Goal: Task Accomplishment & Management: Manage account settings

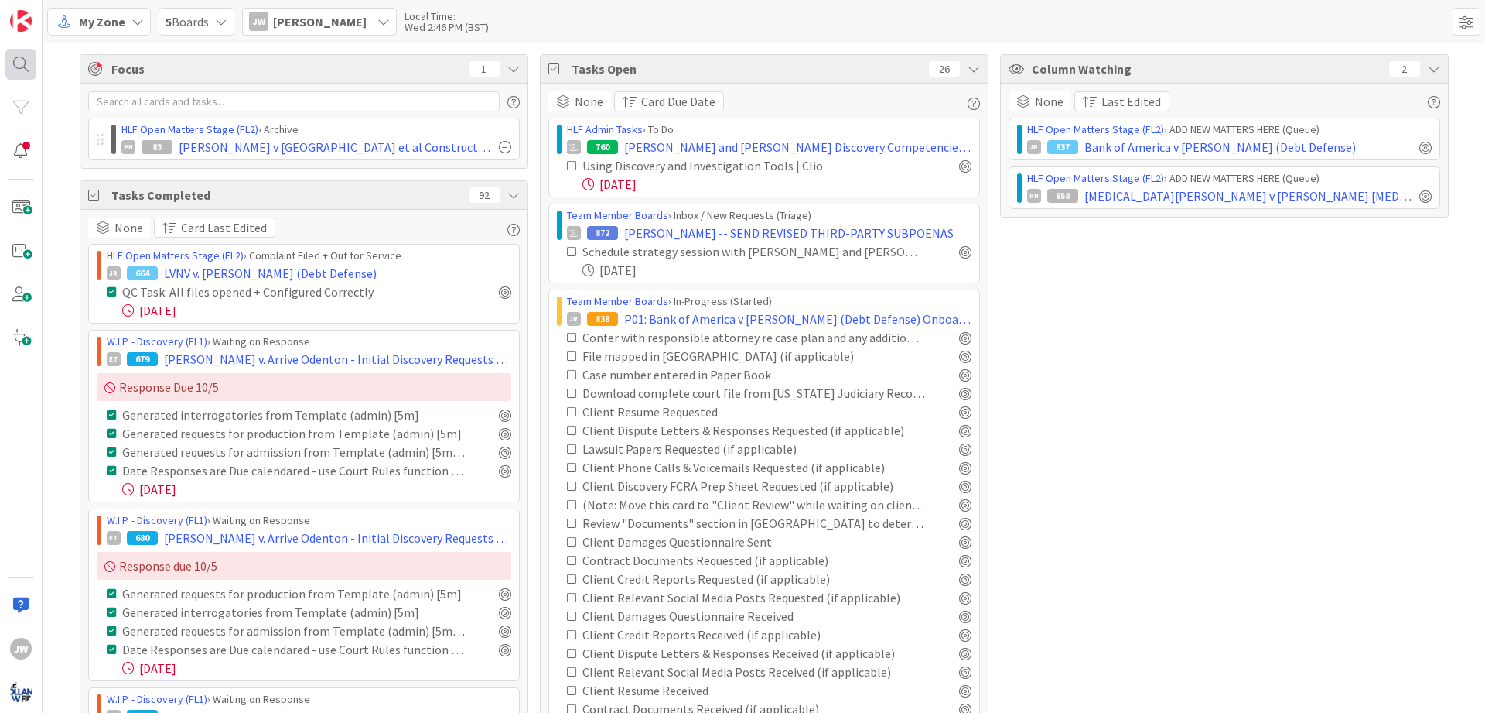
click at [28, 65] on div at bounding box center [20, 64] width 31 height 31
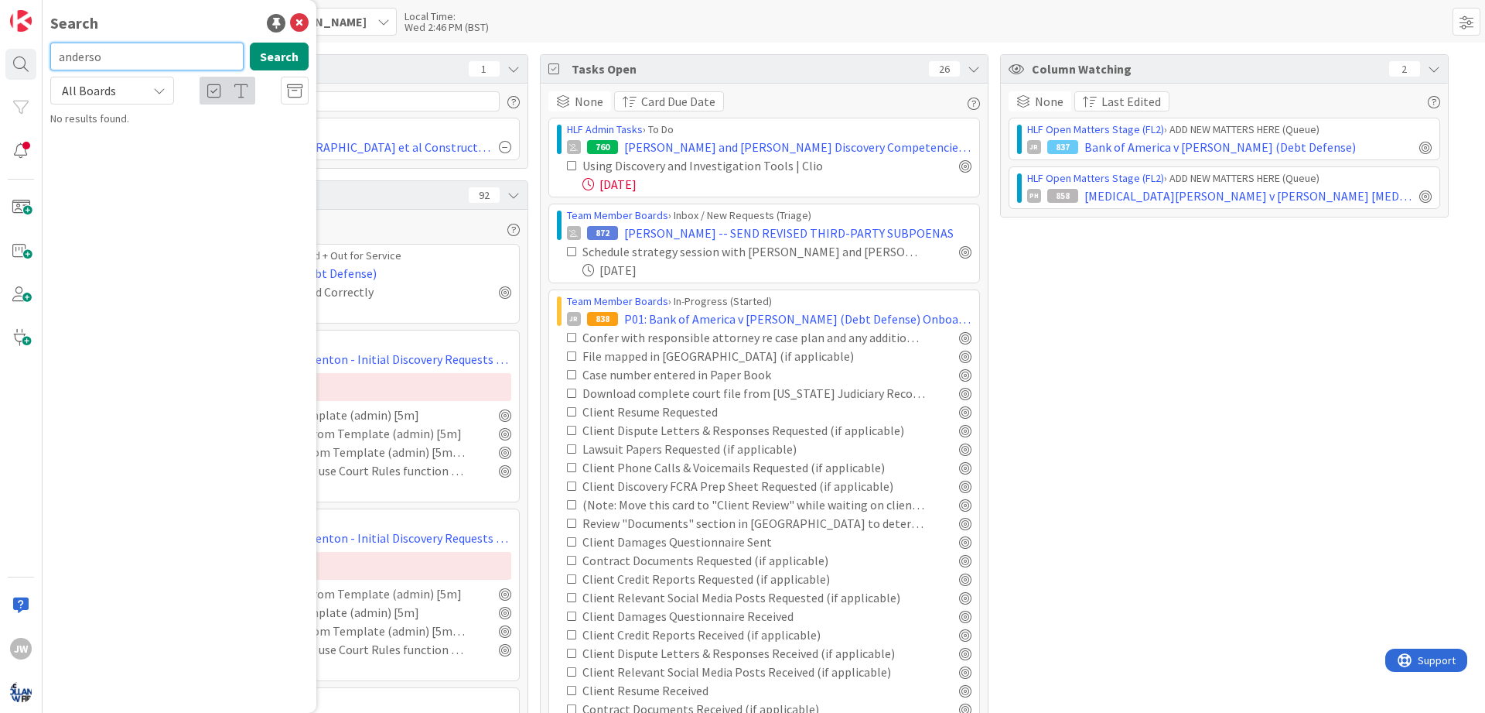
click at [123, 63] on input "anderso" at bounding box center [146, 57] width 193 height 28
type input "[PERSON_NAME]"
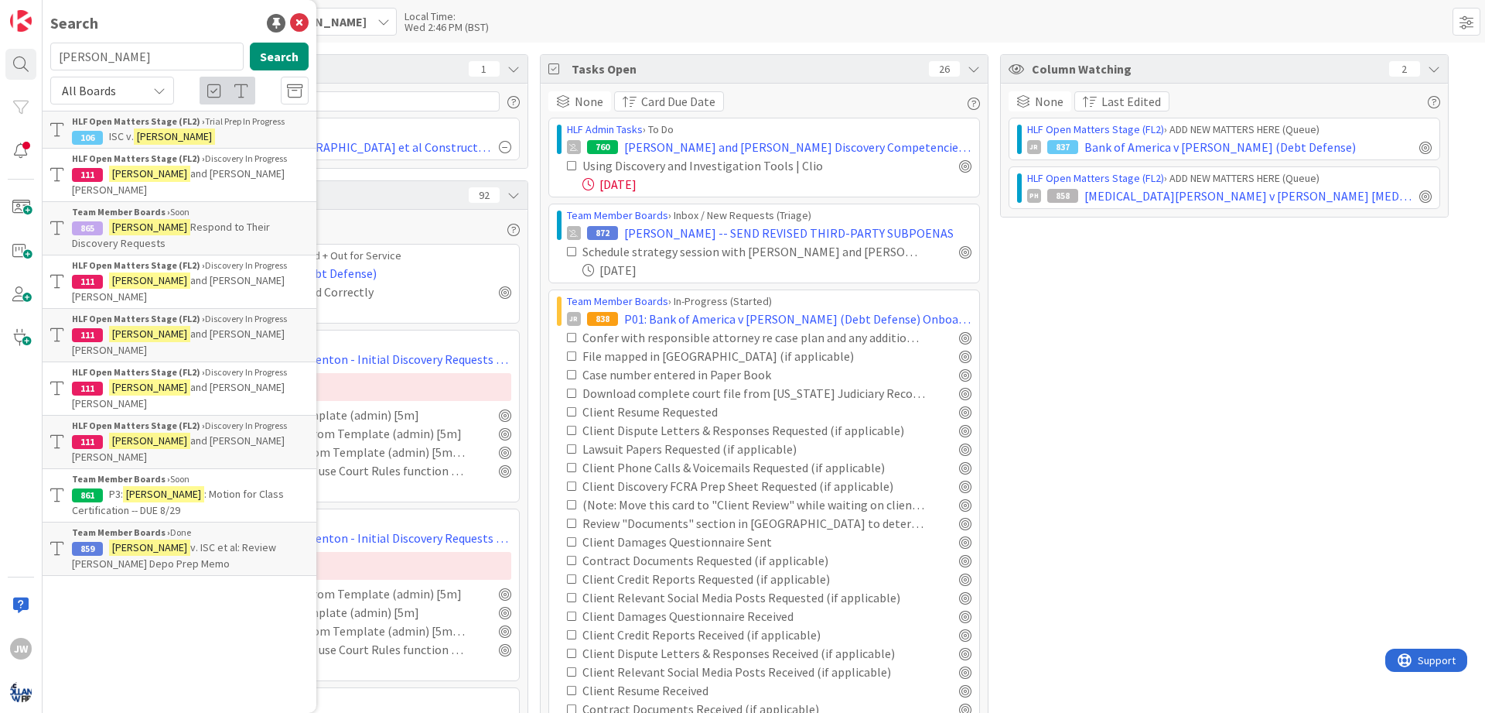
click at [263, 123] on div "HLF Open Matters Stage (FL2) › Trial Prep In Progress" at bounding box center [190, 121] width 237 height 14
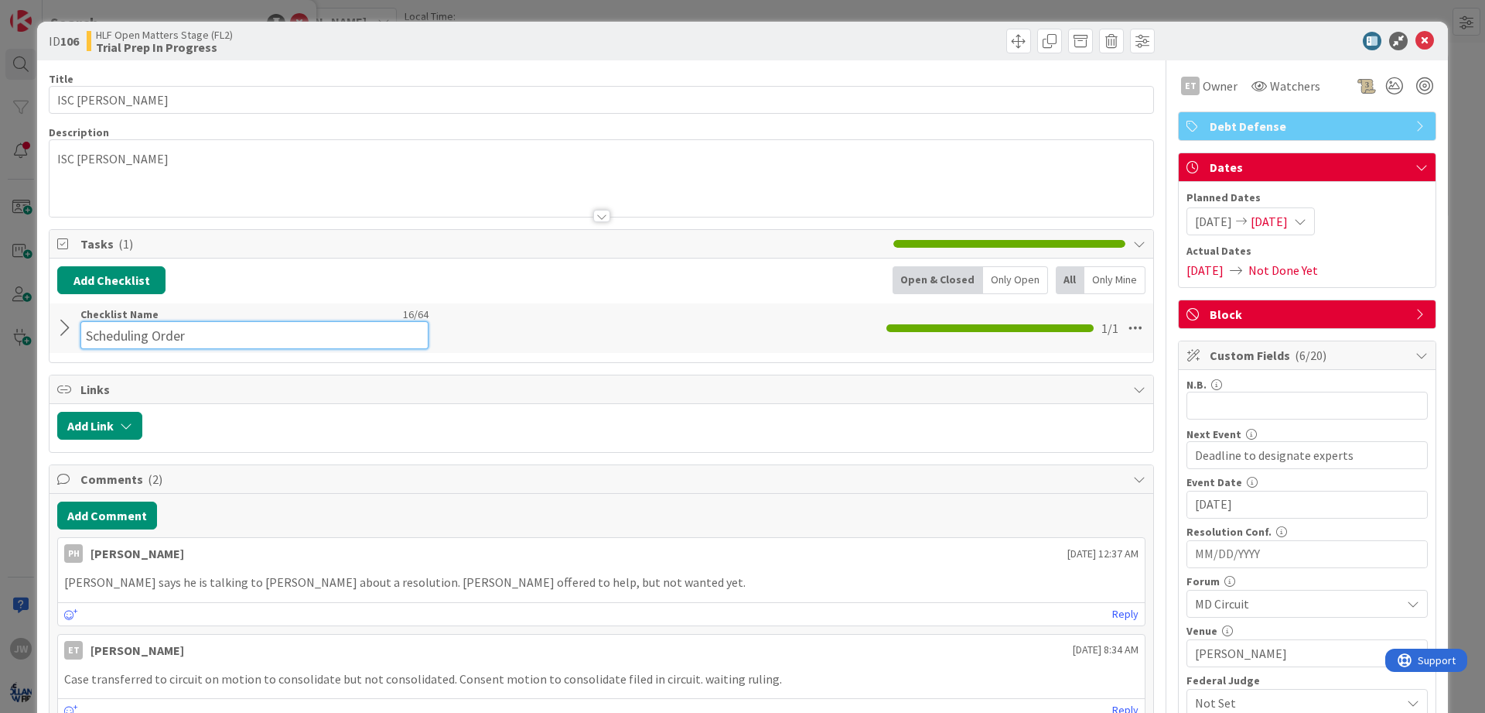
click at [95, 330] on input "Scheduling Order" at bounding box center [254, 335] width 348 height 28
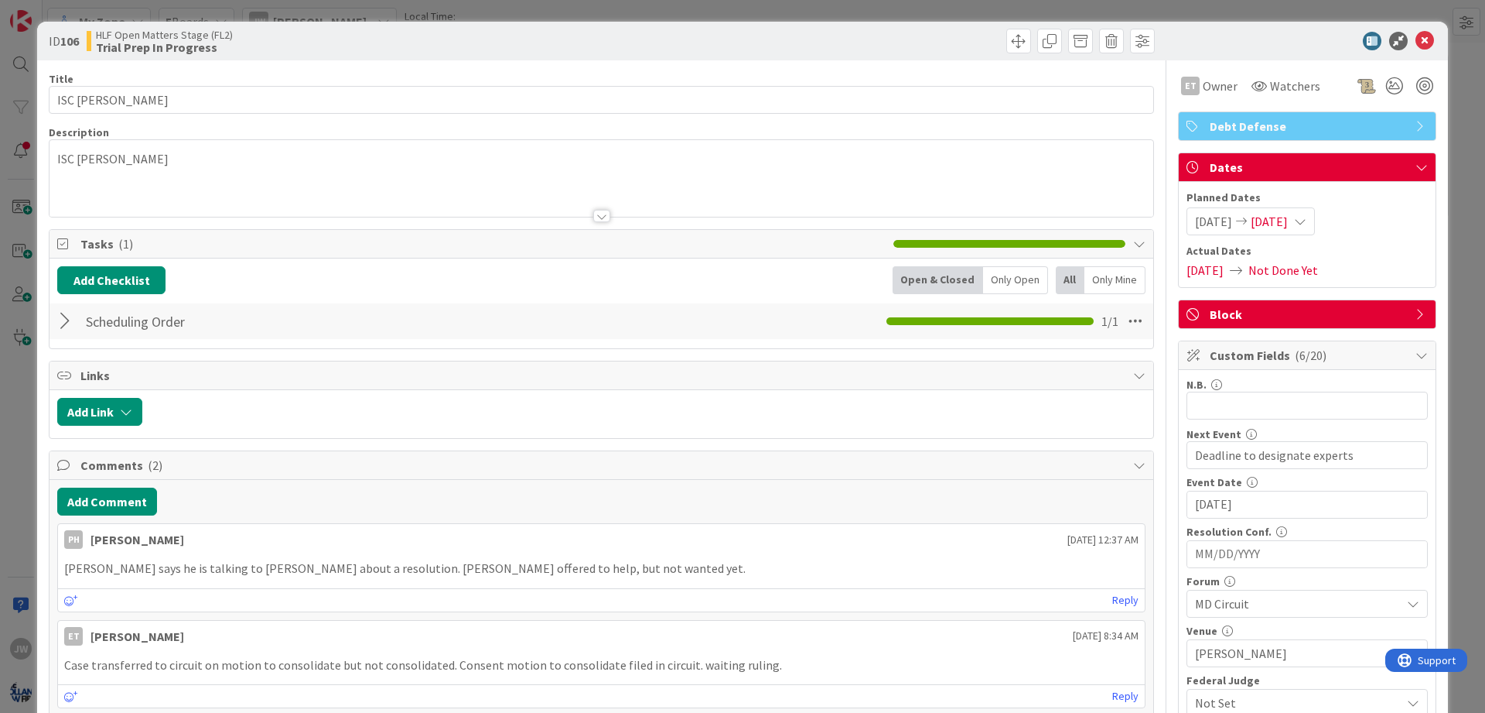
click at [80, 326] on div "Scheduling Order Checklist Name 16 / 64 Scheduling Order 1 / 1" at bounding box center [602, 321] width 1104 height 36
click at [73, 323] on div at bounding box center [67, 321] width 20 height 28
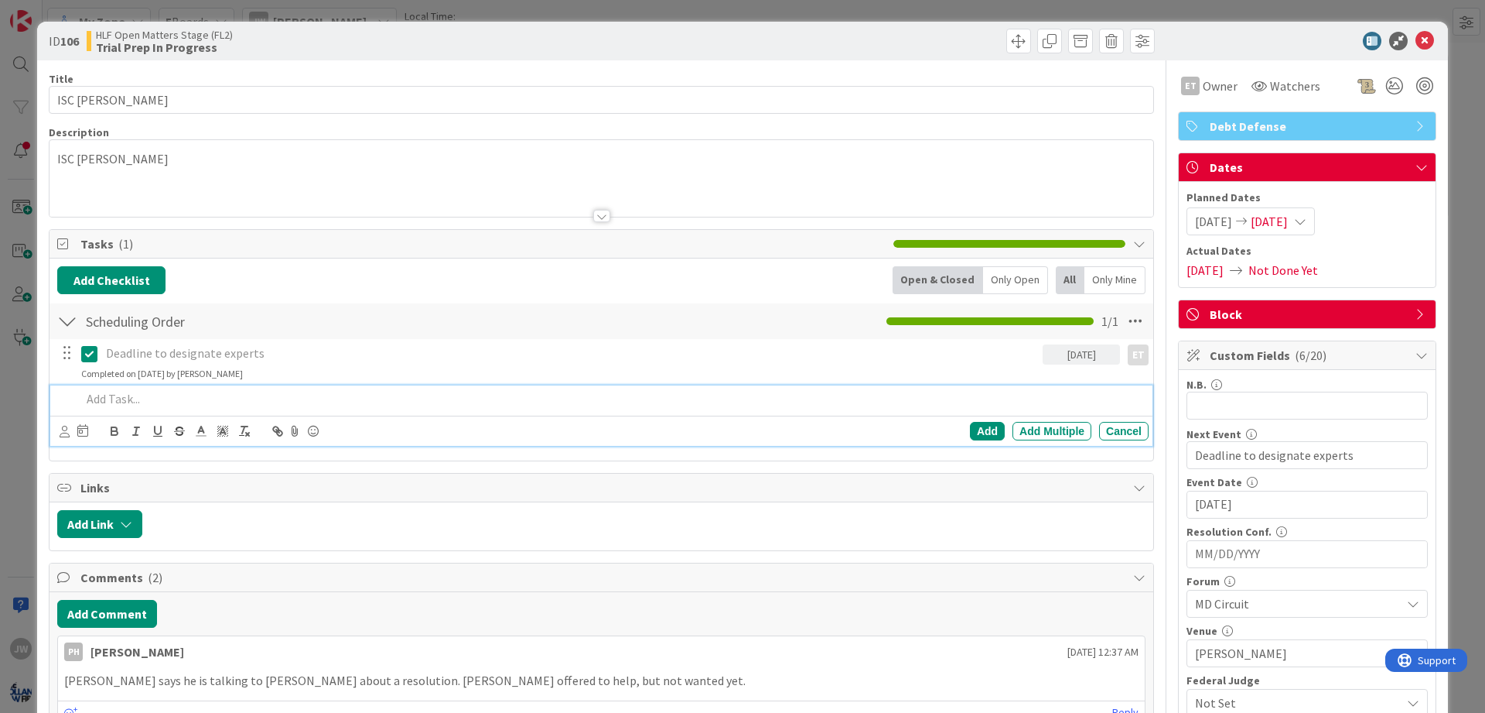
click at [122, 394] on p at bounding box center [611, 399] width 1061 height 18
click at [61, 430] on icon at bounding box center [65, 431] width 10 height 12
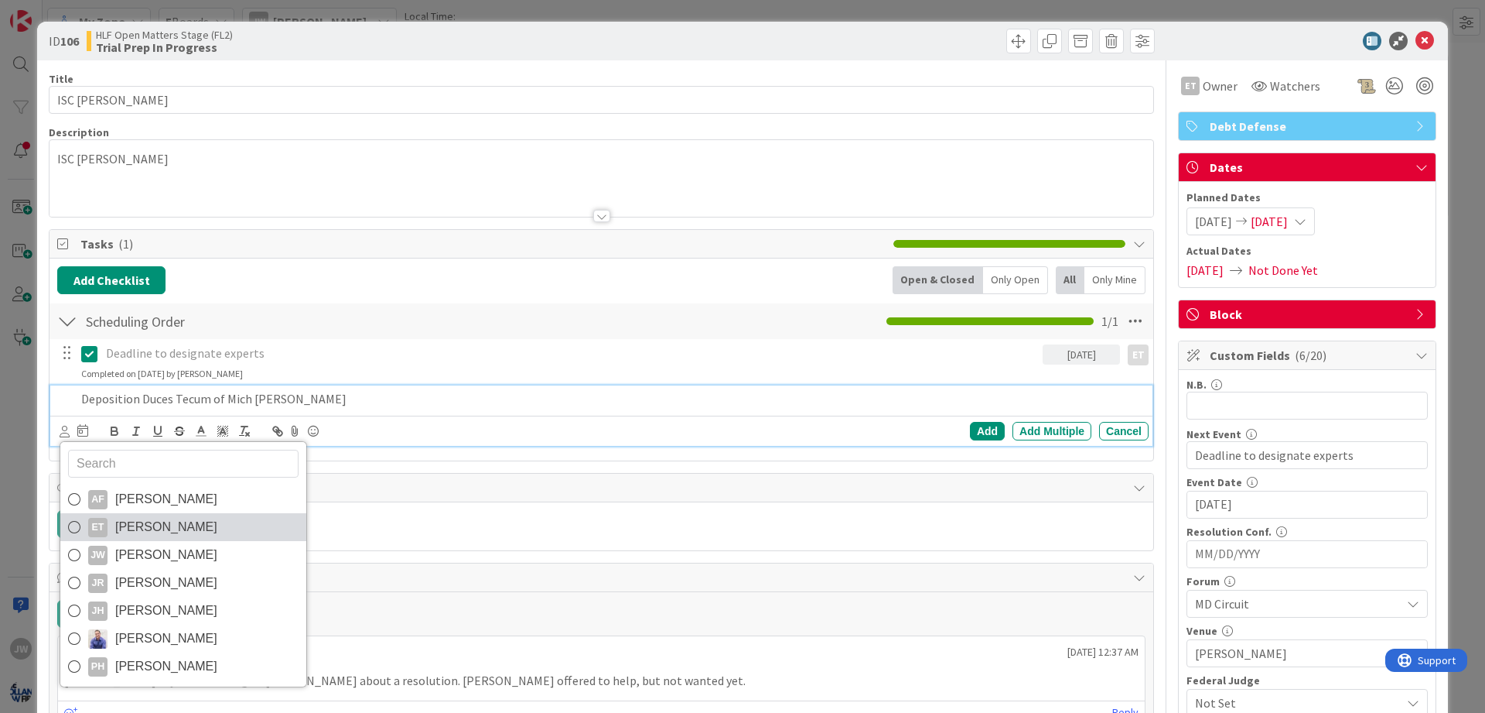
click at [135, 529] on span "[PERSON_NAME]" at bounding box center [166, 526] width 102 height 23
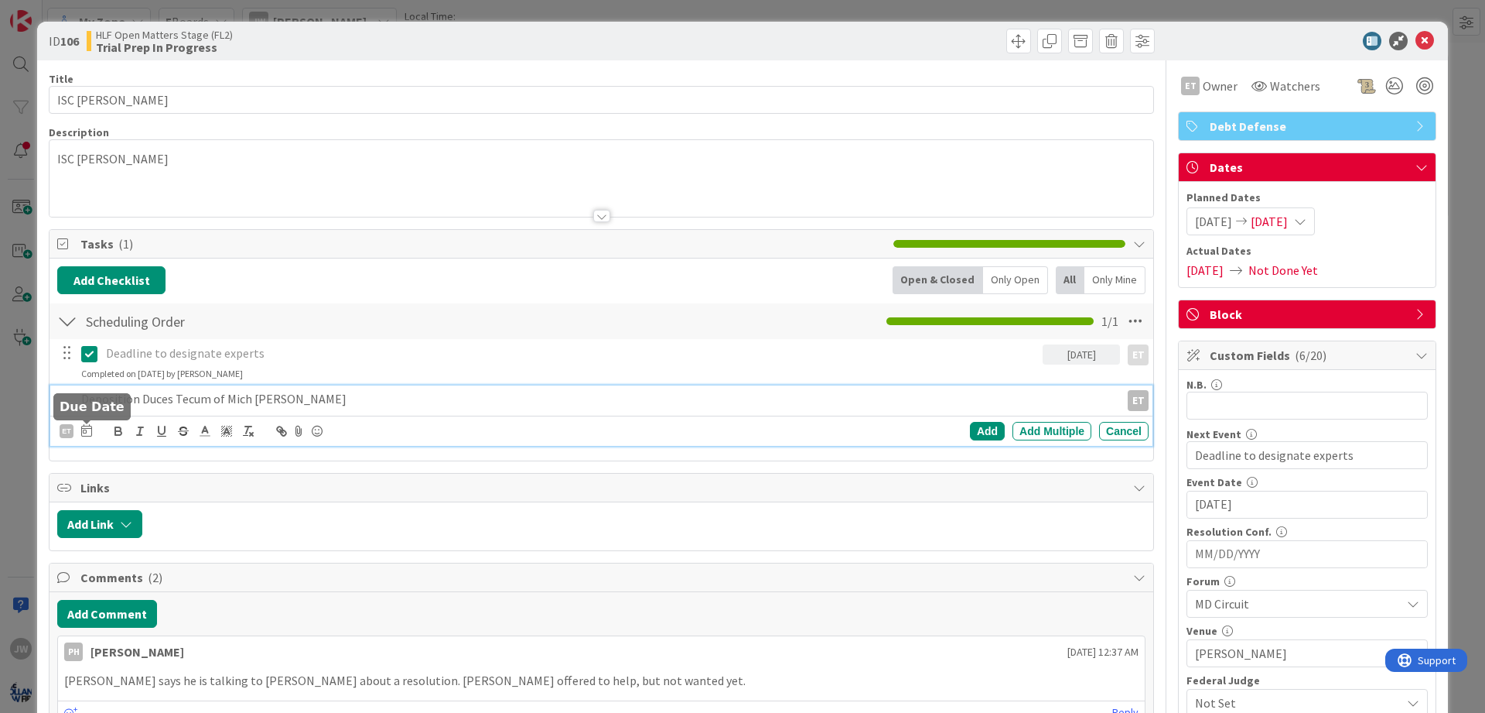
click at [88, 432] on icon at bounding box center [86, 430] width 11 height 12
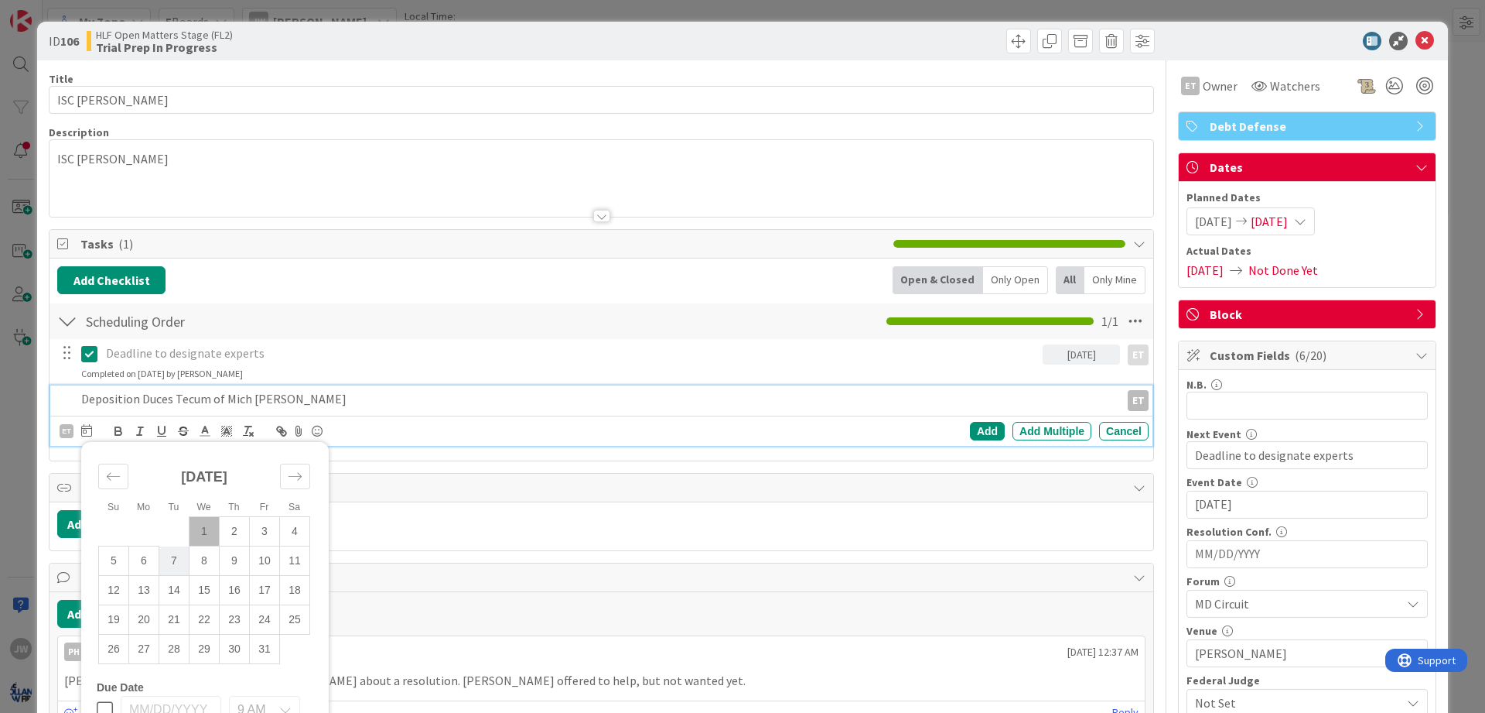
click at [173, 565] on td "7" at bounding box center [174, 560] width 30 height 29
type input "10/07/2025"
click at [880, 434] on div "Add" at bounding box center [987, 431] width 35 height 19
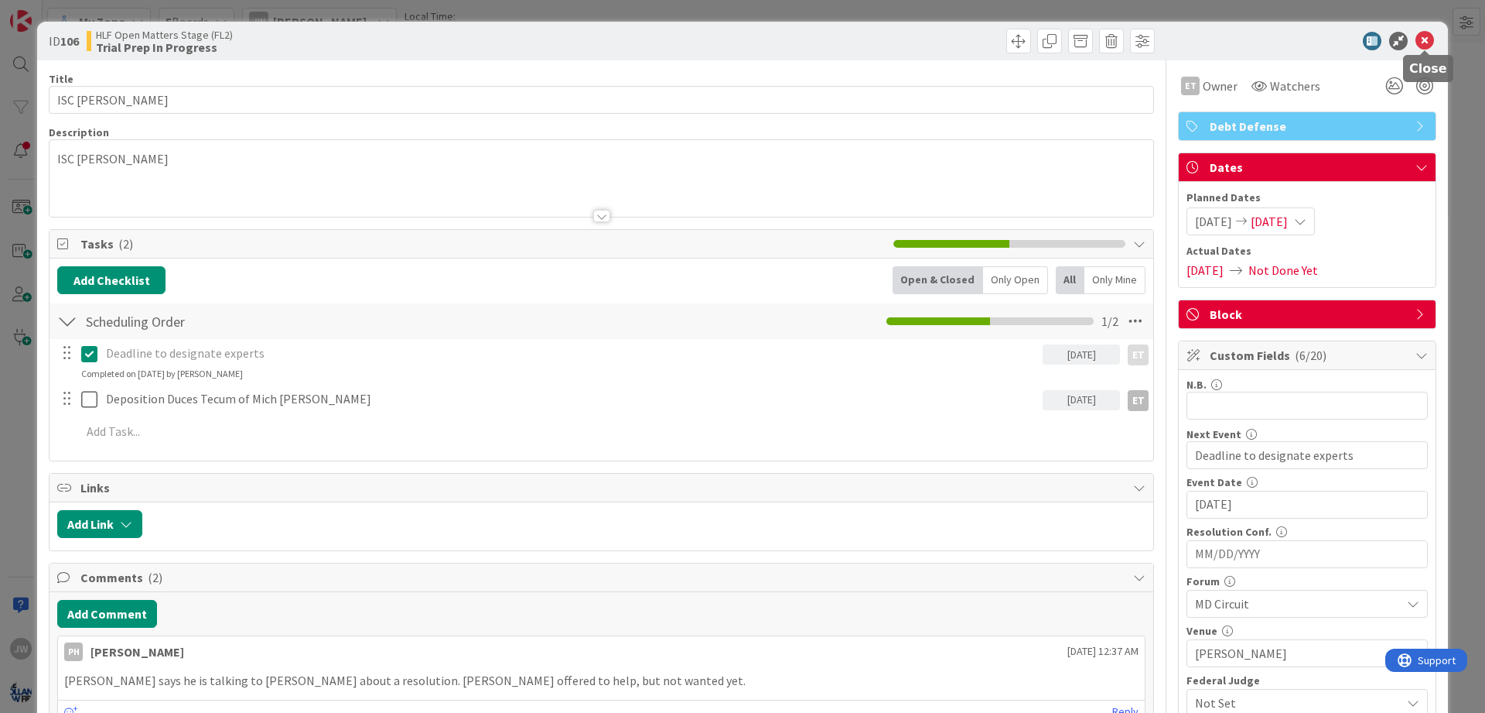
click at [880, 43] on icon at bounding box center [1425, 41] width 19 height 19
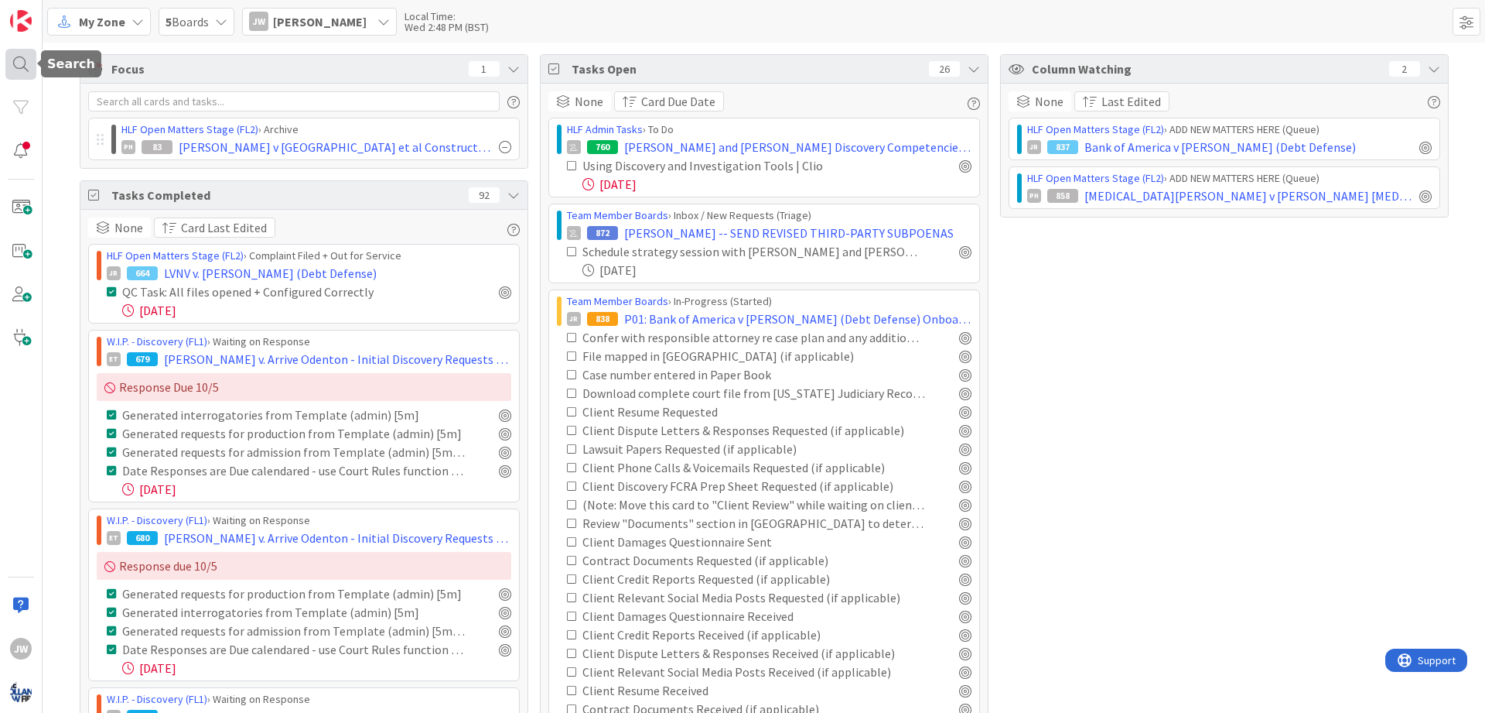
click at [21, 63] on div at bounding box center [20, 64] width 31 height 31
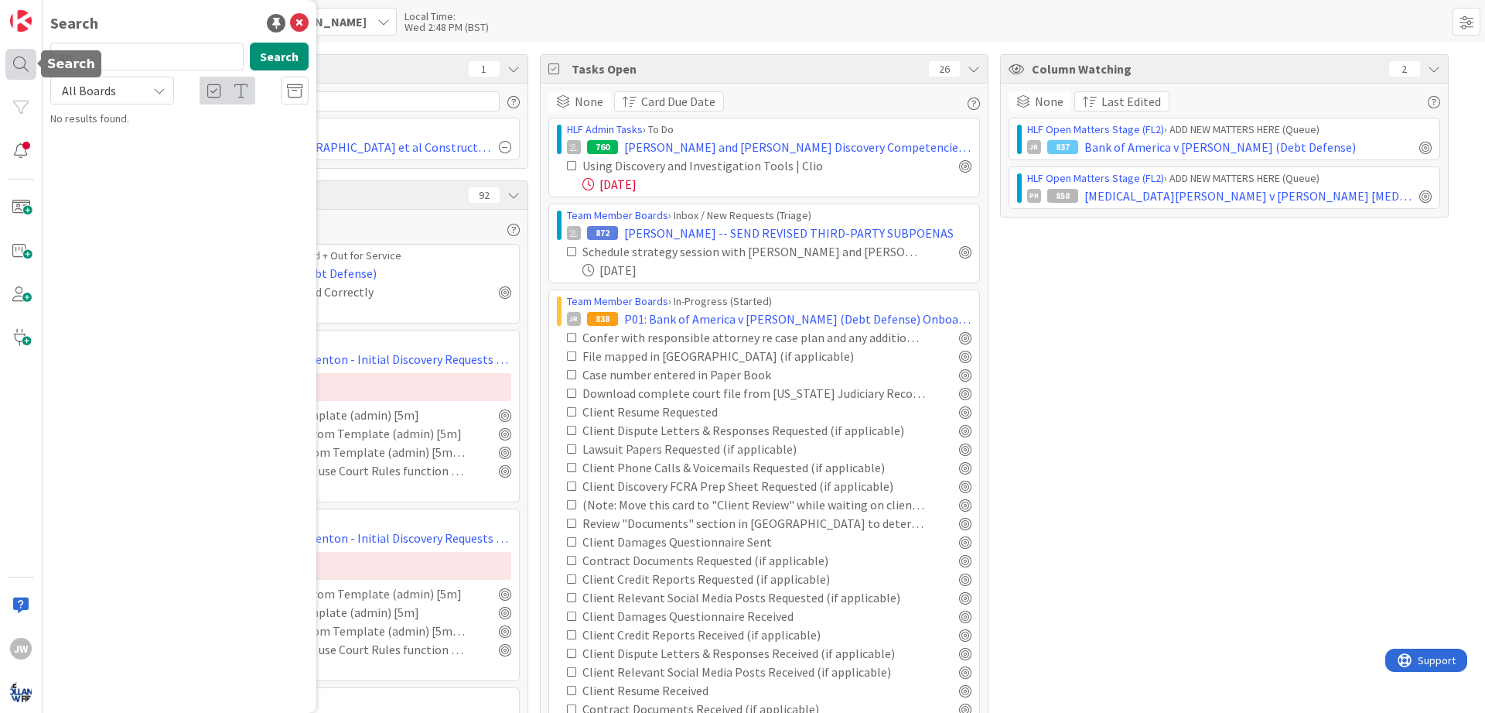
type input "a"
type input "galeas"
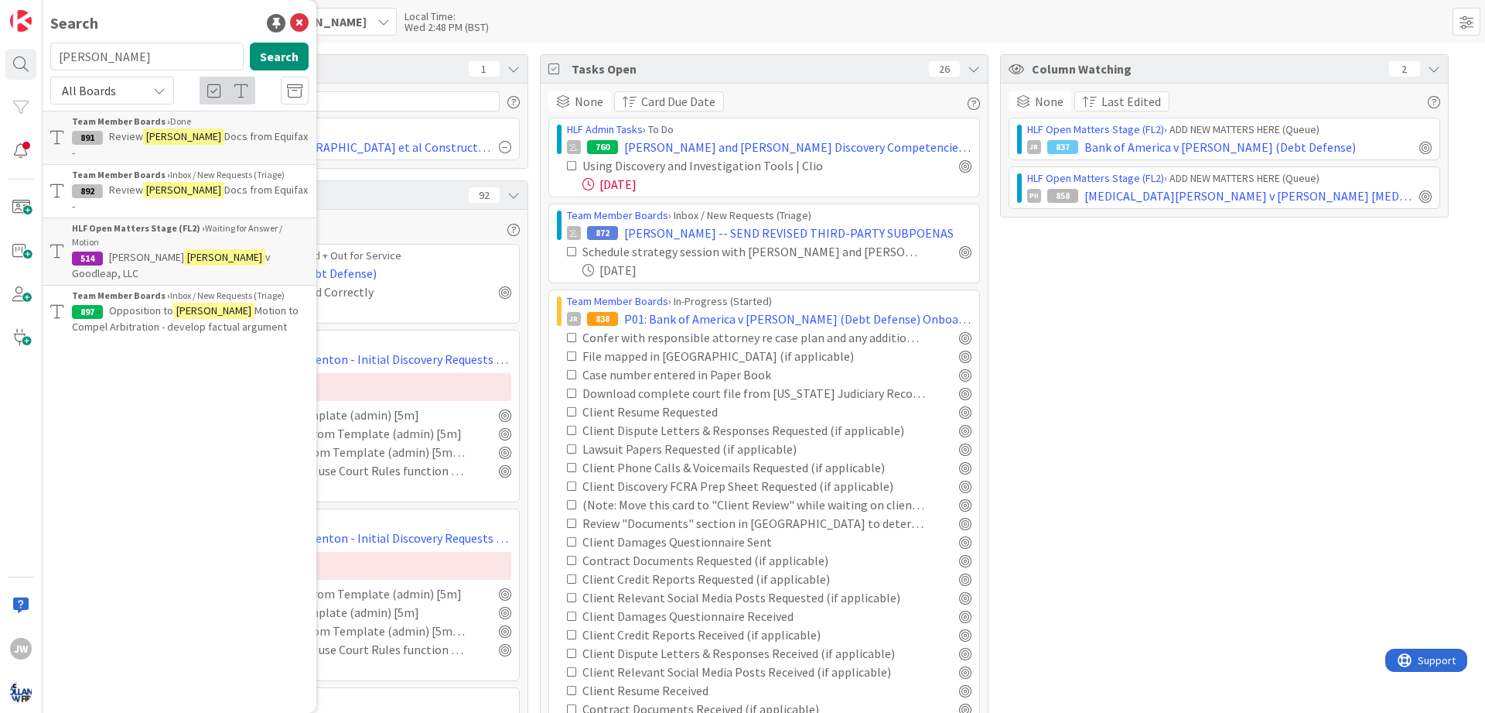
click at [194, 222] on b "HLF Open Matters Stage (FL2) ›" at bounding box center [138, 228] width 133 height 12
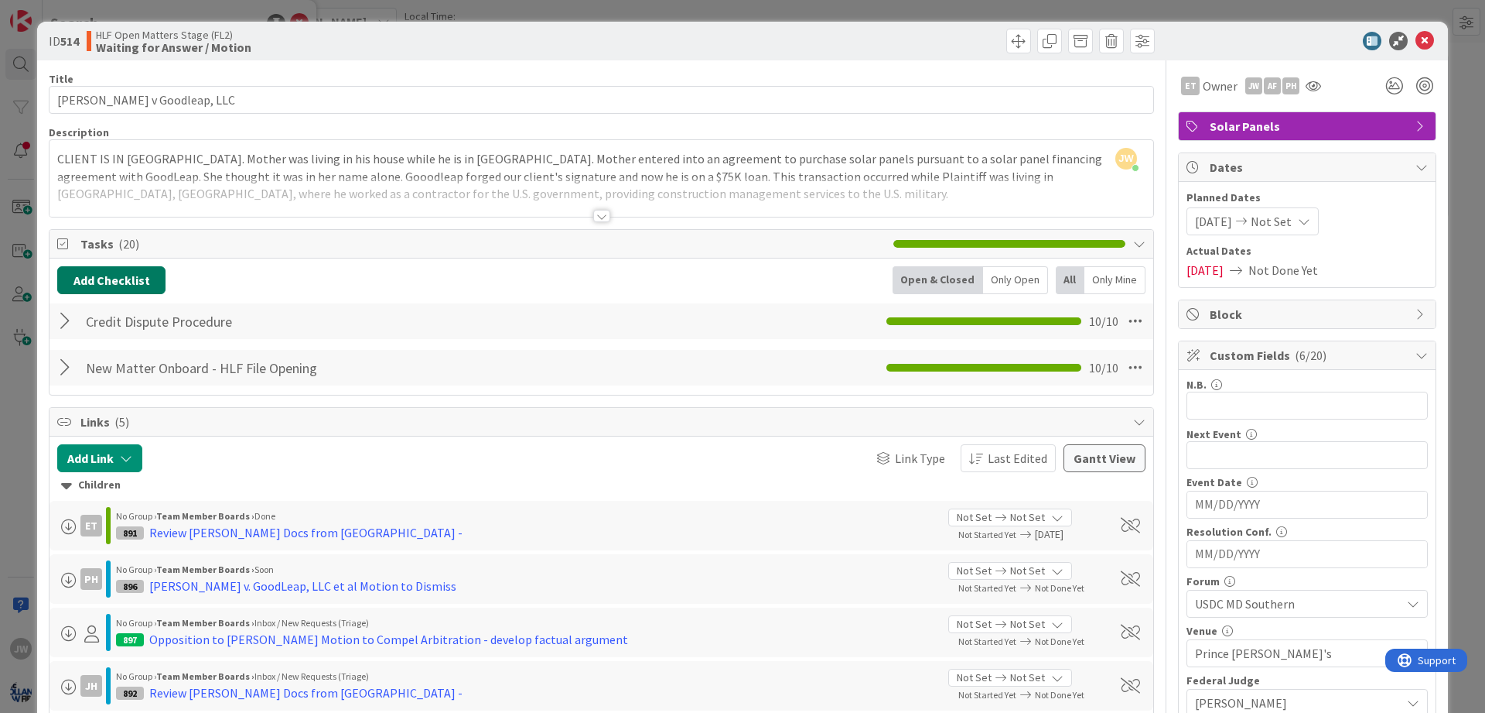
click at [114, 286] on button "Add Checklist" at bounding box center [111, 280] width 108 height 28
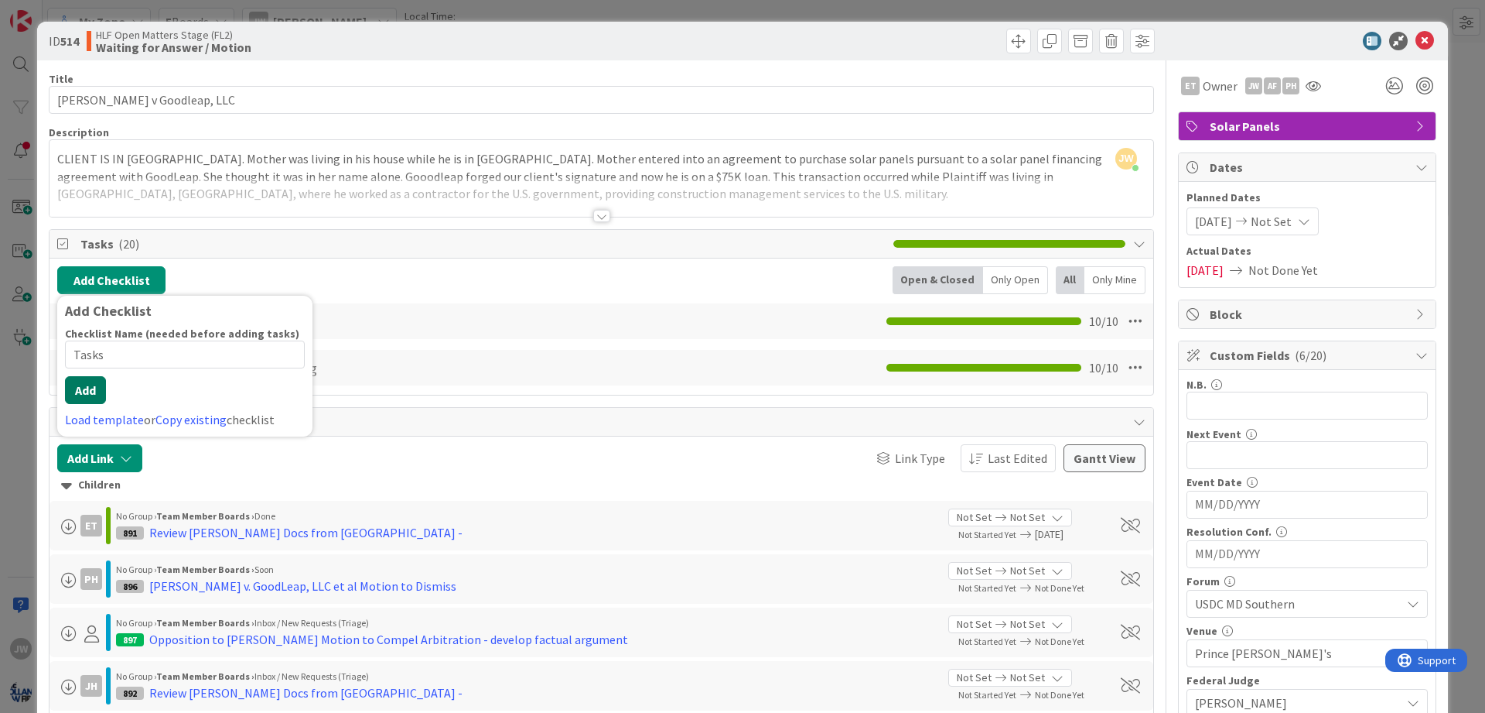
type input "Tasks"
click at [98, 398] on button "Add" at bounding box center [85, 390] width 41 height 28
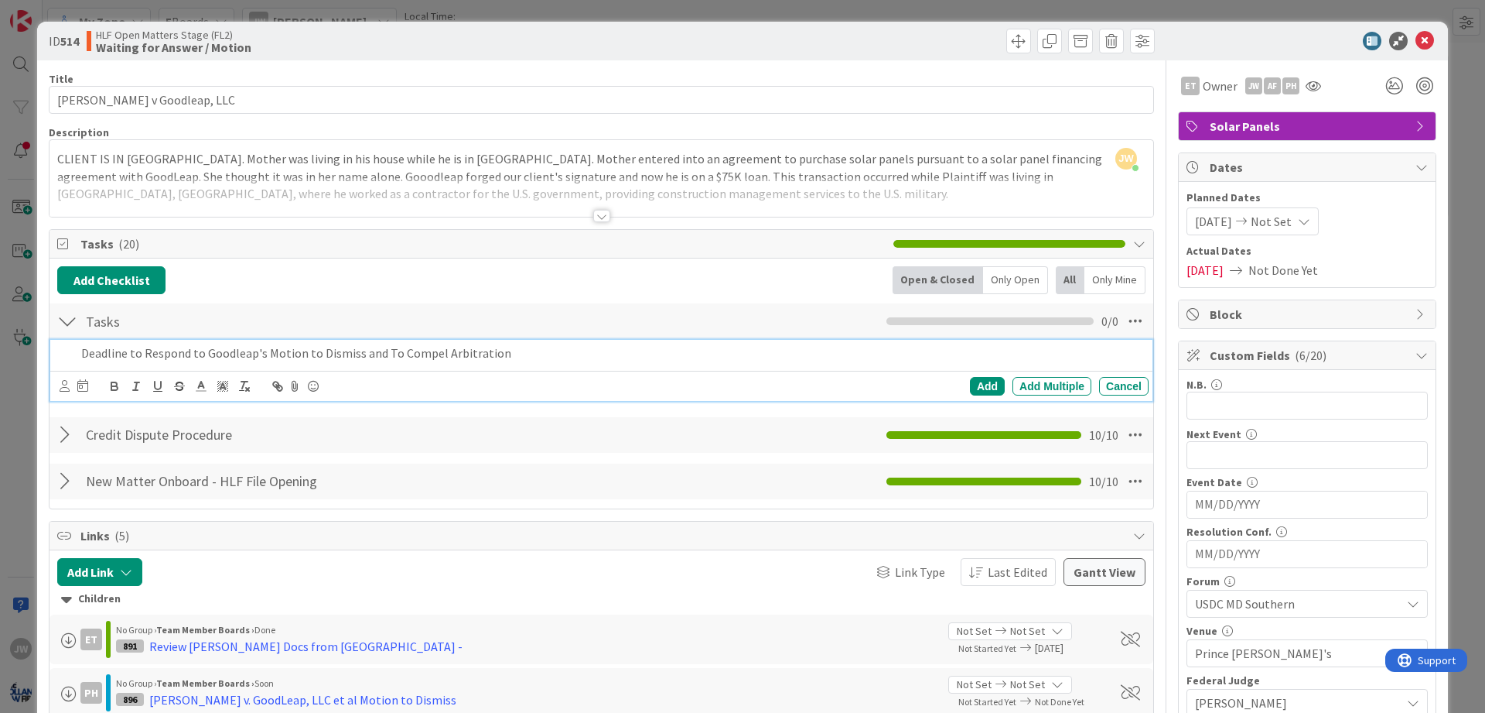
click at [70, 384] on div at bounding box center [74, 386] width 29 height 19
click at [67, 385] on icon at bounding box center [65, 386] width 10 height 12
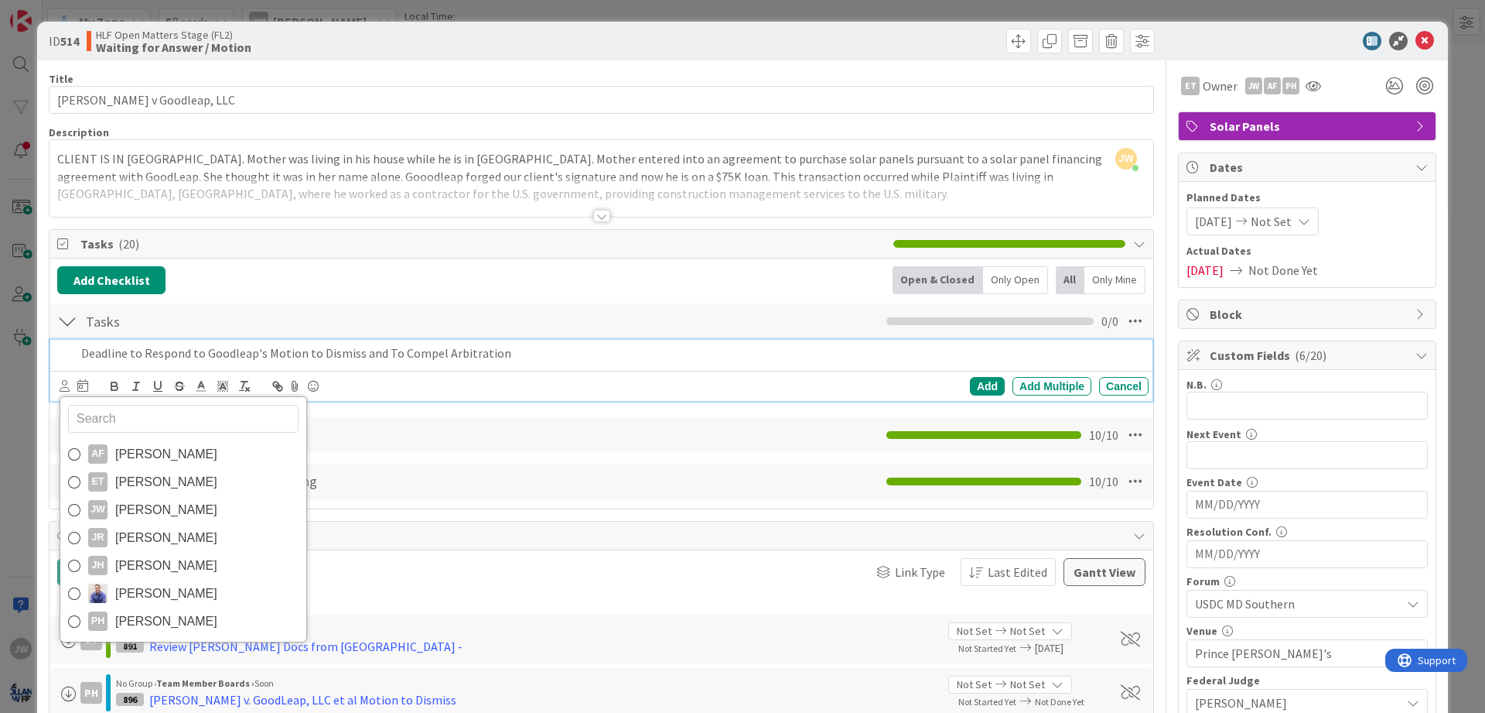
click at [177, 617] on span "[PERSON_NAME]" at bounding box center [166, 621] width 102 height 23
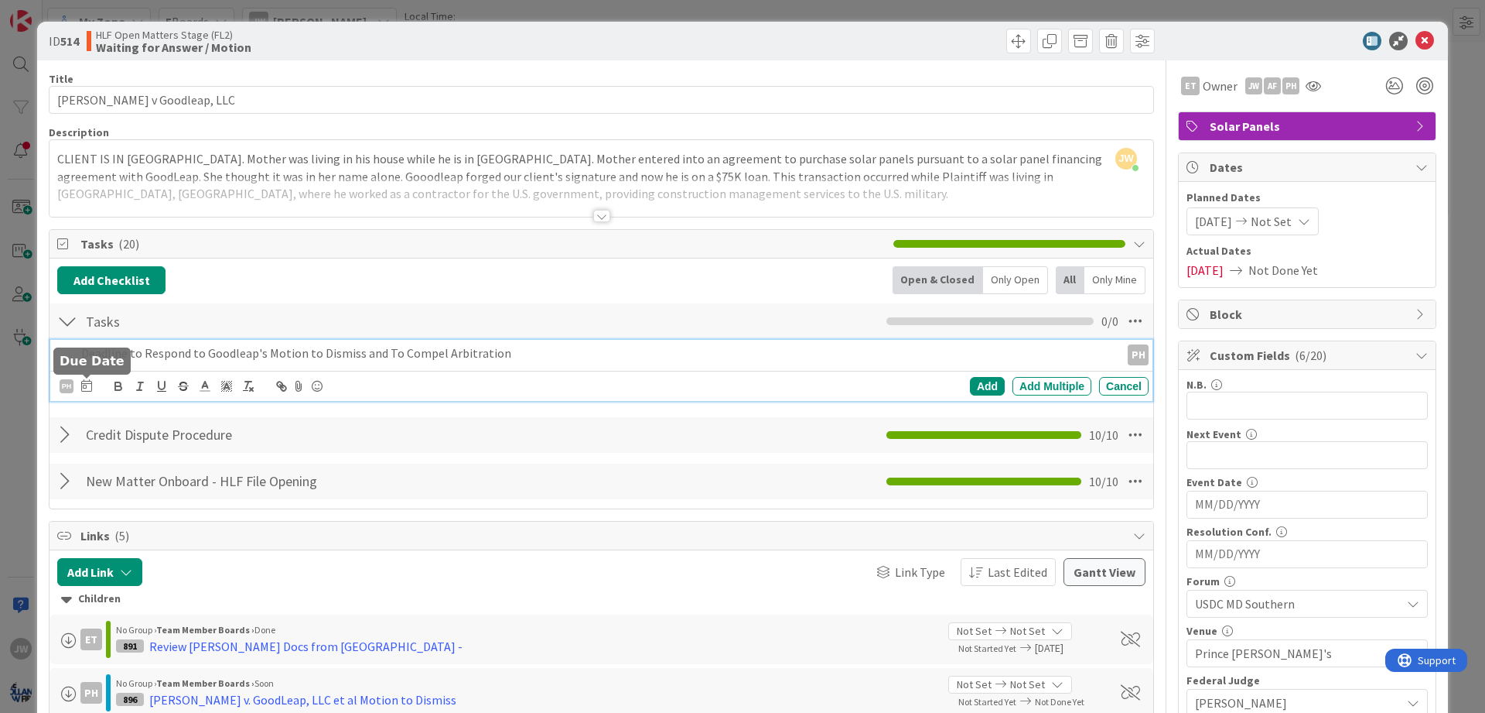
click at [91, 380] on icon at bounding box center [86, 385] width 11 height 12
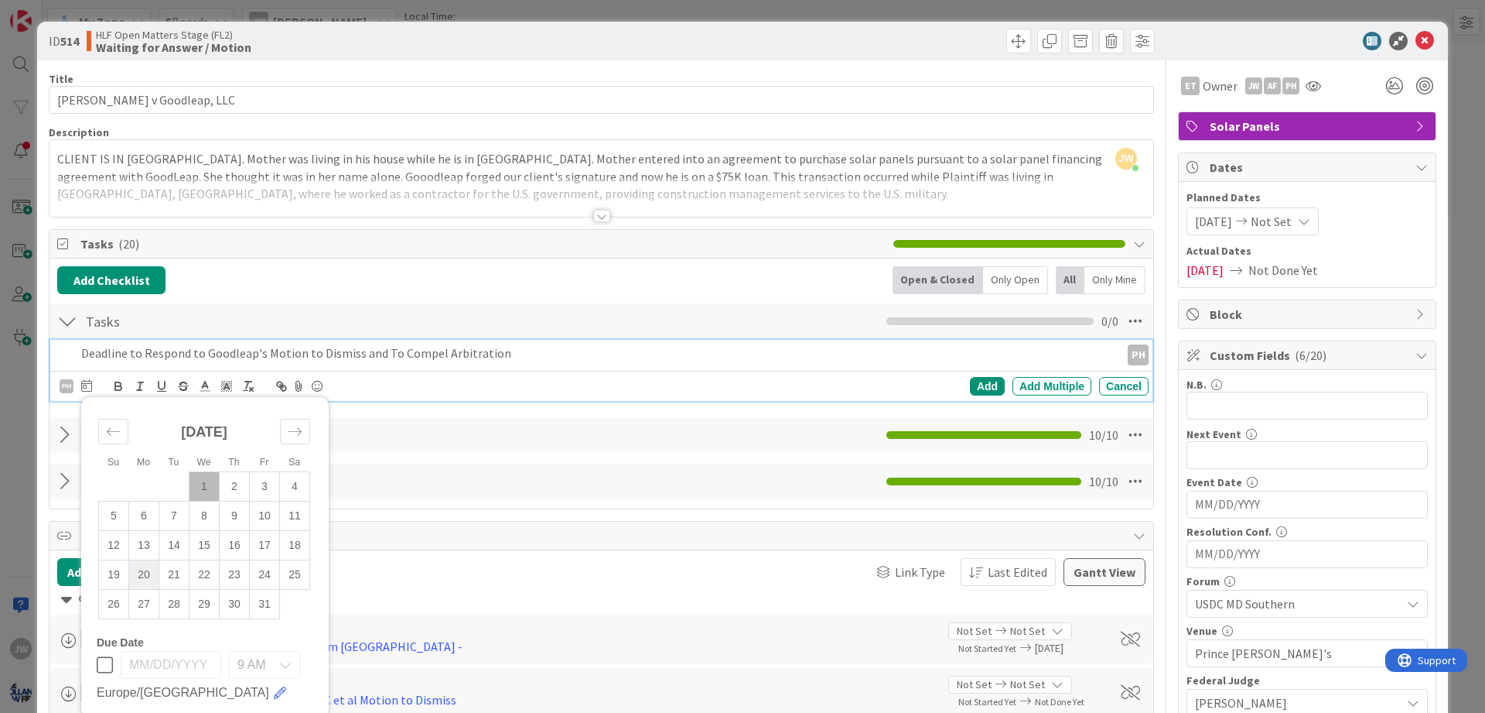
click at [144, 579] on td "20" at bounding box center [144, 573] width 30 height 29
type input "10/20/2025"
click at [880, 383] on div "Add" at bounding box center [987, 386] width 35 height 19
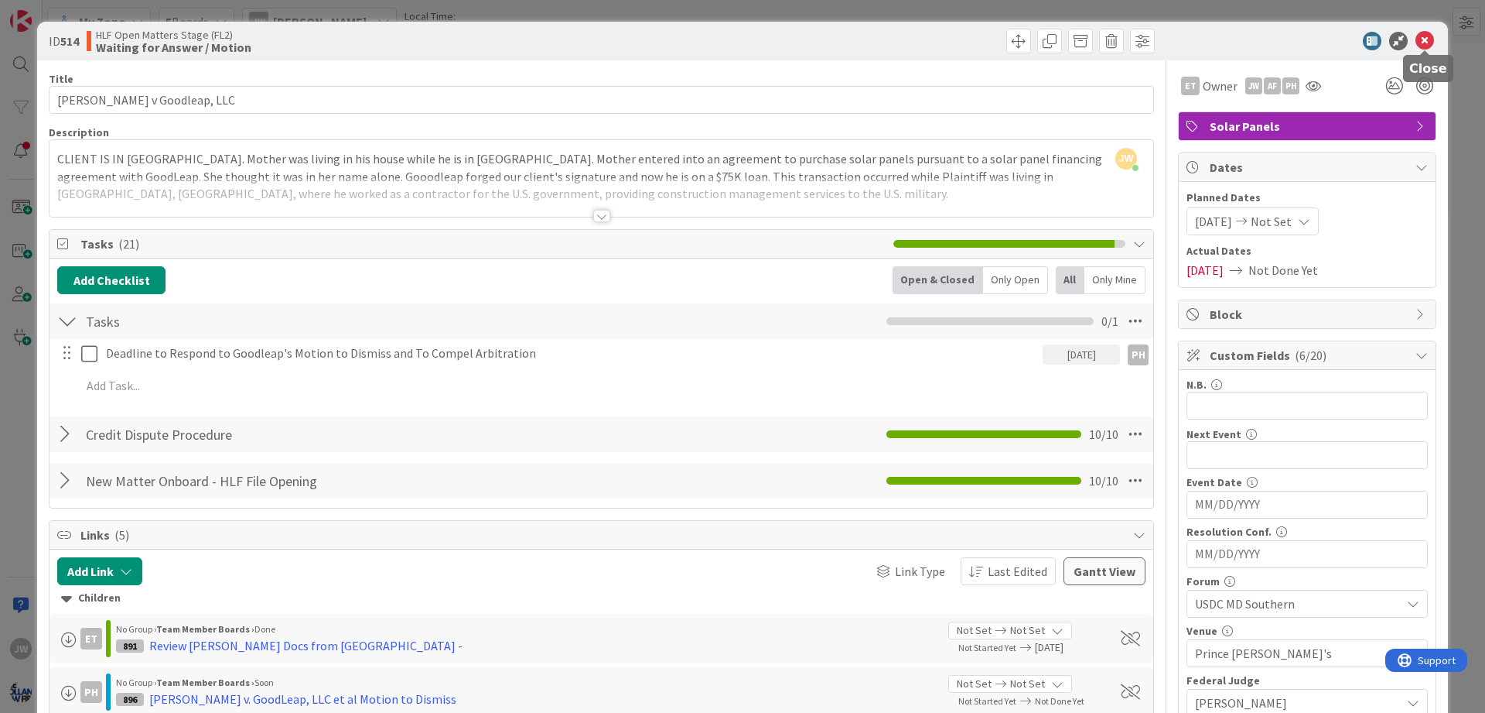
click at [880, 36] on icon at bounding box center [1425, 41] width 19 height 19
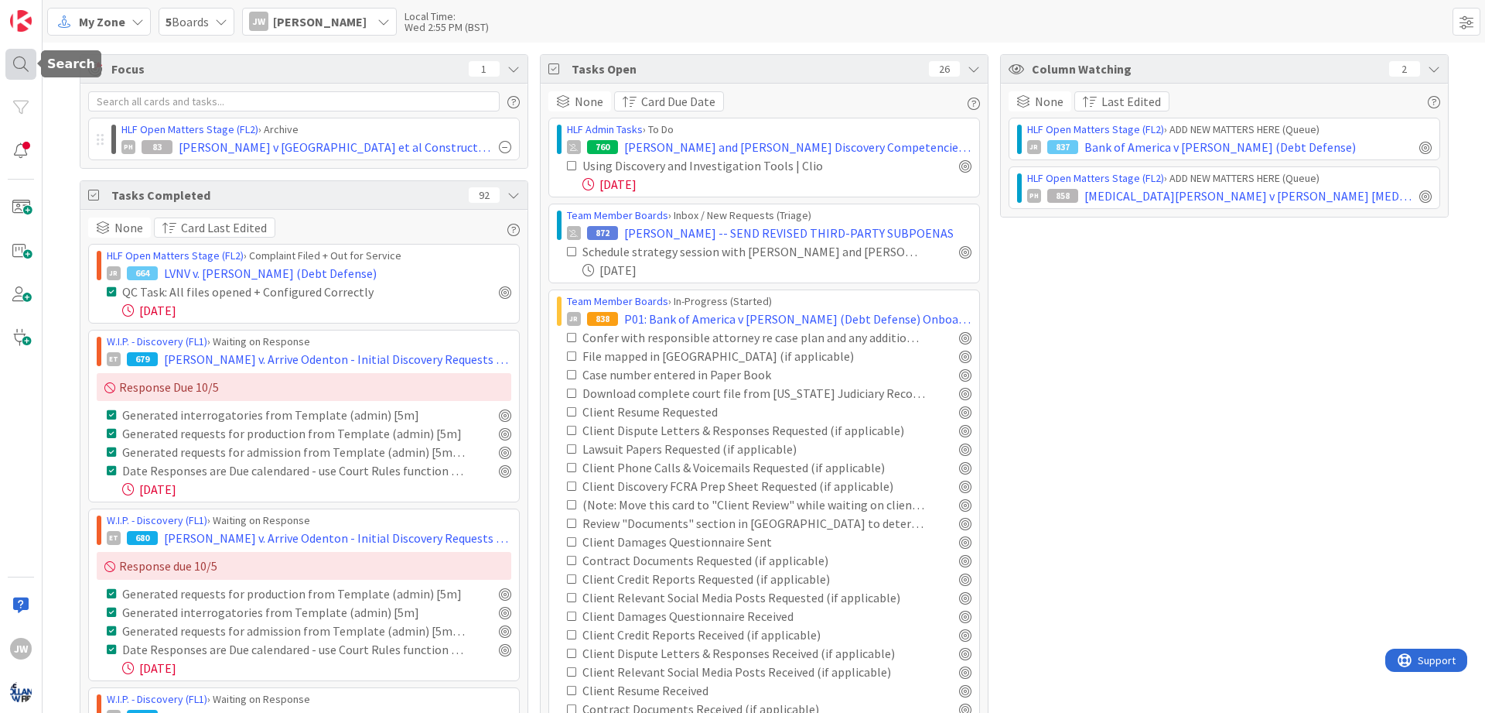
click at [15, 65] on div at bounding box center [20, 64] width 31 height 31
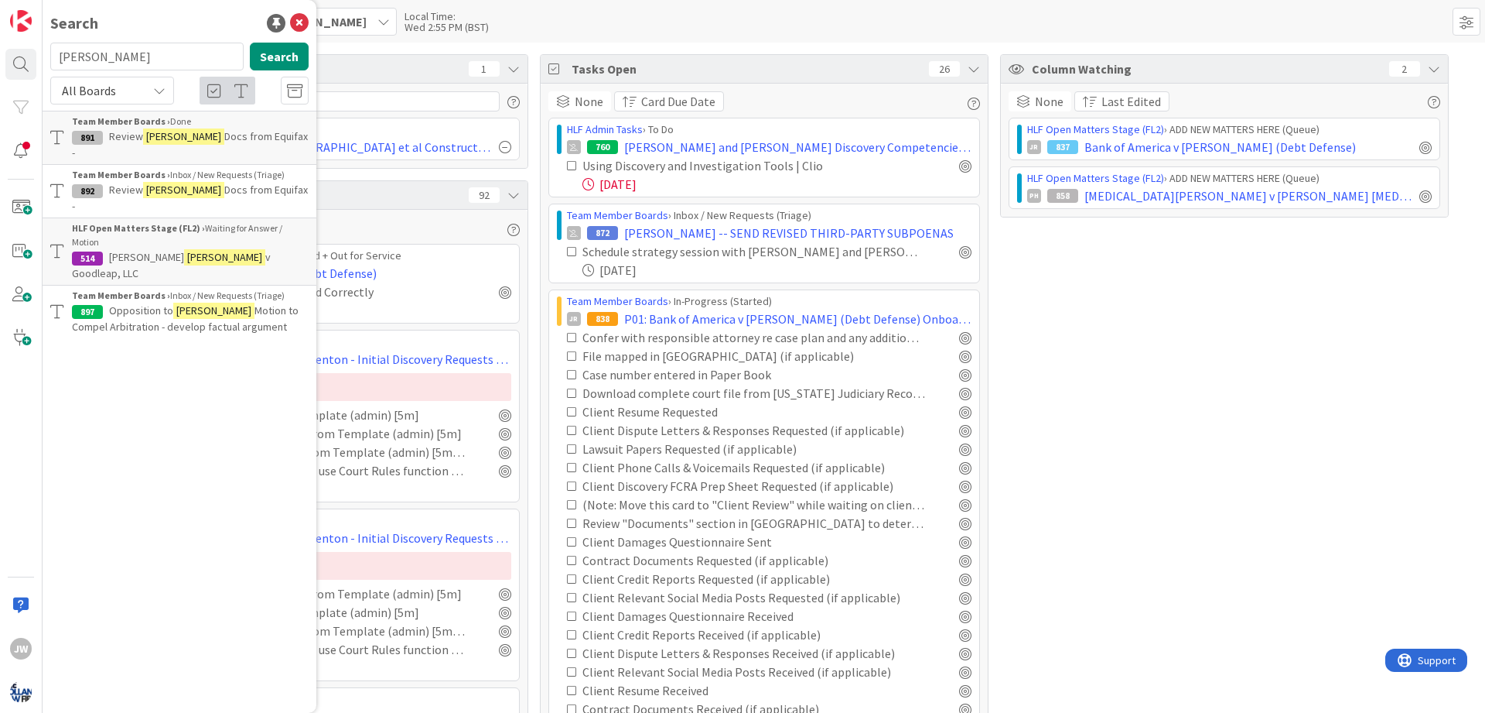
click at [200, 49] on input "galeas" at bounding box center [146, 57] width 193 height 28
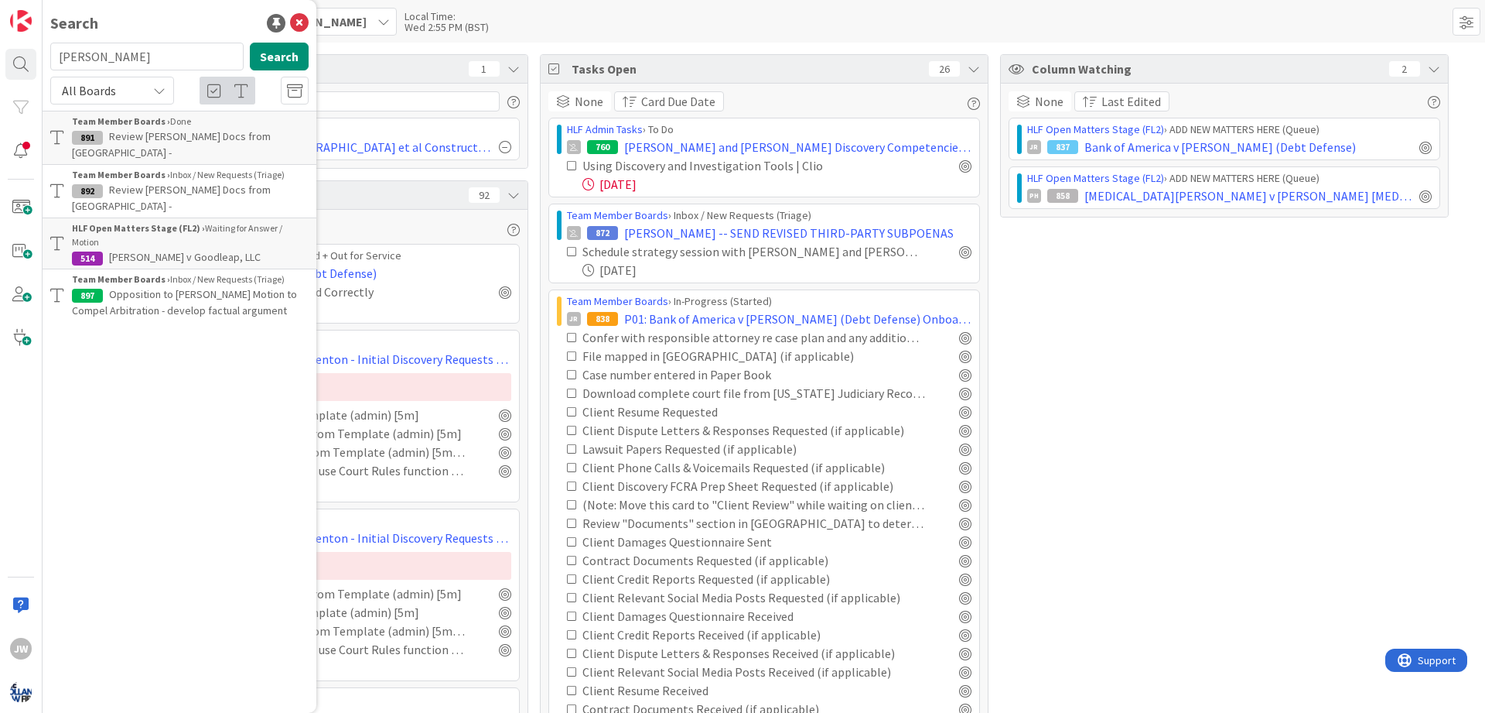
type input "shipley"
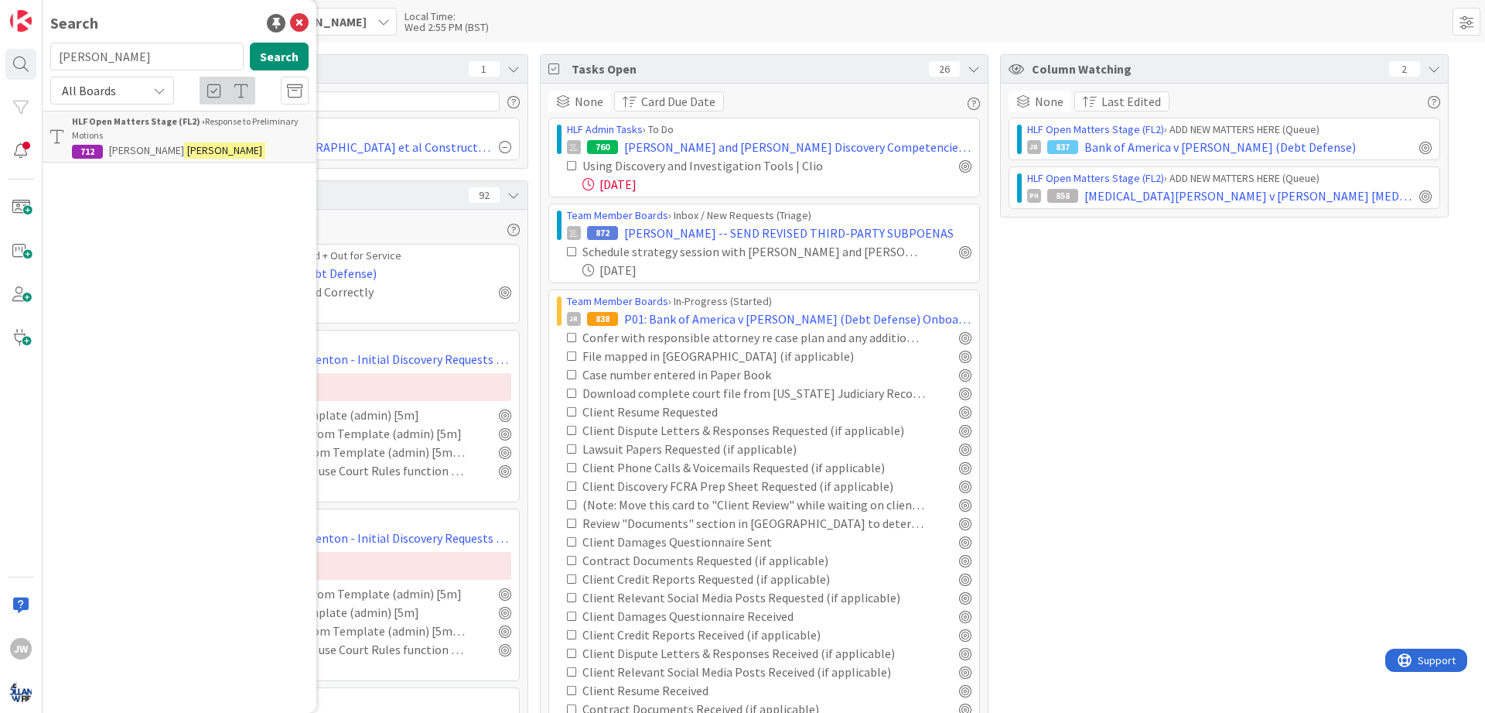
click at [265, 157] on p "Darleen Shipley" at bounding box center [190, 150] width 237 height 16
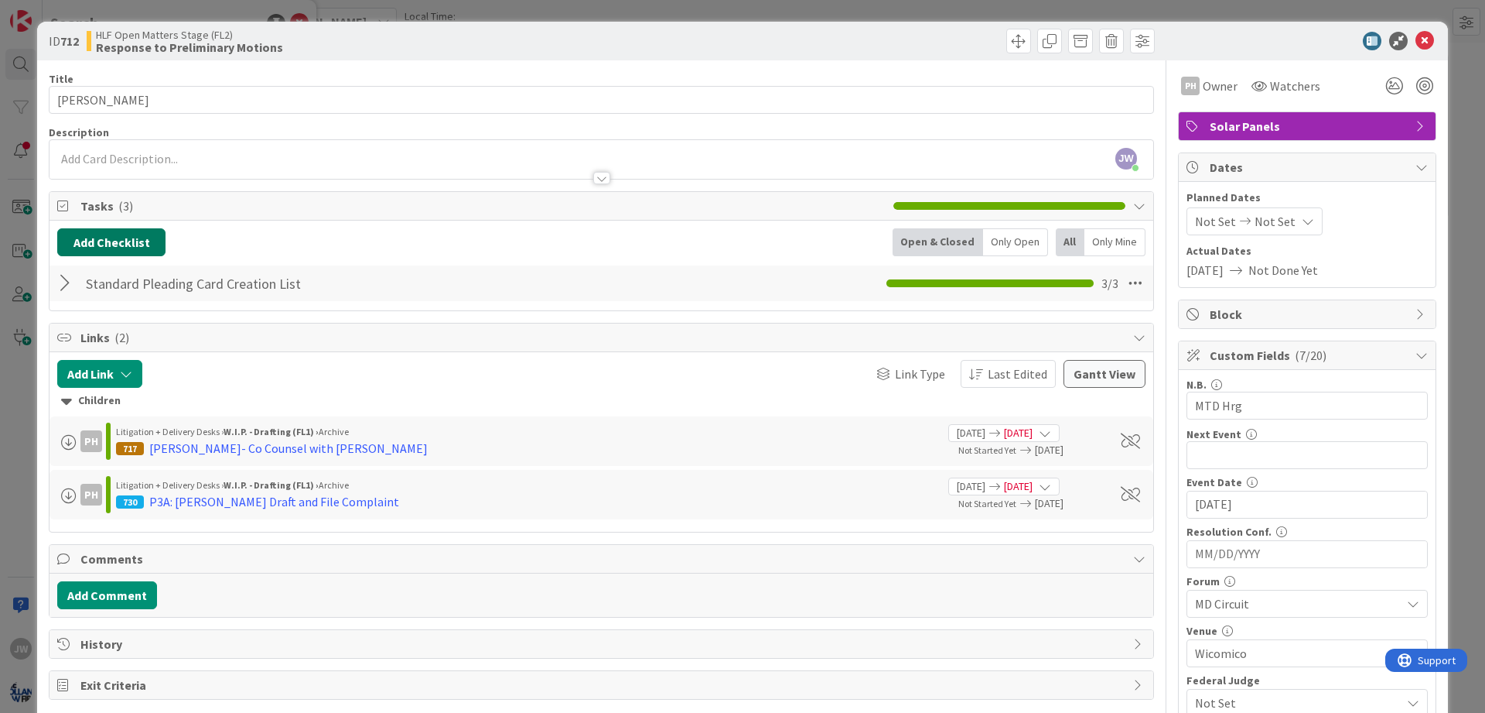
click at [164, 248] on button "Add Checklist" at bounding box center [111, 242] width 108 height 28
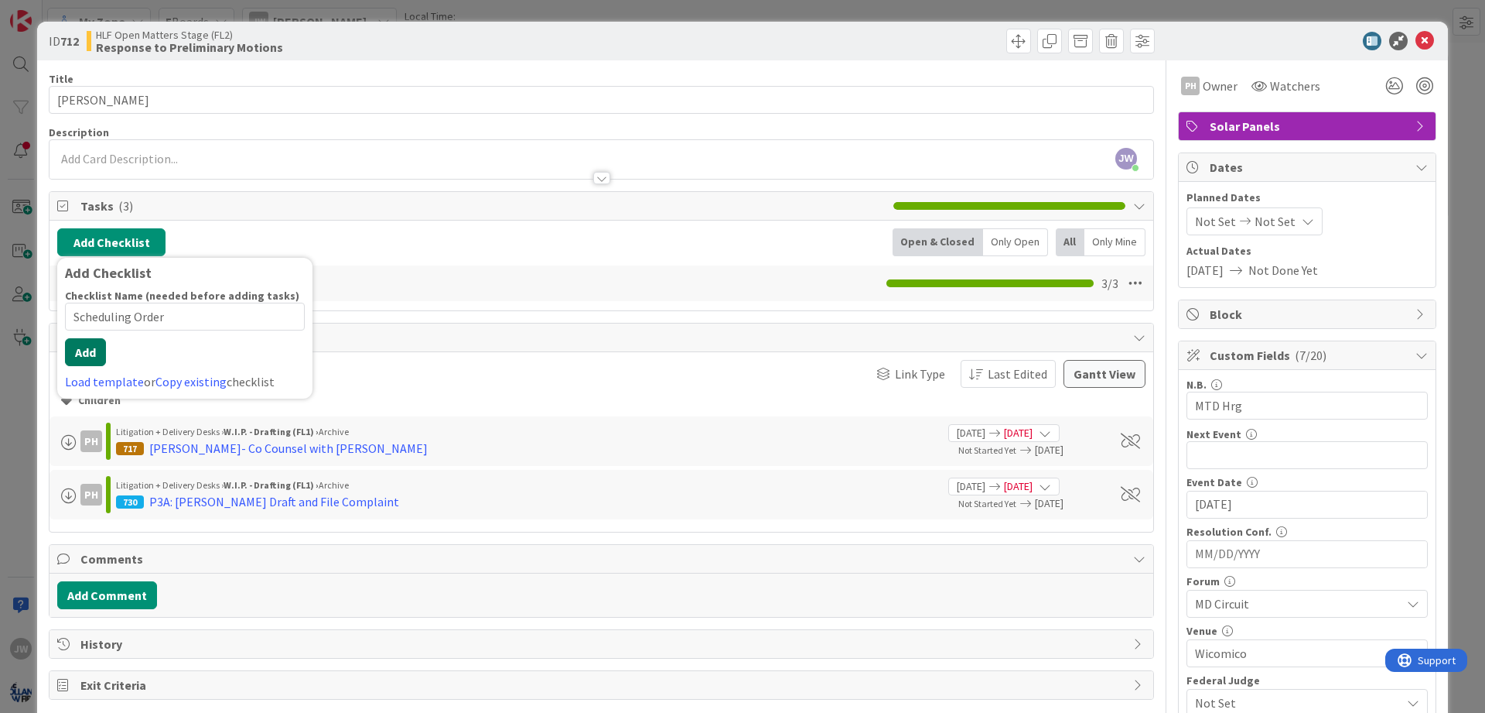
type input "Scheduling Order"
click at [97, 367] on div "Checklist Name (needed before adding tasks) 16 / 64 Scheduling Order Add Load t…" at bounding box center [185, 340] width 240 height 102
click at [83, 350] on button "Add" at bounding box center [85, 352] width 41 height 28
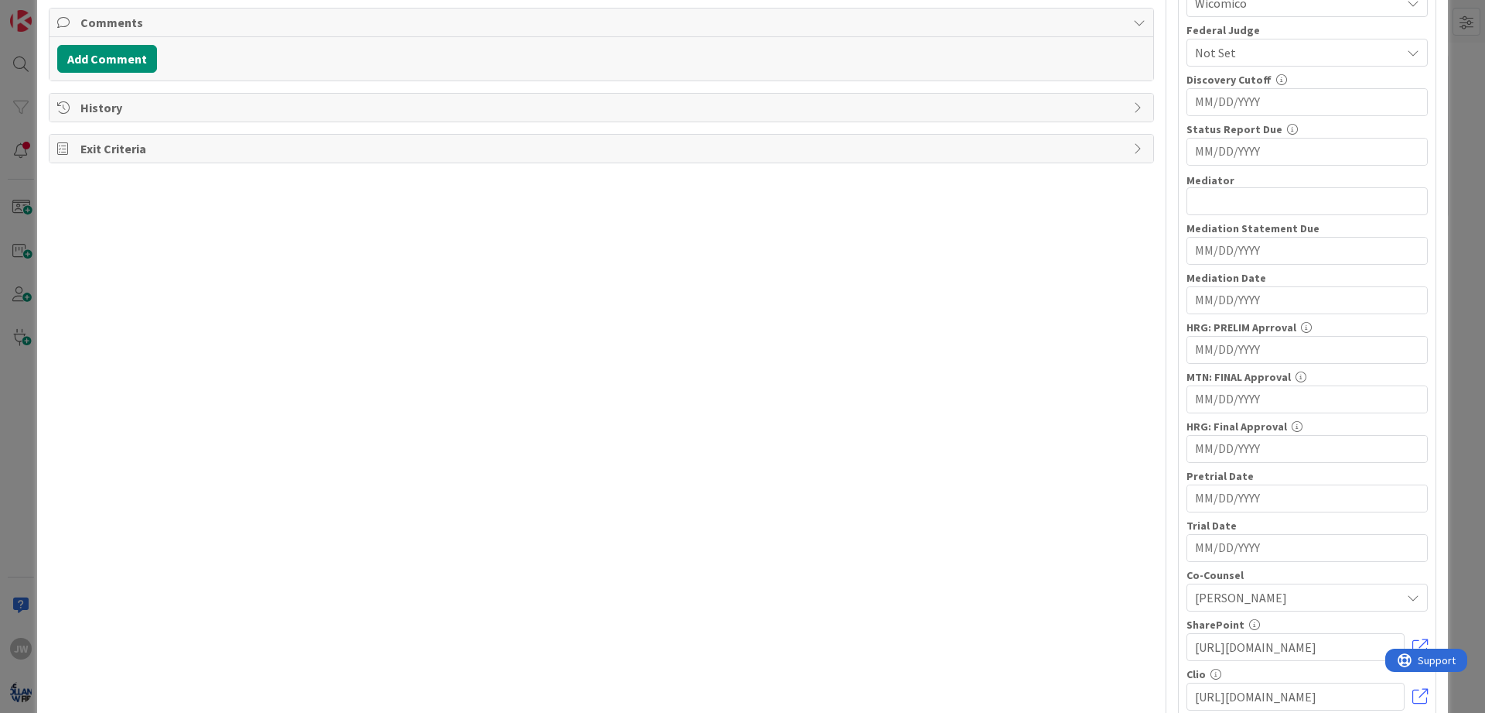
click at [880, 552] on input "MM/DD/YYYY" at bounding box center [1307, 548] width 224 height 26
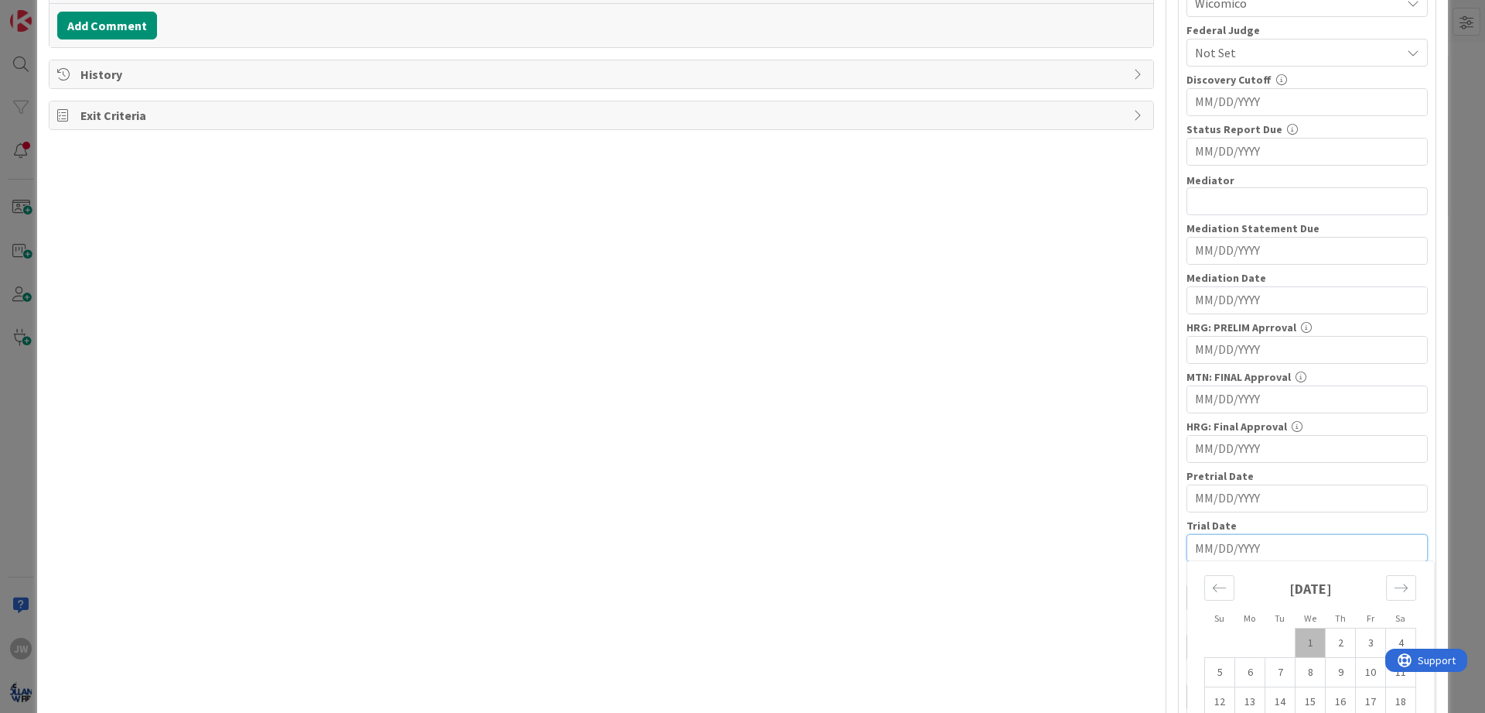
scroll to position [617, 0]
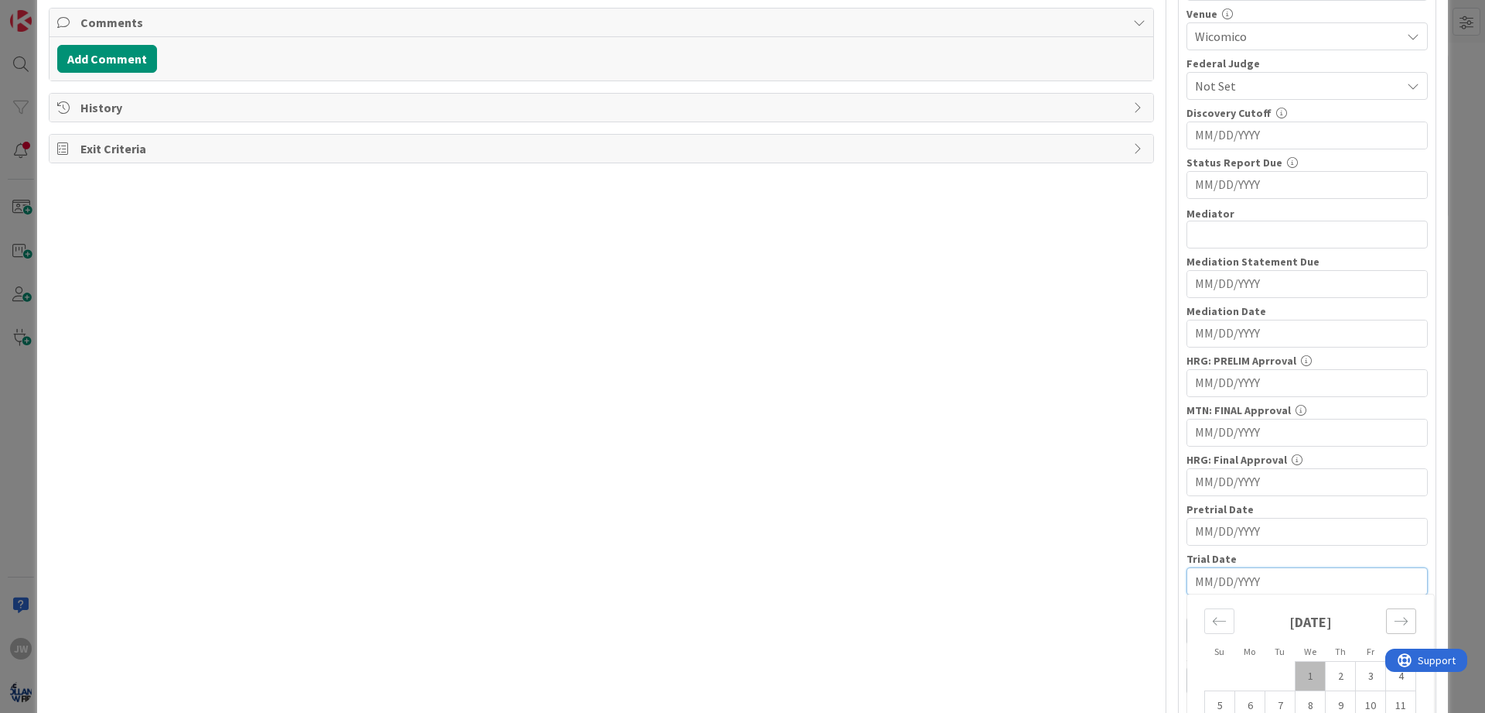
click at [880, 617] on icon "Move forward to switch to the next month." at bounding box center [1401, 620] width 15 height 15
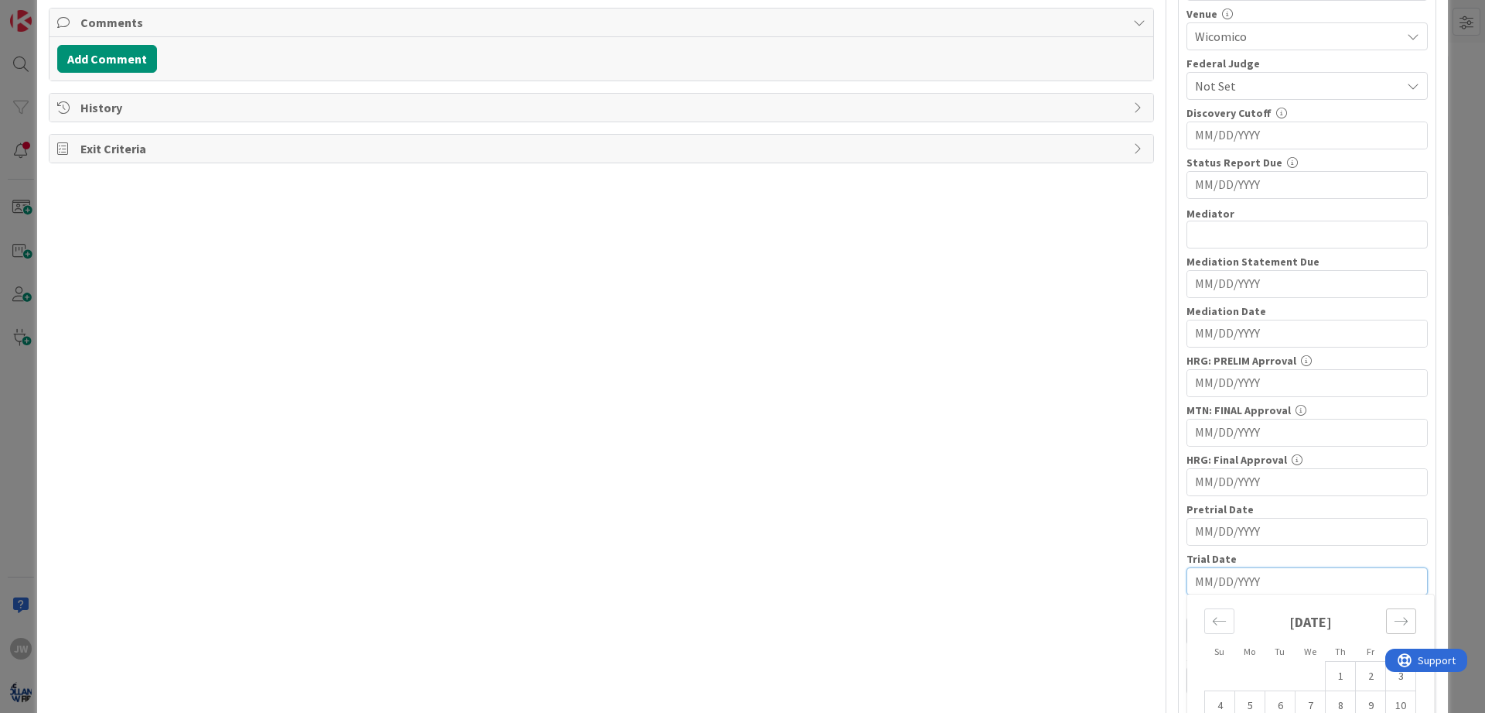
click at [880, 617] on icon "Move forward to switch to the next month." at bounding box center [1401, 620] width 15 height 15
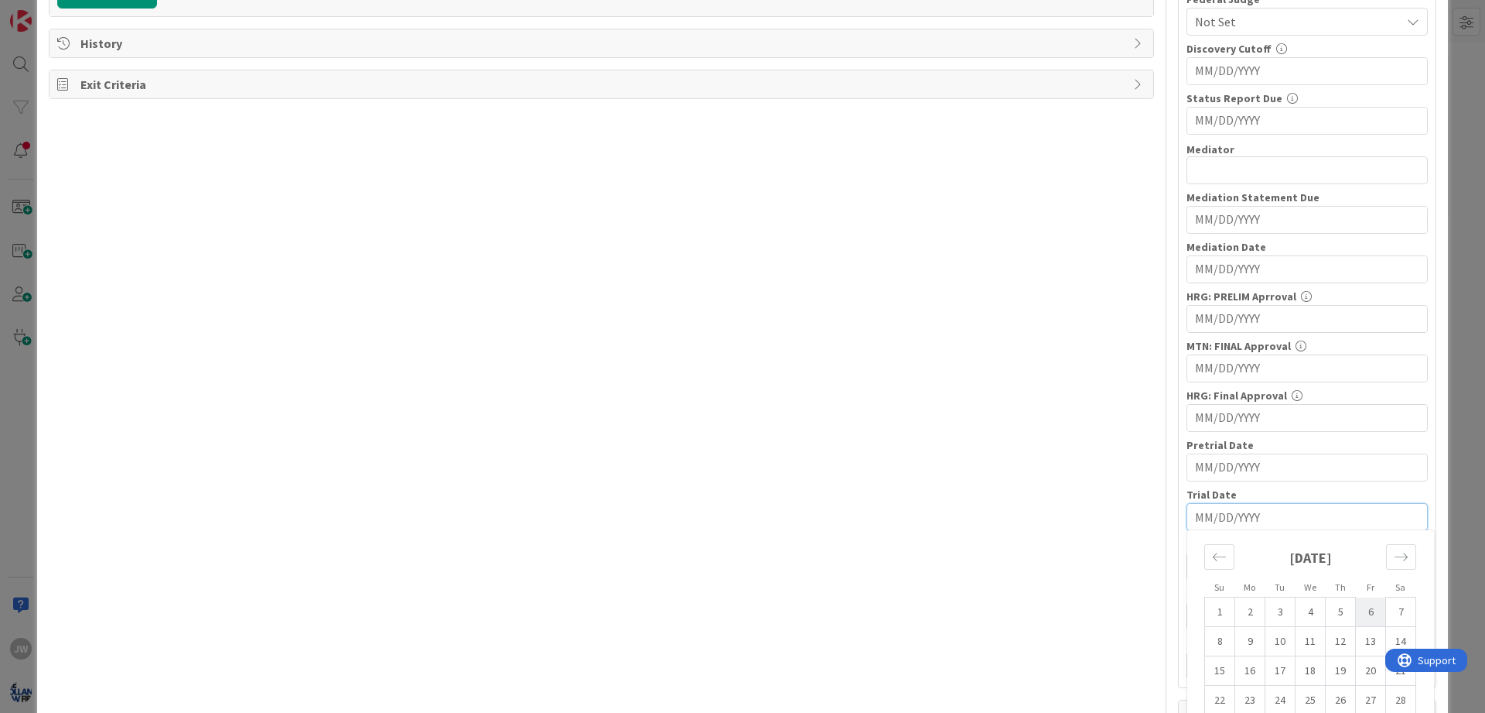
scroll to position [709, 0]
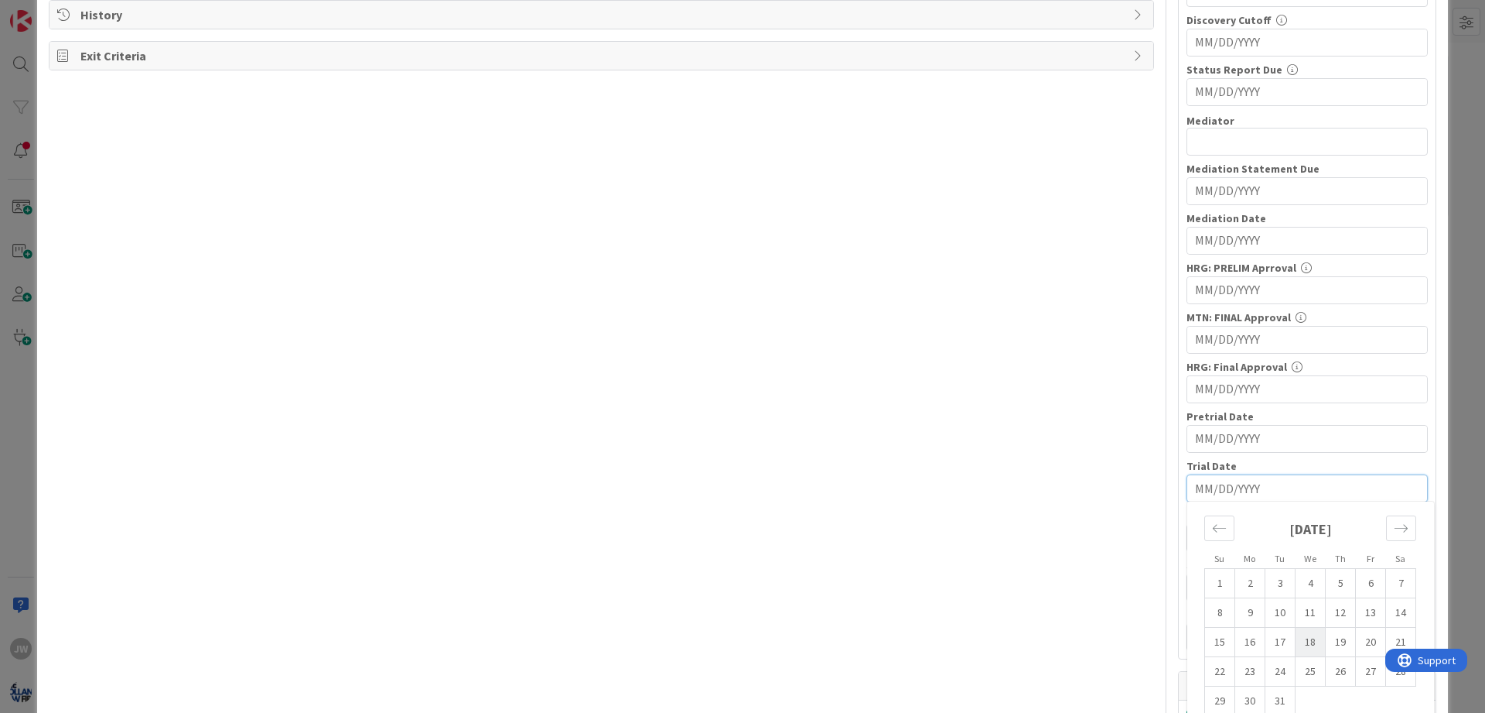
click at [880, 642] on td "18" at bounding box center [1311, 641] width 30 height 29
type input "03/18/2026"
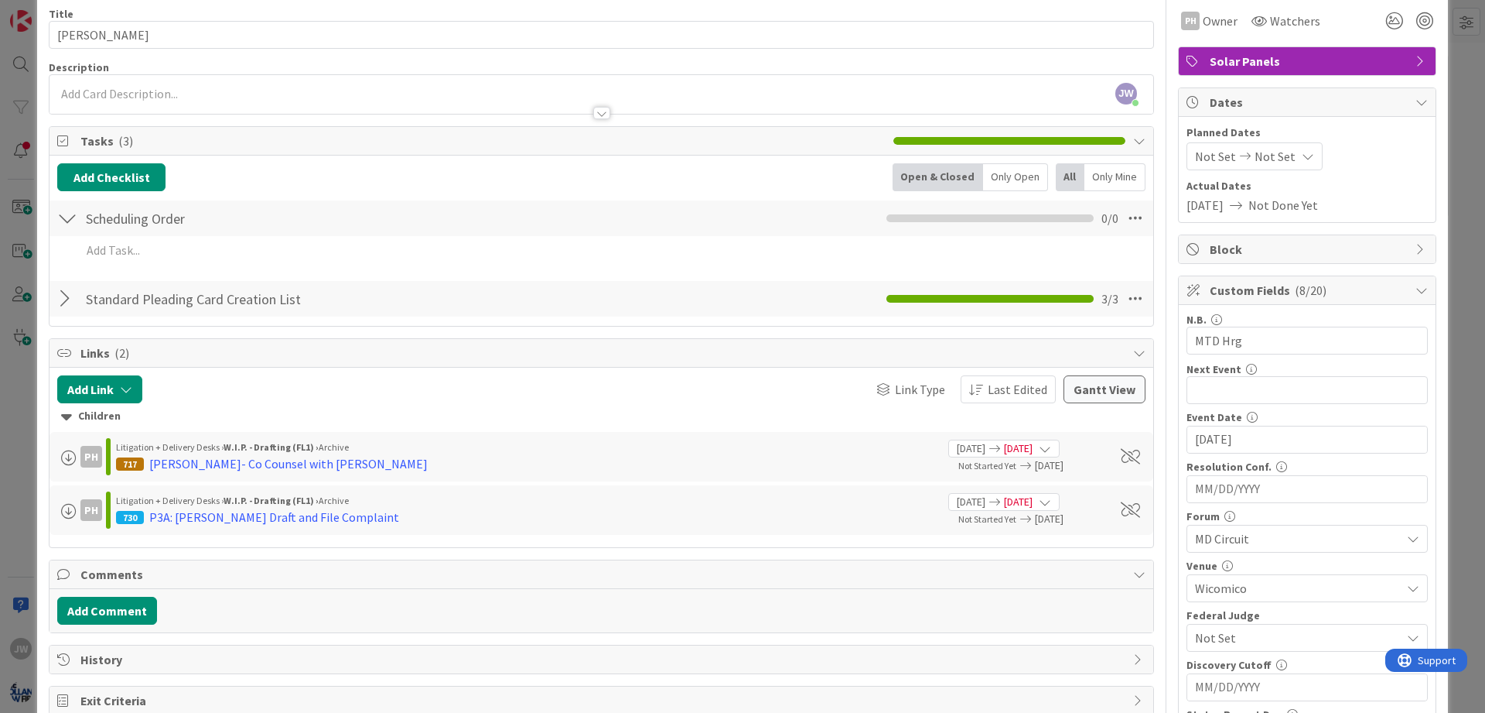
scroll to position [60, 0]
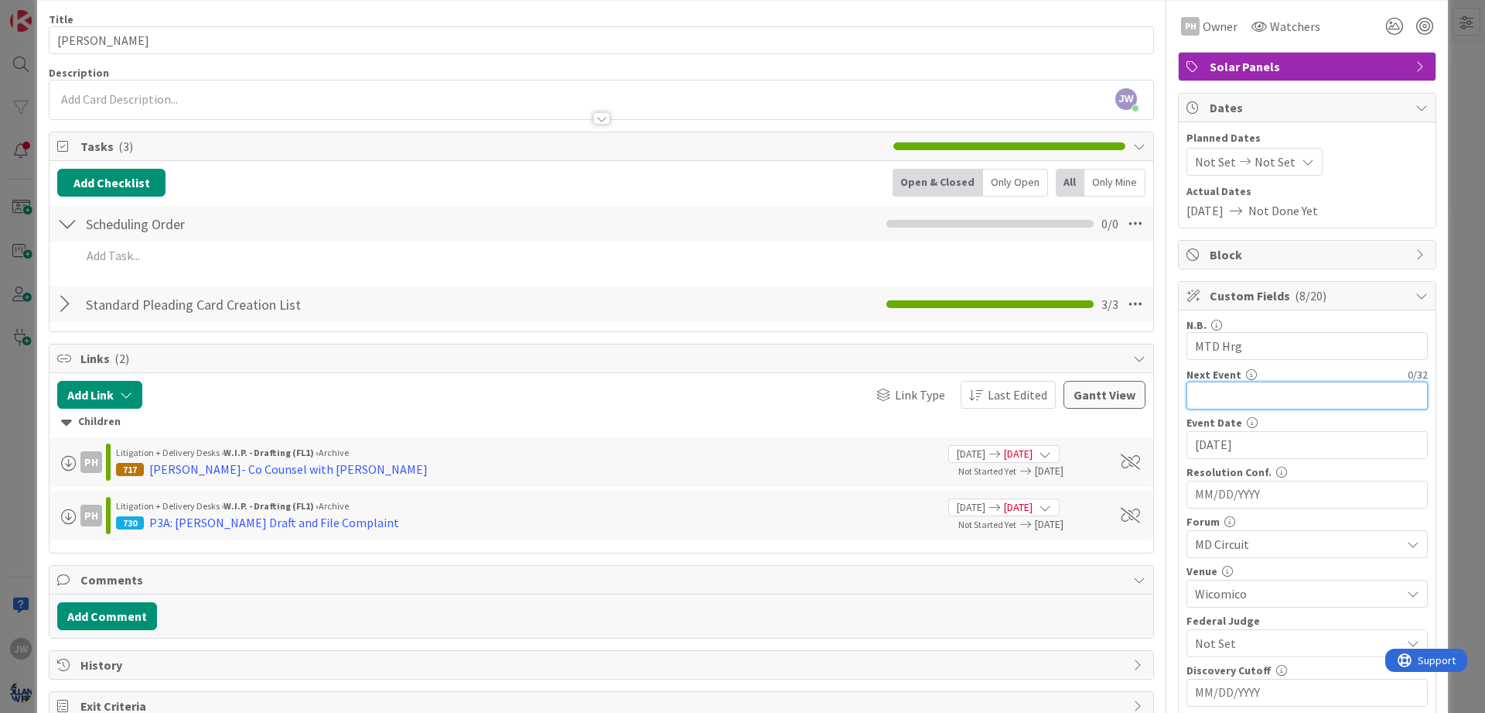
click at [880, 408] on input "text" at bounding box center [1307, 395] width 241 height 28
type input "Hearing"
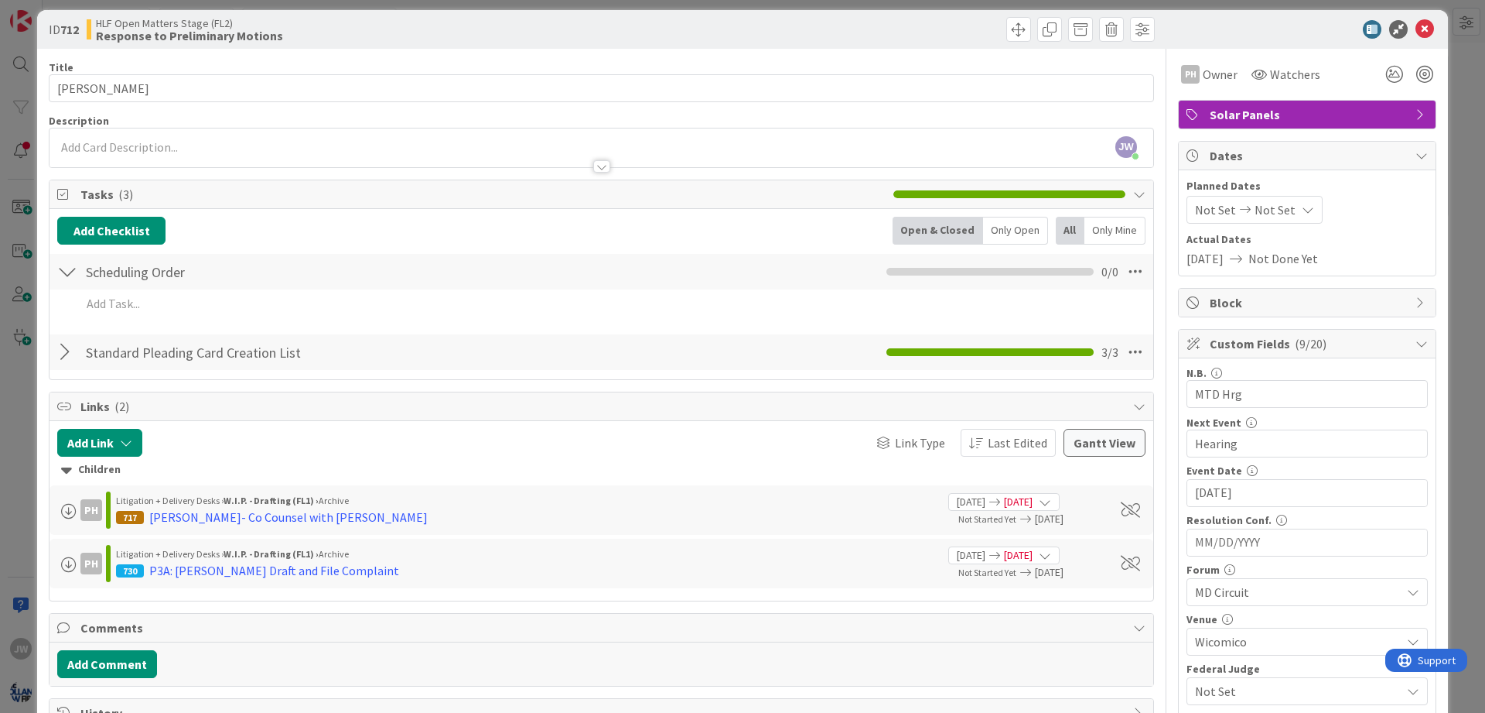
scroll to position [0, 0]
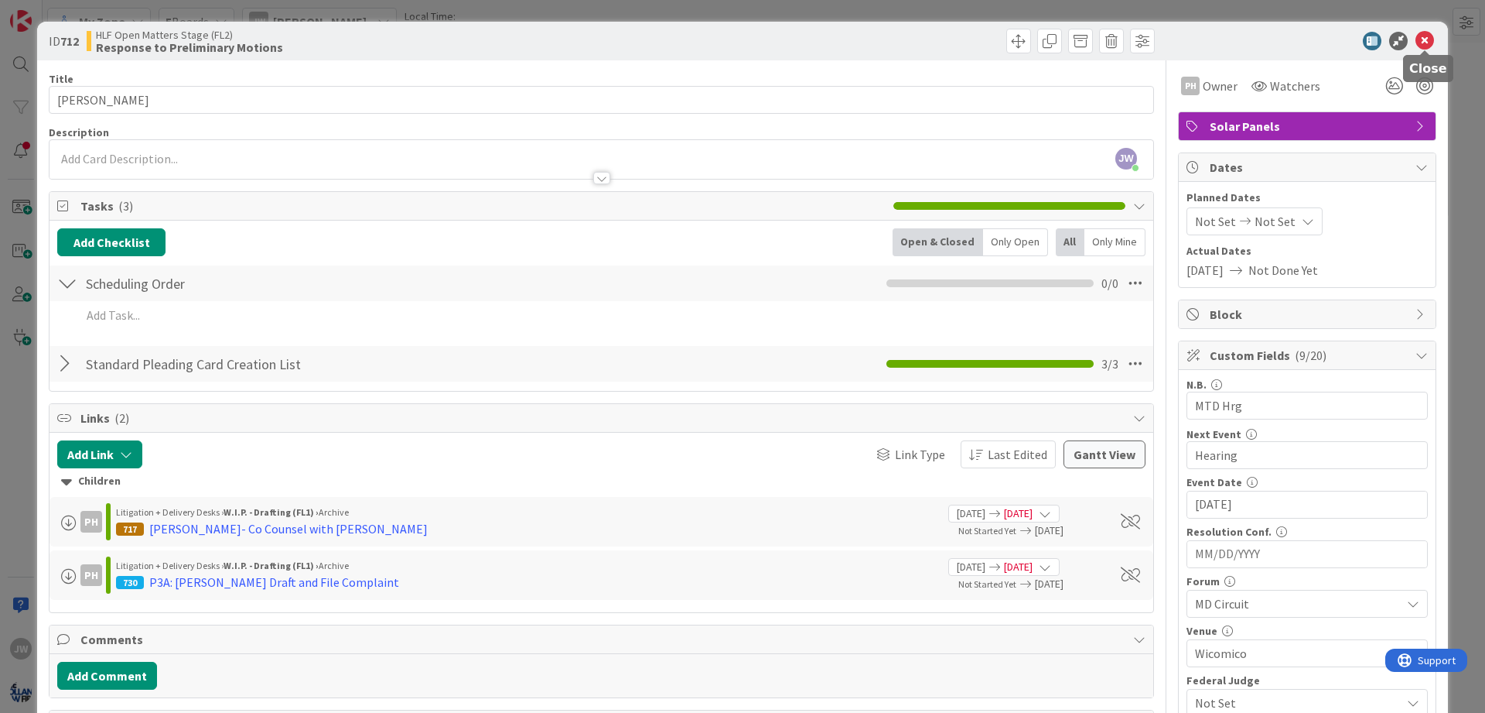
click at [880, 39] on icon at bounding box center [1425, 41] width 19 height 19
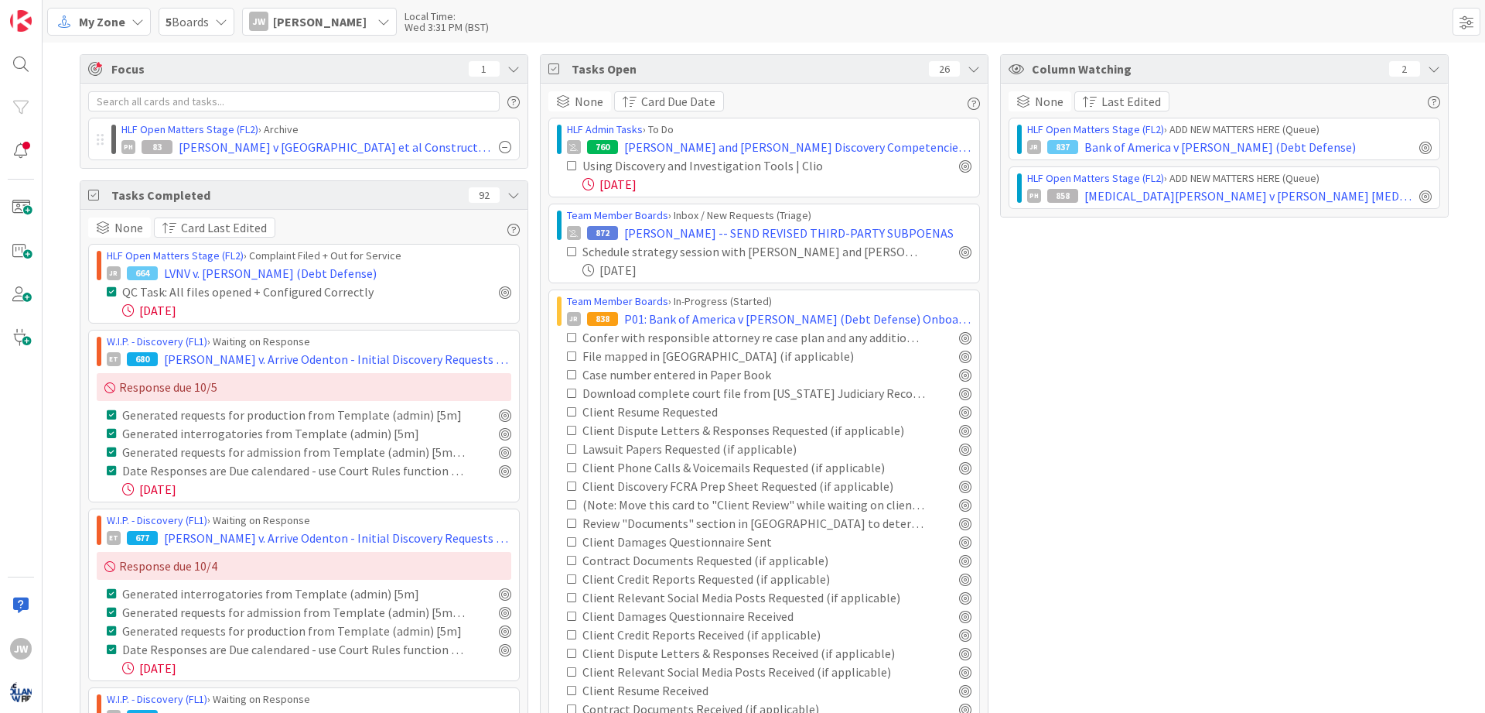
click at [258, 26] on div "JW" at bounding box center [258, 21] width 19 height 19
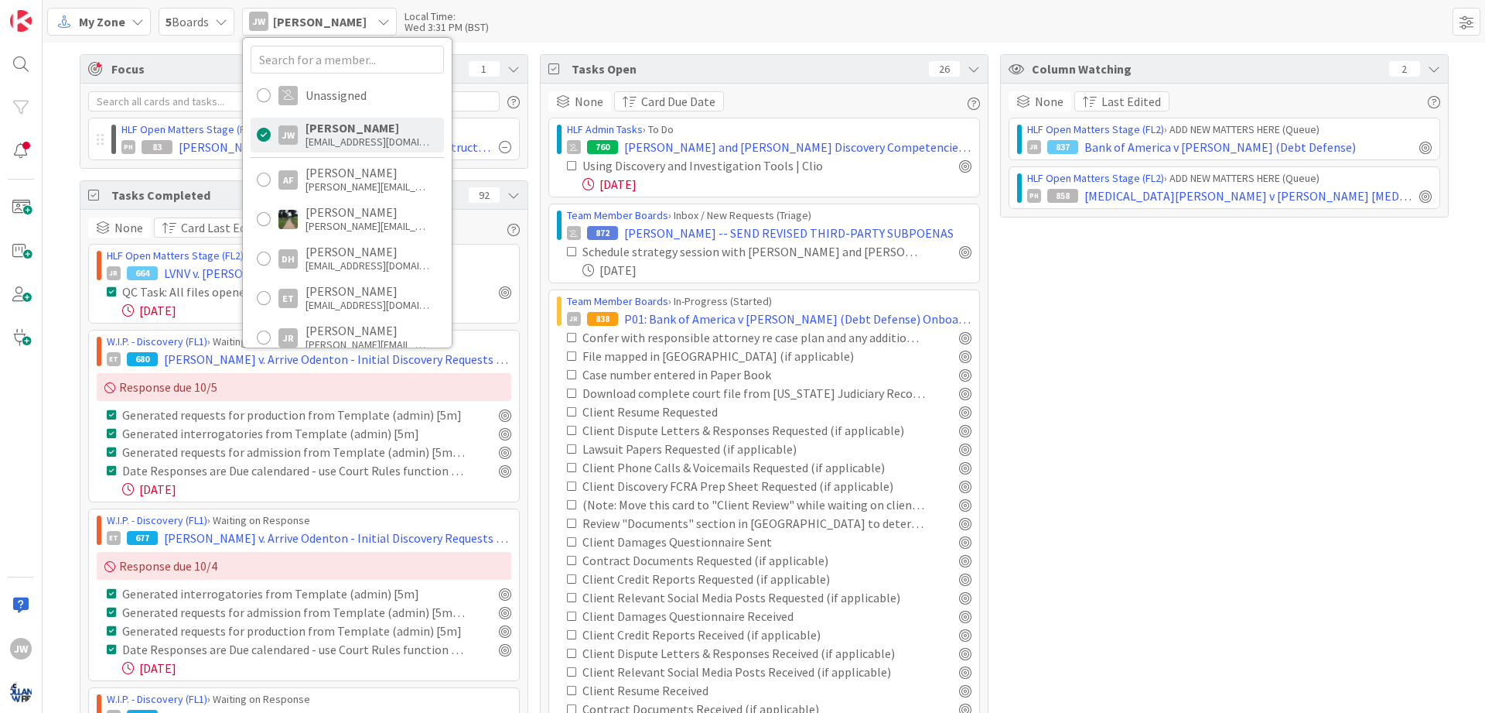
click at [213, 20] on div "5 Boards" at bounding box center [197, 22] width 76 height 28
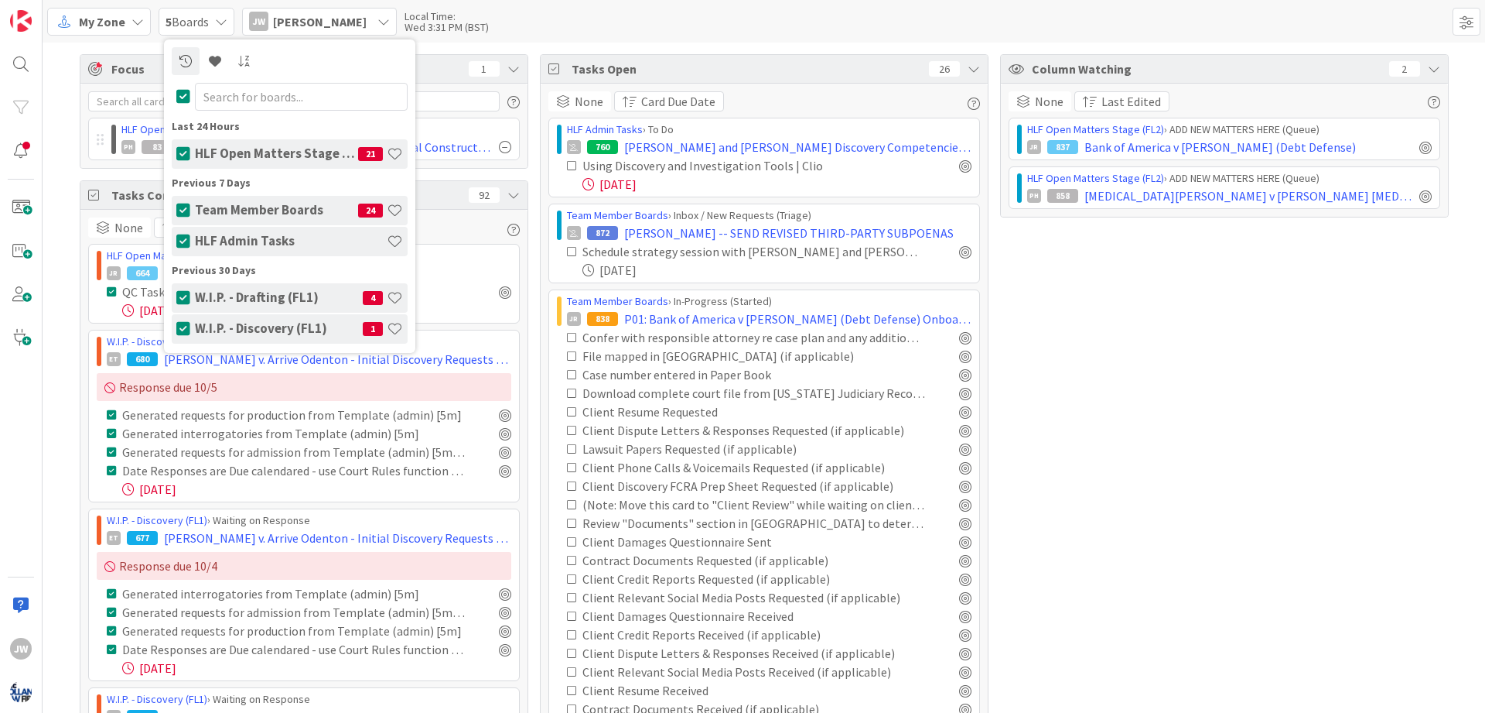
click at [130, 19] on div "My Zone" at bounding box center [99, 22] width 104 height 28
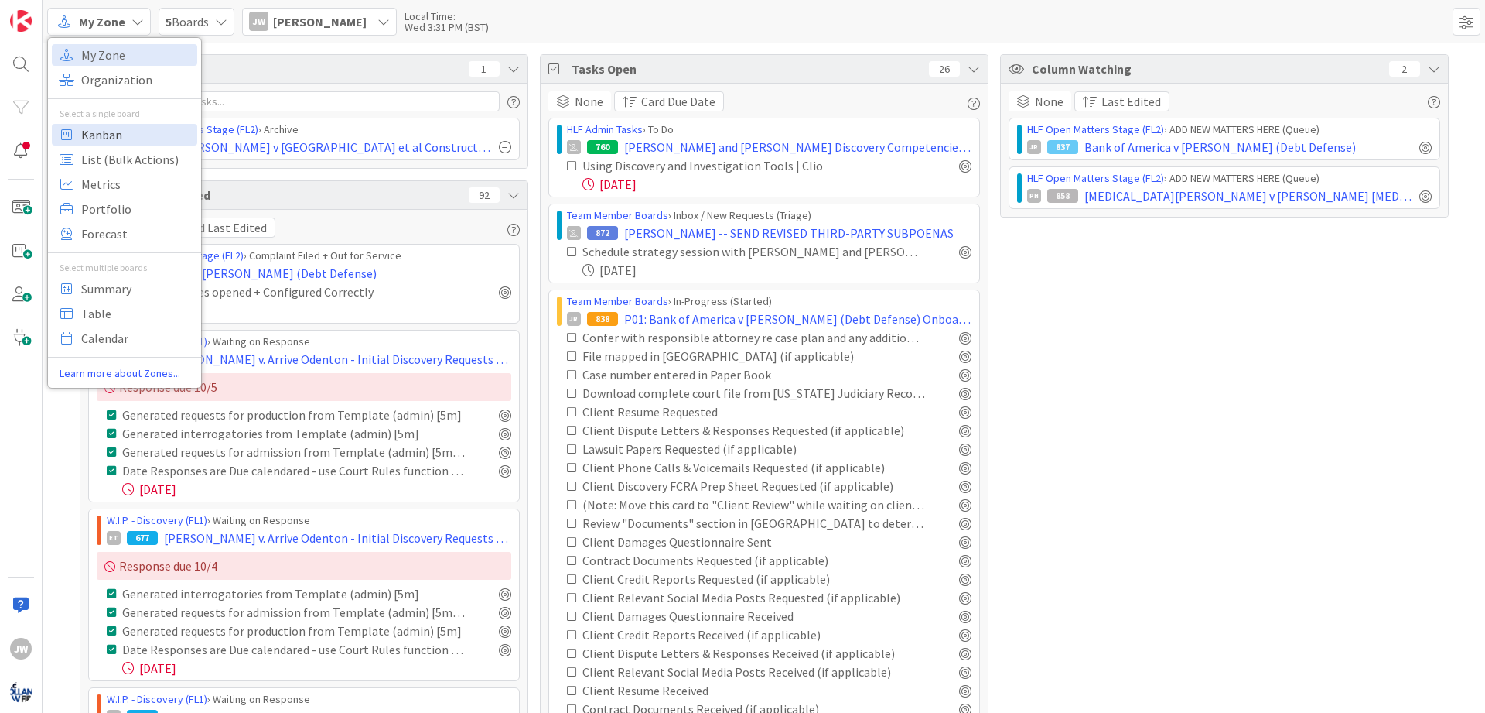
click at [125, 128] on span "Kanban" at bounding box center [136, 134] width 111 height 23
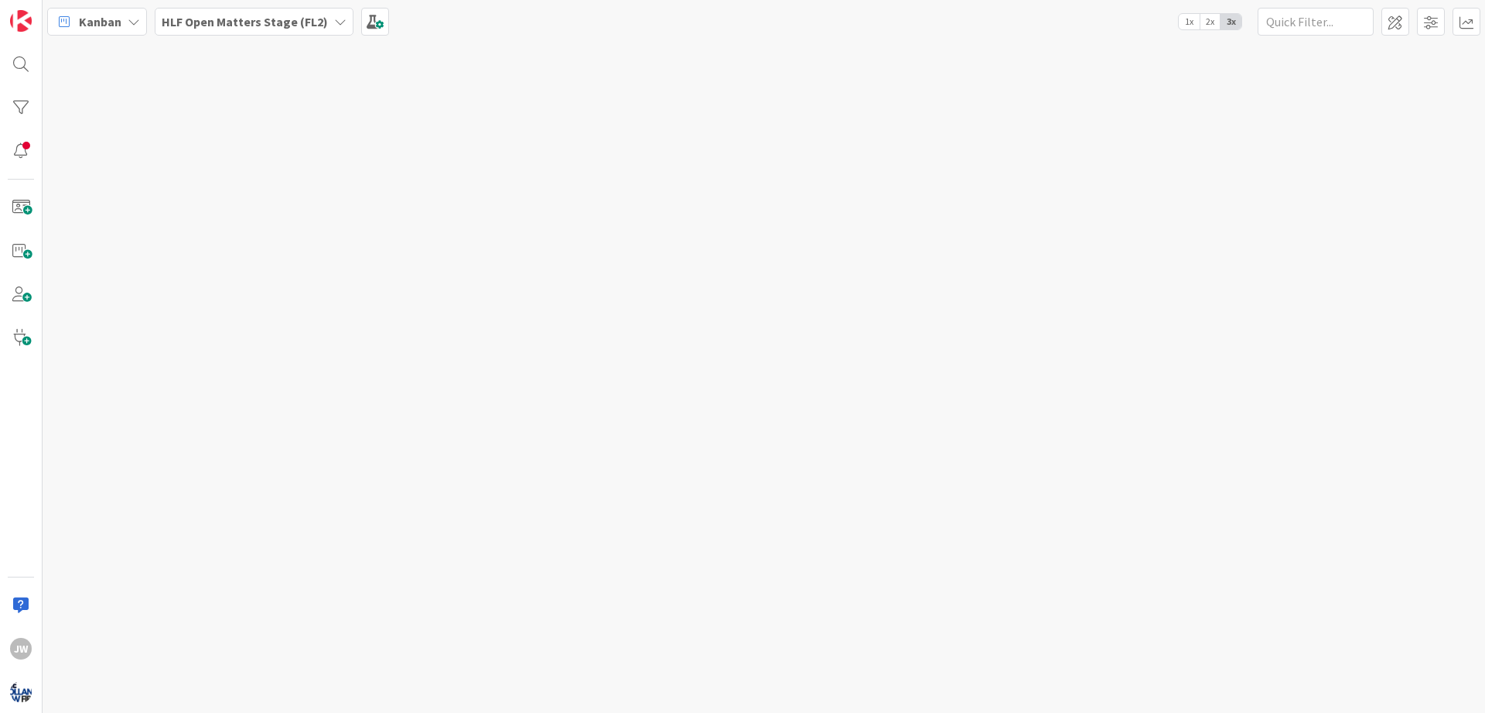
click at [199, 27] on b "HLF Open Matters Stage (FL2)" at bounding box center [245, 21] width 166 height 15
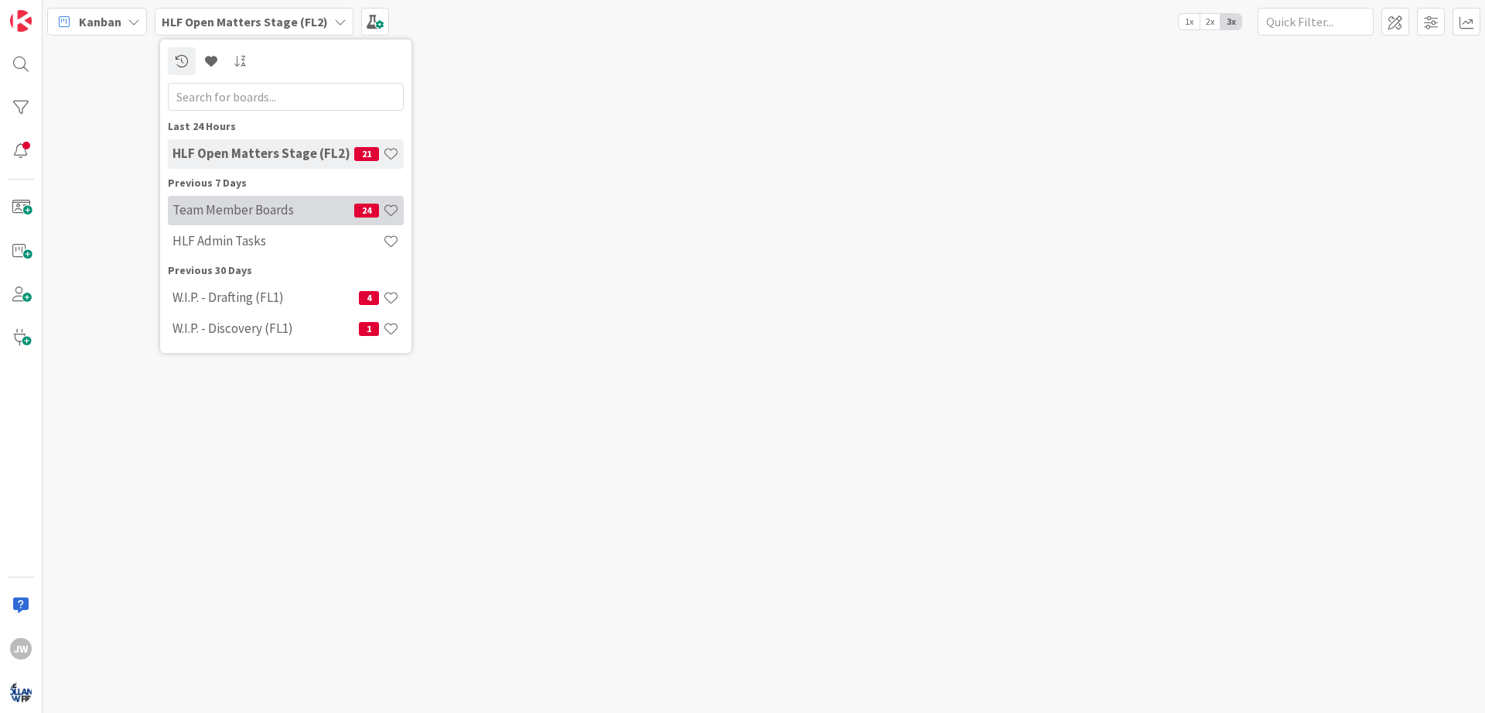
click at [233, 219] on div "Team Member Boards 24" at bounding box center [286, 210] width 236 height 29
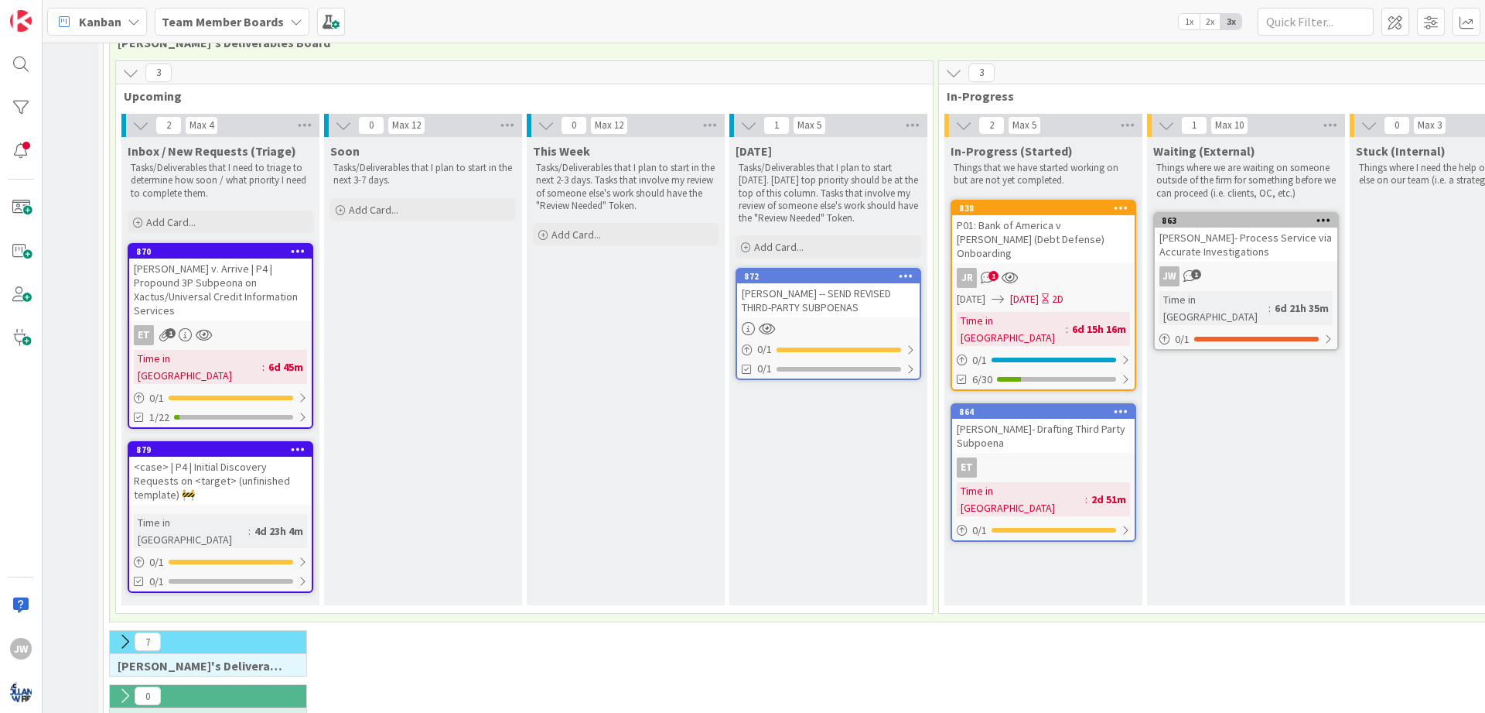
scroll to position [0, 148]
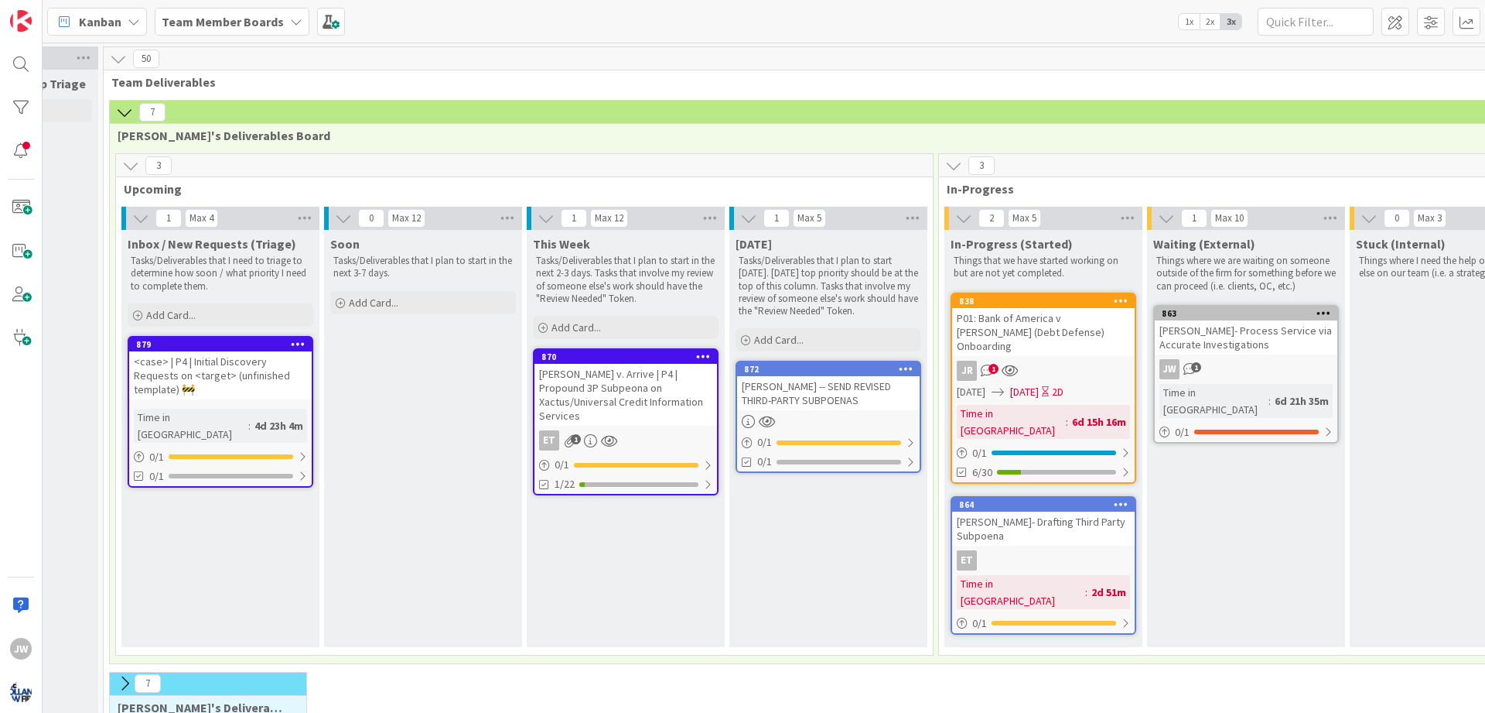
click at [854, 523] on div "[DATE] Tasks/Deliverables that I plan to start [DATE]. [DATE] top priority shou…" at bounding box center [829, 438] width 198 height 417
click at [813, 333] on div "Add Card..." at bounding box center [829, 339] width 186 height 23
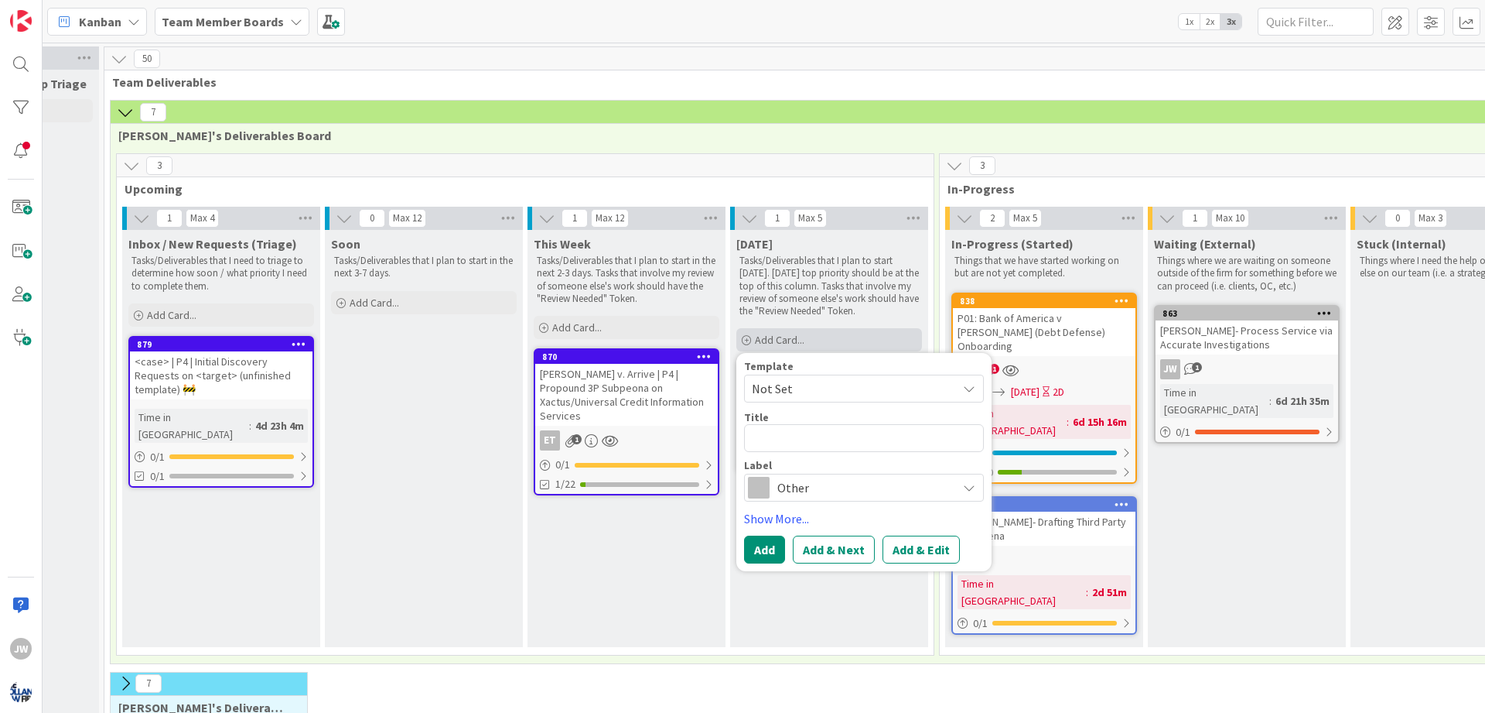
type textarea "x"
type textarea "C"
type textarea "x"
type textarea "Ca"
type textarea "x"
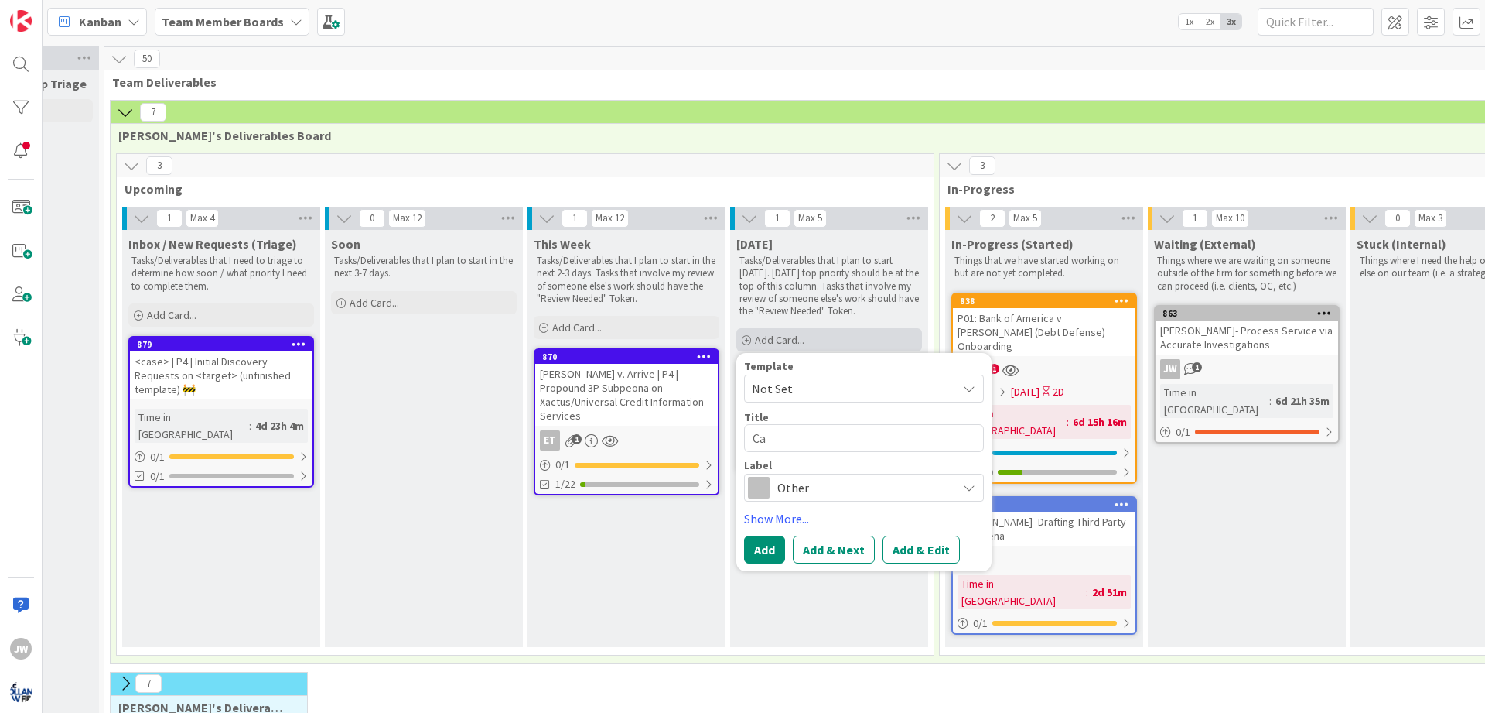
type textarea "Car"
type textarea "x"
type textarea "Care"
type textarea "x"
type textarea "Caref"
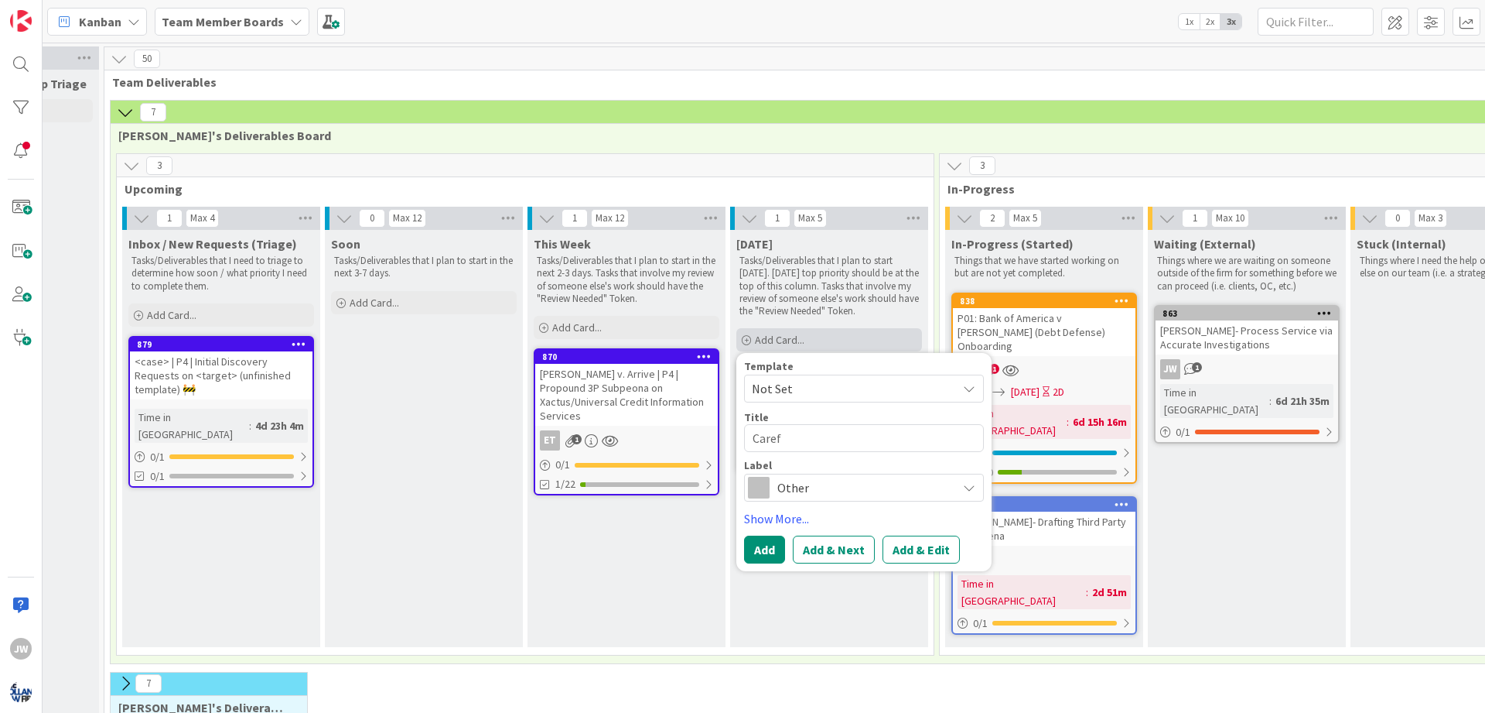
type textarea "x"
type textarea "Care"
type textarea "x"
type textarea "Car"
type textarea "x"
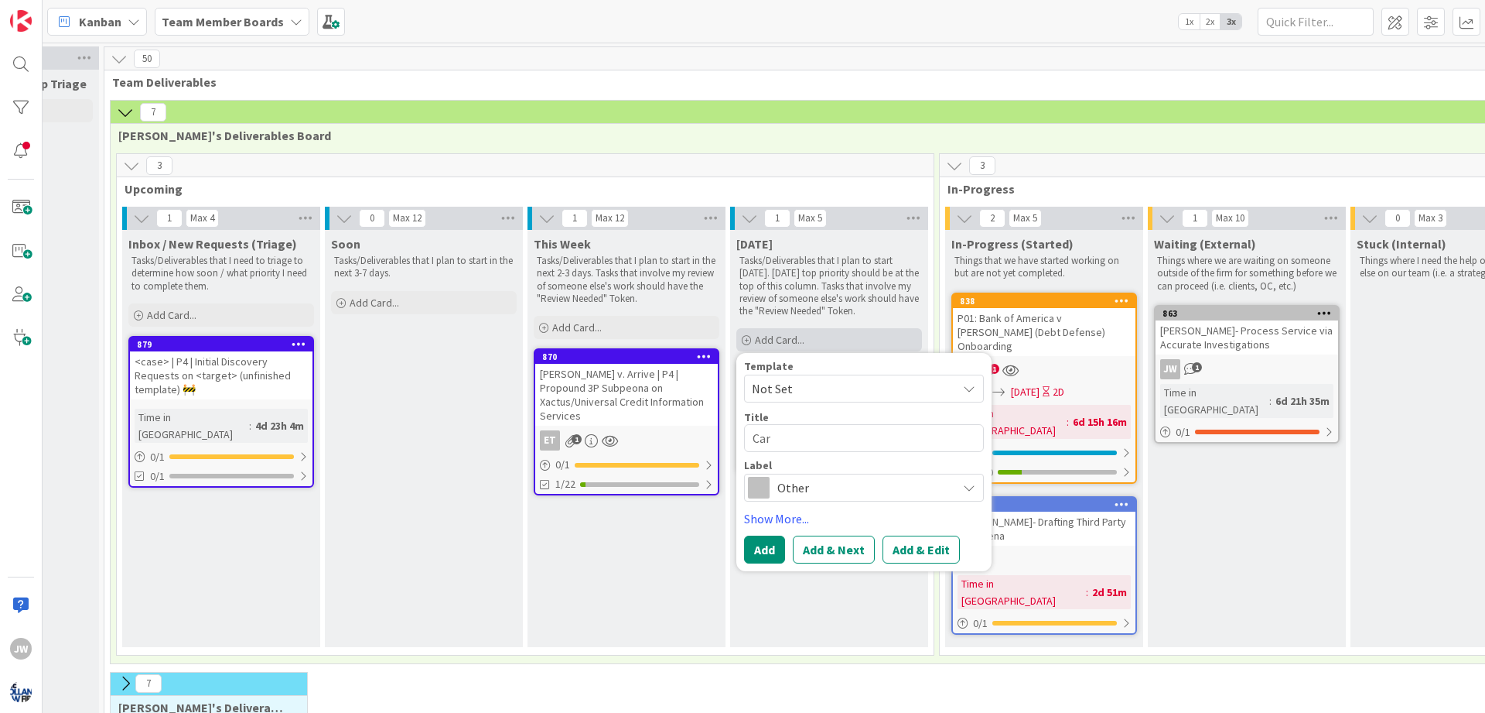
type textarea "Ca"
type textarea "x"
type textarea "C"
type textarea "x"
type textarea "S"
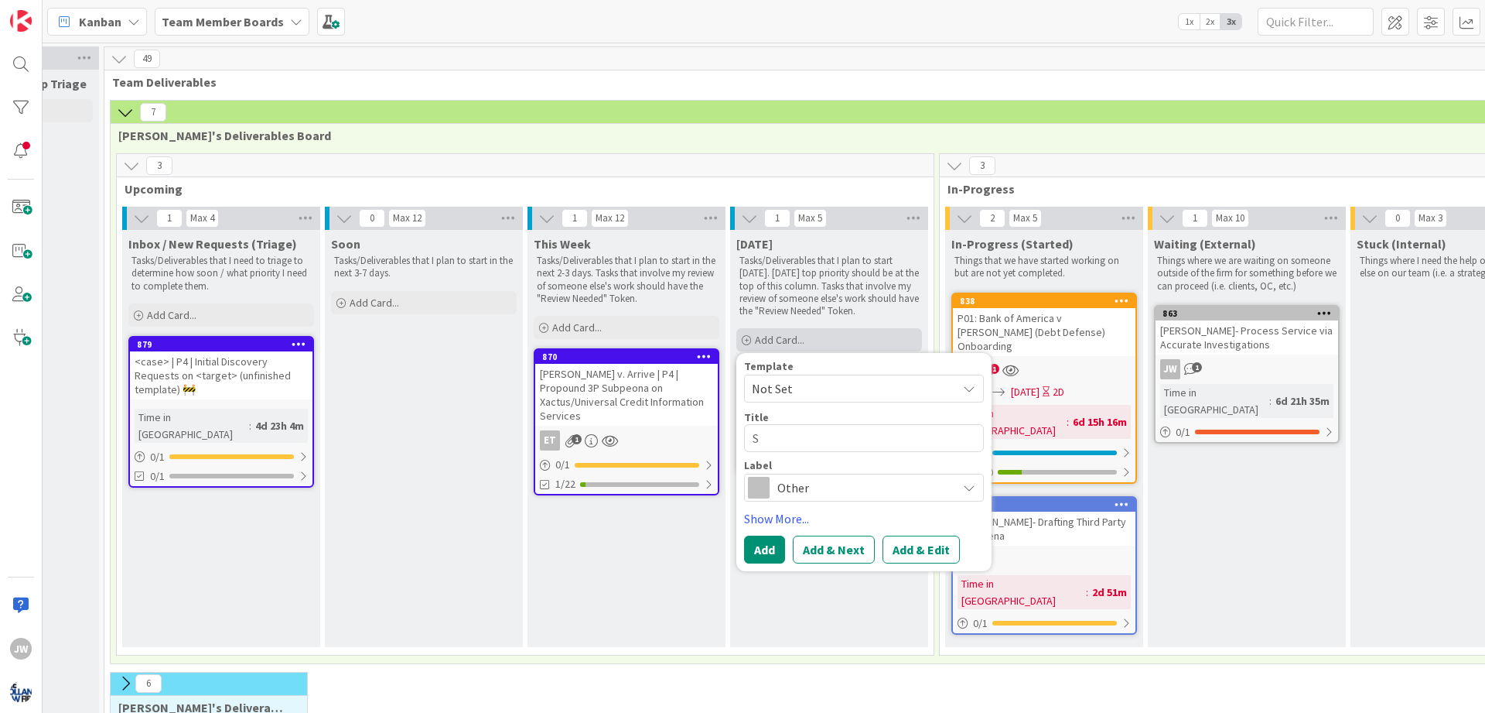
type textarea "x"
type textarea "Se"
type textarea "x"
type textarea "Sen"
type textarea "x"
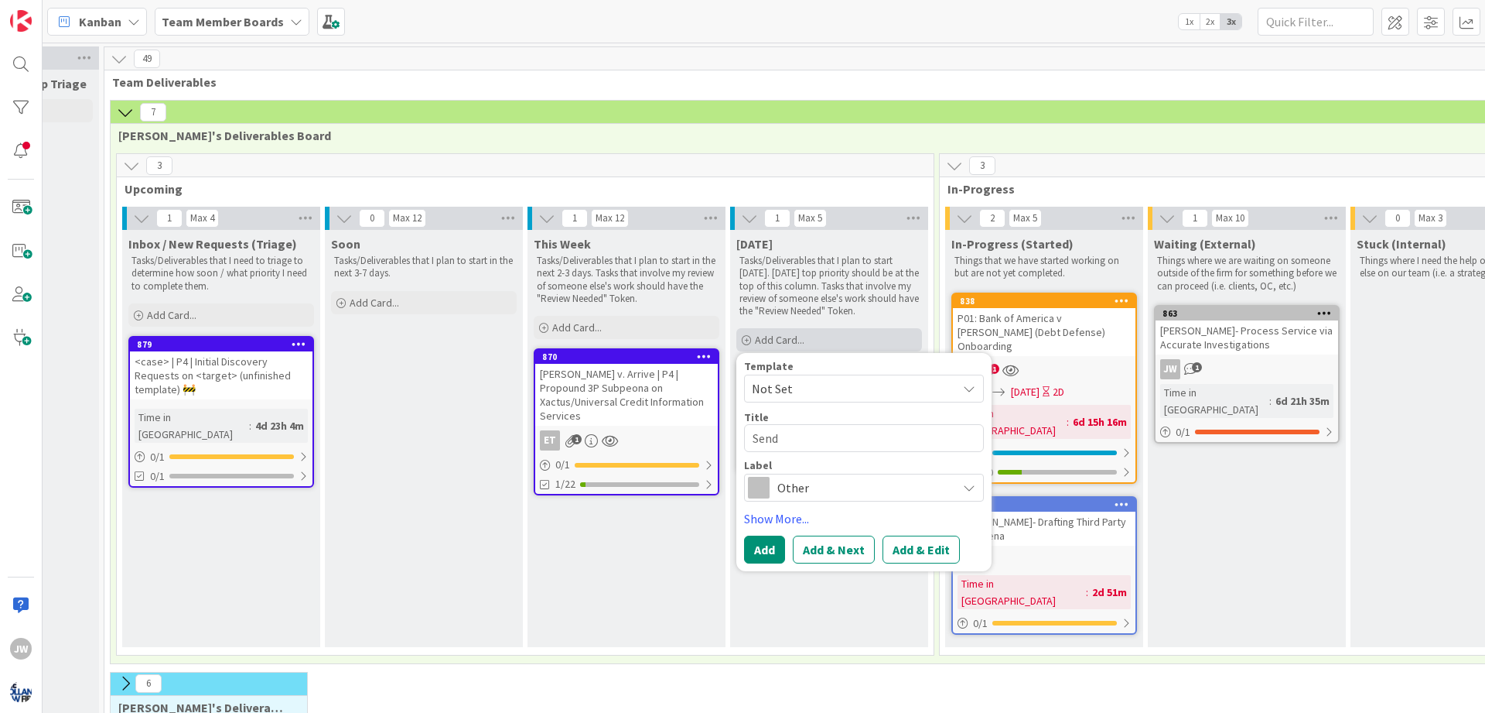
type textarea "Sendi"
type textarea "x"
type textarea "Sendin"
type textarea "x"
type textarea "Sending"
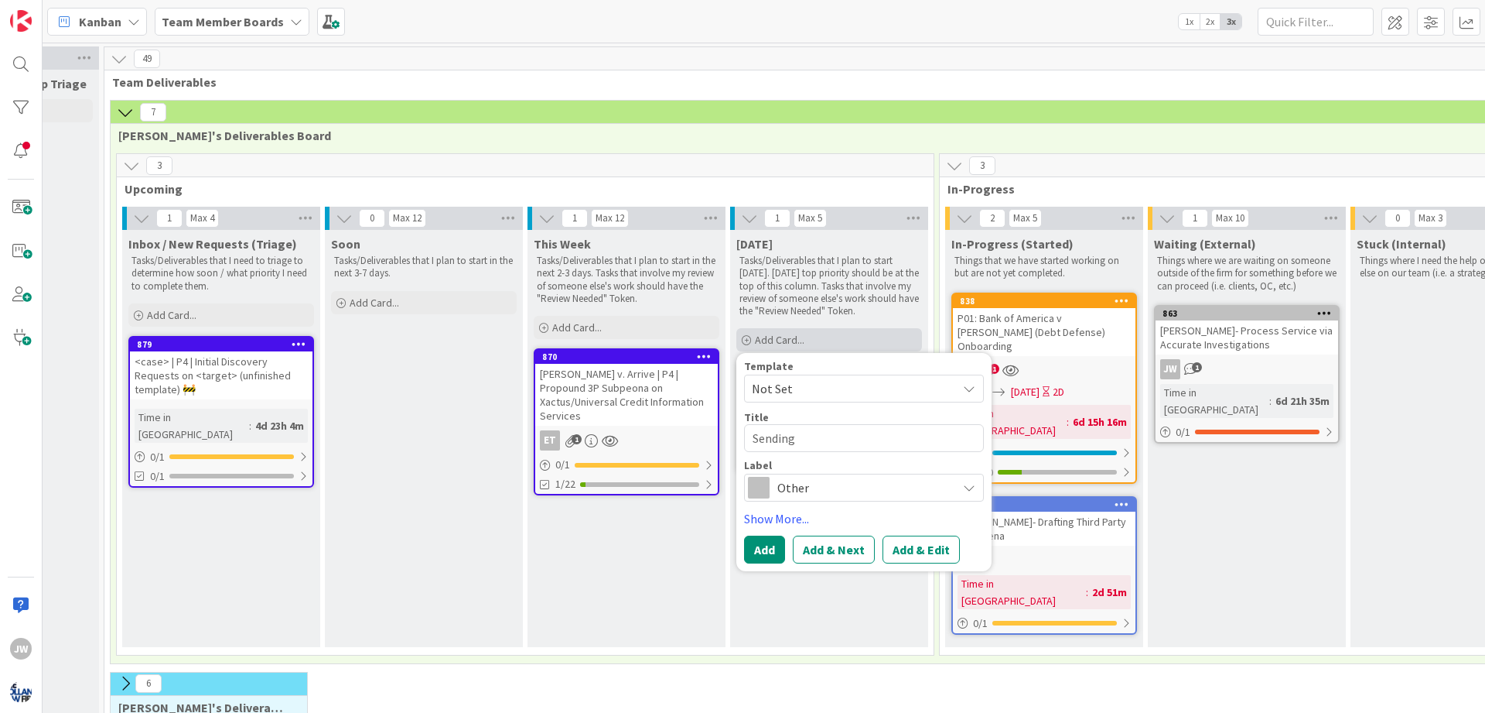
type textarea "x"
type textarea "Sending"
type textarea "x"
type textarea "Sending"
type textarea "x"
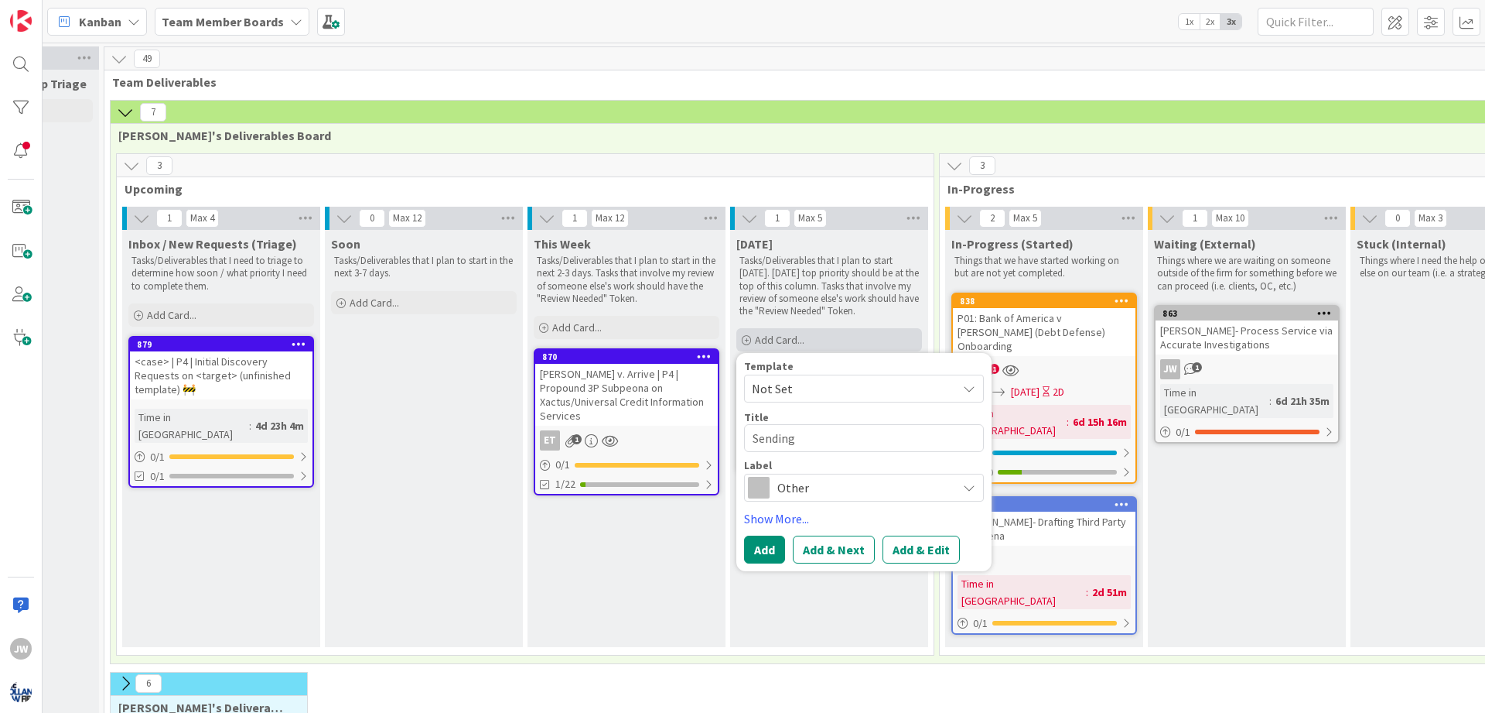
type textarea "Sendin"
type textarea "x"
type textarea "Sendi"
type textarea "x"
type textarea "Send"
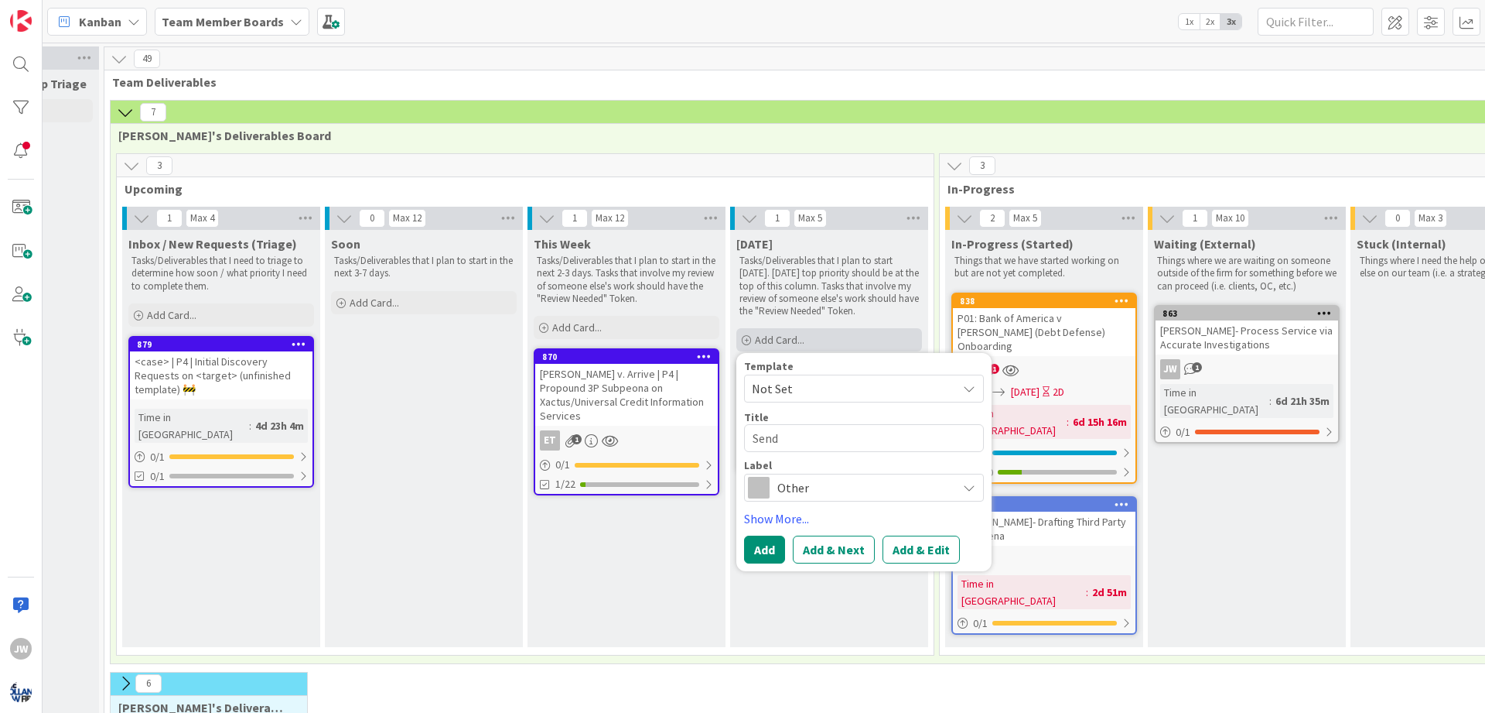
type textarea "x"
type textarea "Sen"
type textarea "x"
type textarea "Se"
type textarea "x"
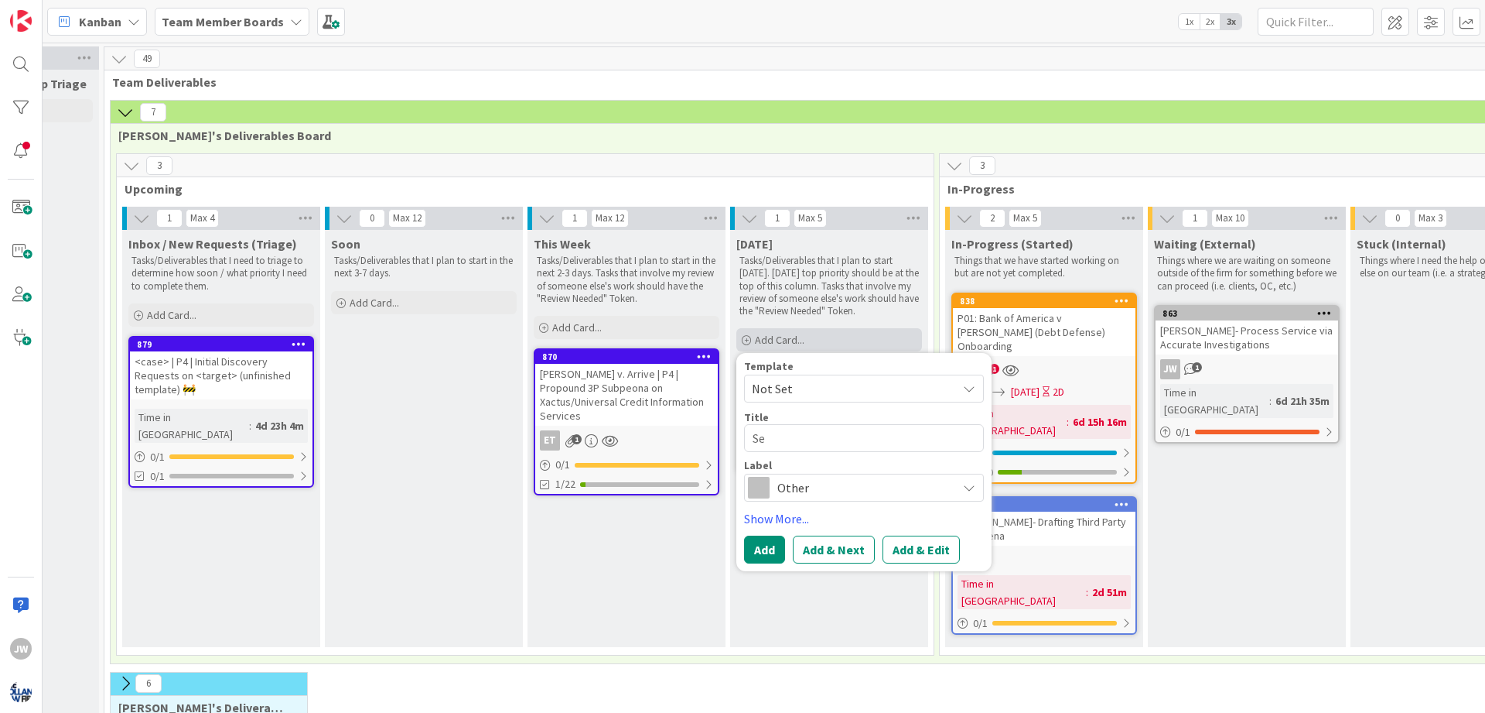
type textarea "S"
type textarea "x"
type textarea "a"
type textarea "x"
type textarea "A"
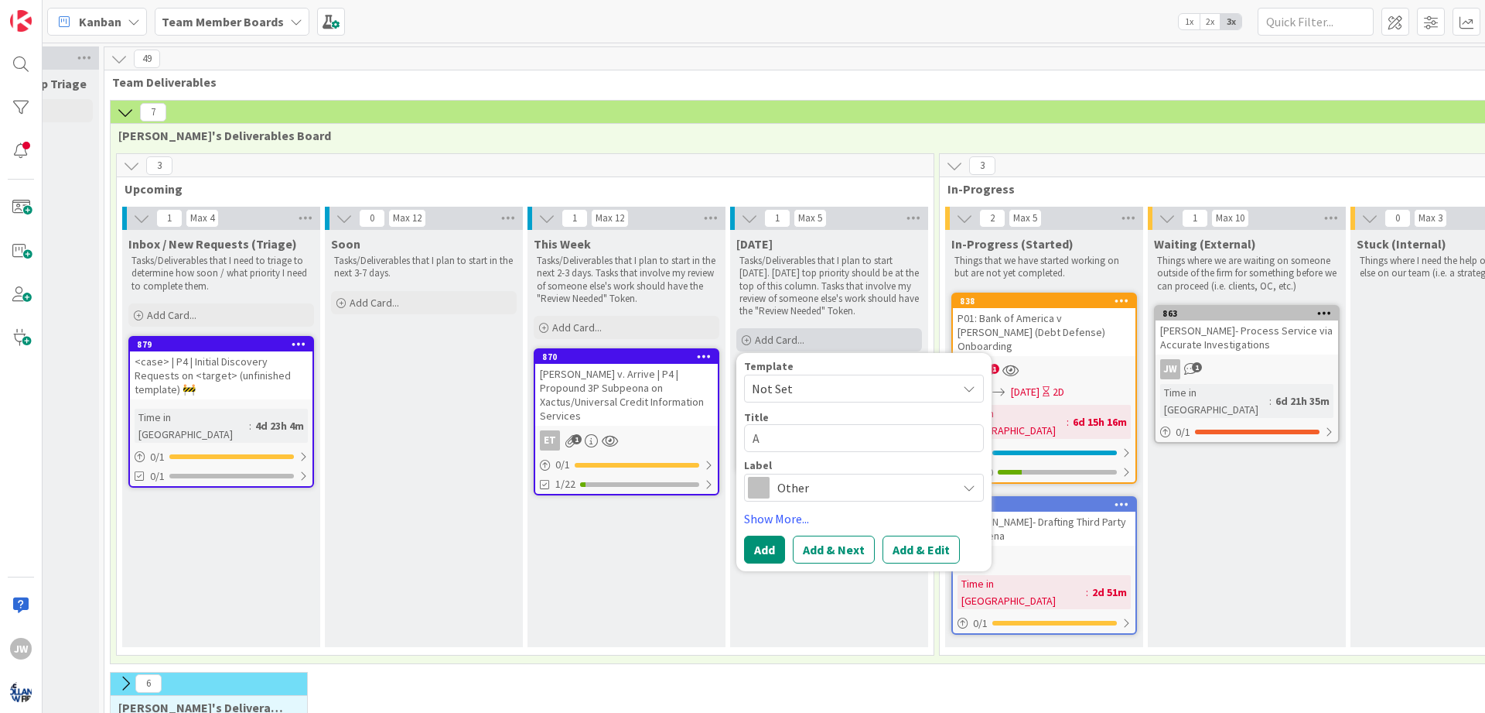
type textarea "x"
type textarea "Ad"
type textarea "x"
type textarea "A"
type textarea "x"
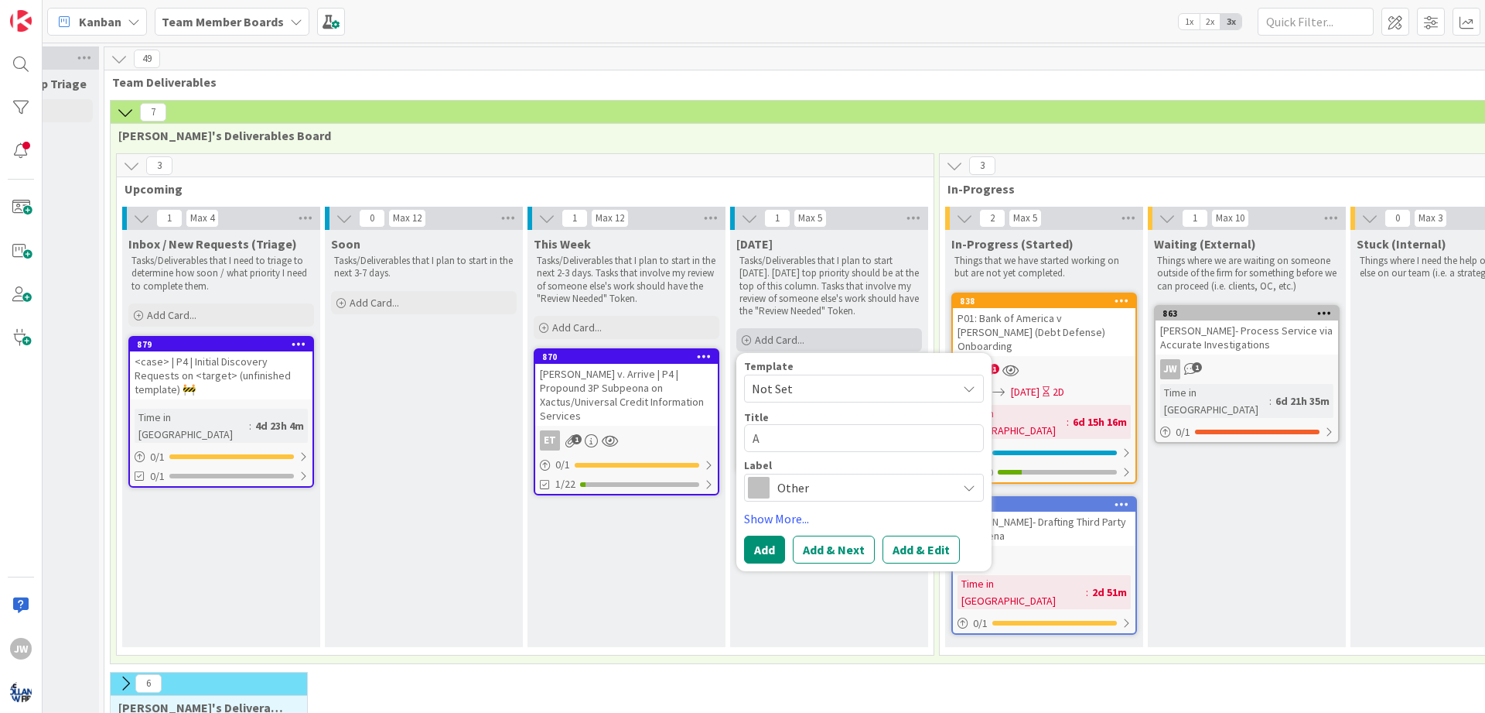
type textarea "An"
type textarea "x"
type textarea "And"
type textarea "x"
type textarea "Ande"
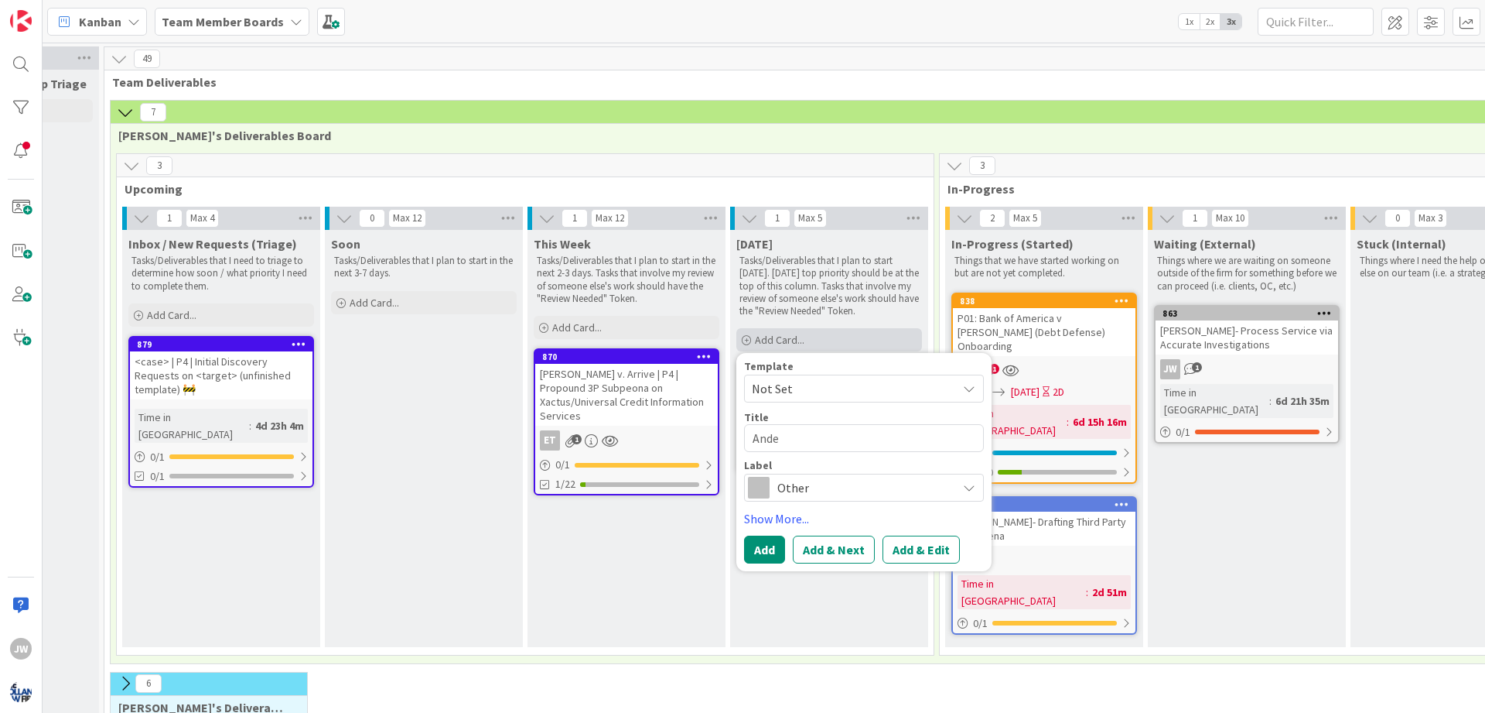
type textarea "x"
type textarea "Ander"
type textarea "x"
type textarea "[PERSON_NAME]"
type textarea "x"
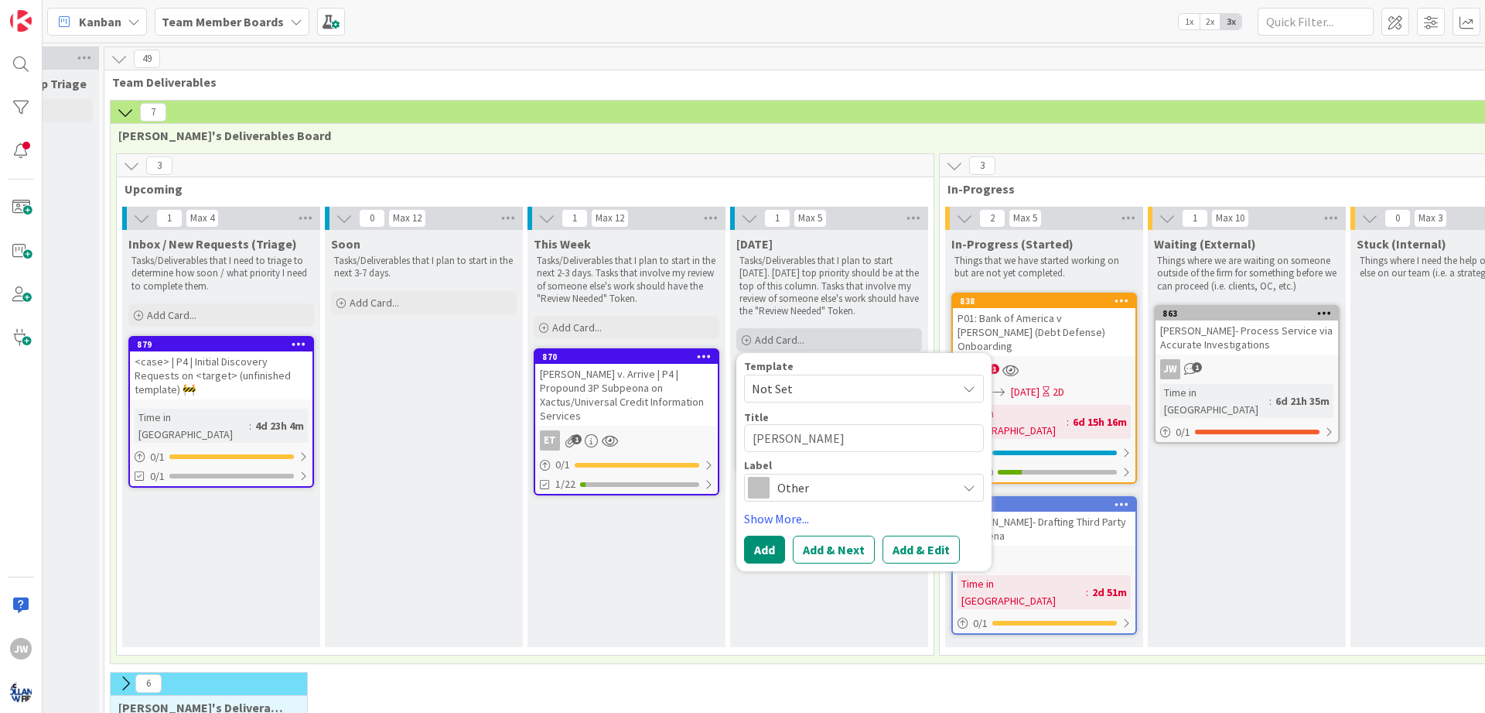
type textarea "[PERSON_NAME]"
type textarea "x"
type textarea "[PERSON_NAME]"
click at [842, 484] on span "Other" at bounding box center [863, 488] width 172 height 22
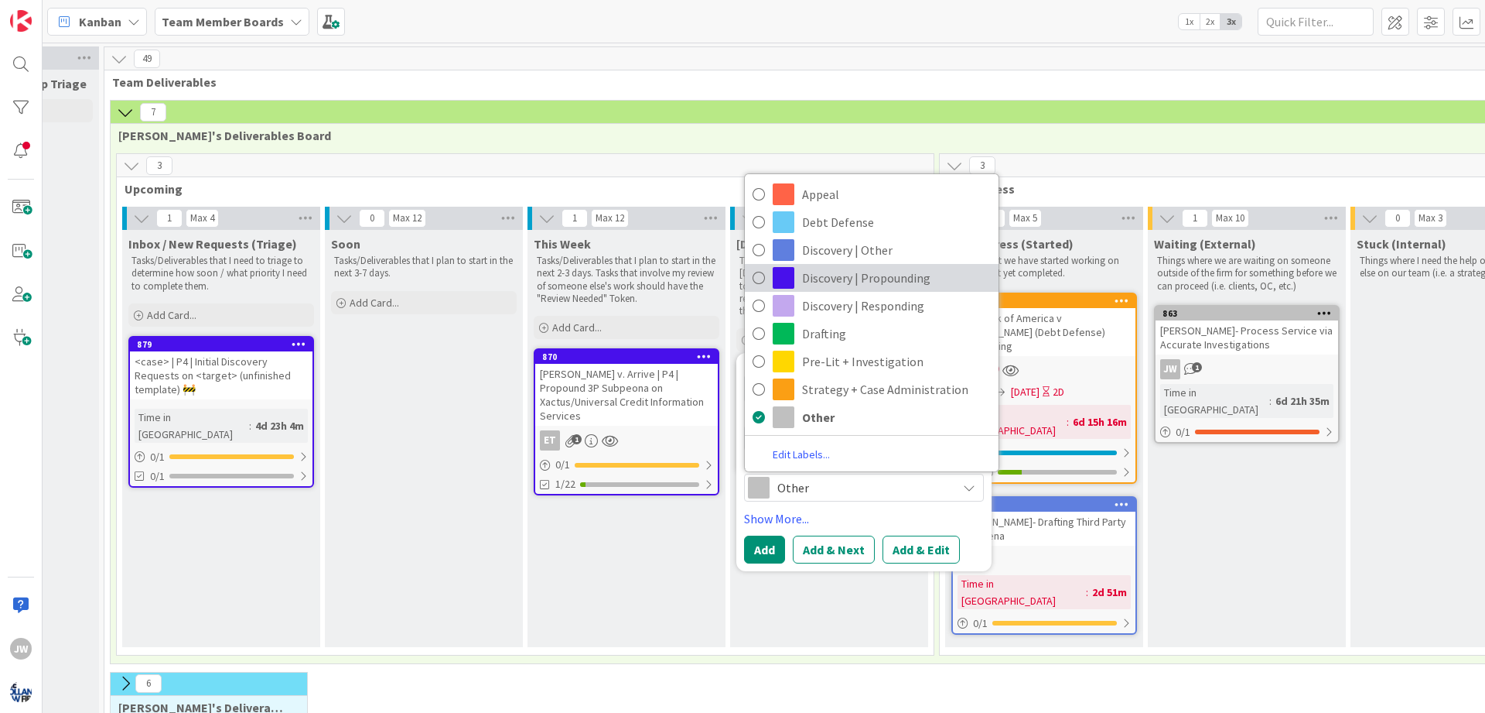
click at [859, 279] on span "Discovery | Propounding" at bounding box center [896, 277] width 189 height 23
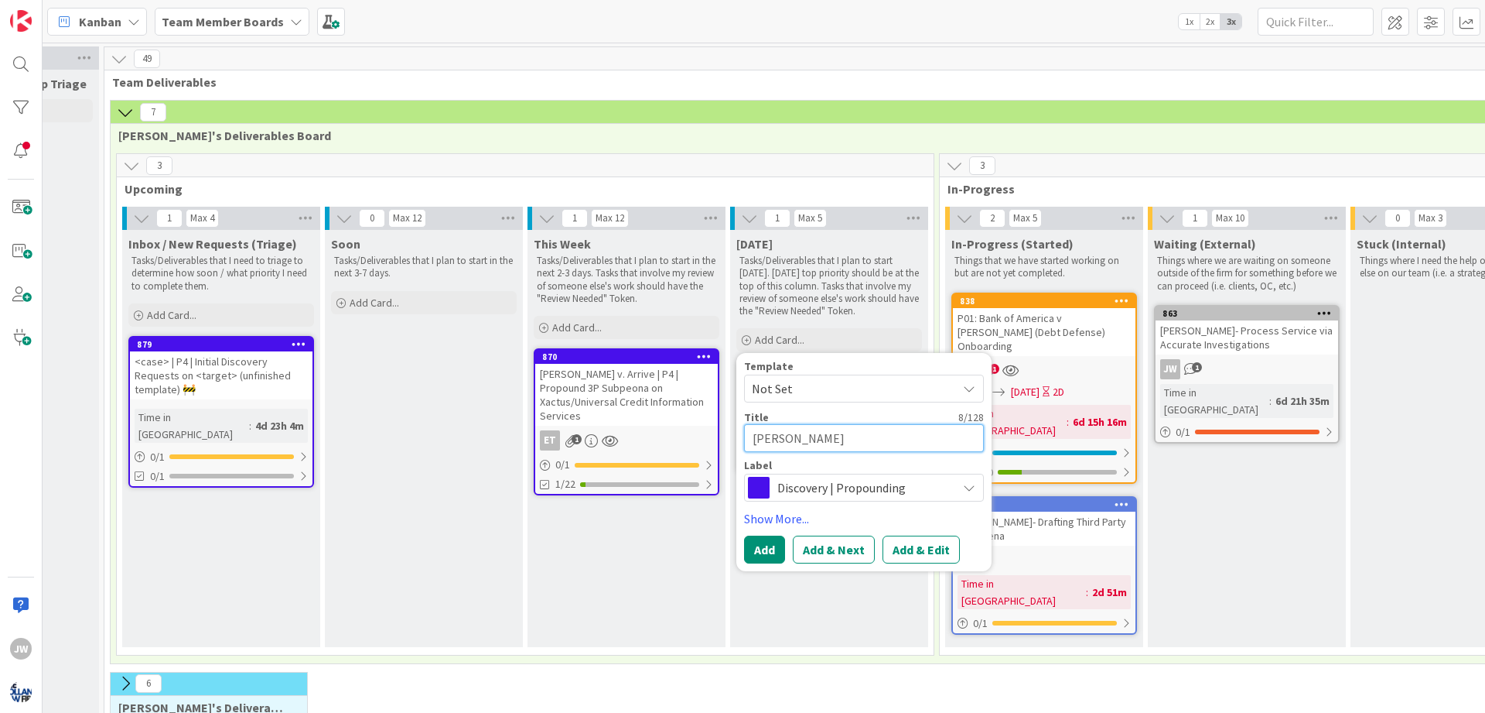
click at [836, 435] on textarea "[PERSON_NAME]" at bounding box center [864, 438] width 240 height 28
type textarea "x"
type textarea "[PERSON_NAME]-"
type textarea "x"
type textarea "[PERSON_NAME]-"
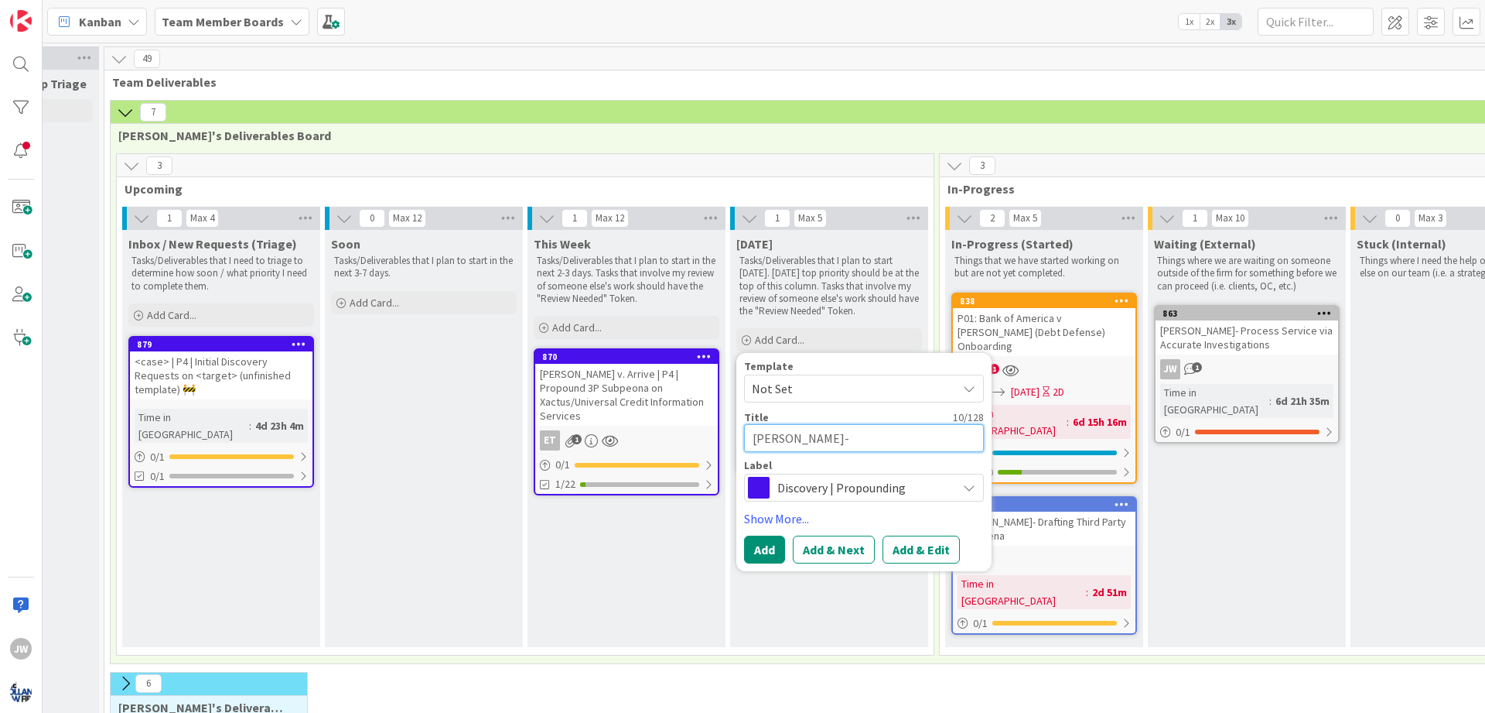
type textarea "x"
type textarea "[PERSON_NAME]- S"
type textarea "x"
type textarea "[PERSON_NAME]- Se"
type textarea "x"
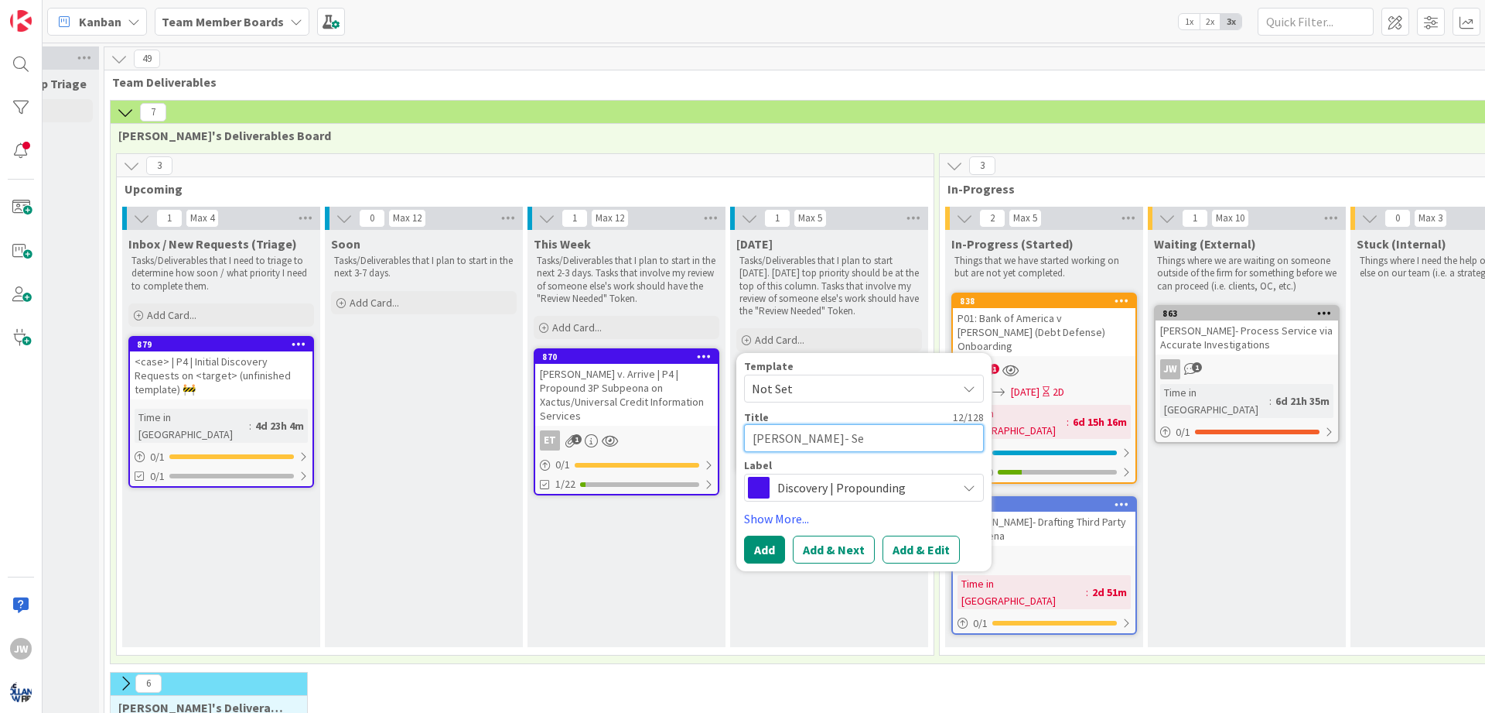
type textarea "[PERSON_NAME]"
type textarea "x"
type textarea "[PERSON_NAME]- Send"
type textarea "x"
type textarea "[PERSON_NAME]- Send"
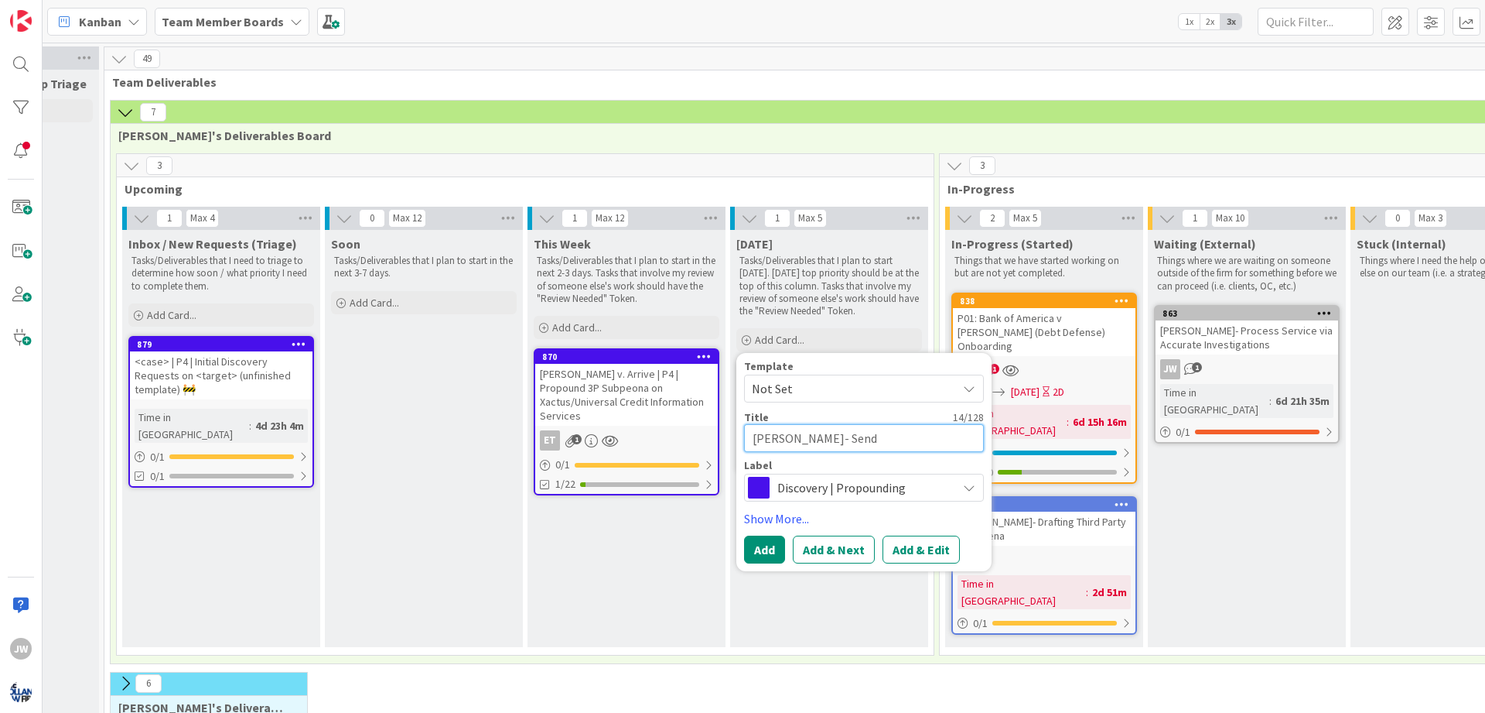
type textarea "x"
type textarea "[PERSON_NAME]- Send c"
type textarea "x"
type textarea "[PERSON_NAME]- Send cl"
type textarea "x"
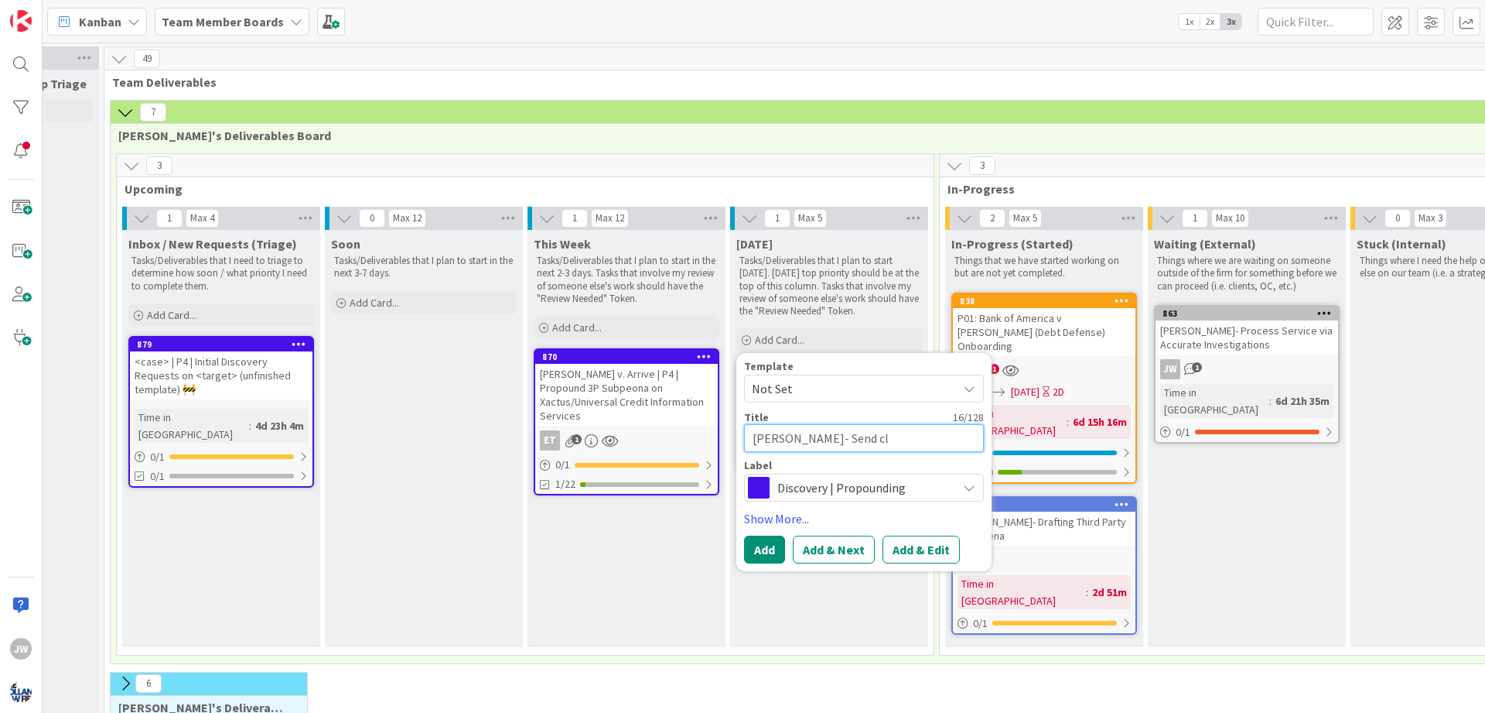
type textarea "[PERSON_NAME]- Send cli"
type textarea "x"
type textarea "[PERSON_NAME]- Send clie"
type textarea "x"
type textarea "[PERSON_NAME]- Send clien"
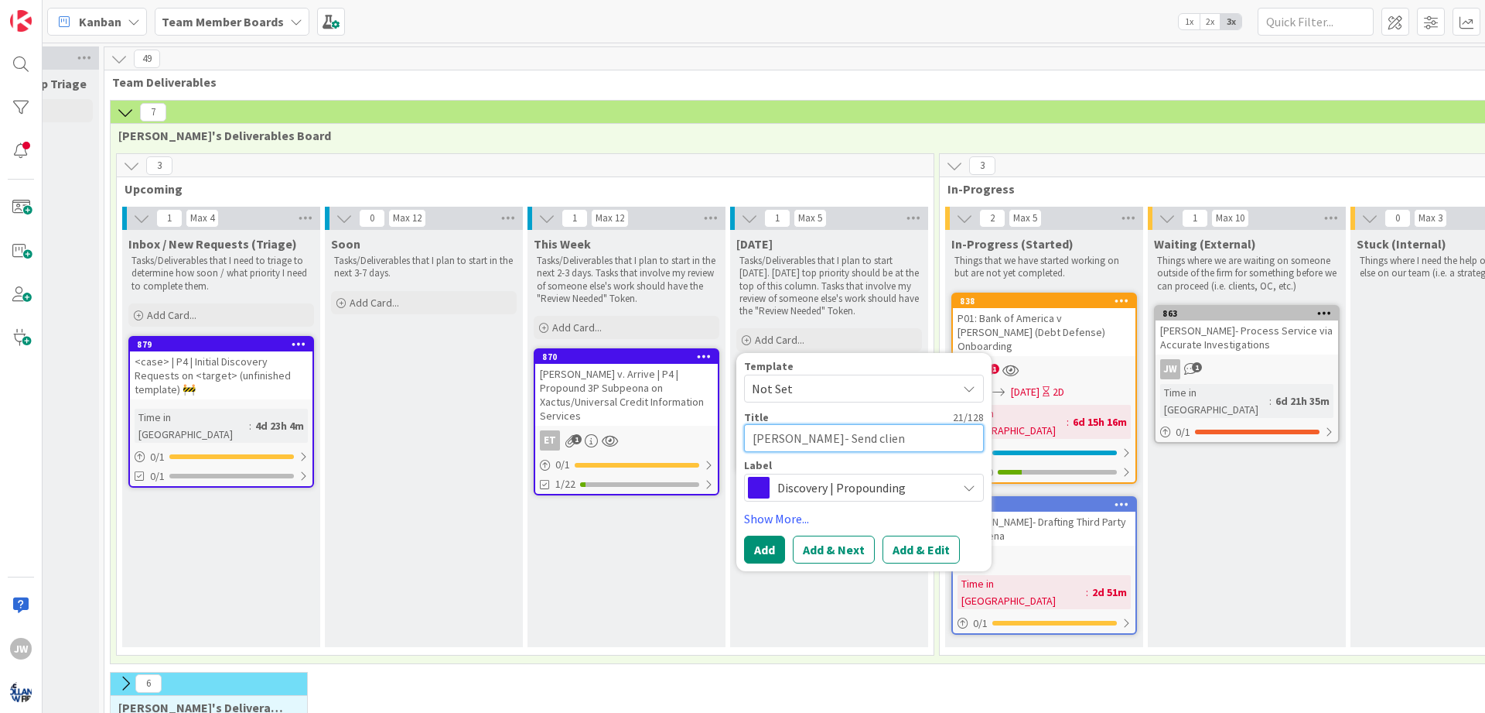
type textarea "x"
type textarea "[PERSON_NAME]- Send client"
type textarea "x"
type textarea "[PERSON_NAME]- Send clients"
type textarea "x"
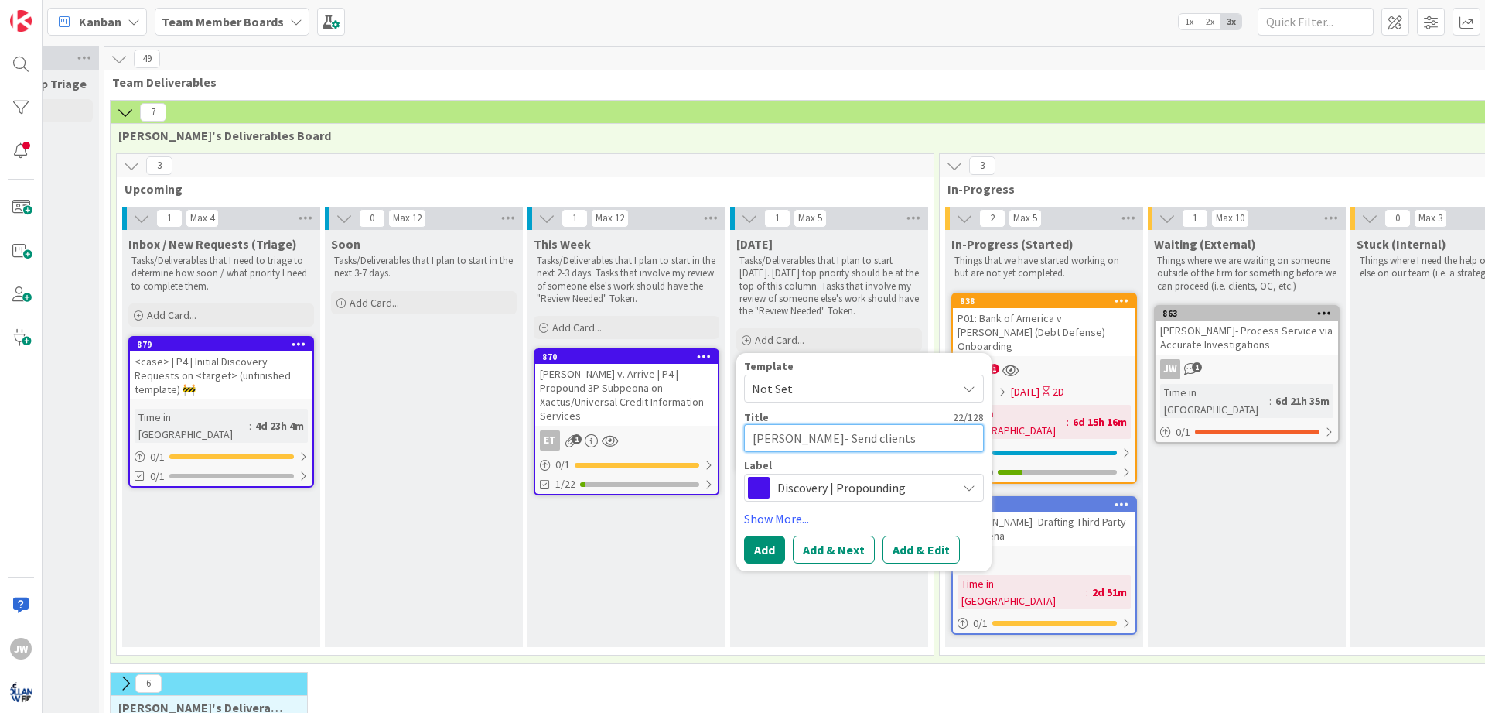
type textarea "[PERSON_NAME]- Send clients"
type textarea "x"
type textarea "[PERSON_NAME]- Send clients C"
type textarea "x"
type textarea "[PERSON_NAME]- Send clients Ca"
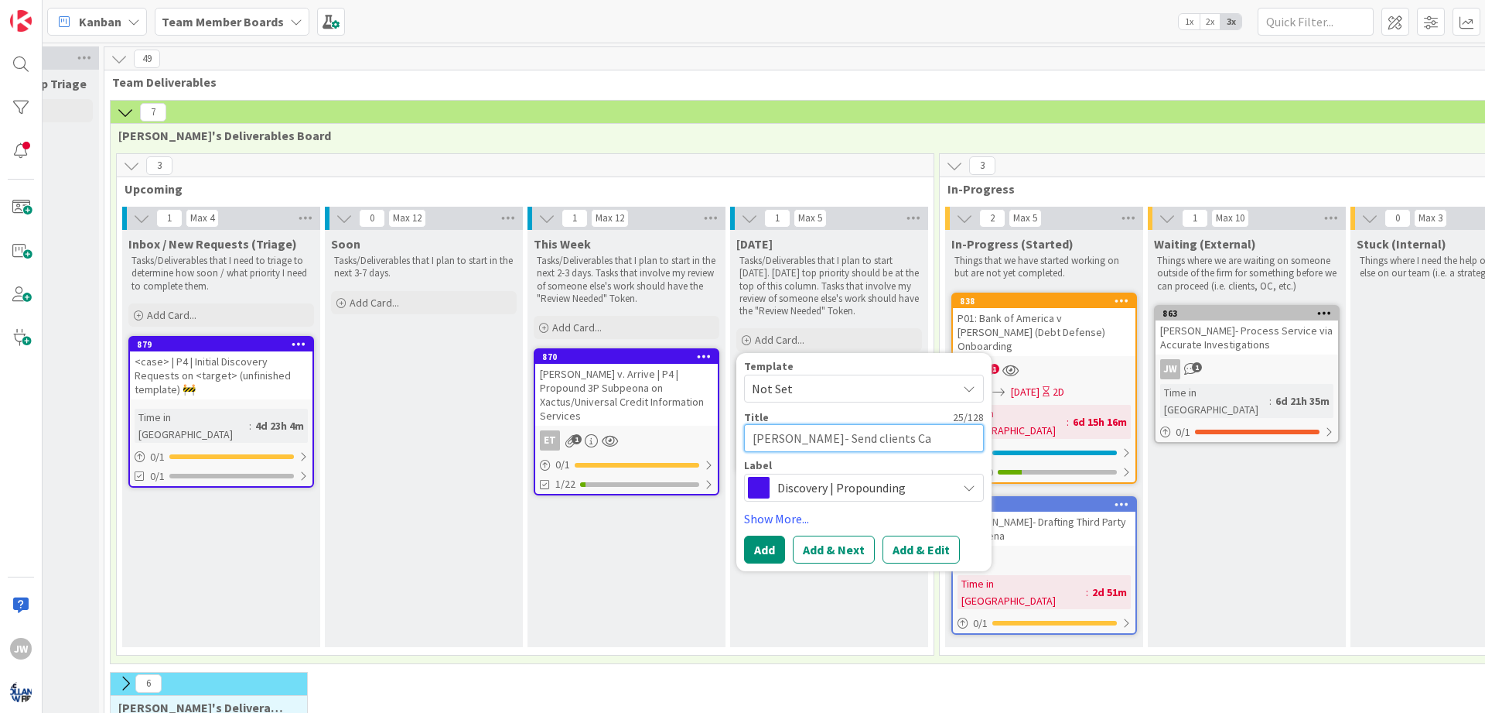
type textarea "x"
type textarea "[PERSON_NAME]- Send clients Car"
type textarea "x"
type textarea "[PERSON_NAME]- Send clients Care"
type textarea "x"
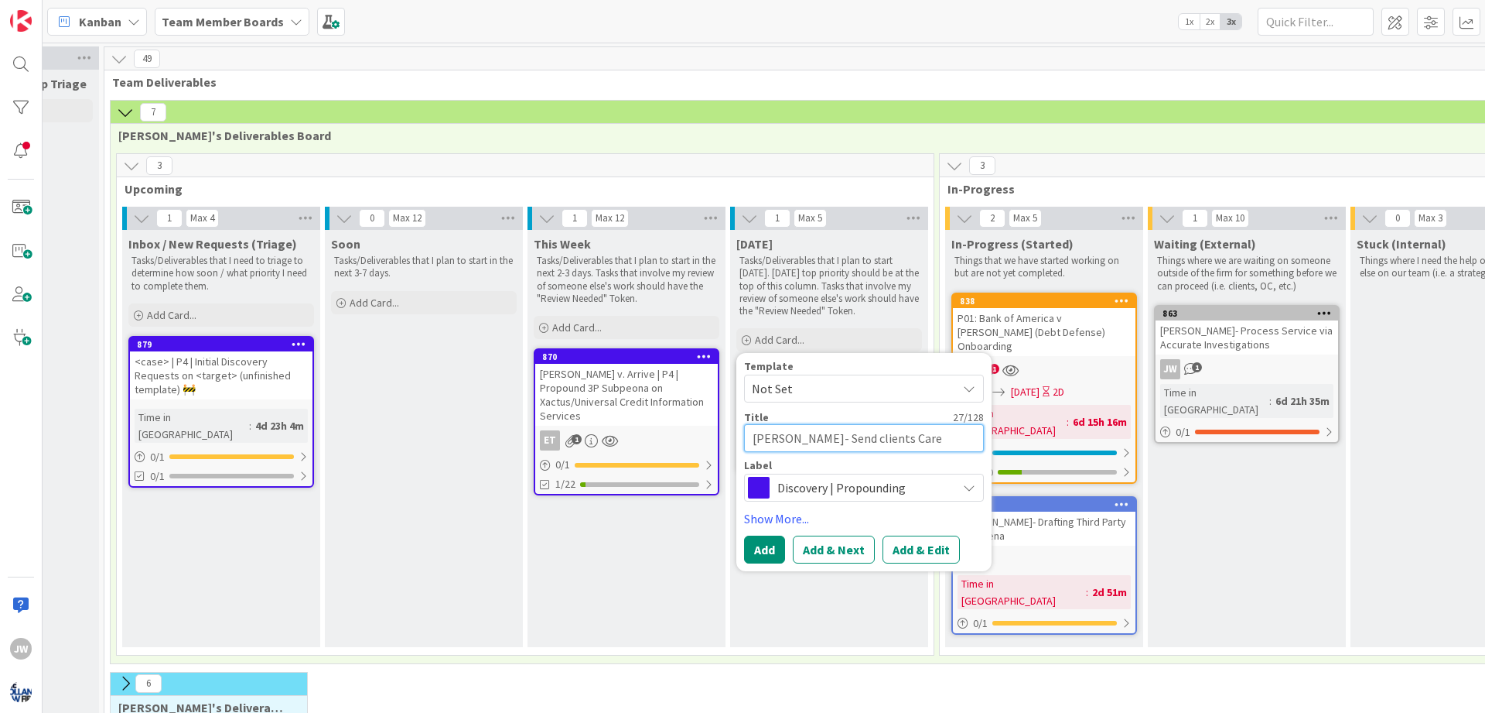
type textarea "[PERSON_NAME]- Send clients Caref"
type textarea "x"
type textarea "[PERSON_NAME]- Send clients Carefu"
type textarea "x"
type textarea "[PERSON_NAME]- Send clients Carefur"
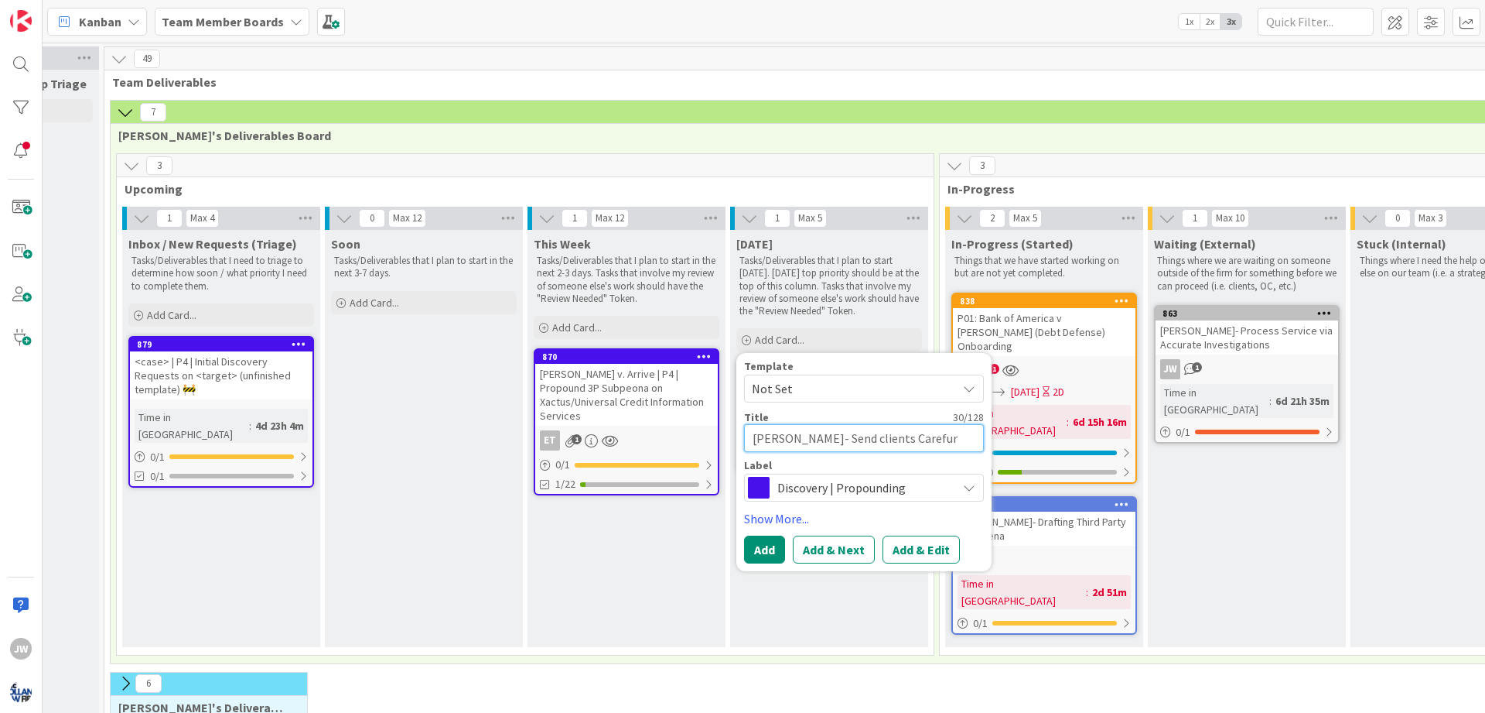
type textarea "x"
type textarea "[PERSON_NAME]- Send clients Carefurs"
type textarea "x"
type textarea "[PERSON_NAME]- Send clients Carefur"
type textarea "x"
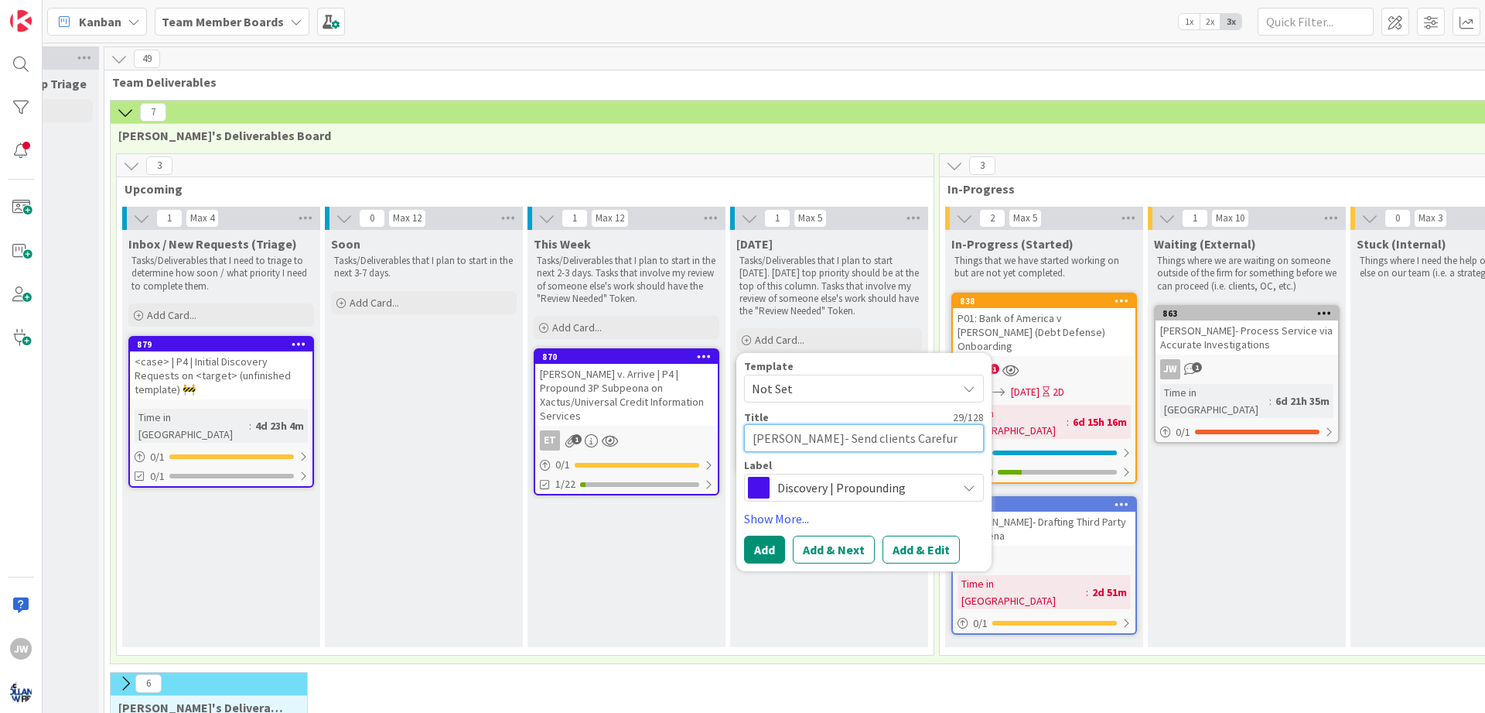
type textarea "[PERSON_NAME]- Send clients Carefu"
type textarea "x"
type textarea "[PERSON_NAME]- Send clients Caref"
type textarea "x"
type textarea "[PERSON_NAME]- Send clients [PERSON_NAME]"
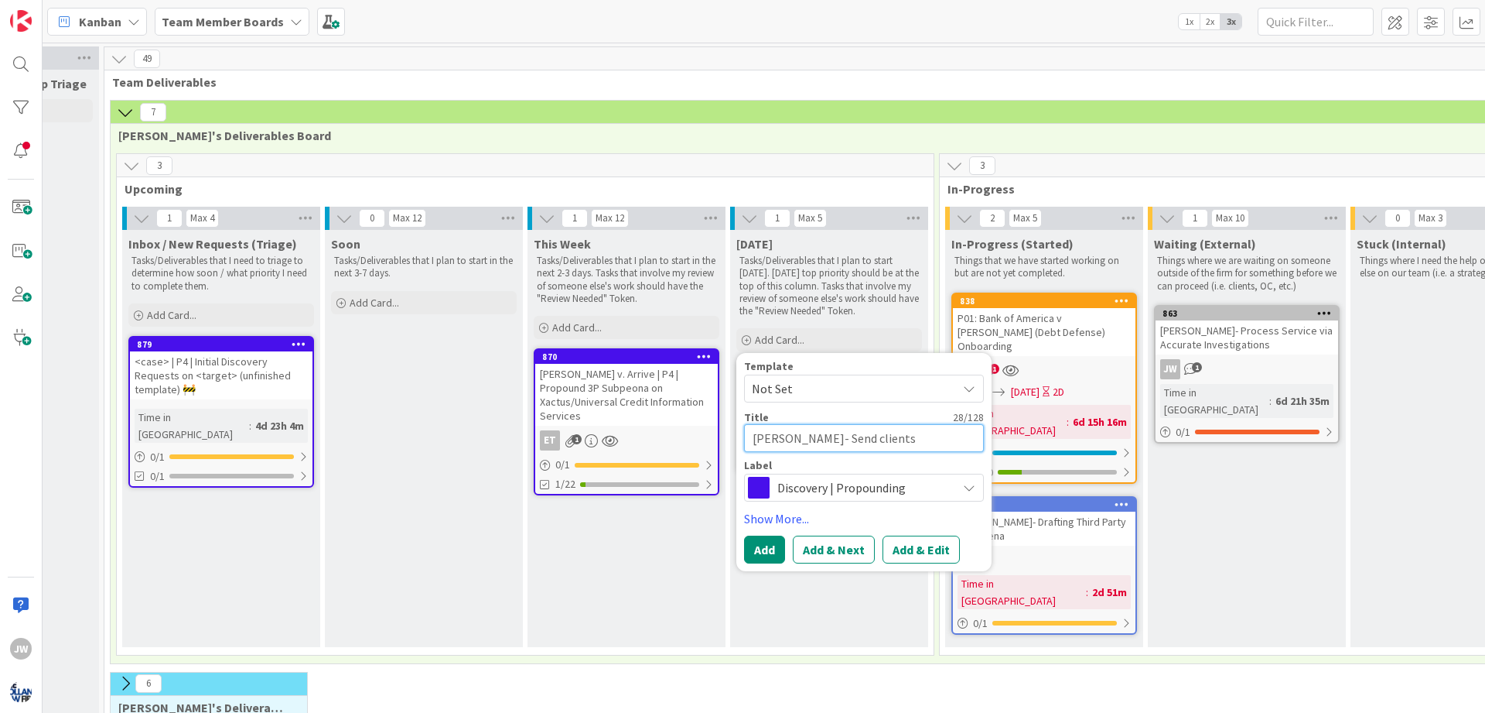
type textarea "x"
type textarea "[PERSON_NAME]- Send clients Carefirs"
type textarea "x"
type textarea "[PERSON_NAME]- Send clients Carefirst"
type textarea "x"
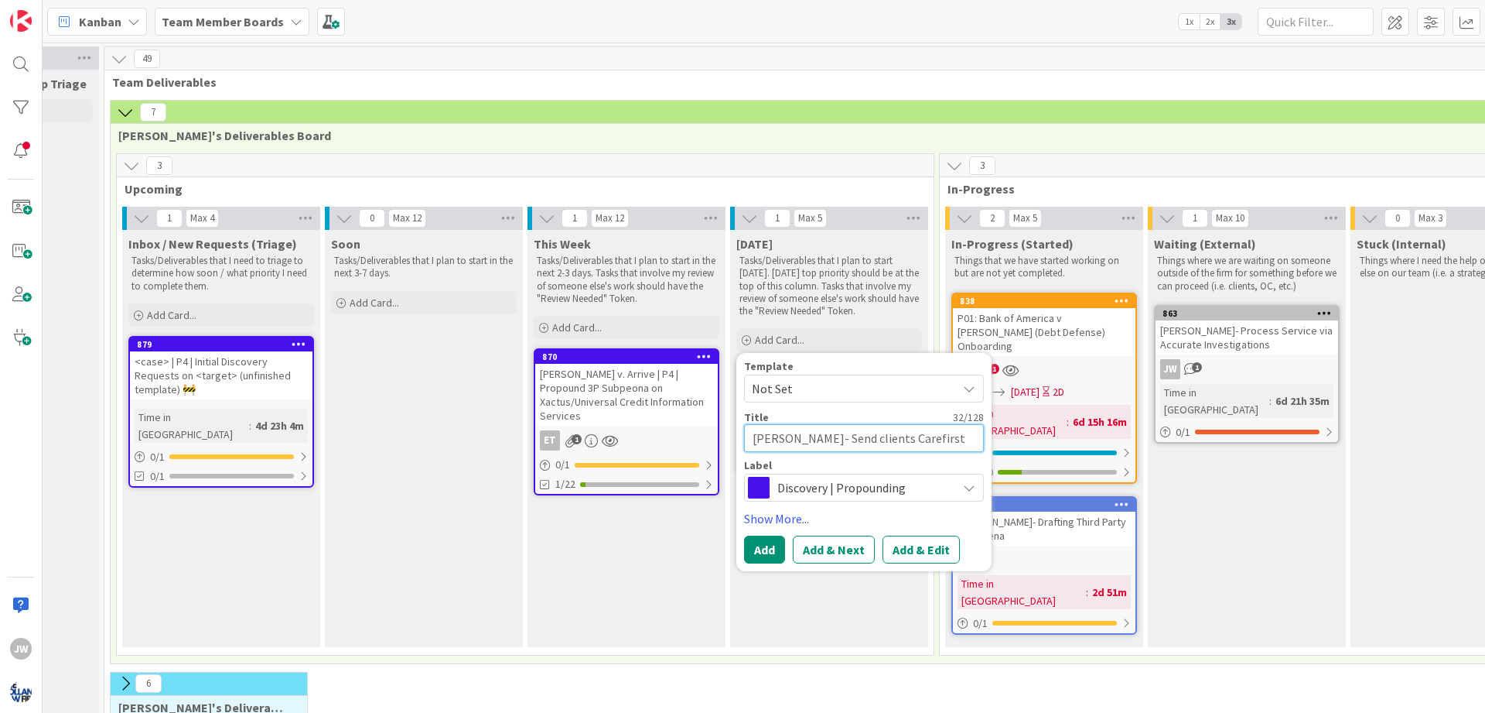
type textarea "[PERSON_NAME]- Send clients Carefirst"
type textarea "x"
type textarea "[PERSON_NAME]- Send clients Carefirst D"
type textarea "x"
type textarea "[PERSON_NAME]- Send clients Carefirst Do"
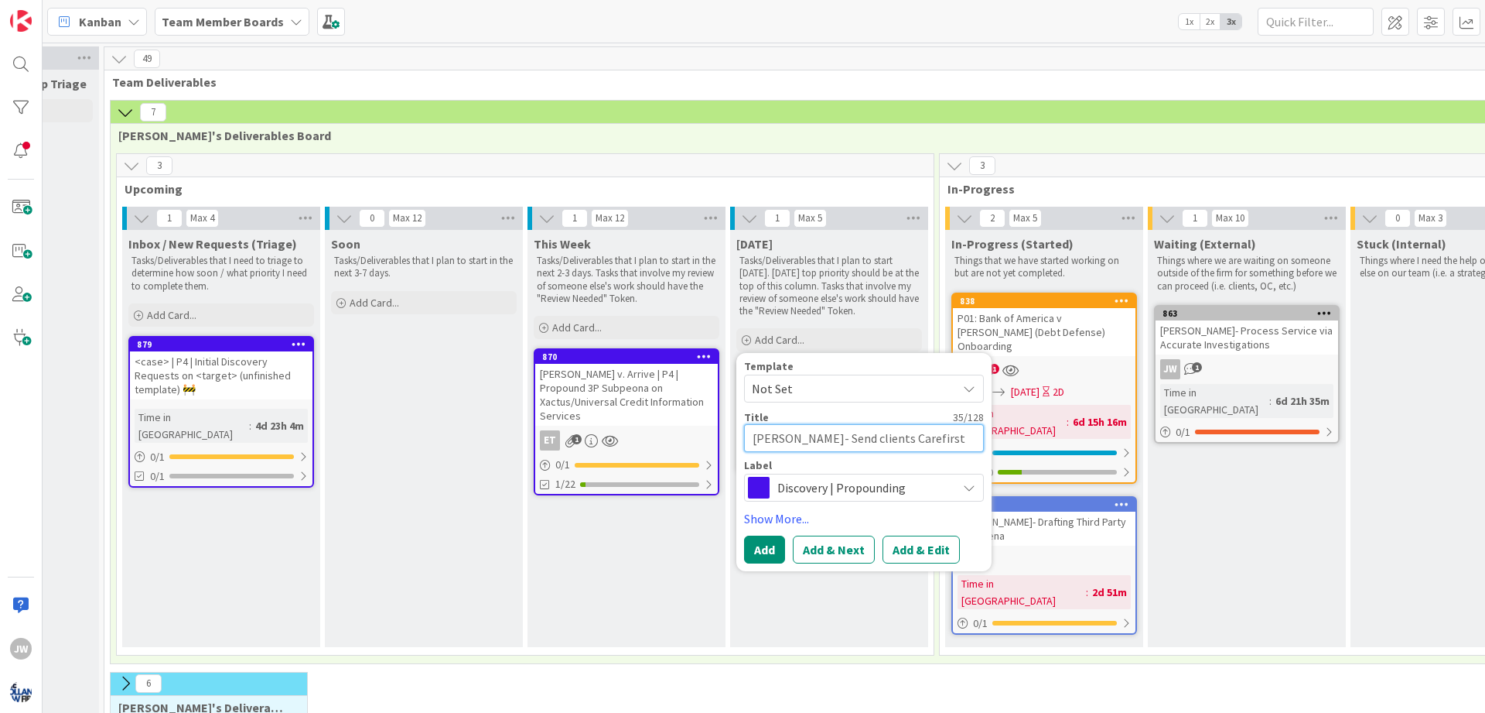
type textarea "x"
type textarea "[PERSON_NAME]- Send clients Carefirst Doc"
type textarea "x"
type textarea "[PERSON_NAME]- Send clients Carefirst Docu"
type textarea "x"
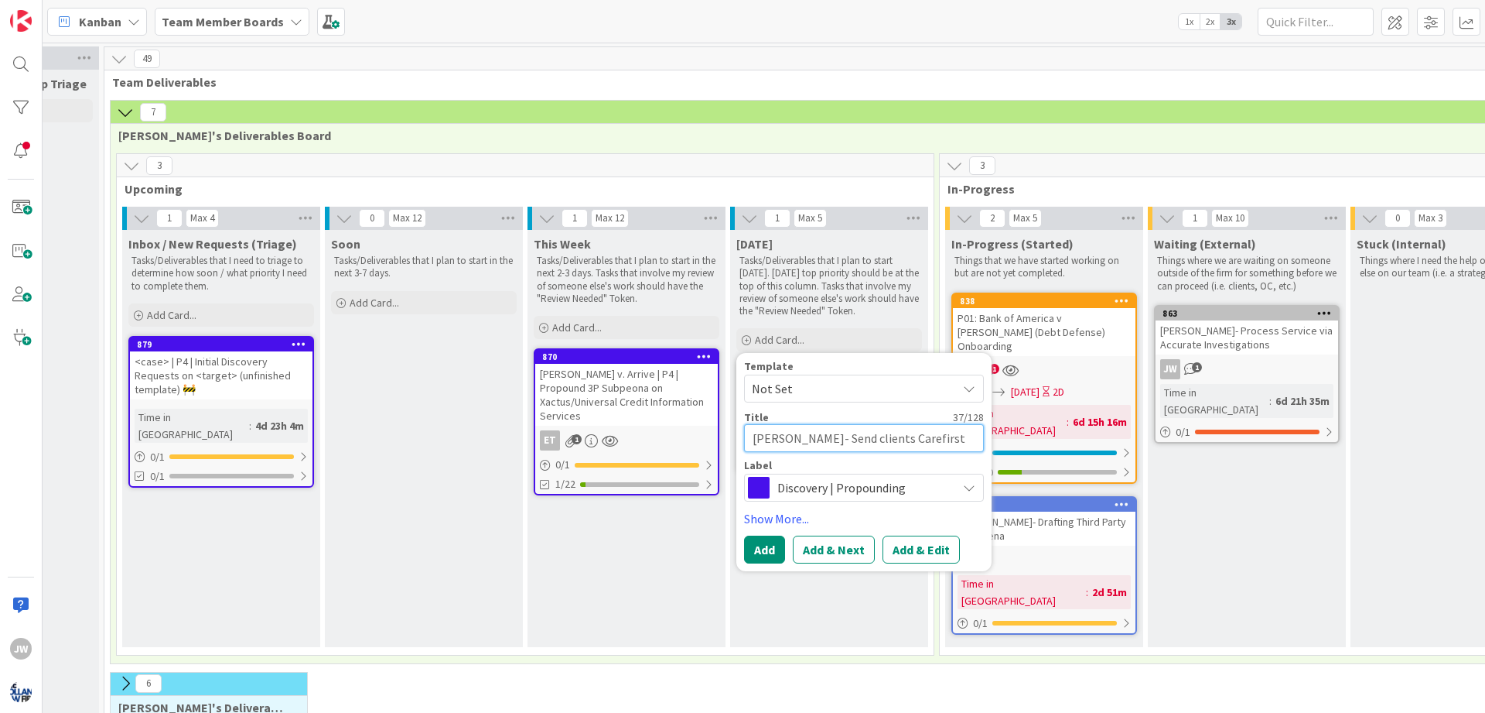
type textarea "[PERSON_NAME]- Send clients Carefirst Docum"
type textarea "x"
type textarea "[PERSON_NAME]- Send clients Carefirst Docume"
type textarea "x"
type textarea "[PERSON_NAME]- Send clients Carefirst Document"
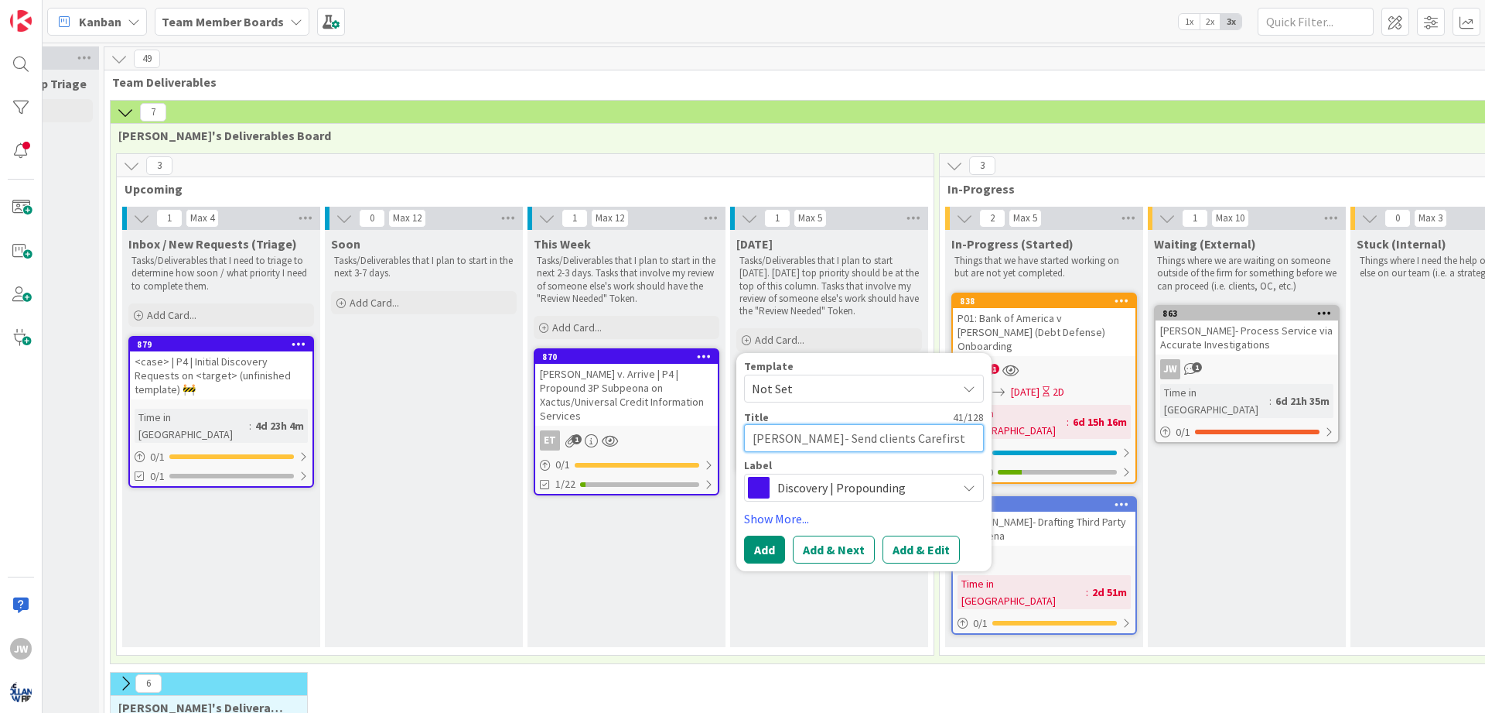
type textarea "x"
type textarea "[PERSON_NAME]- Send clients Carefirst Documents"
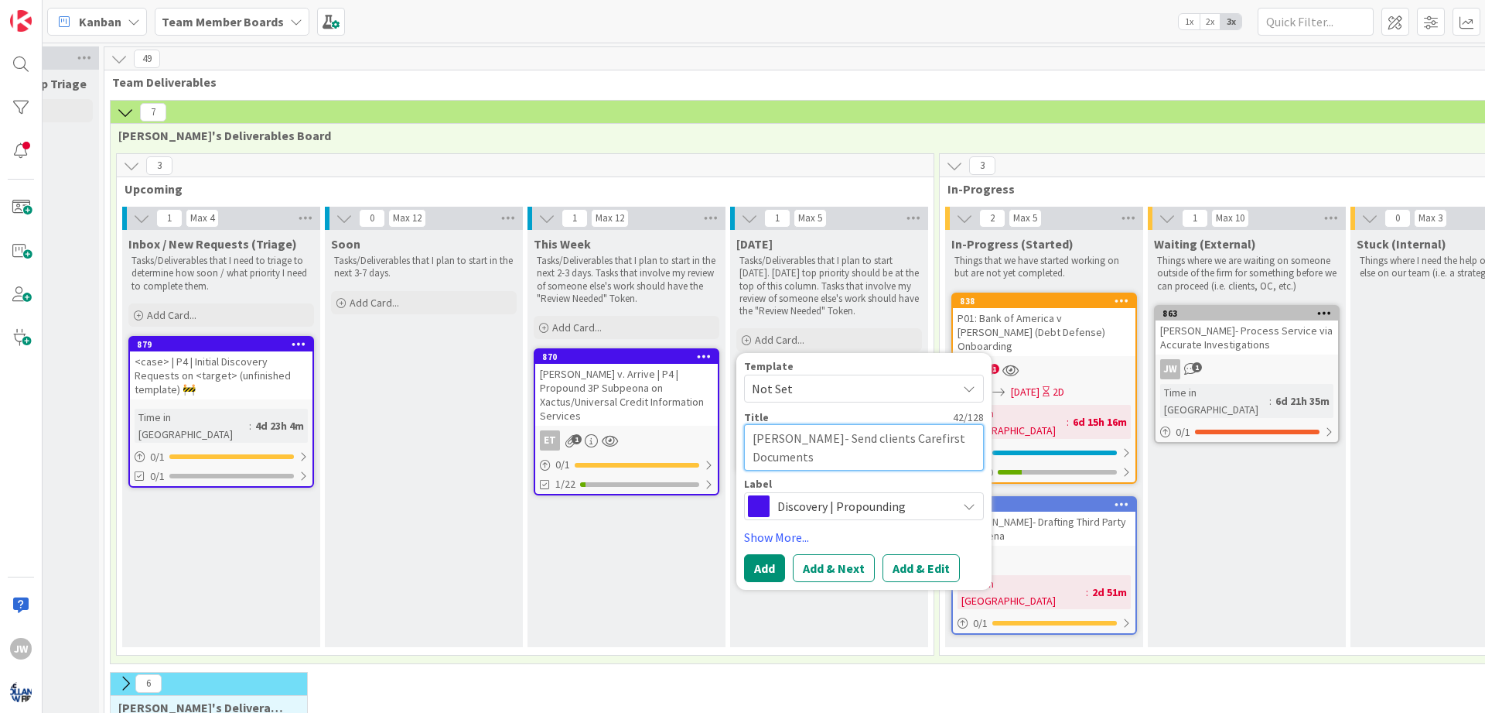
type textarea "x"
type textarea "[PERSON_NAME]- Send clients Carefirst Documents"
type textarea "x"
type textarea "[PERSON_NAME]- Send clients Carefirst Documents t"
type textarea "x"
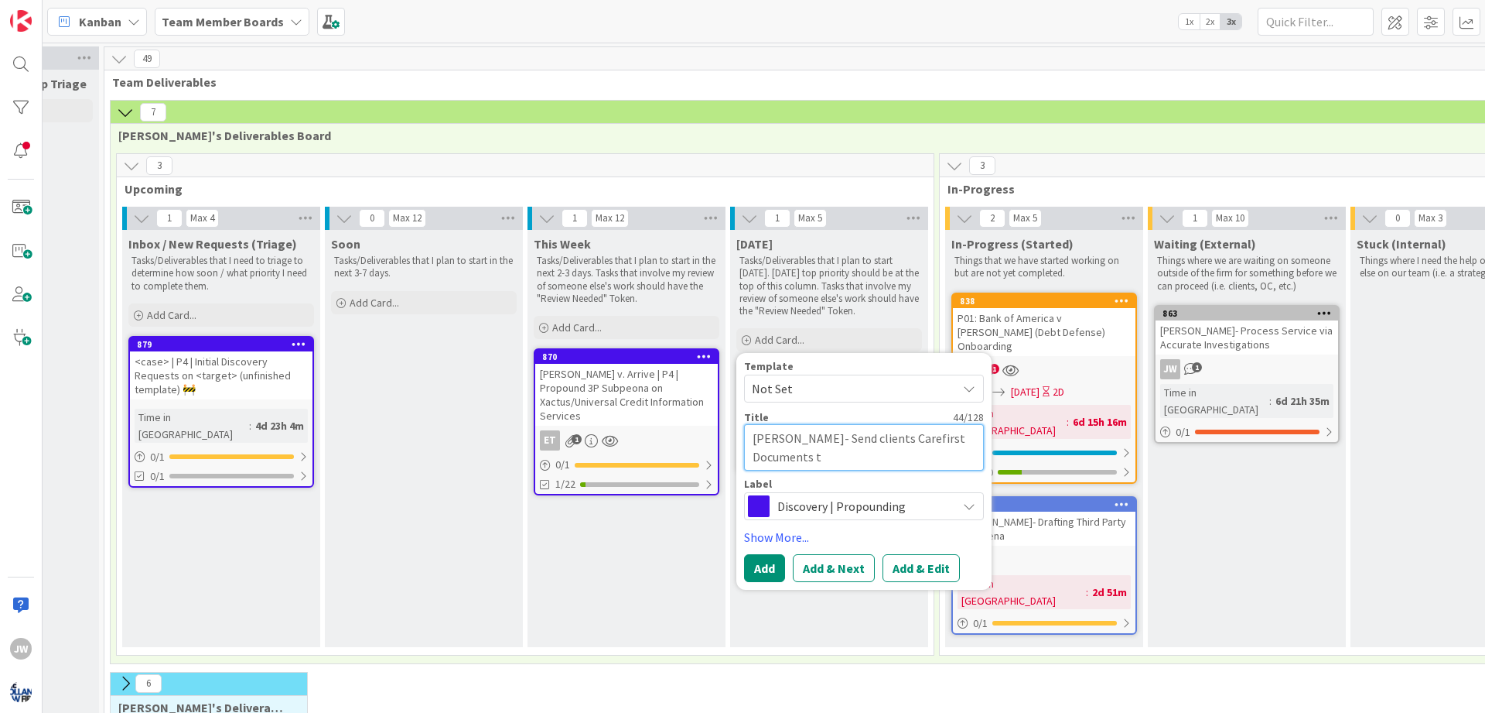
type textarea "[PERSON_NAME]- Send clients Carefirst Documents to"
type textarea "x"
type textarea "[PERSON_NAME]- Send clients Carefirst Documents to"
type textarea "x"
type textarea "[PERSON_NAME]- Send clients Carefirst Documents to F"
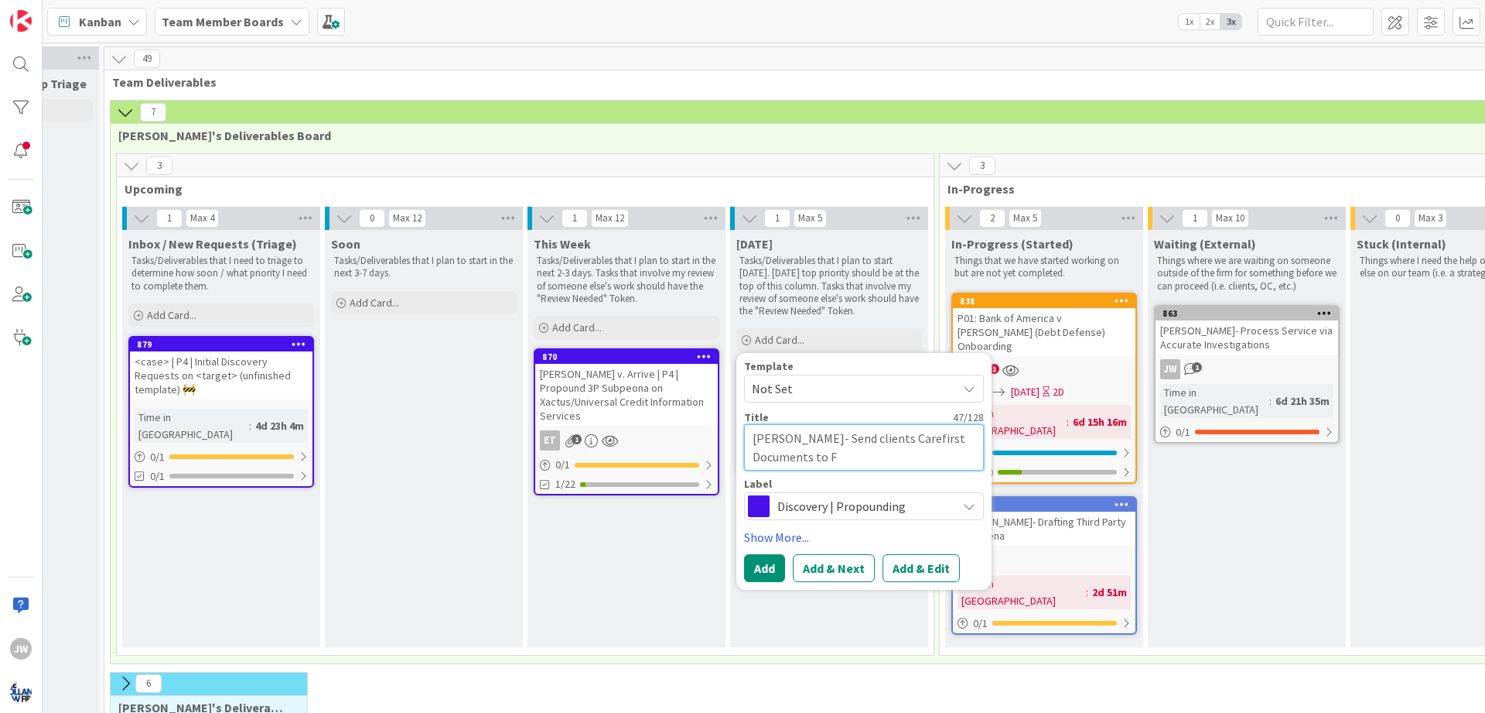
type textarea "x"
type textarea "[PERSON_NAME]- Send clients Carefirst Documents to Fi"
type textarea "x"
type textarea "[PERSON_NAME]- Send clients Carefirst Documents to Fil"
type textarea "x"
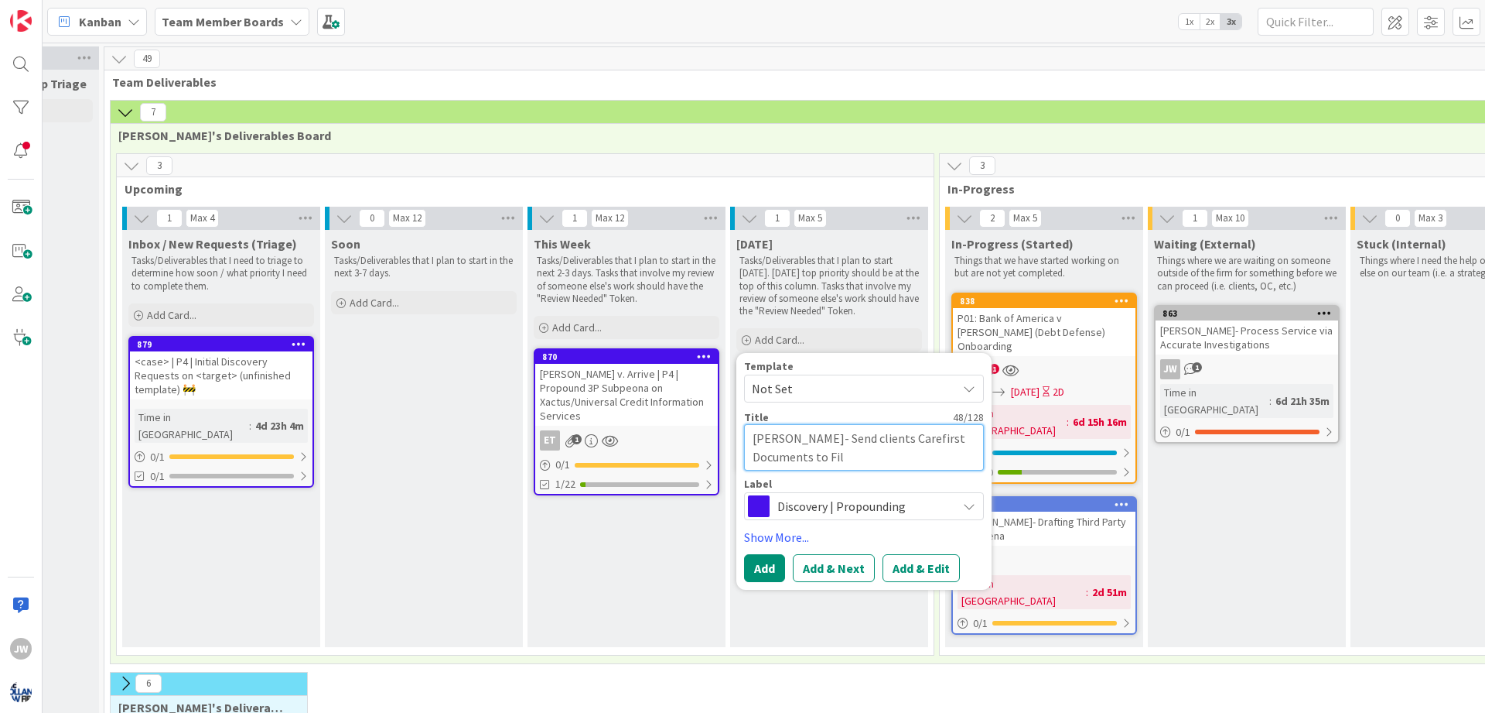
type textarea "[PERSON_NAME]- Send clients Carefirst Documents to Fill"
type textarea "x"
type textarea "[PERSON_NAME]- Send clients Carefirst Documents to Fill"
type textarea "x"
type textarea "[PERSON_NAME]- Send clients Carefirst Documents to Fill Ou"
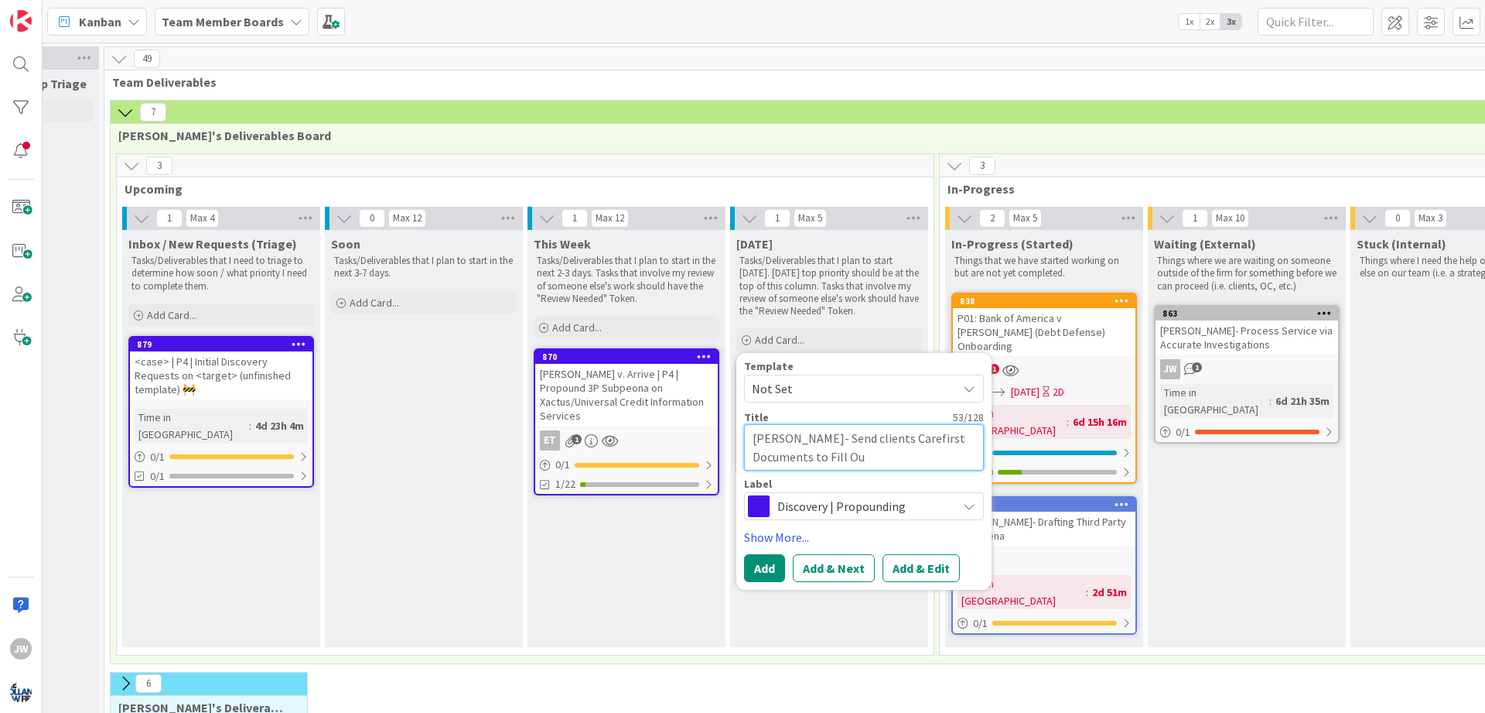
type textarea "x"
type textarea "[PERSON_NAME]- Send clients Carefirst Documents to Fill Out"
click at [757, 559] on button "Add" at bounding box center [764, 568] width 41 height 28
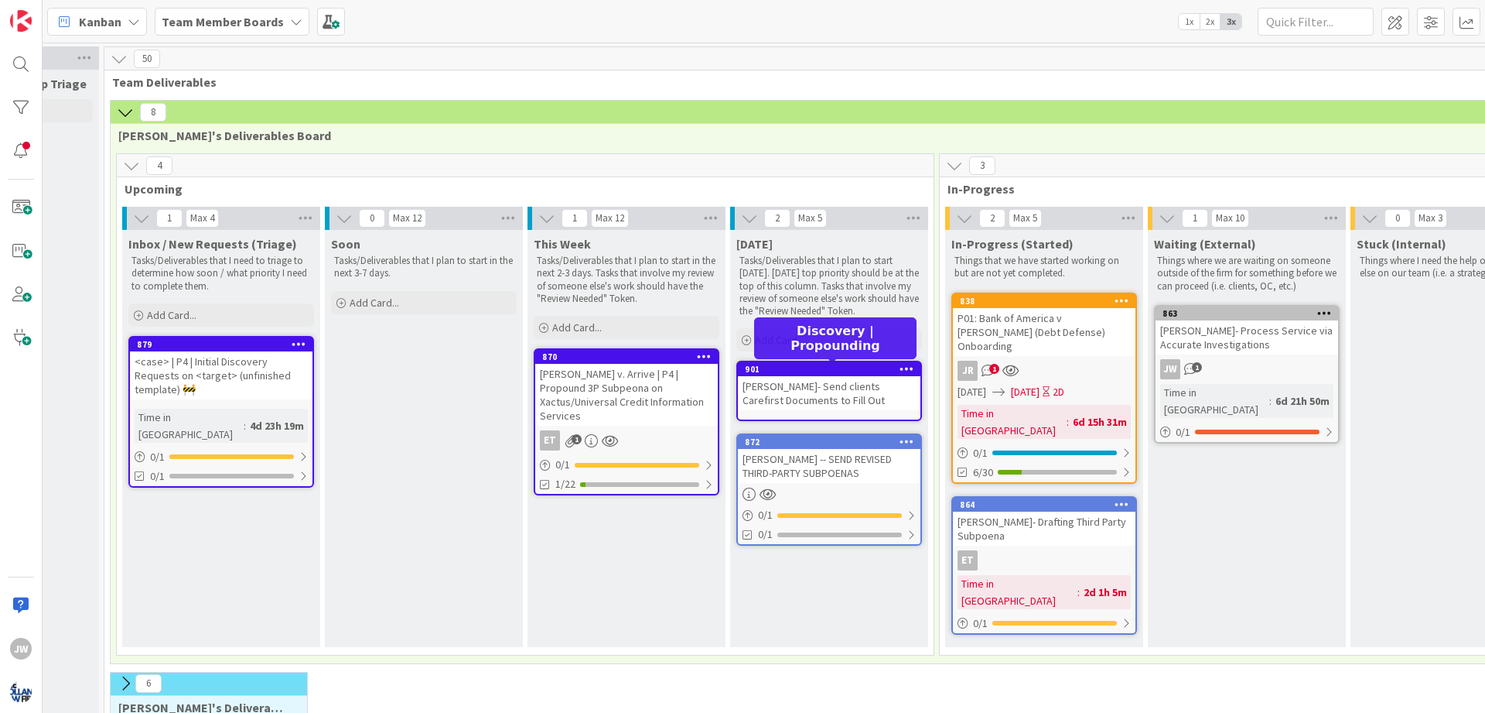
click at [849, 365] on div "901" at bounding box center [833, 369] width 176 height 11
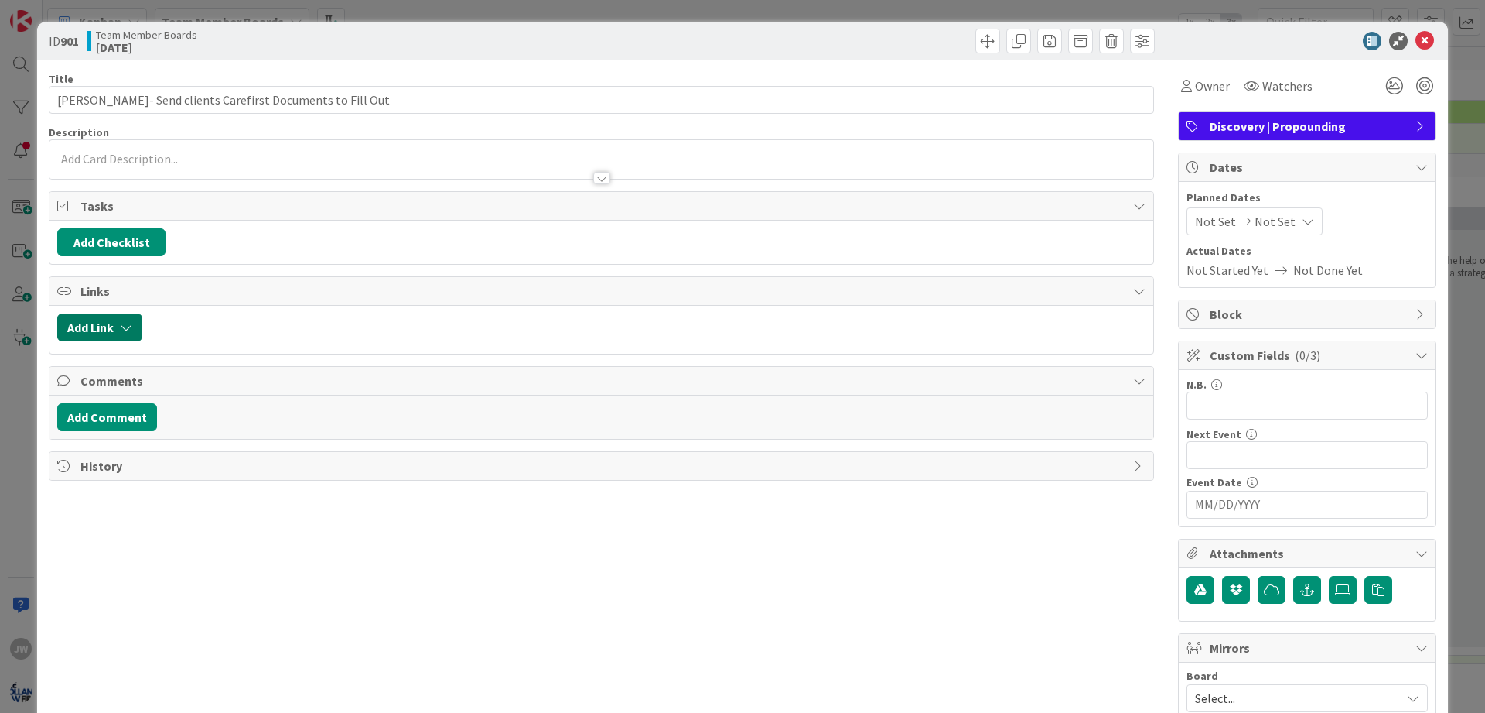
click at [120, 320] on button "Add Link" at bounding box center [99, 327] width 85 height 28
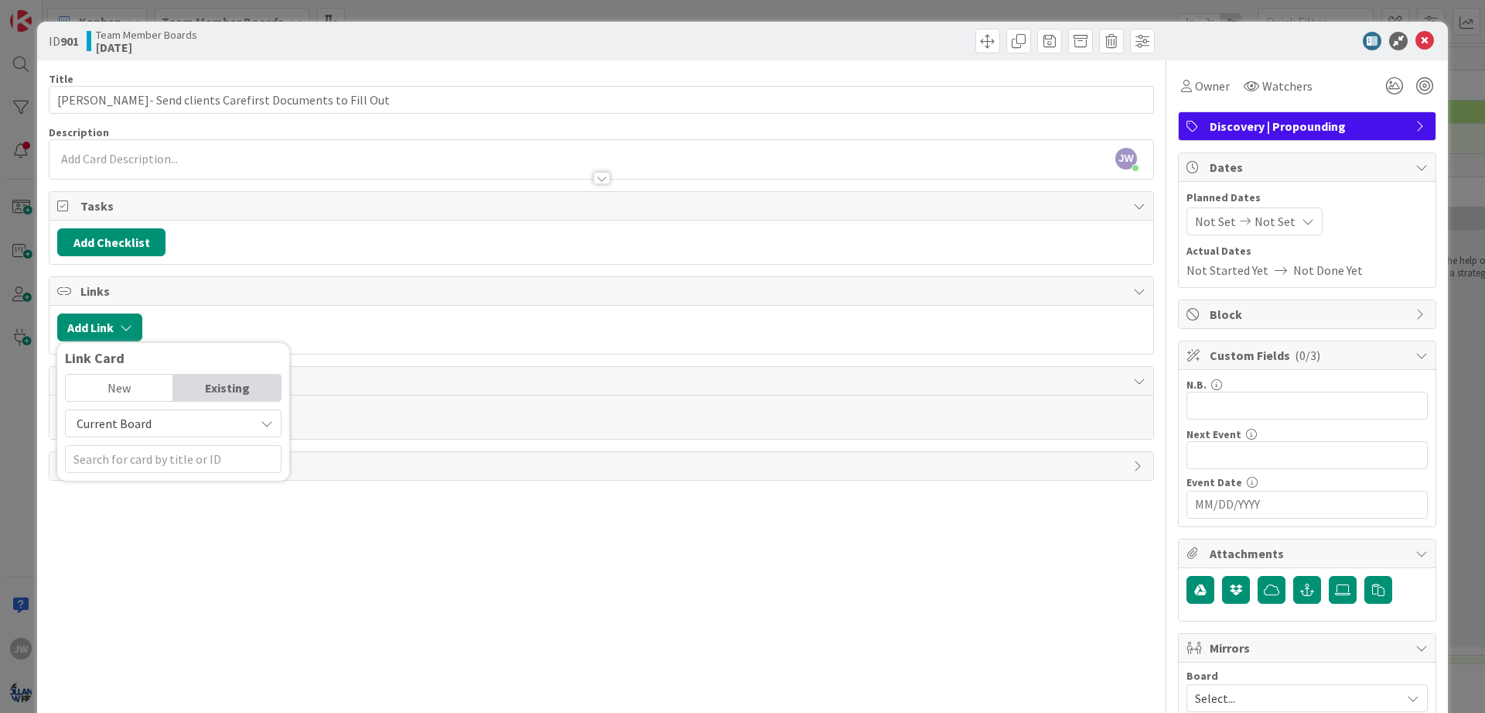
click at [145, 429] on span "Current Board" at bounding box center [114, 422] width 75 height 15
click at [134, 477] on span "All Boards" at bounding box center [180, 487] width 215 height 23
click at [135, 456] on input "text" at bounding box center [173, 459] width 217 height 28
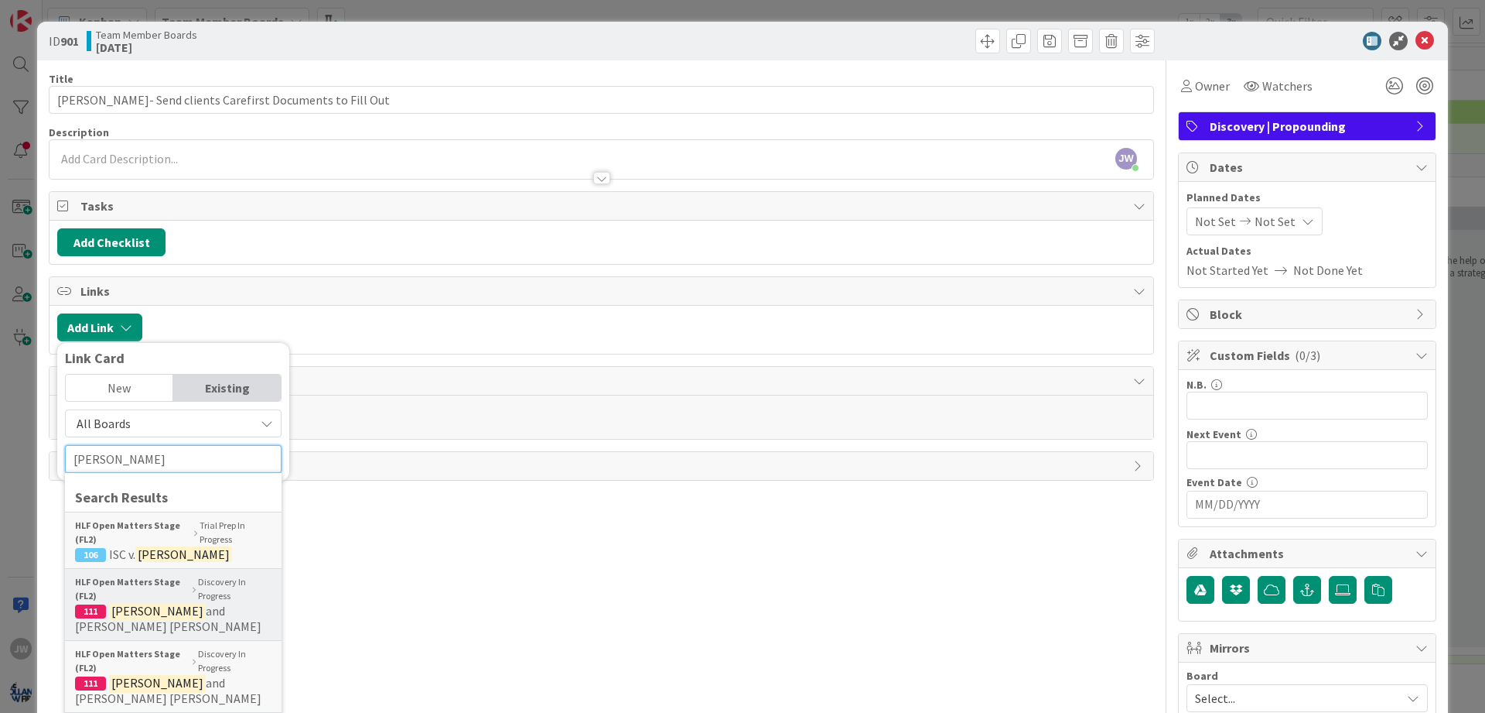
type input "[PERSON_NAME]"
click at [180, 610] on span "and [PERSON_NAME] [PERSON_NAME]" at bounding box center [168, 618] width 186 height 31
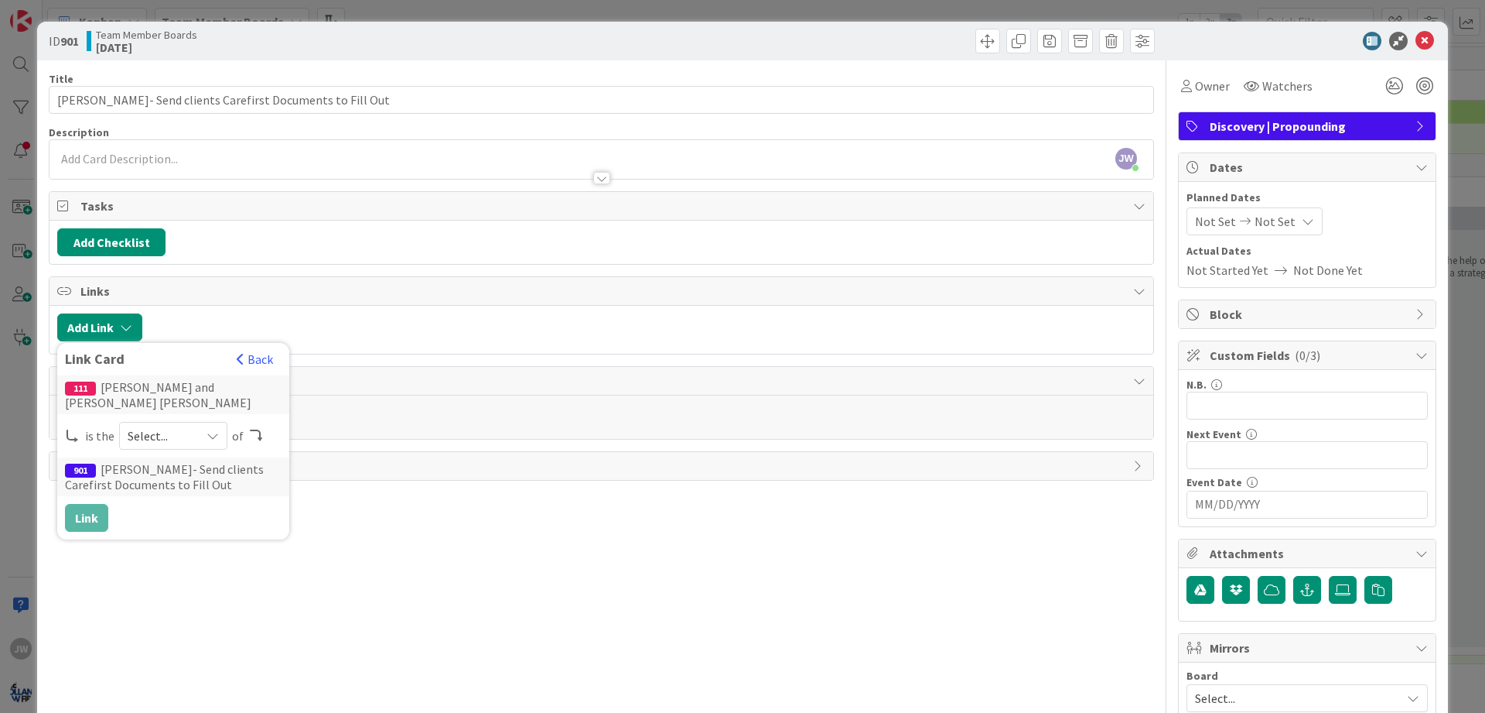
click at [179, 437] on span "Select..." at bounding box center [160, 436] width 65 height 22
click at [180, 473] on span "parent" at bounding box center [255, 471] width 175 height 23
click at [87, 518] on button "Link" at bounding box center [86, 518] width 43 height 28
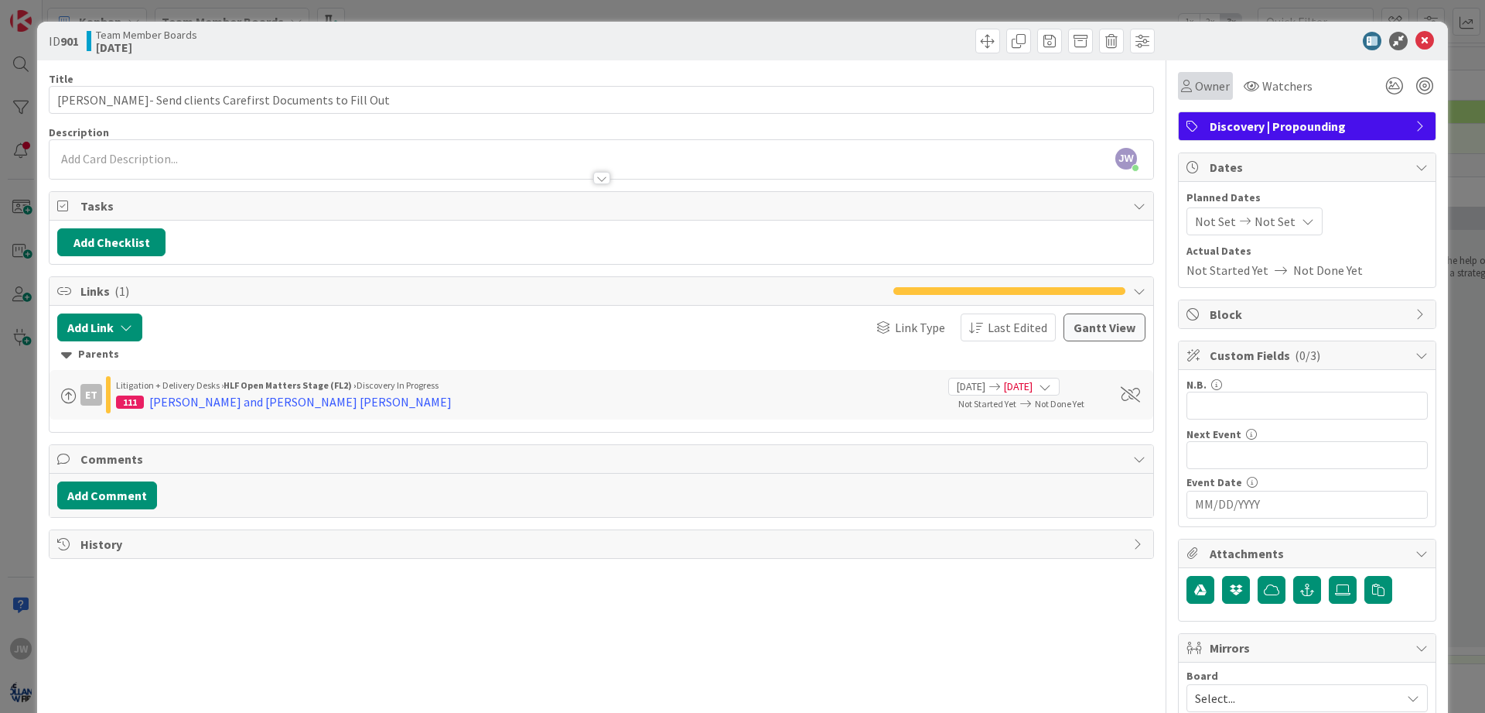
click at [1218, 87] on span "Owner" at bounding box center [1212, 86] width 35 height 19
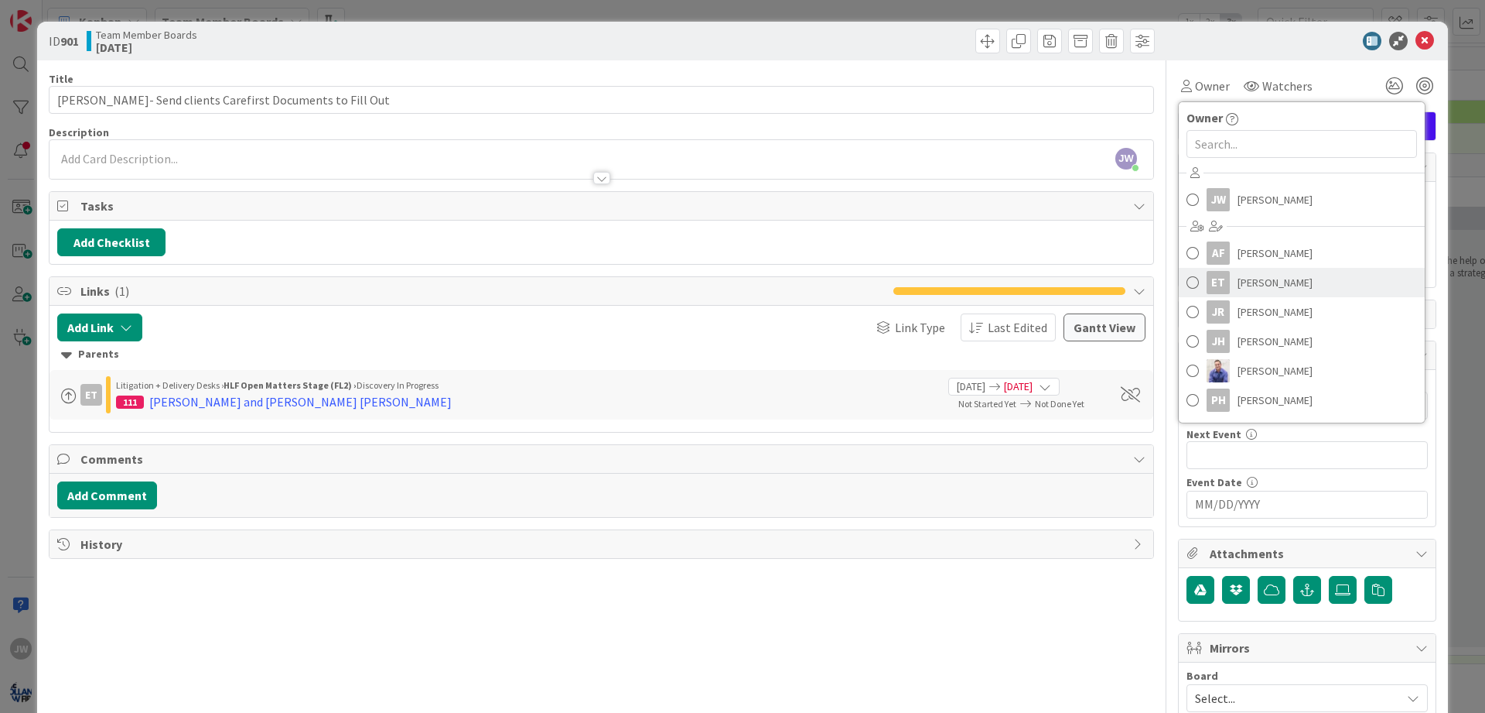
click at [1255, 288] on span "[PERSON_NAME]" at bounding box center [1275, 282] width 75 height 23
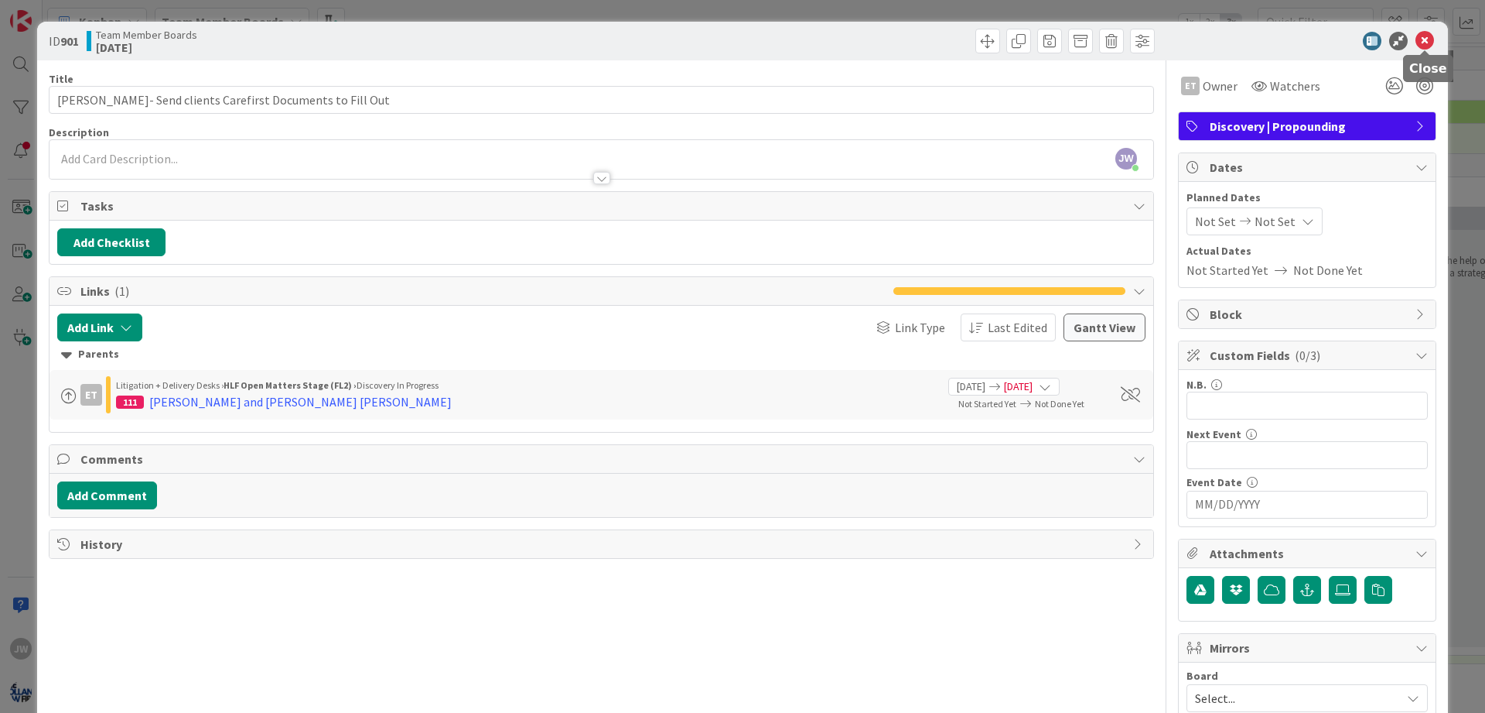
click at [1420, 42] on icon at bounding box center [1425, 41] width 19 height 19
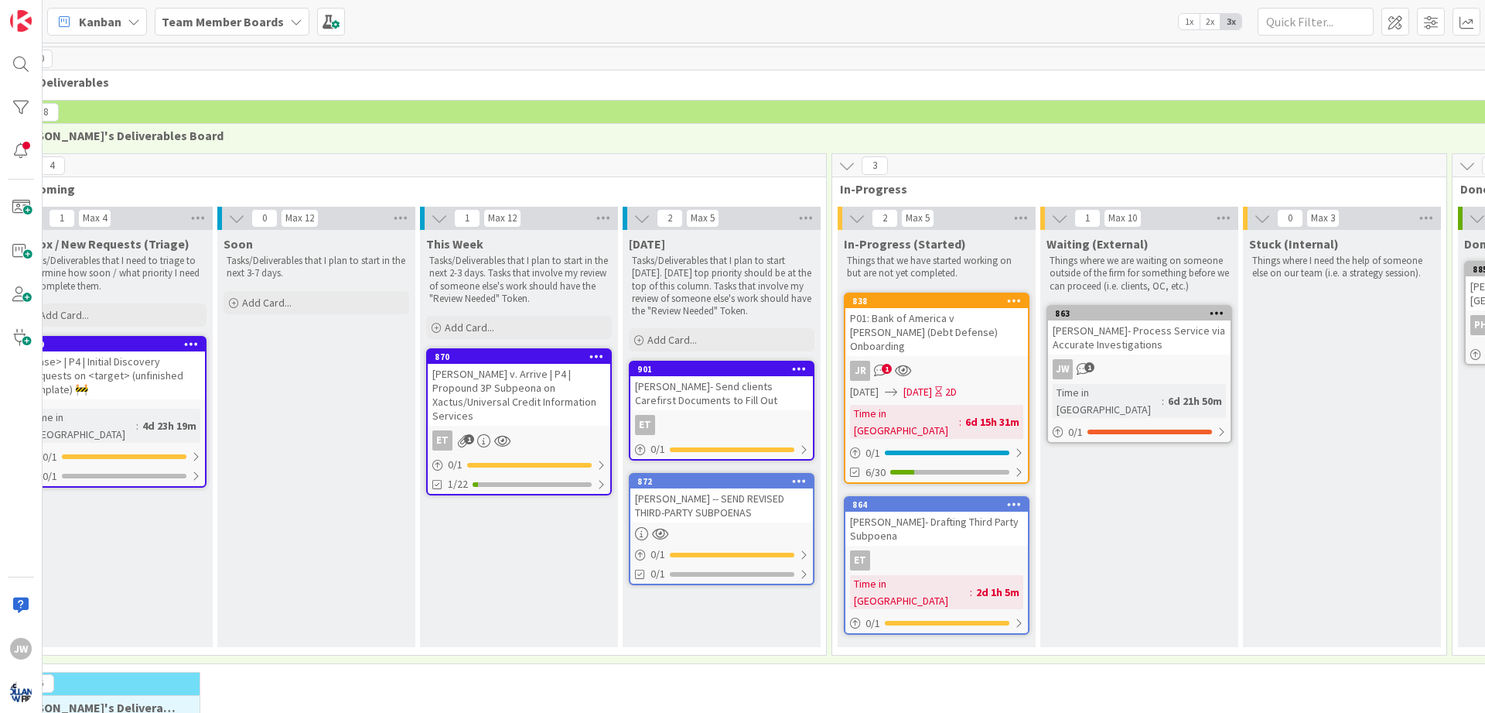
scroll to position [0, 247]
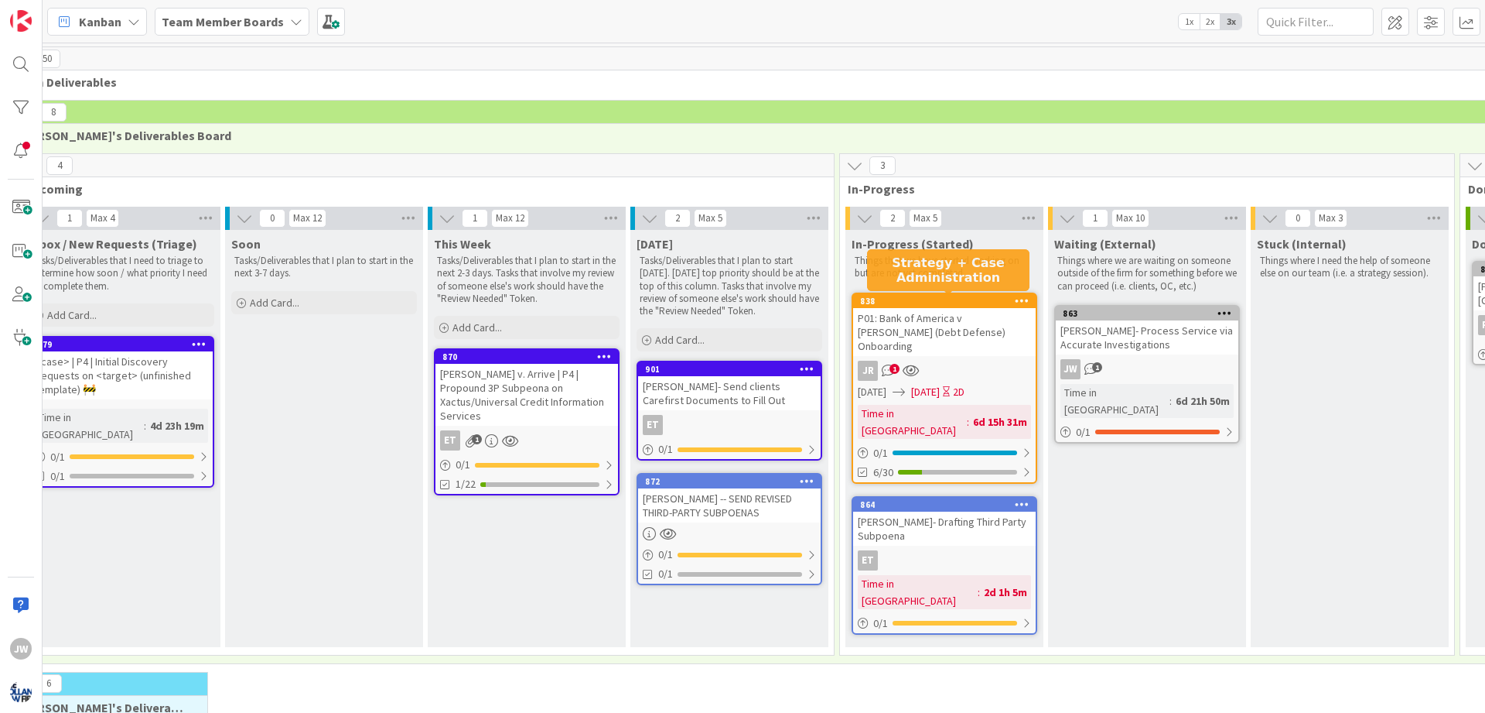
click at [914, 299] on div "838" at bounding box center [948, 301] width 176 height 11
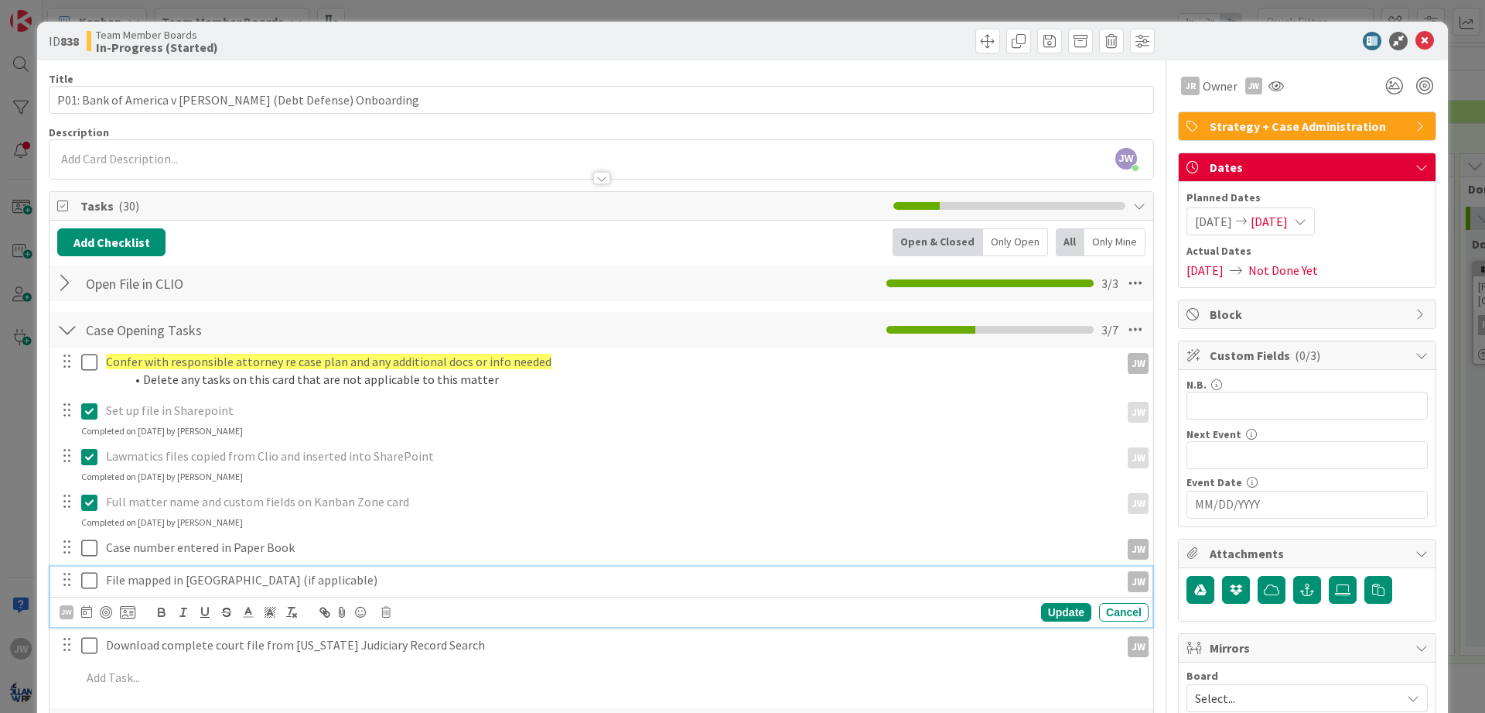
click at [391, 580] on p "File mapped in [GEOGRAPHIC_DATA] (if applicable)" at bounding box center [610, 580] width 1008 height 18
click at [383, 610] on icon at bounding box center [385, 612] width 9 height 11
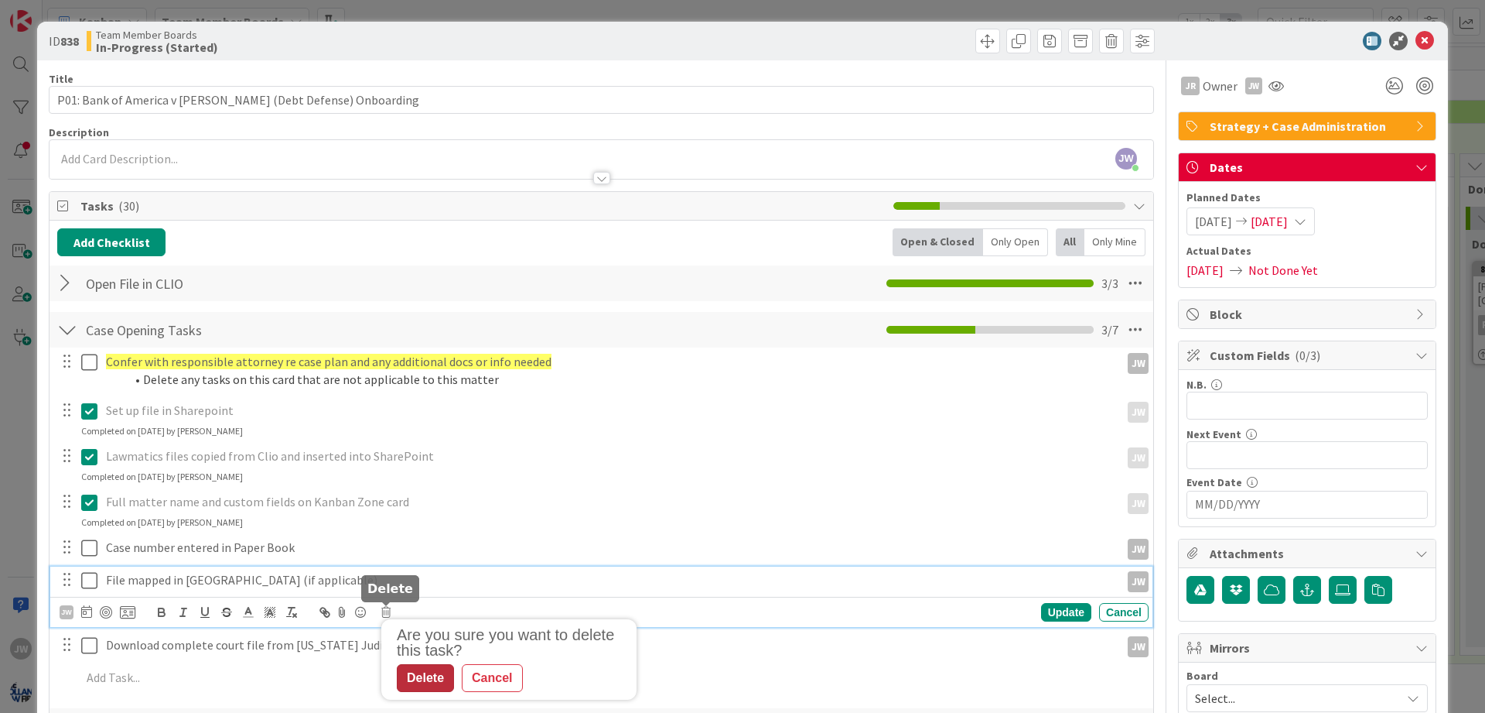
click at [422, 670] on div "Delete" at bounding box center [425, 678] width 57 height 28
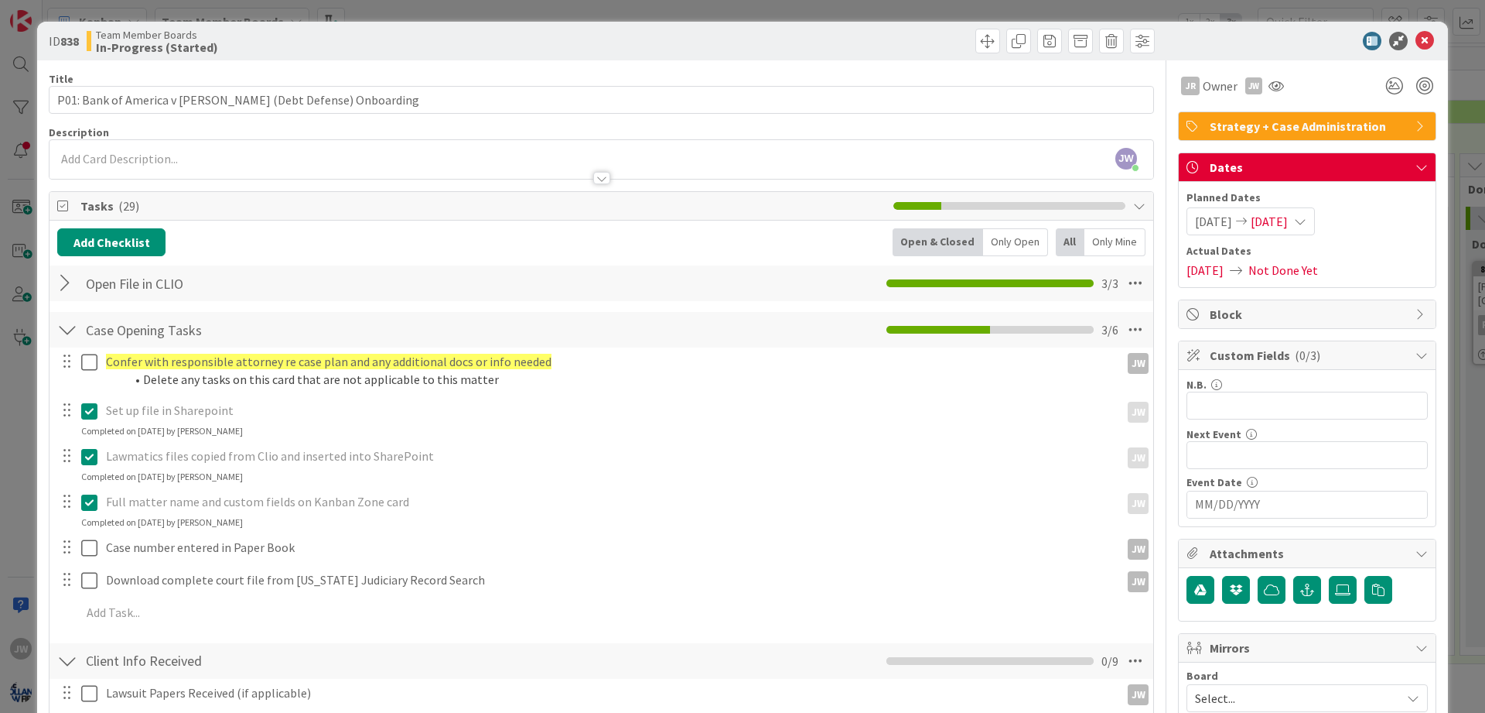
scroll to position [93, 0]
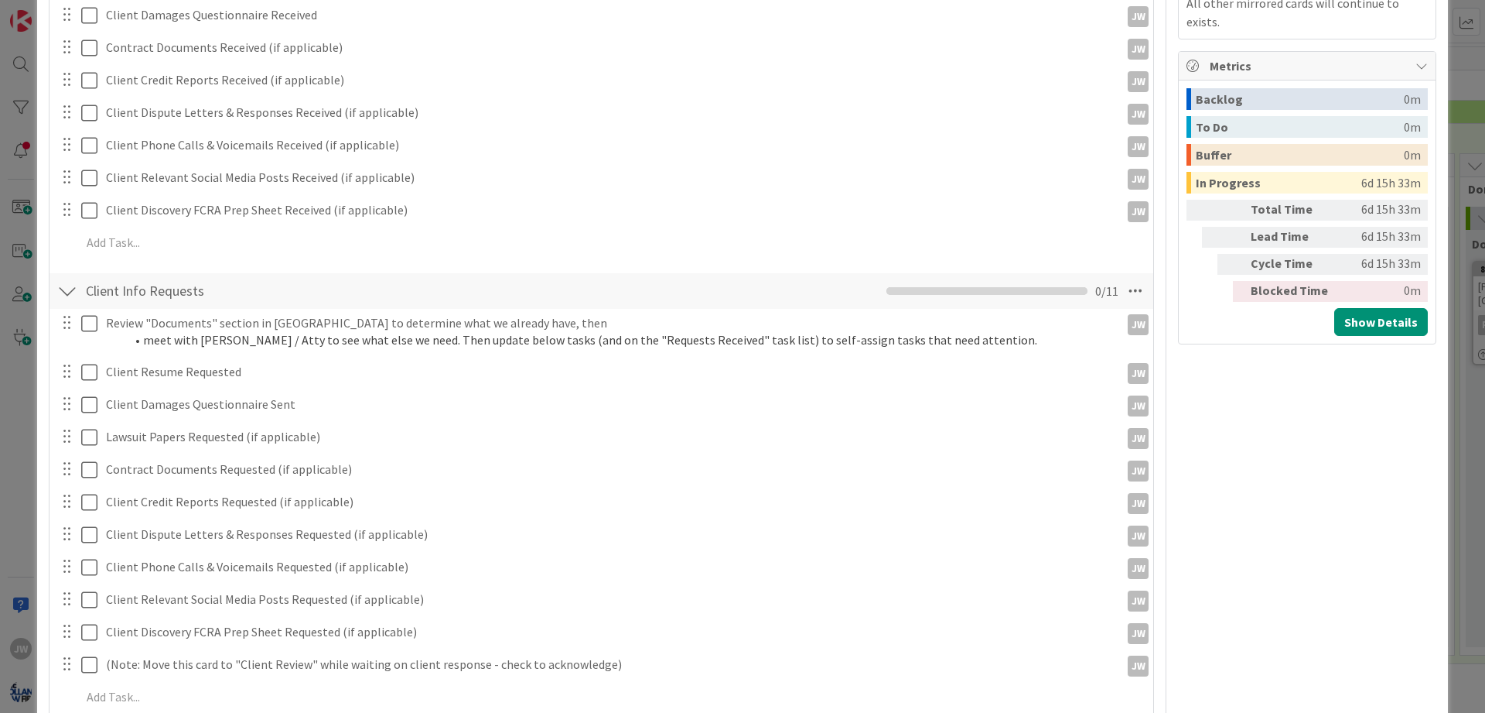
scroll to position [186, 0]
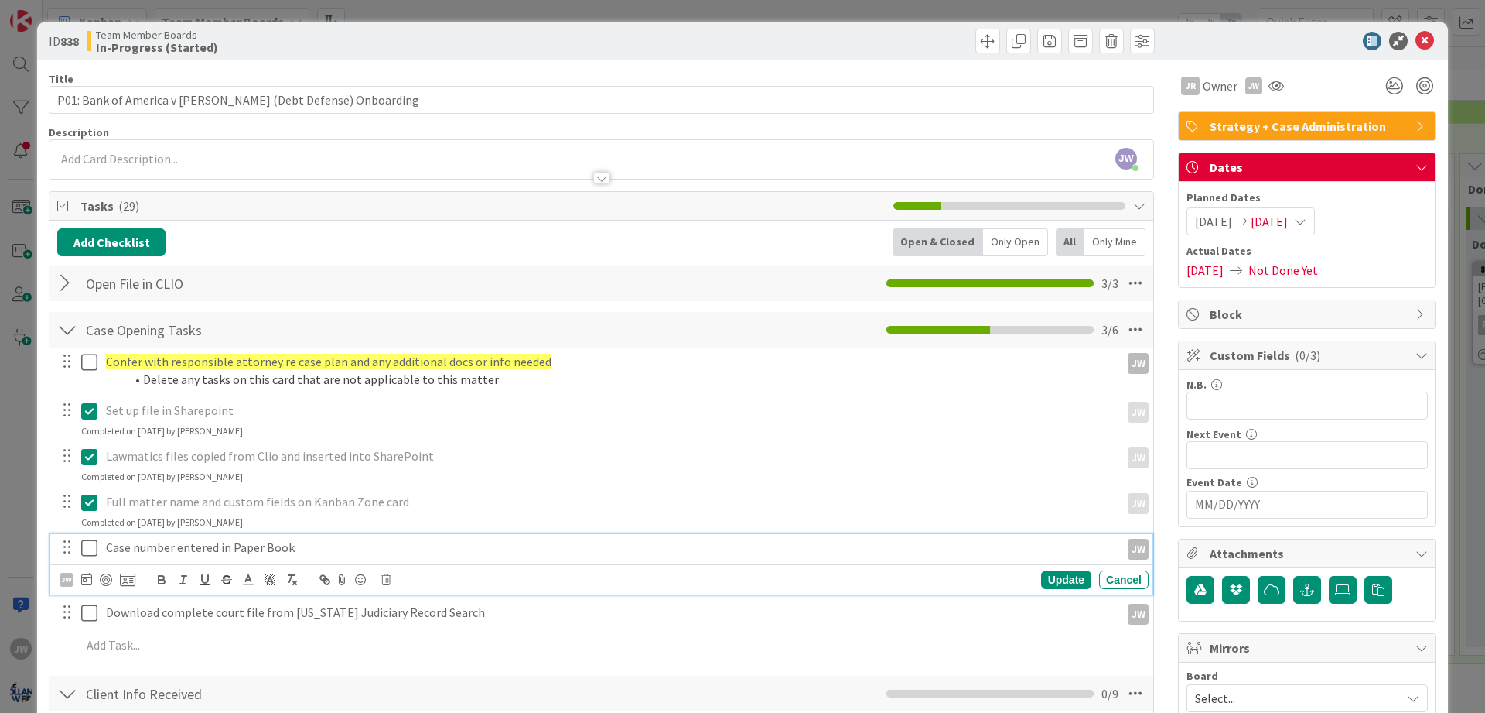
click at [93, 552] on icon at bounding box center [89, 547] width 16 height 19
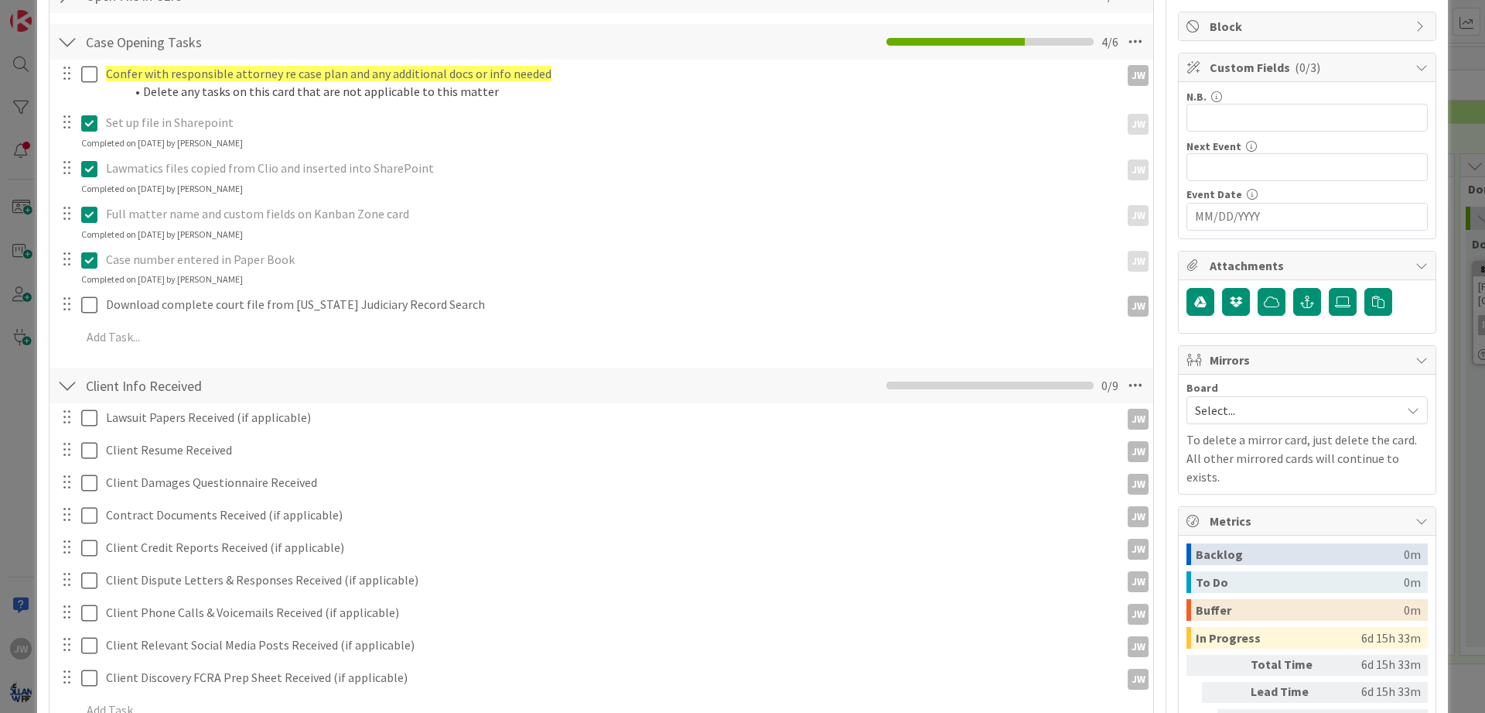
scroll to position [279, 0]
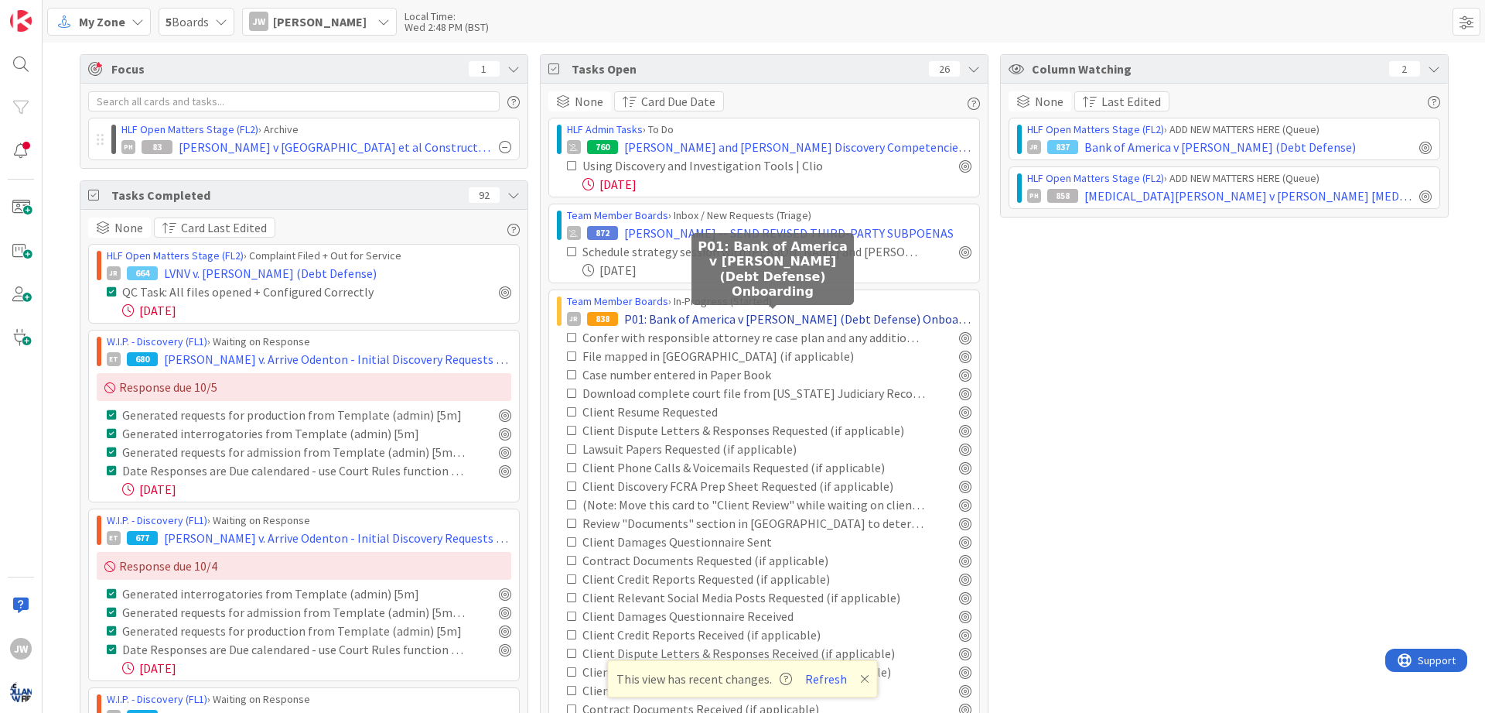
click at [648, 317] on span "P01: Bank of America v [PERSON_NAME] (Debt Defense) Onboarding" at bounding box center [797, 318] width 347 height 19
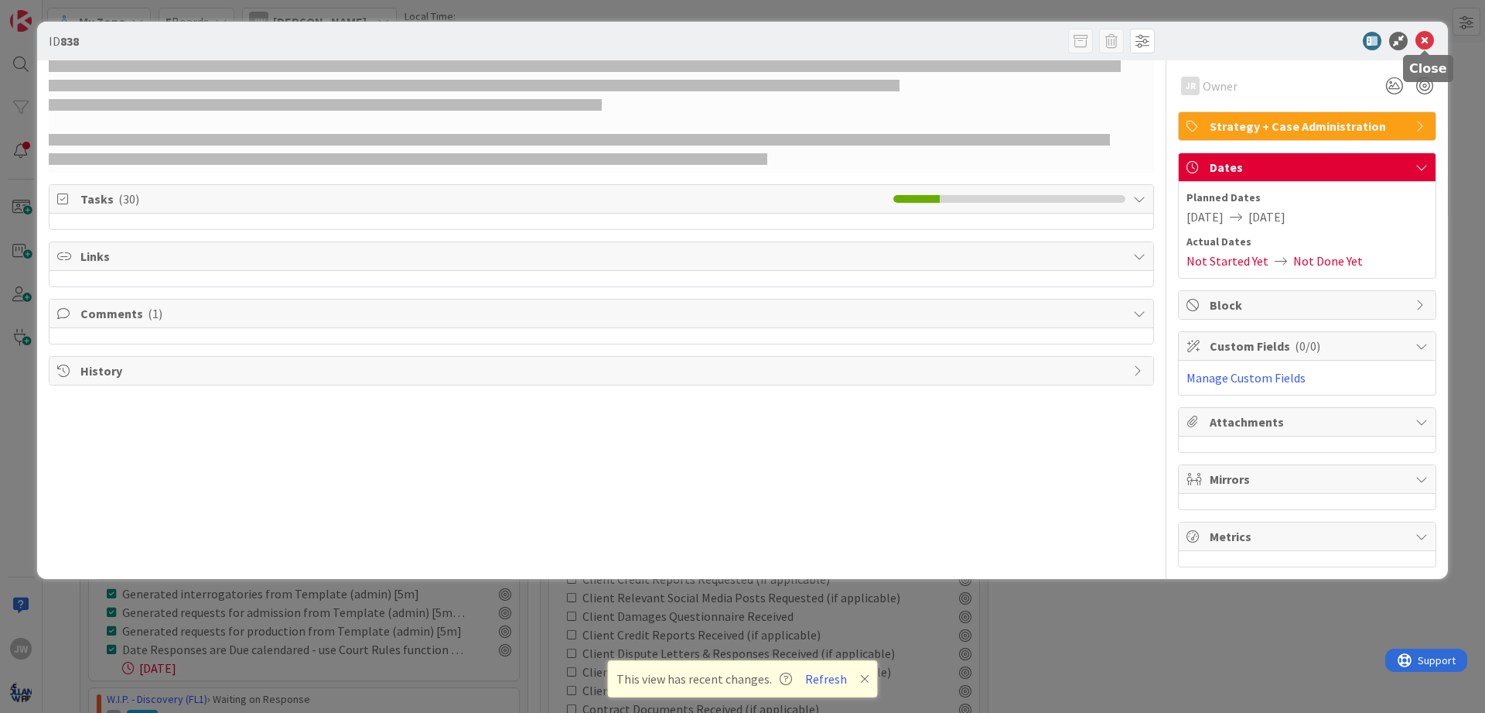
click at [1430, 36] on icon at bounding box center [1425, 41] width 19 height 19
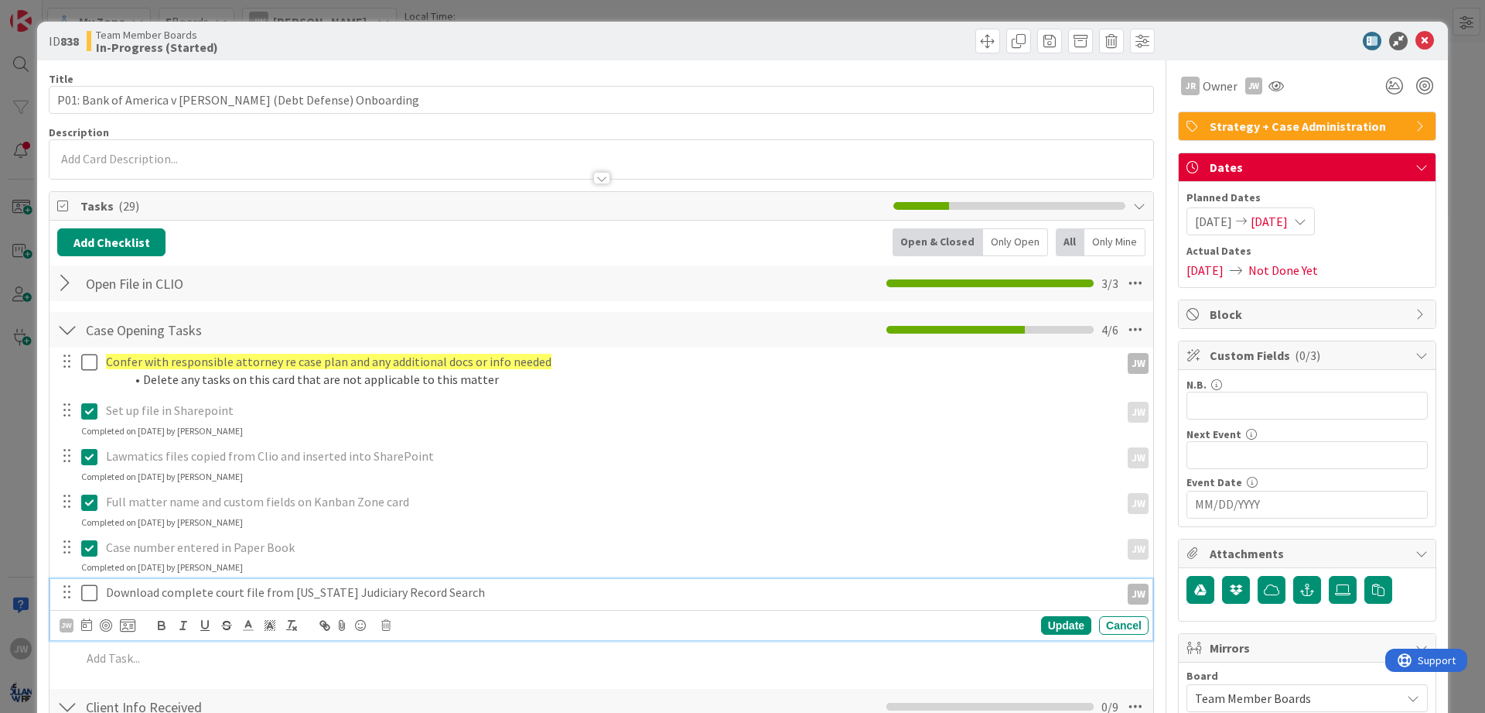
click at [96, 590] on icon at bounding box center [89, 592] width 16 height 19
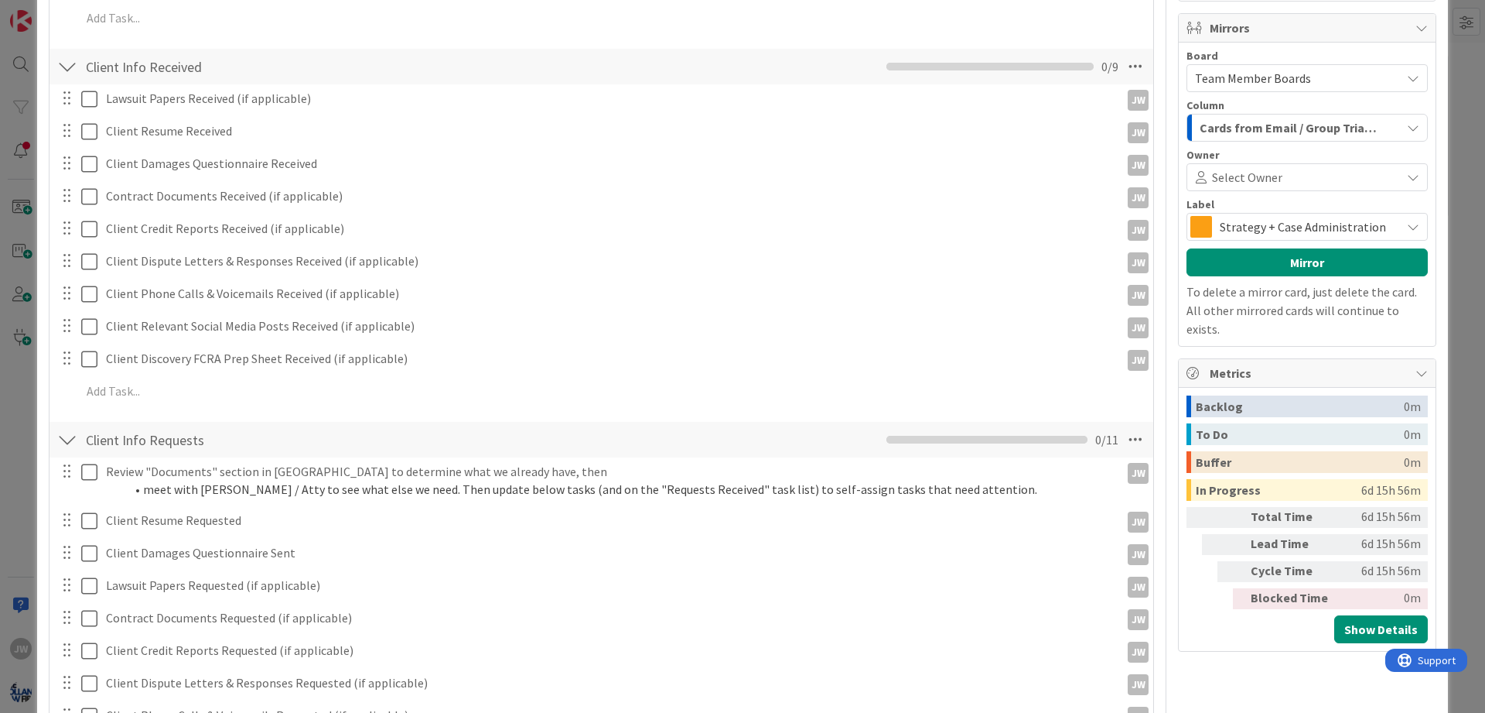
scroll to position [557, 0]
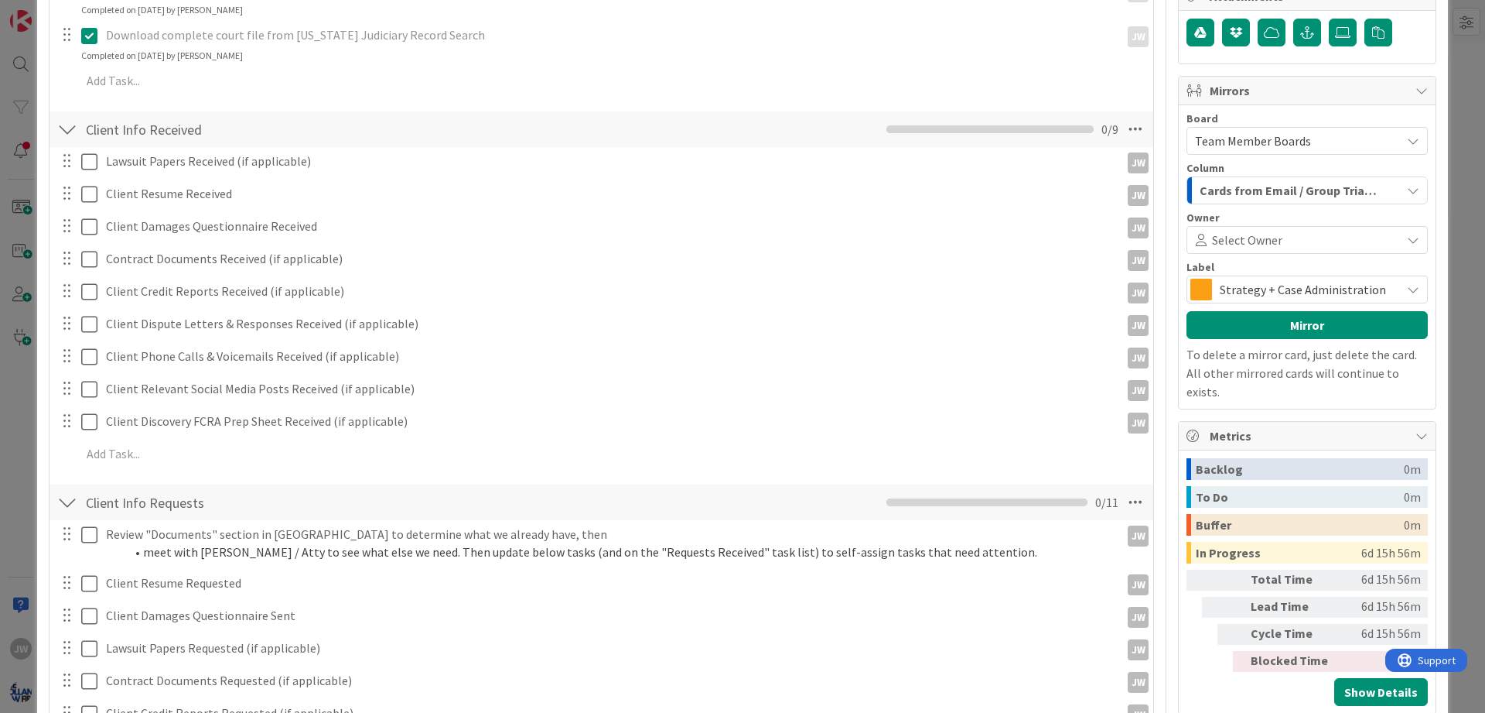
click at [75, 500] on div at bounding box center [67, 502] width 20 height 28
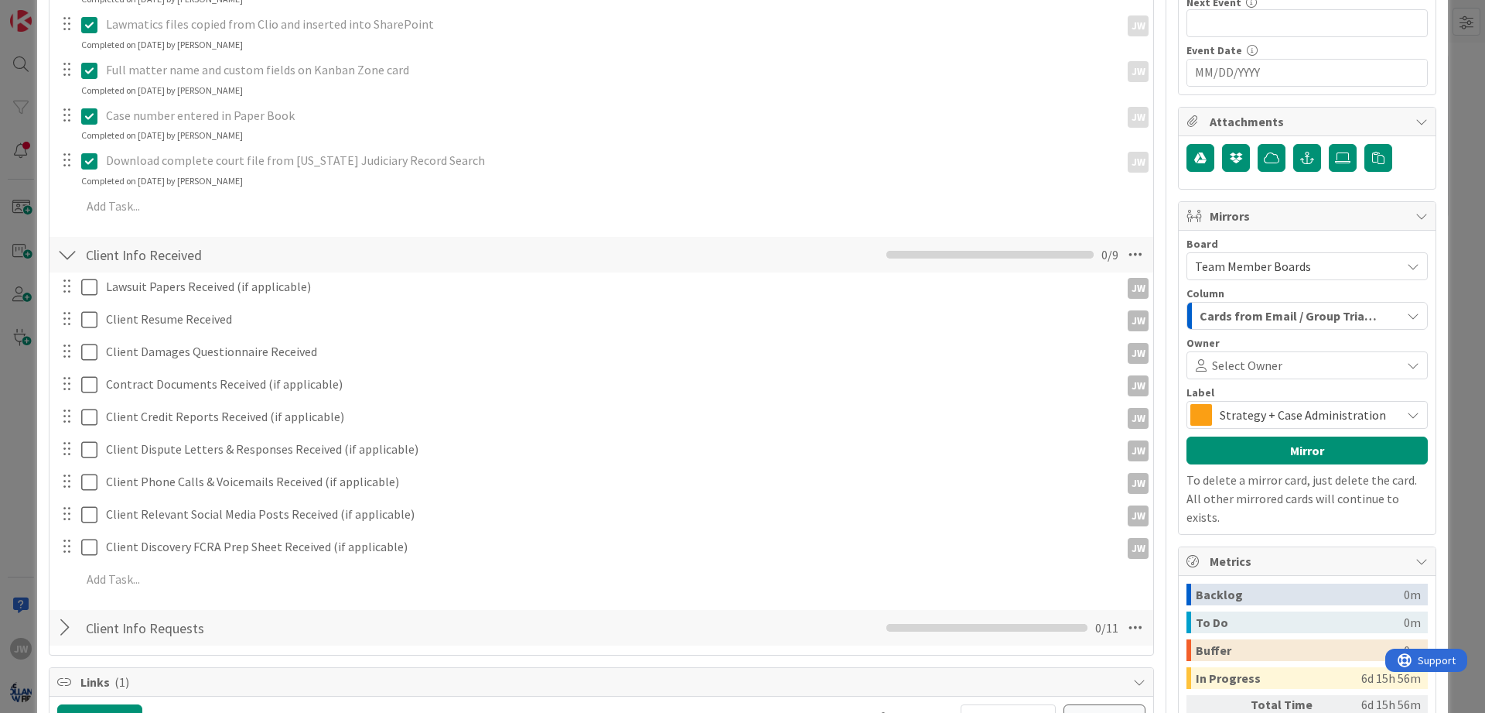
scroll to position [430, 0]
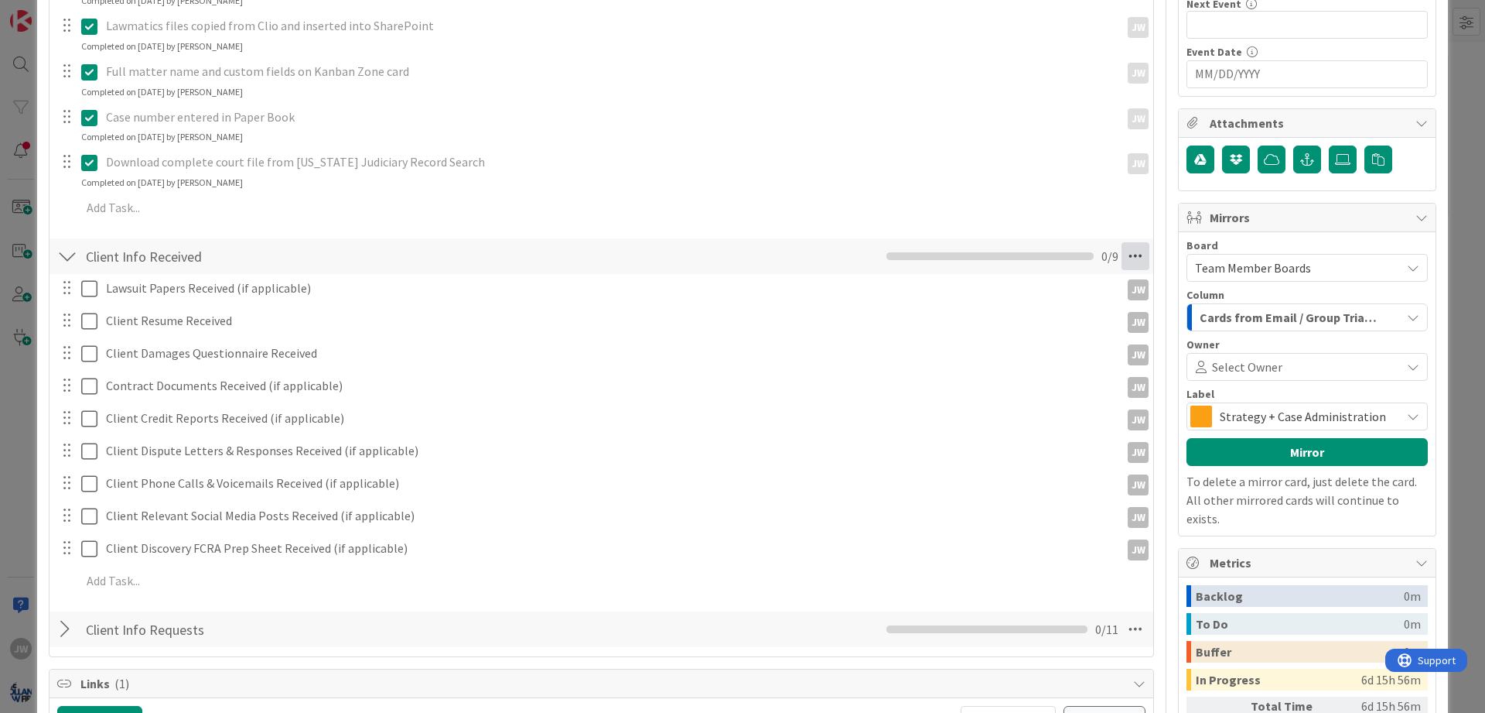
click at [1129, 259] on icon at bounding box center [1136, 256] width 28 height 28
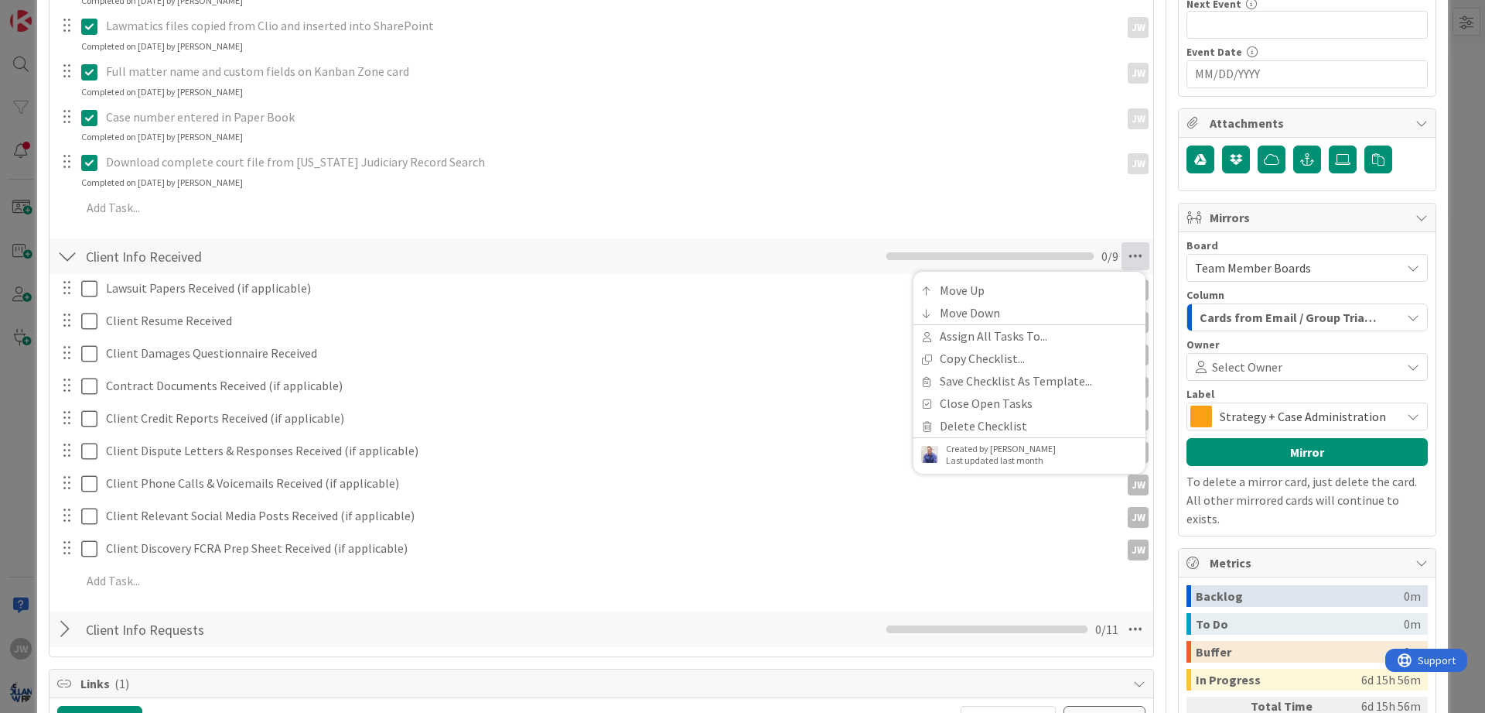
click at [72, 483] on div at bounding box center [66, 482] width 20 height 23
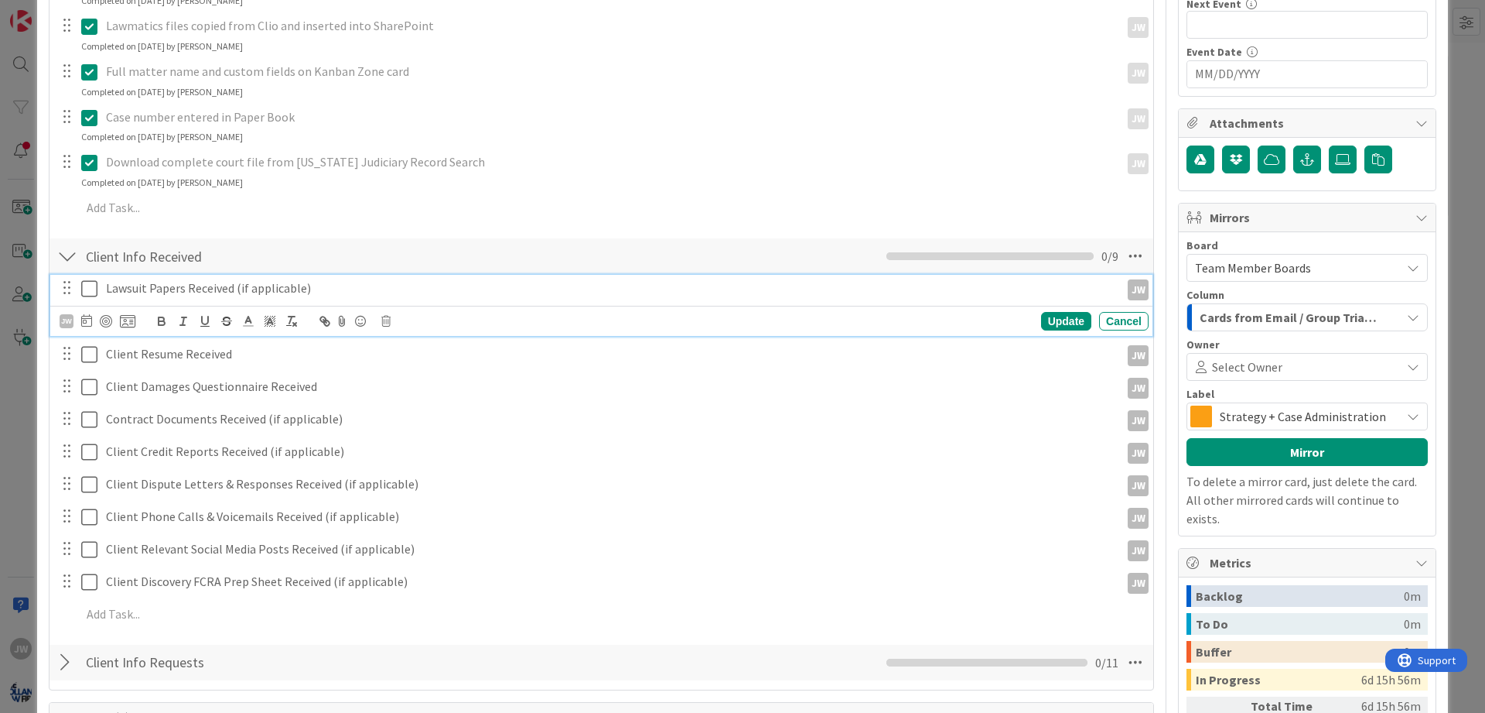
click at [88, 292] on icon at bounding box center [89, 288] width 16 height 19
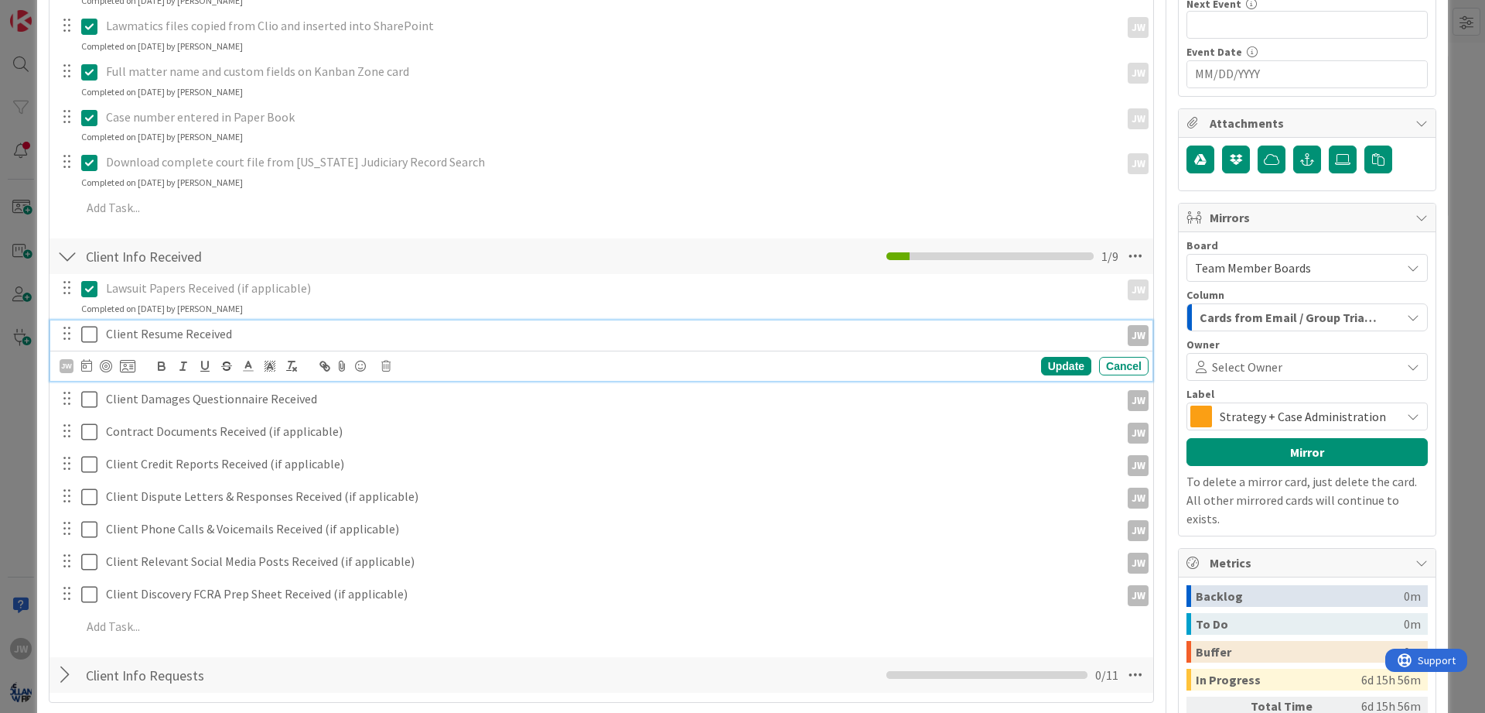
click at [88, 332] on icon at bounding box center [89, 334] width 16 height 19
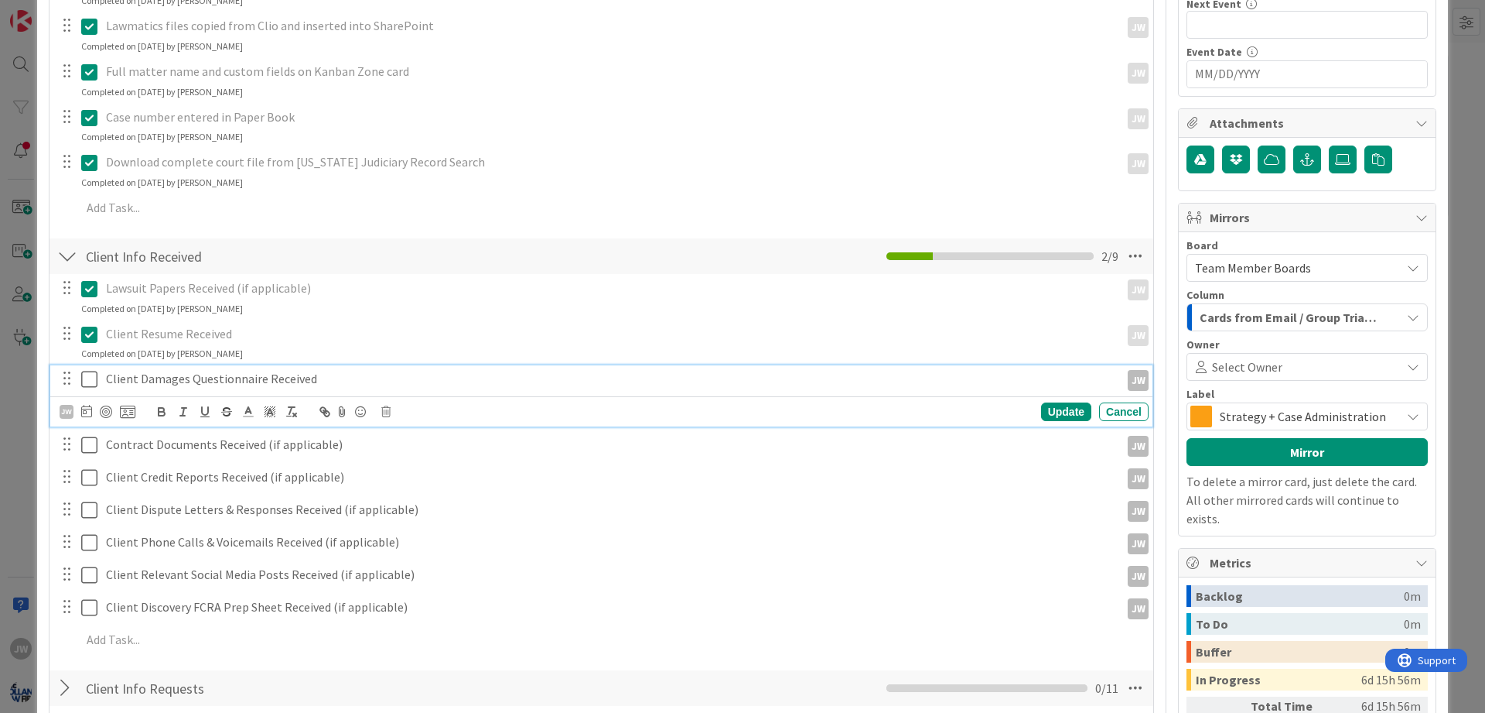
click at [87, 375] on icon at bounding box center [89, 379] width 16 height 19
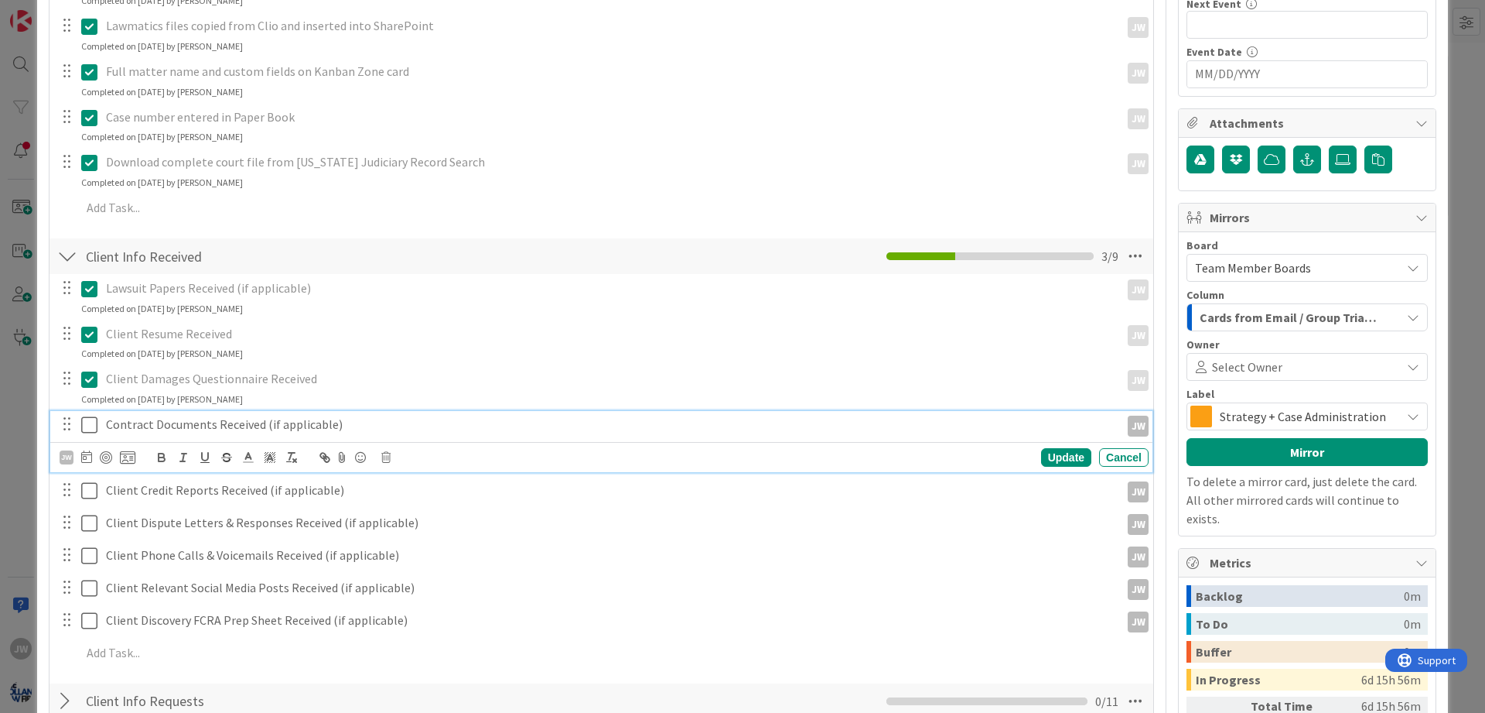
click at [87, 423] on icon at bounding box center [89, 424] width 16 height 19
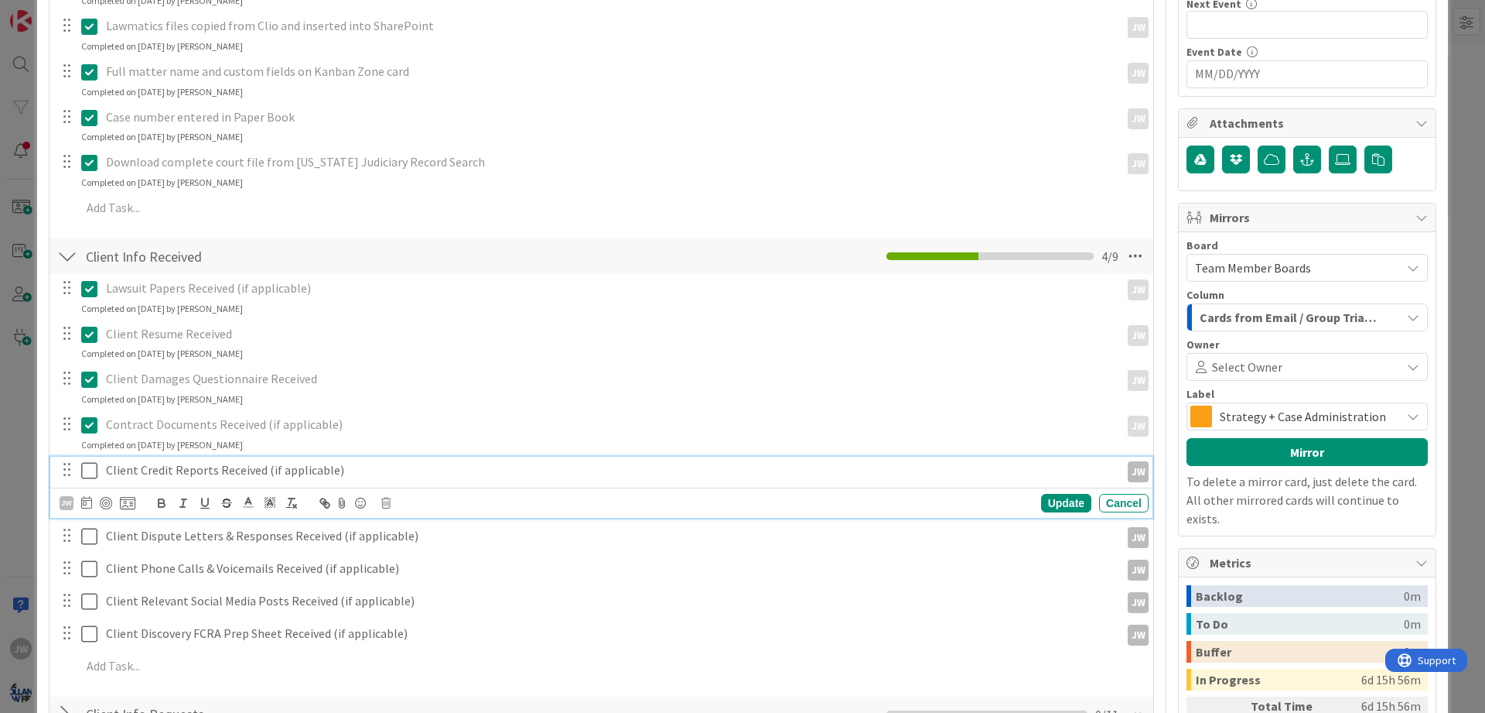
click at [92, 473] on icon at bounding box center [89, 470] width 16 height 19
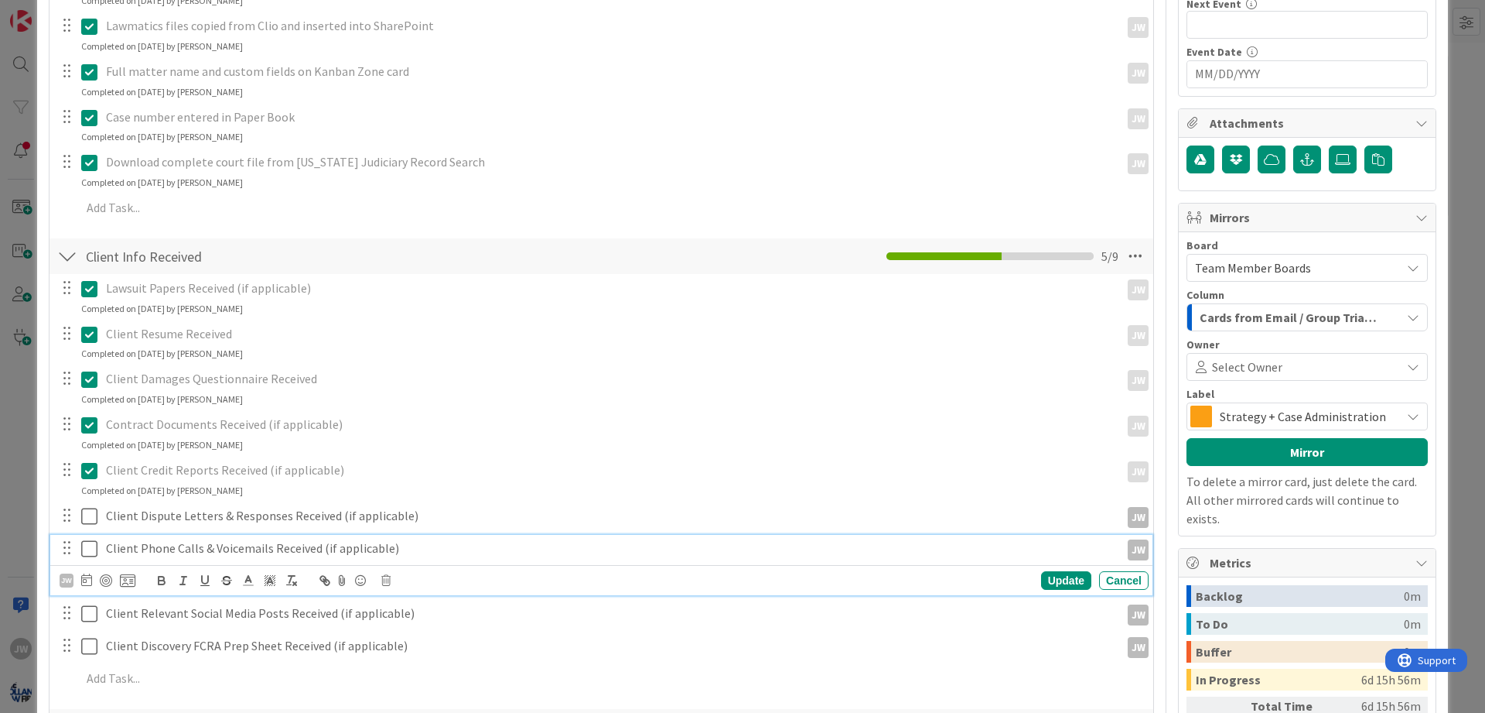
click at [94, 550] on icon at bounding box center [89, 548] width 16 height 19
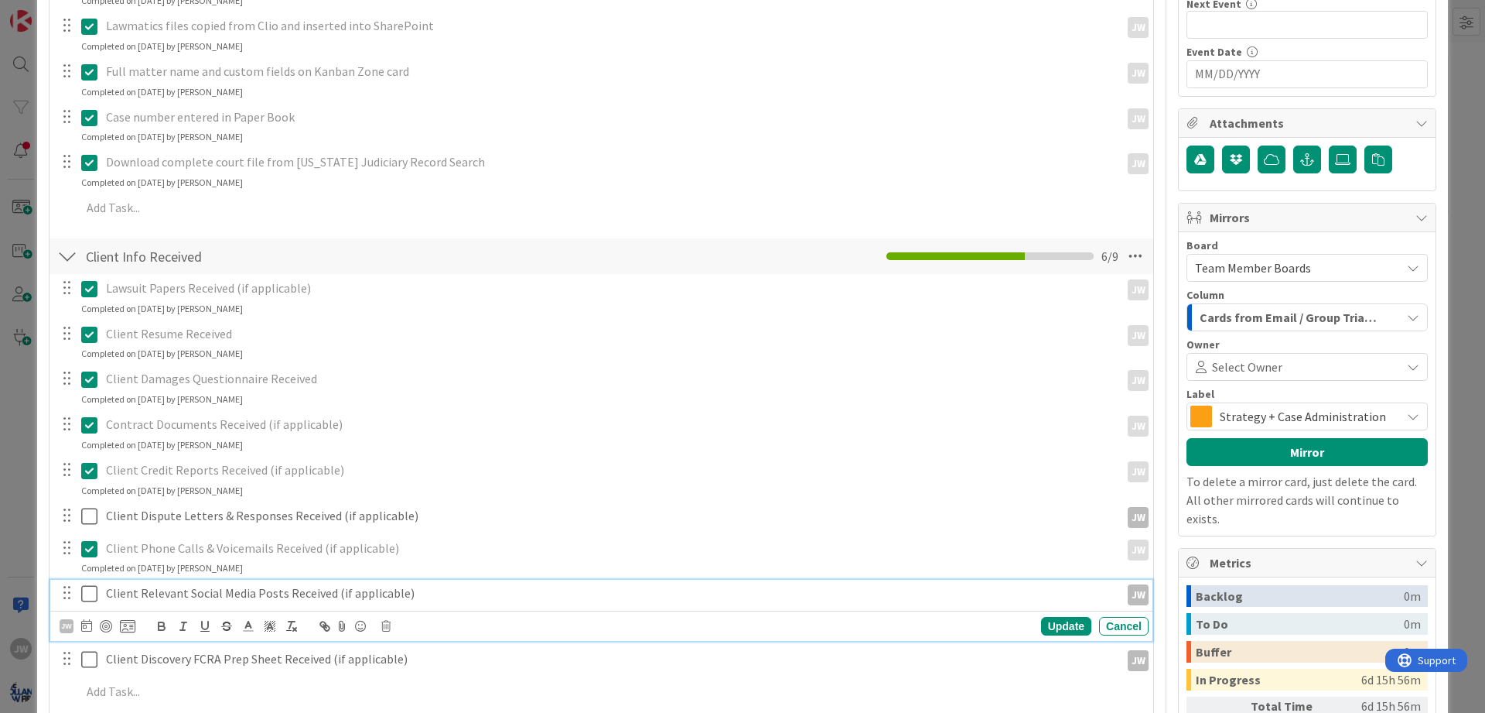
click at [90, 593] on icon at bounding box center [89, 593] width 16 height 19
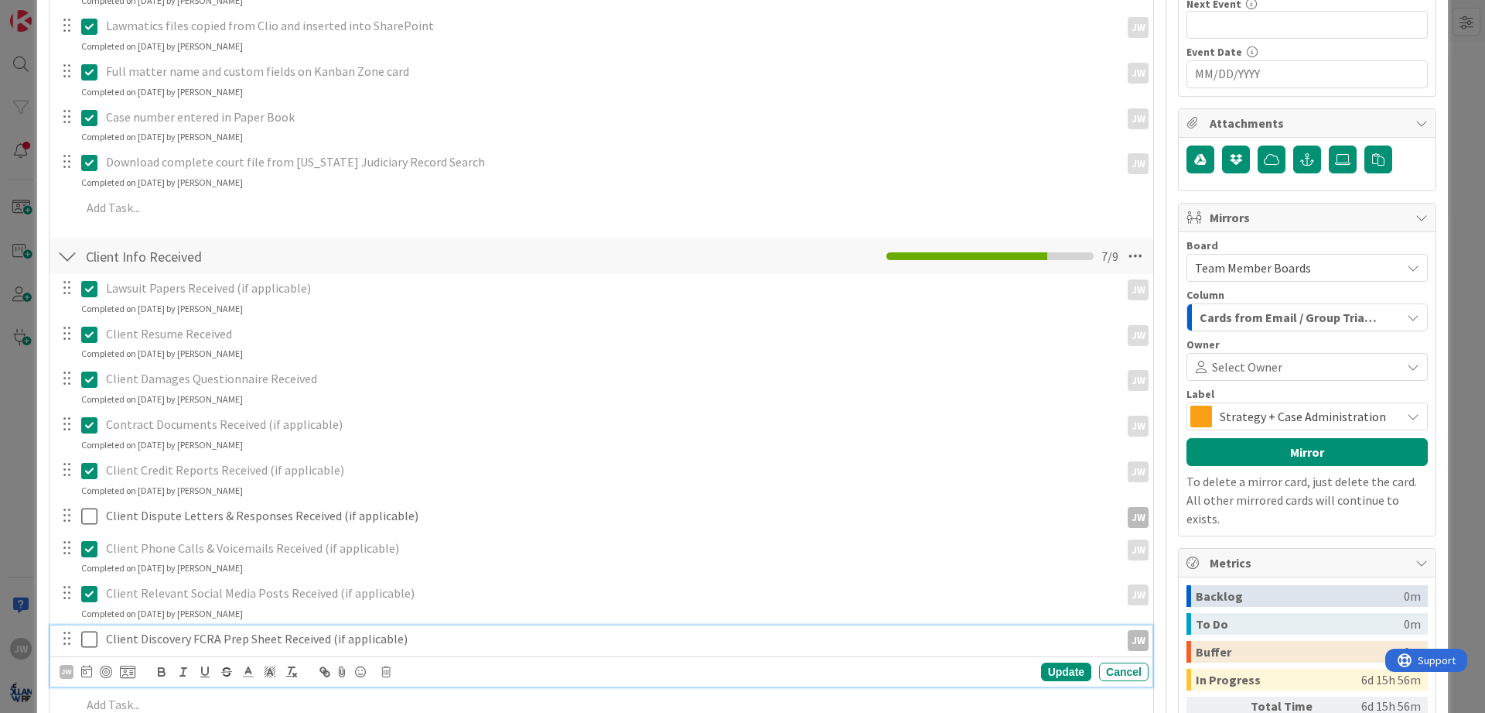
click at [93, 641] on icon at bounding box center [89, 639] width 16 height 19
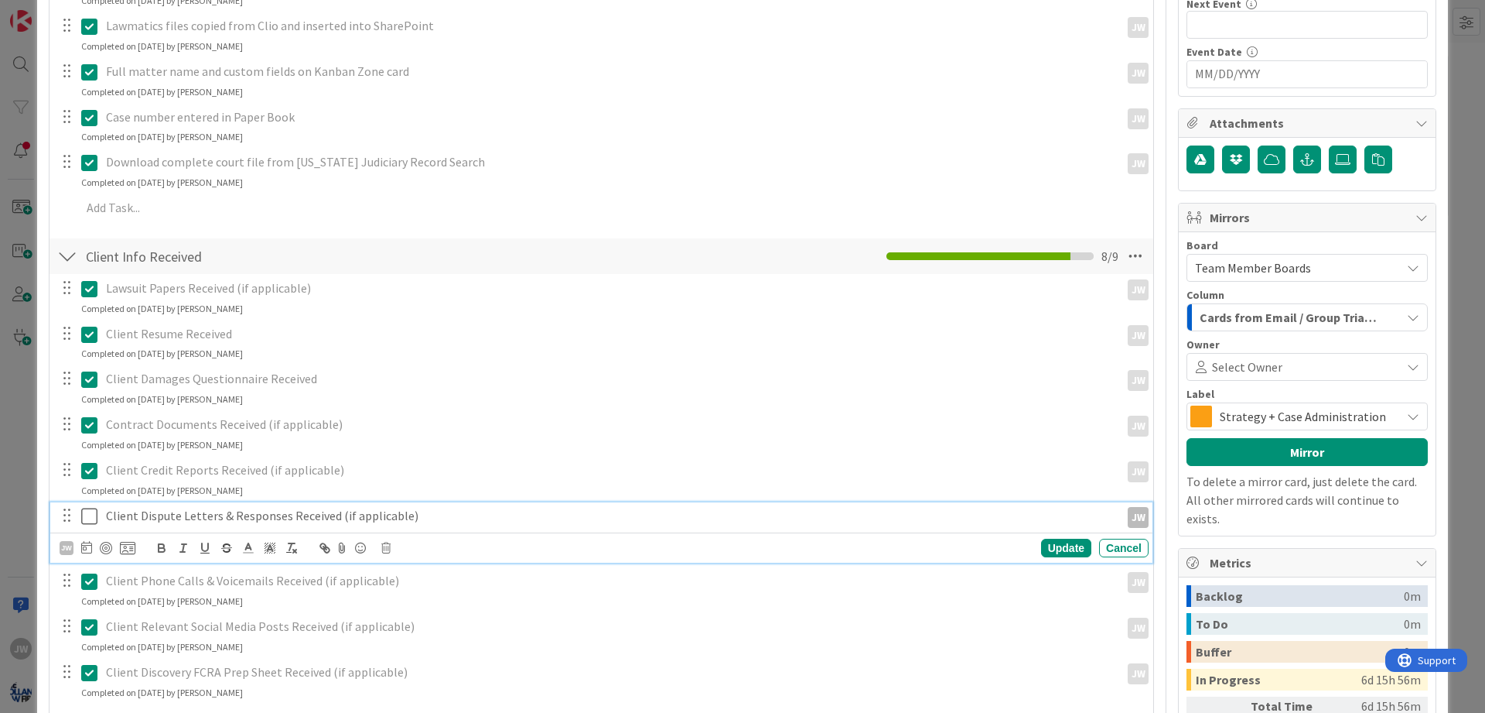
click at [88, 508] on icon at bounding box center [89, 516] width 16 height 19
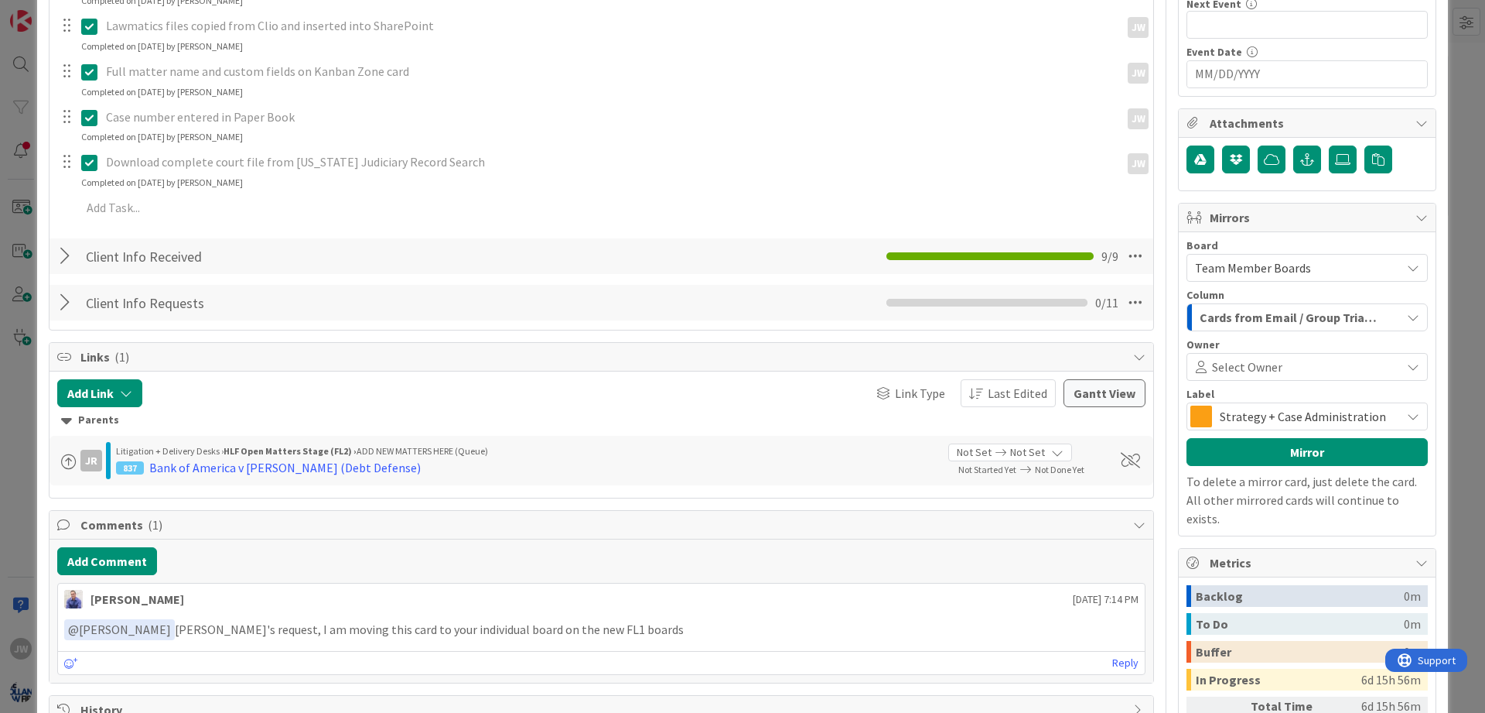
click at [62, 261] on div at bounding box center [67, 256] width 20 height 28
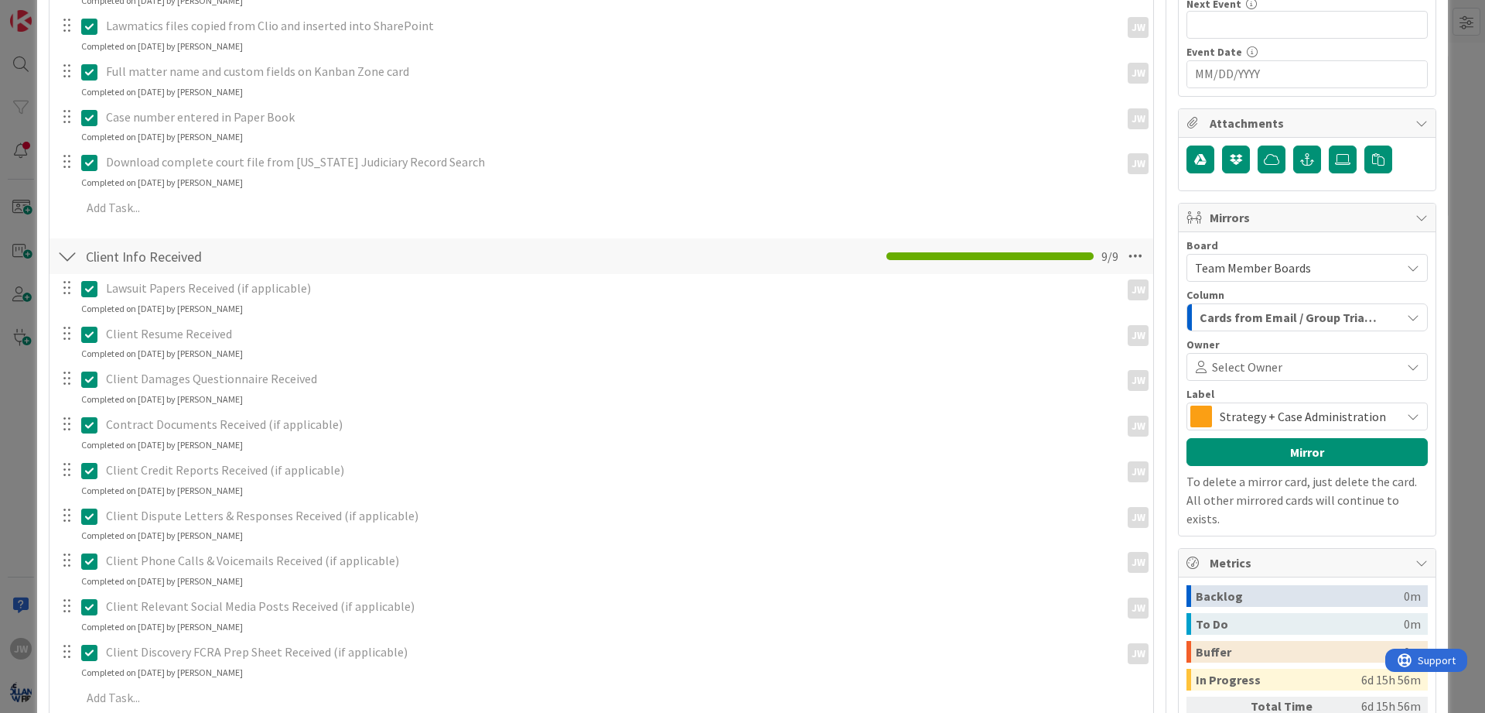
click at [85, 513] on icon at bounding box center [89, 516] width 16 height 19
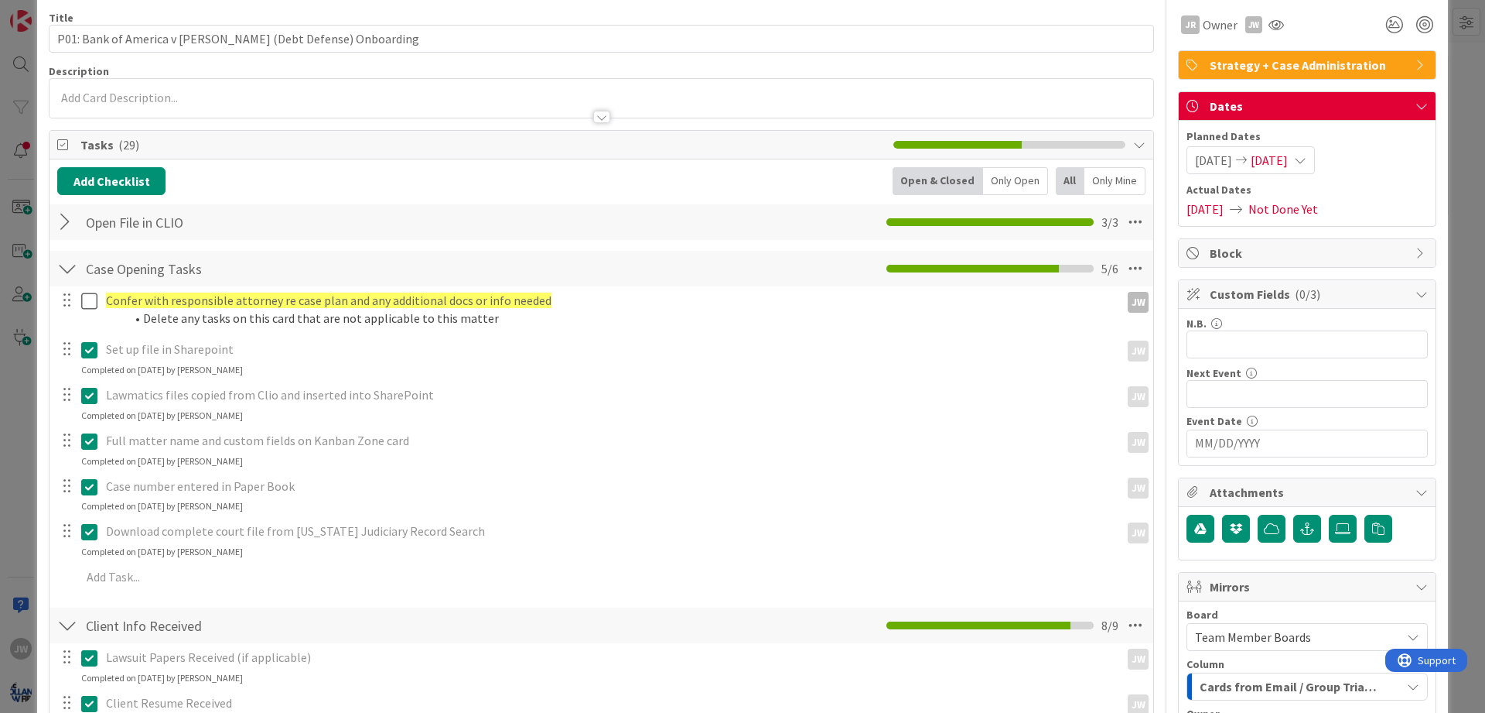
scroll to position [59, 0]
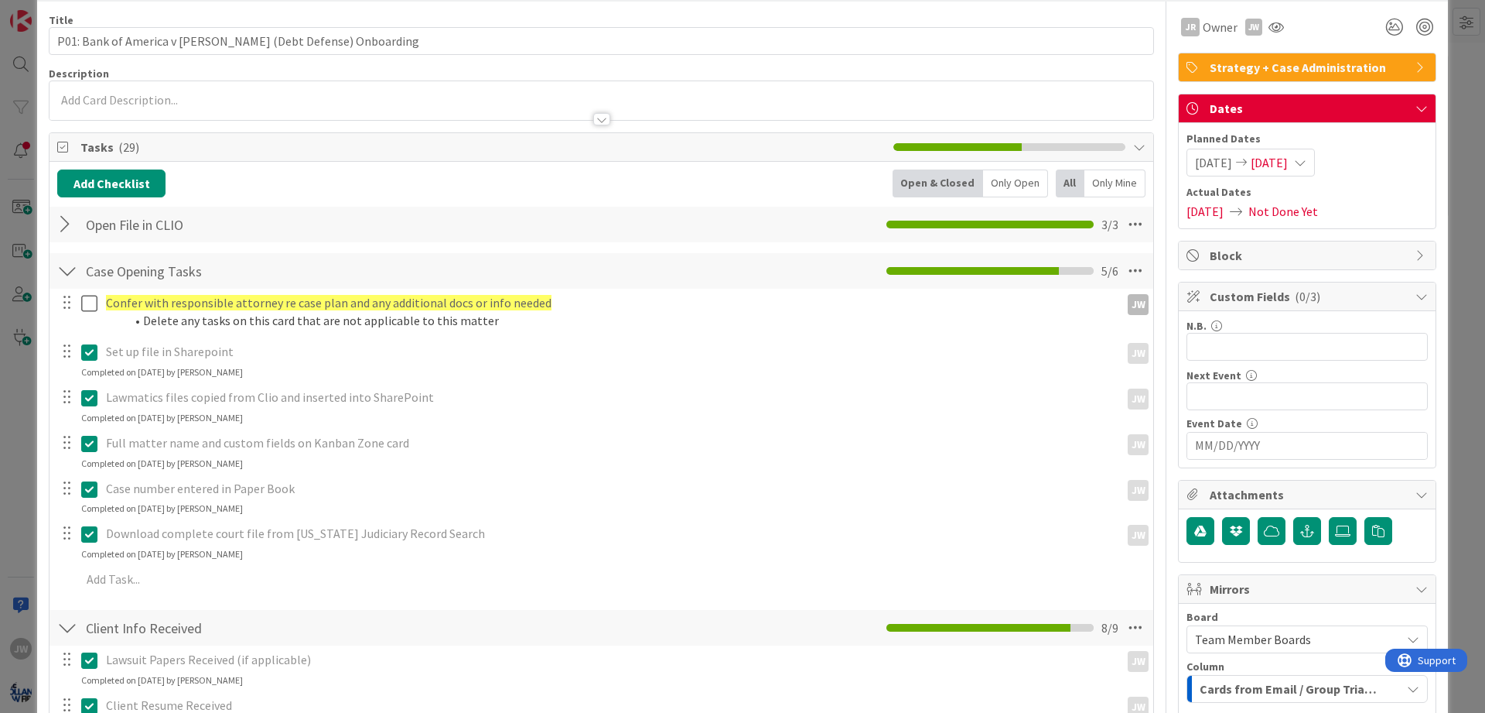
click at [285, 182] on div "Add Checklist Open & Closed Only Open All Only Mine" at bounding box center [601, 183] width 1088 height 28
click at [781, 179] on div "Add Checklist Open & Closed Only Open All Only Mine" at bounding box center [601, 183] width 1088 height 28
click at [781, 178] on div "Add Checklist Open & Closed Only Open All Only Mine" at bounding box center [601, 183] width 1088 height 28
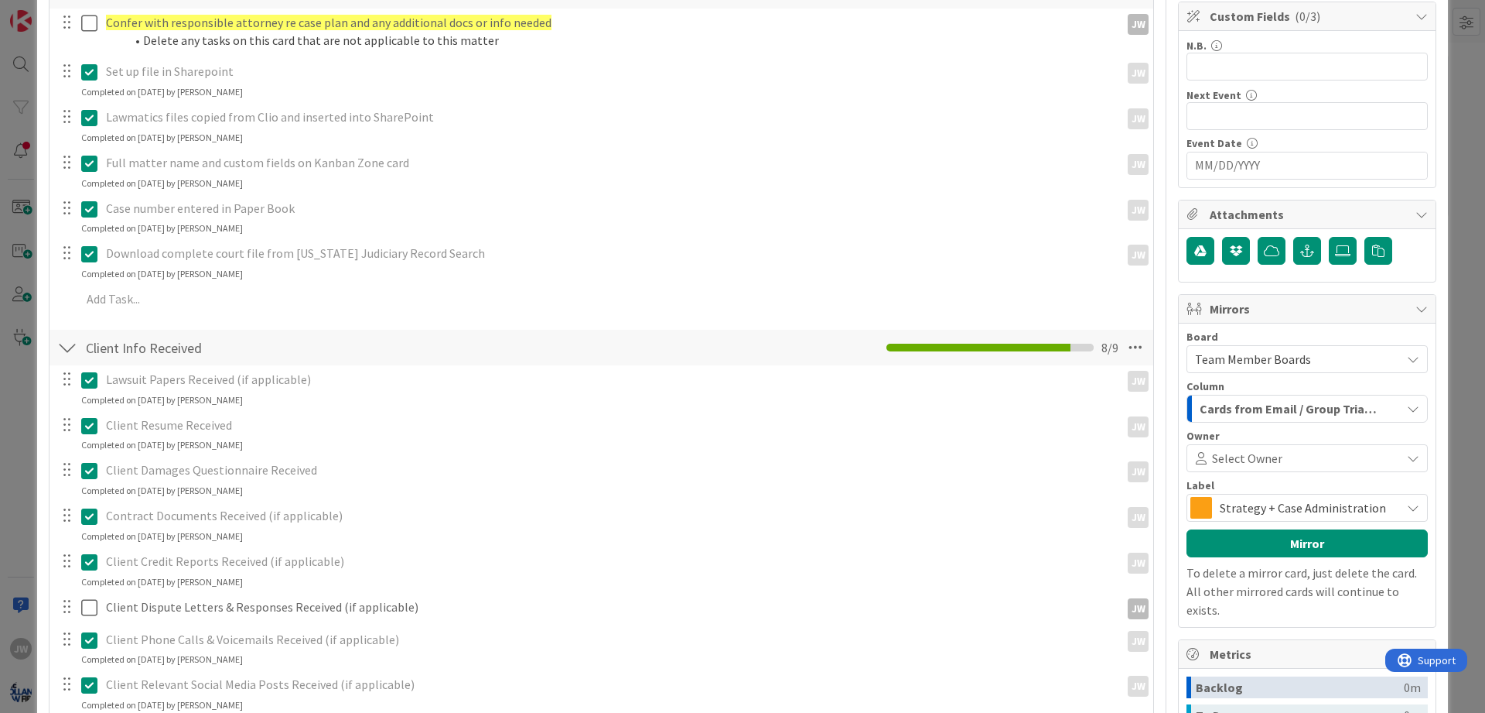
scroll to position [152, 0]
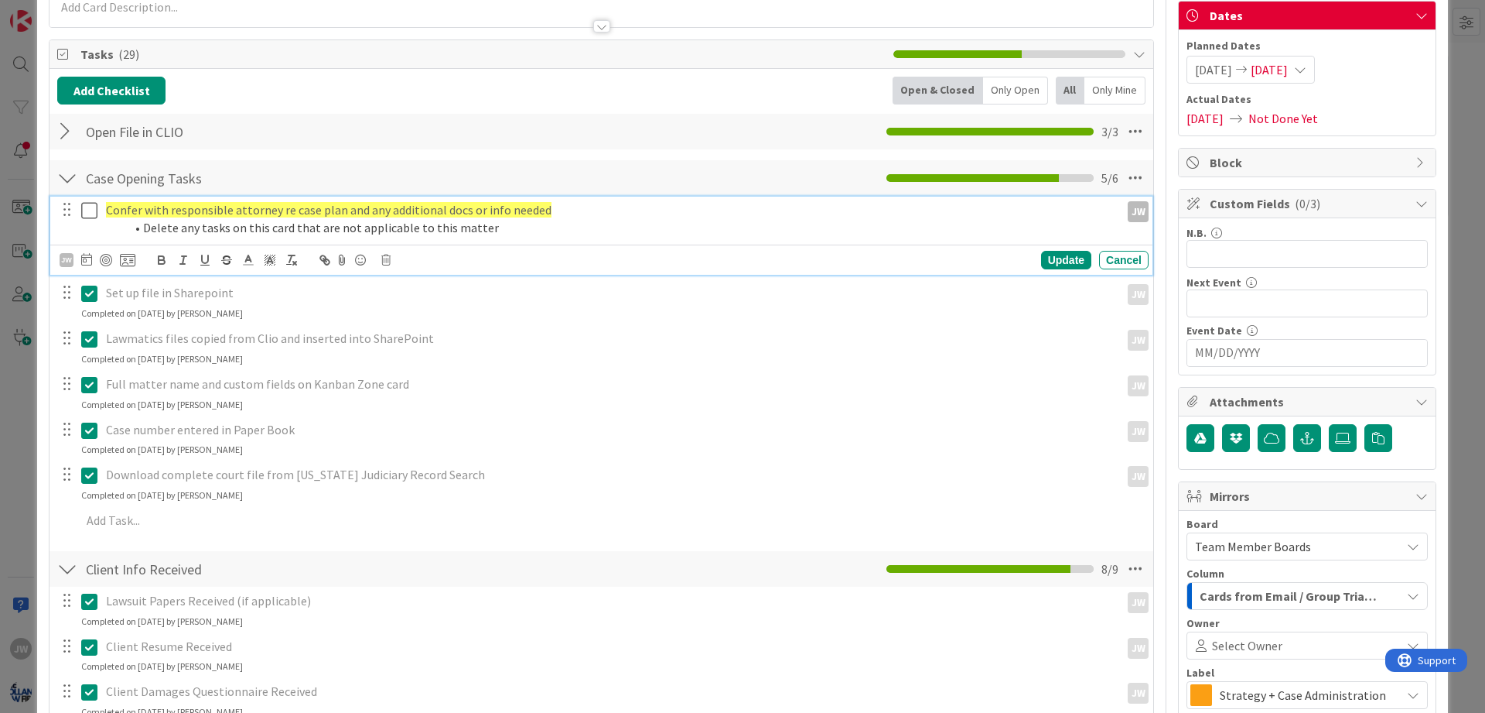
click at [84, 212] on icon at bounding box center [89, 210] width 16 height 19
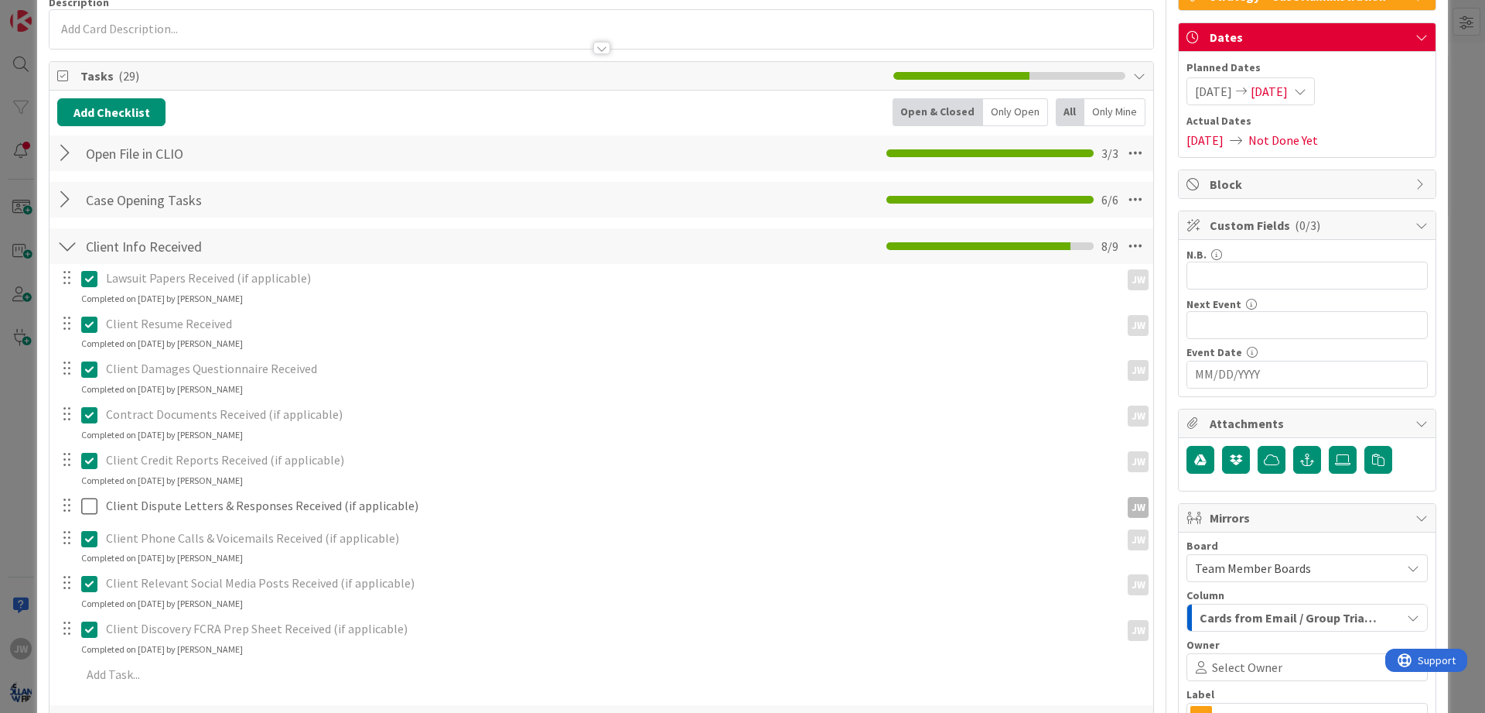
scroll to position [594, 0]
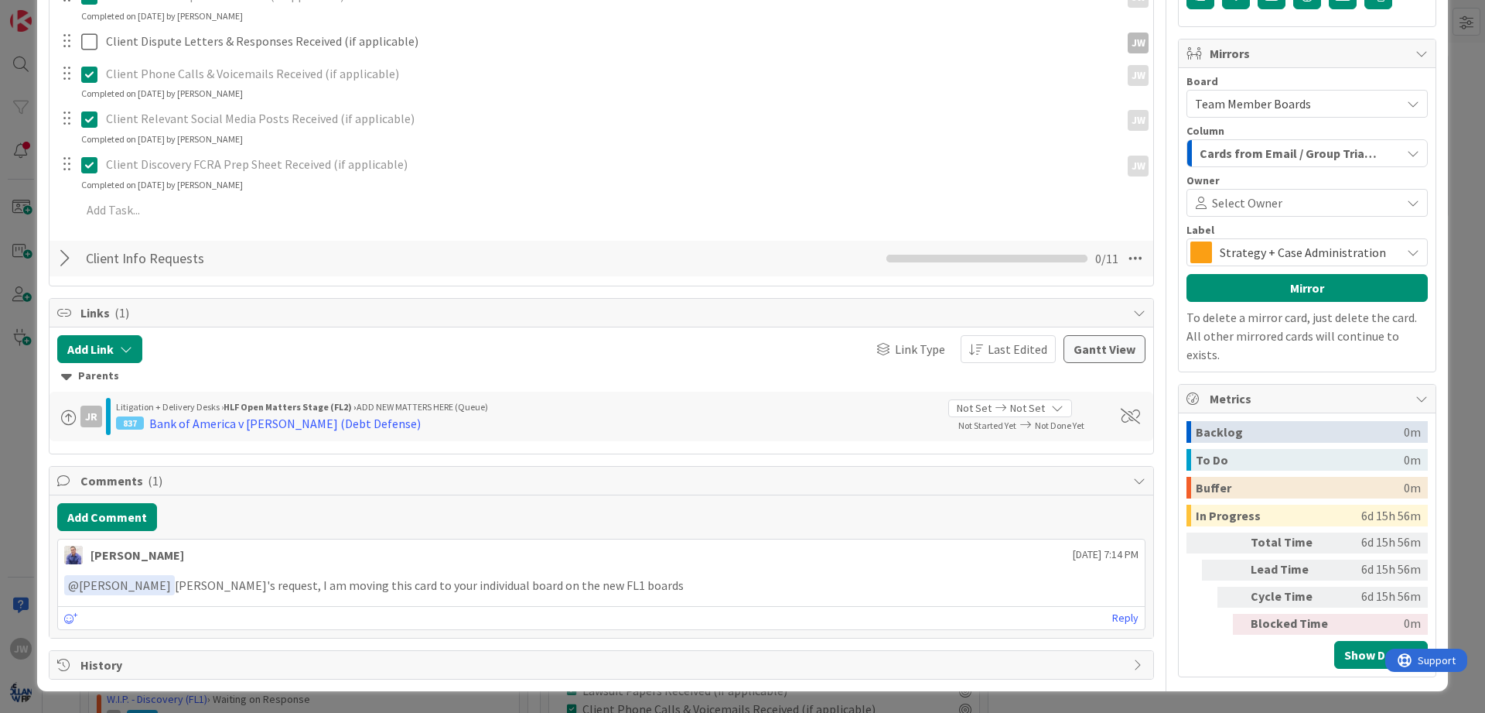
click at [69, 263] on div at bounding box center [67, 258] width 20 height 28
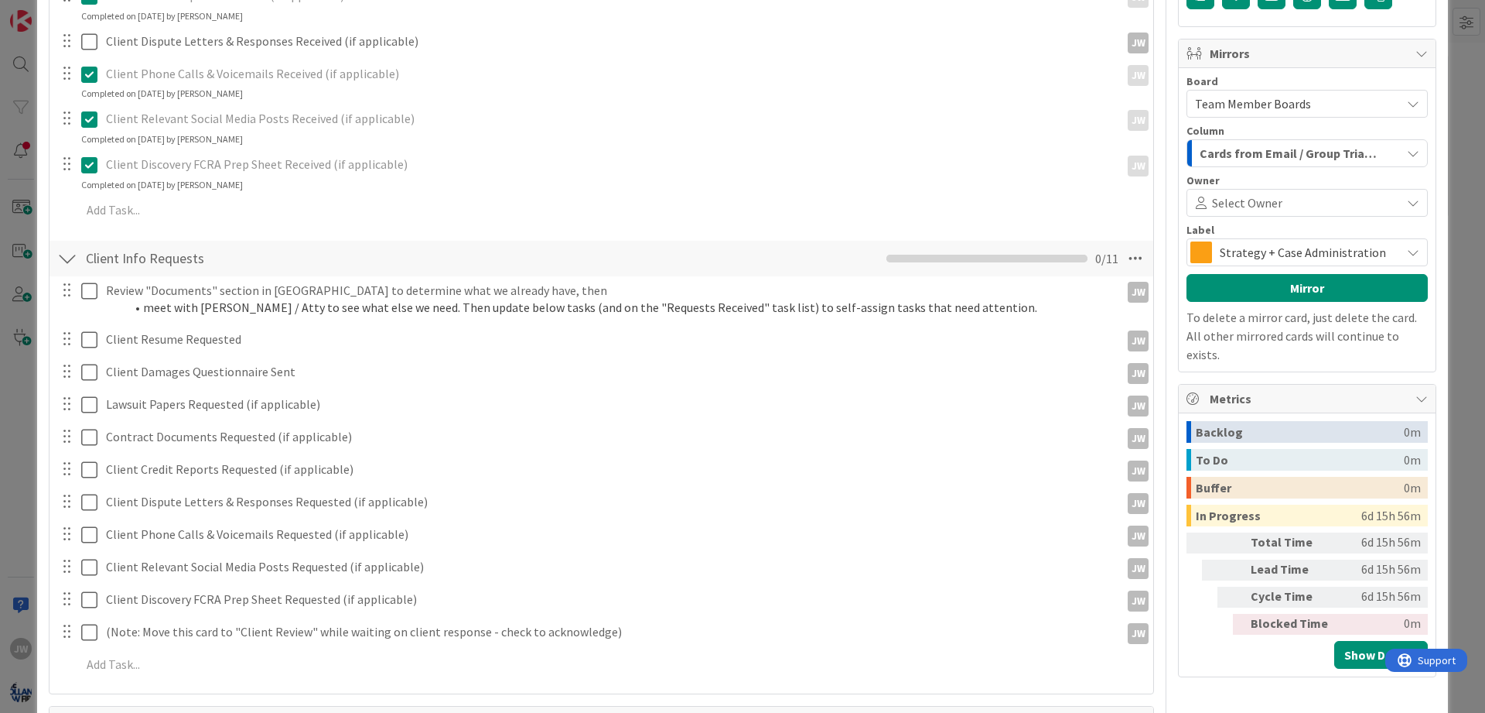
click at [69, 263] on div at bounding box center [67, 258] width 20 height 28
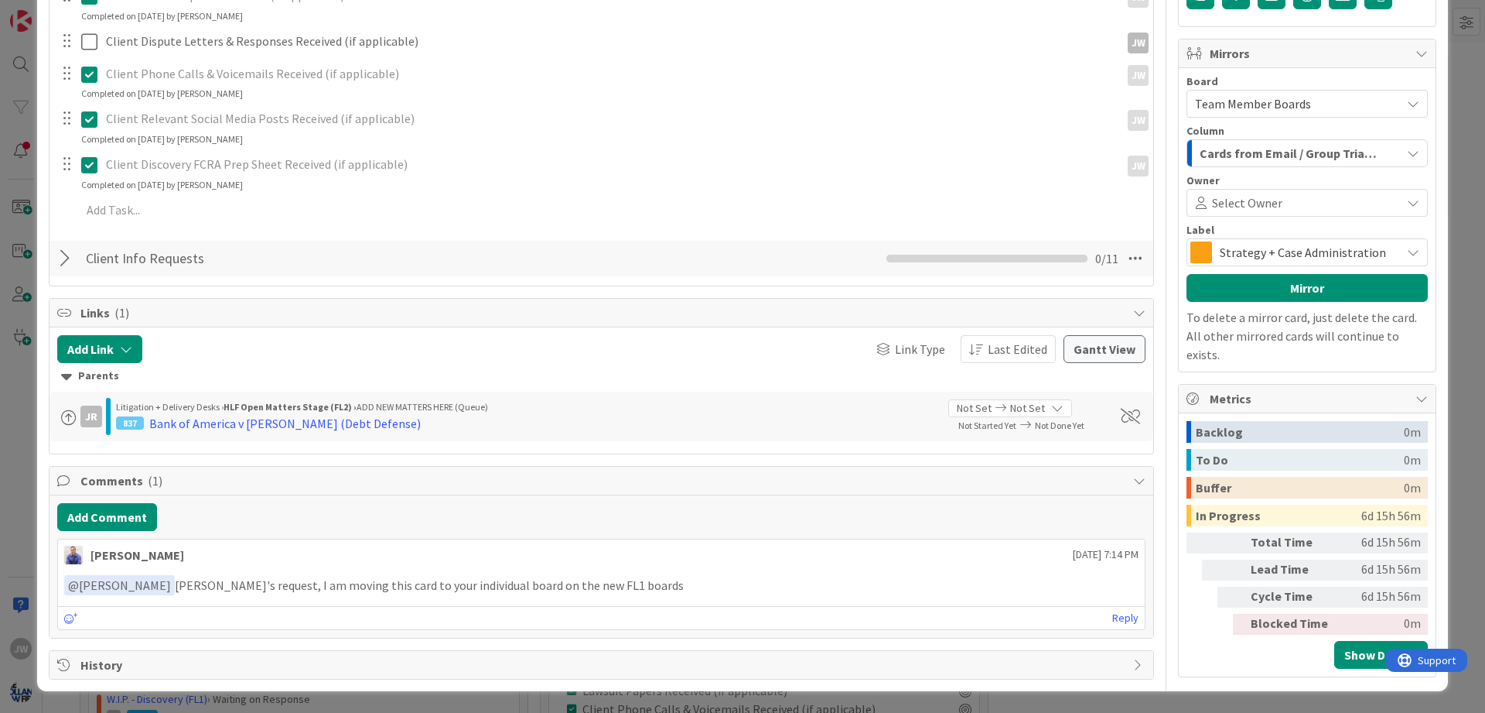
click at [67, 258] on div at bounding box center [67, 258] width 20 height 28
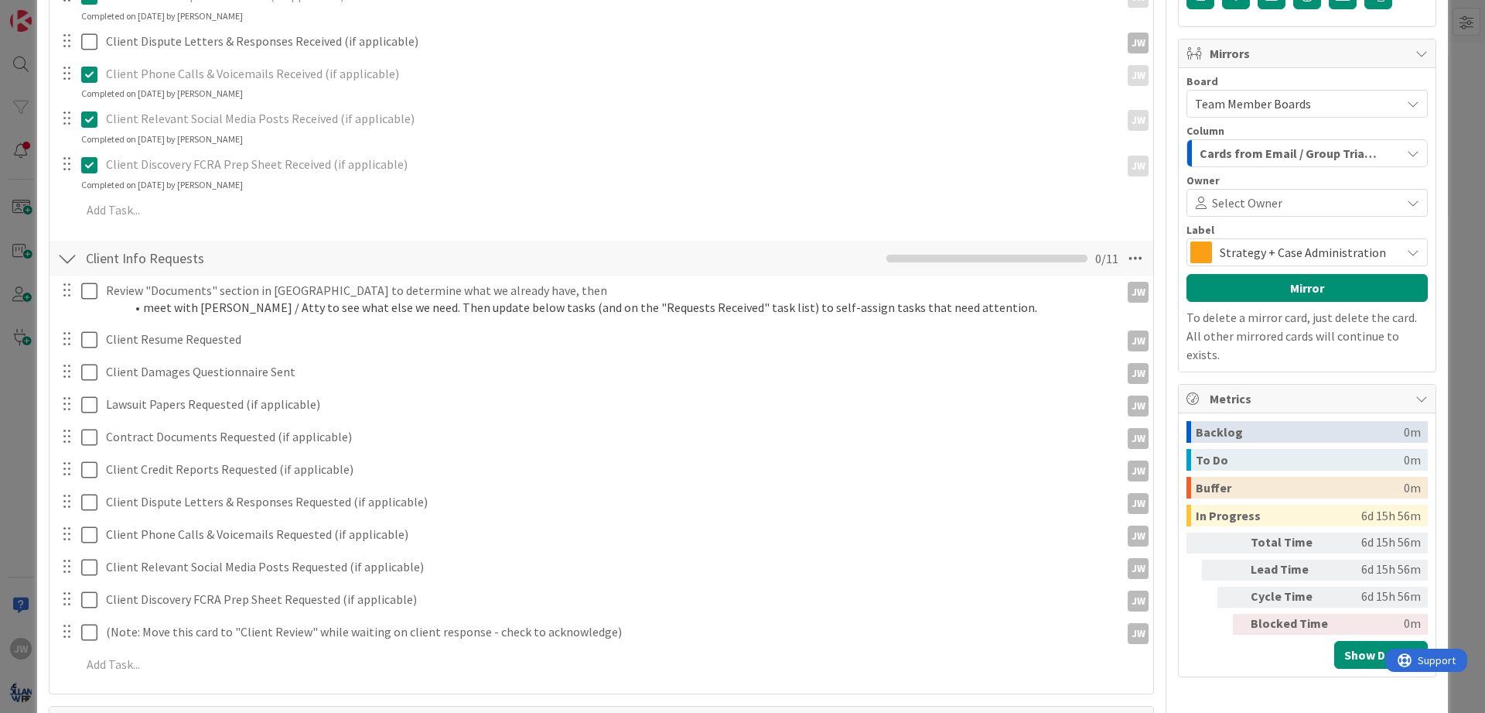
click at [67, 258] on div at bounding box center [67, 258] width 20 height 28
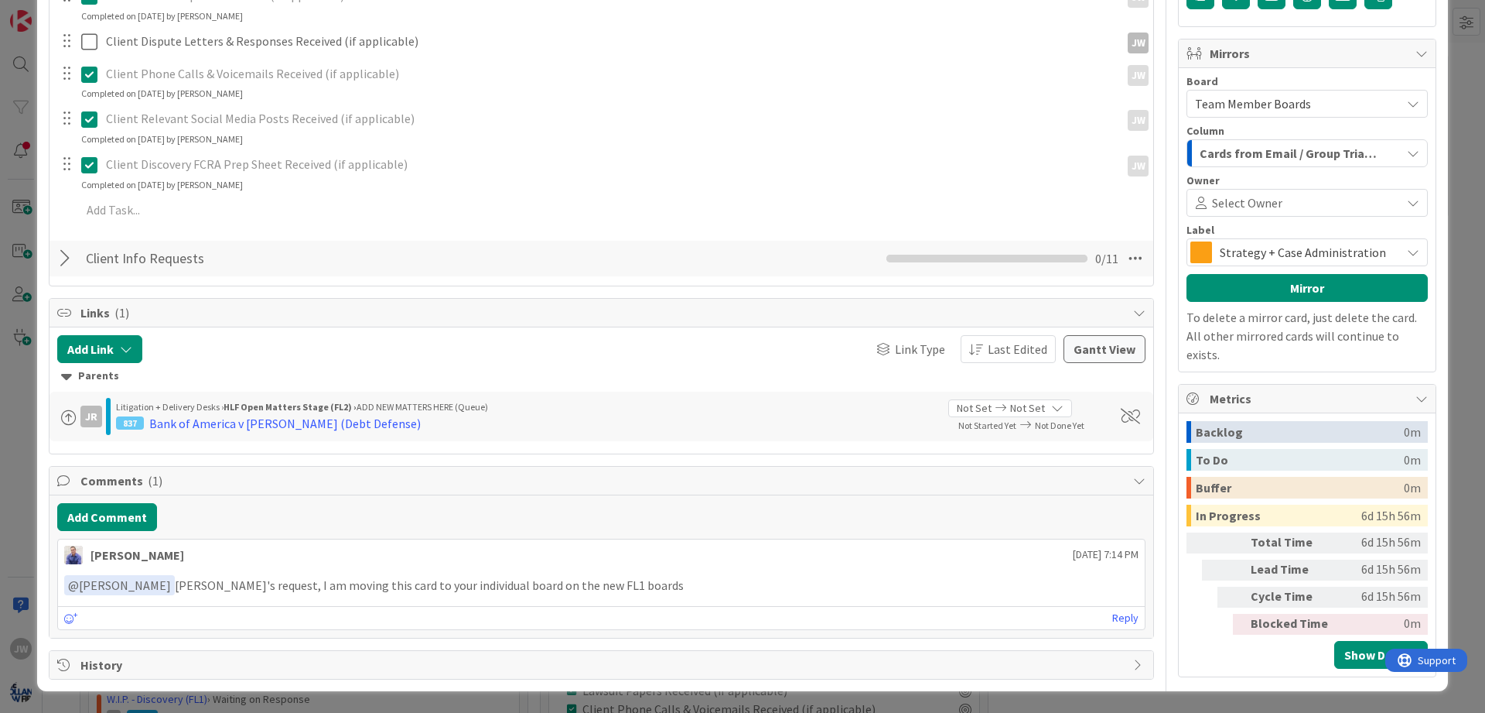
click at [67, 258] on div at bounding box center [67, 258] width 20 height 28
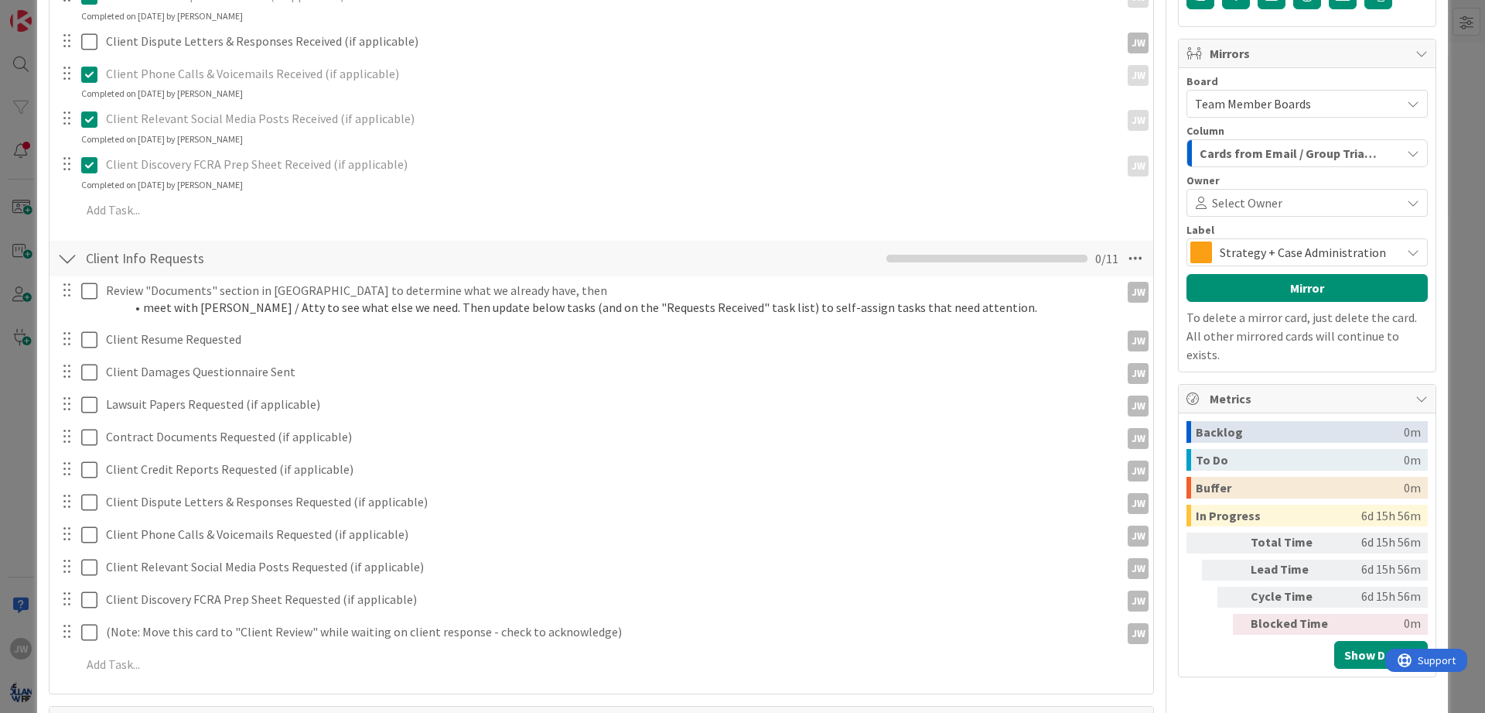
click at [65, 261] on div at bounding box center [67, 258] width 20 height 28
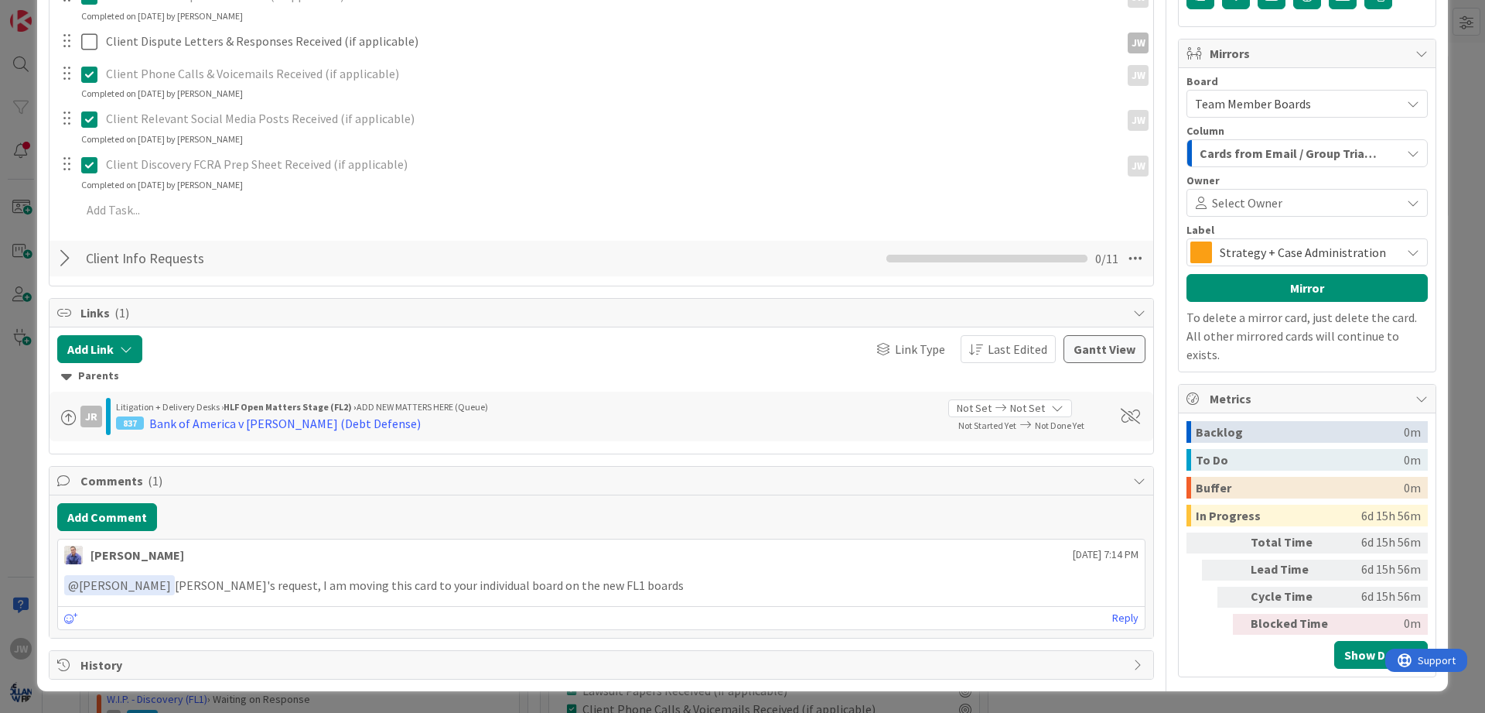
click at [65, 256] on div at bounding box center [67, 258] width 20 height 28
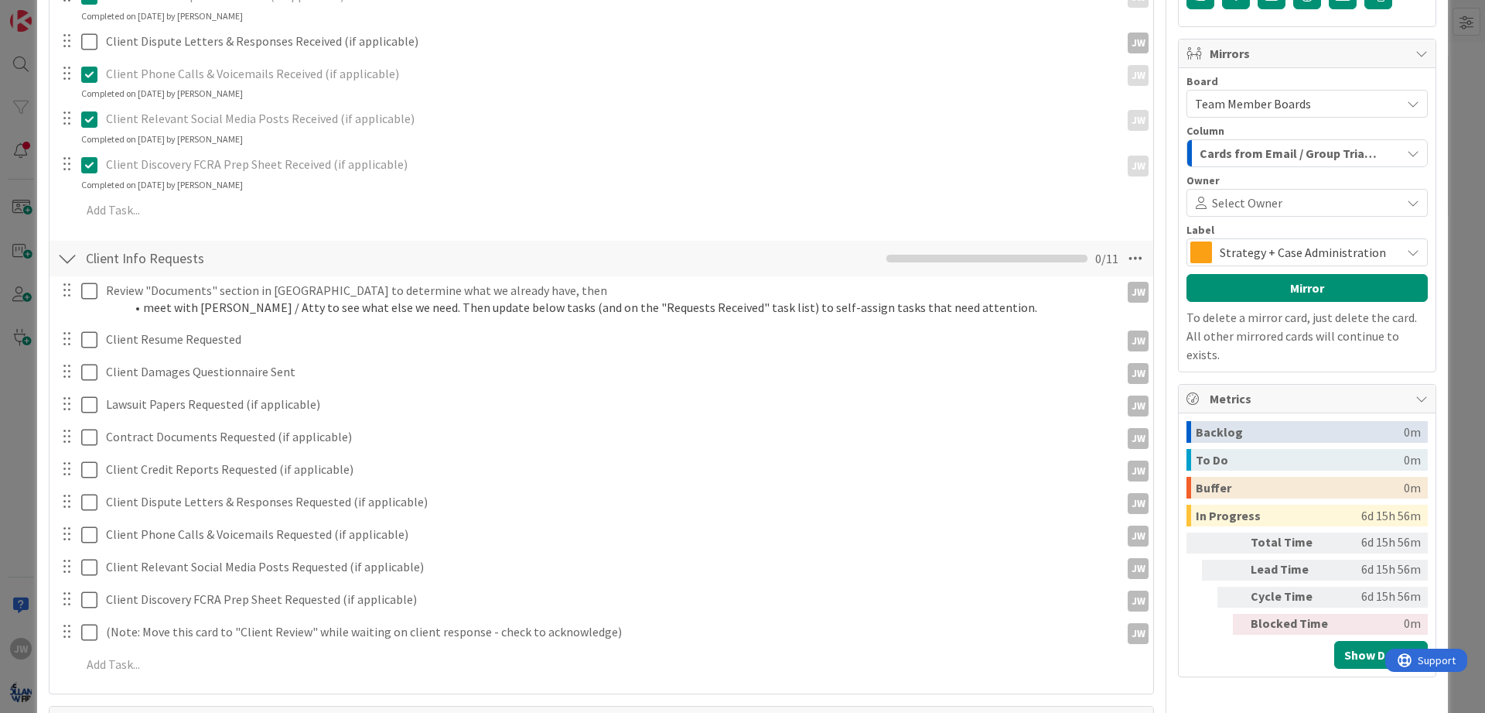
click at [65, 256] on div at bounding box center [67, 258] width 20 height 28
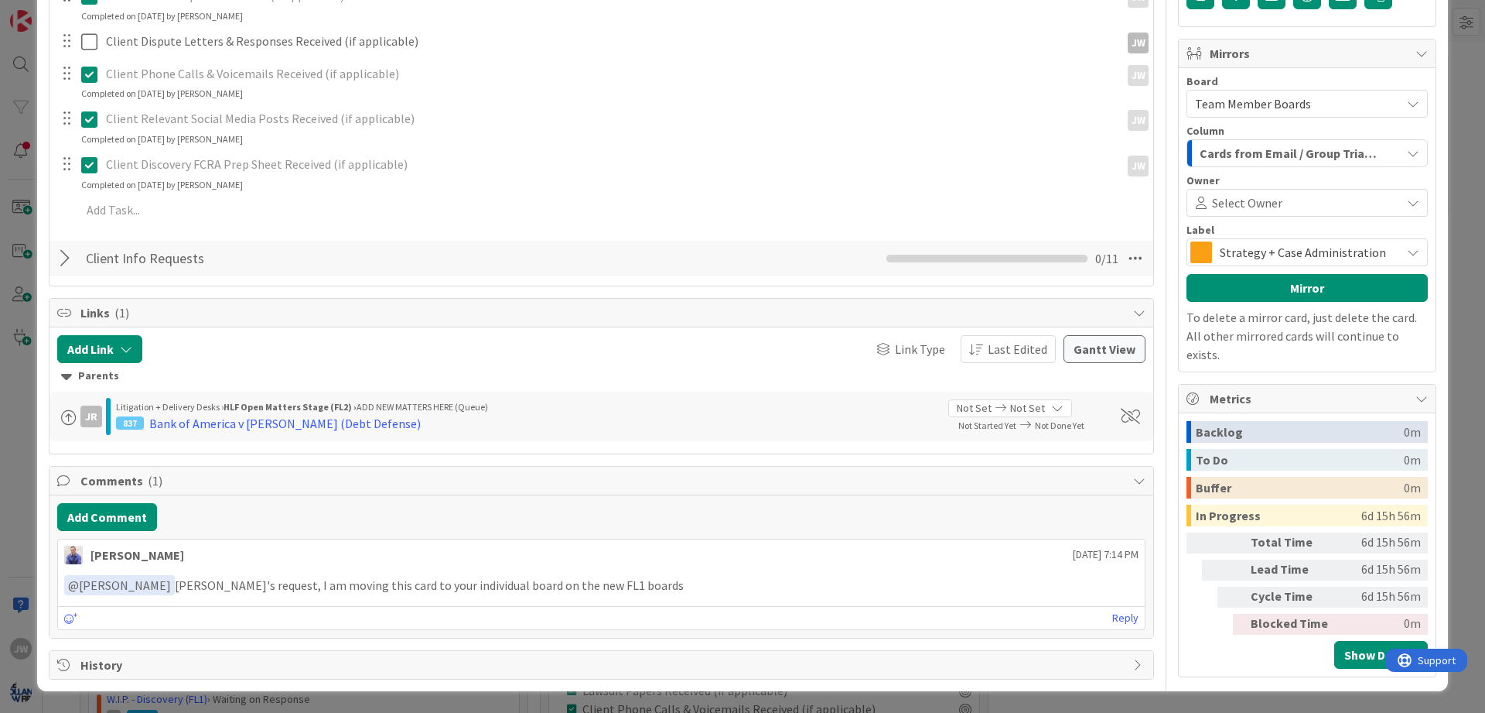
click at [65, 256] on div at bounding box center [67, 258] width 20 height 28
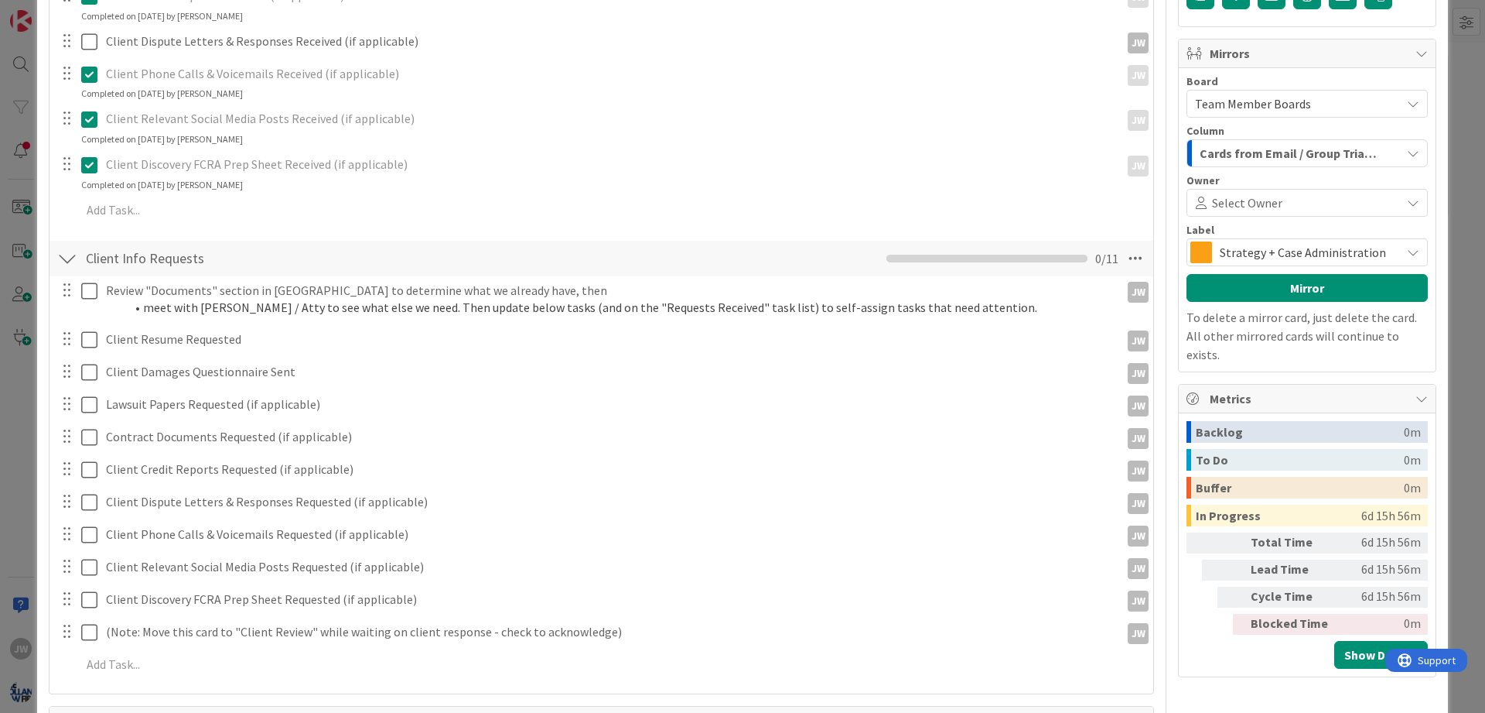
click at [65, 256] on div at bounding box center [67, 258] width 20 height 28
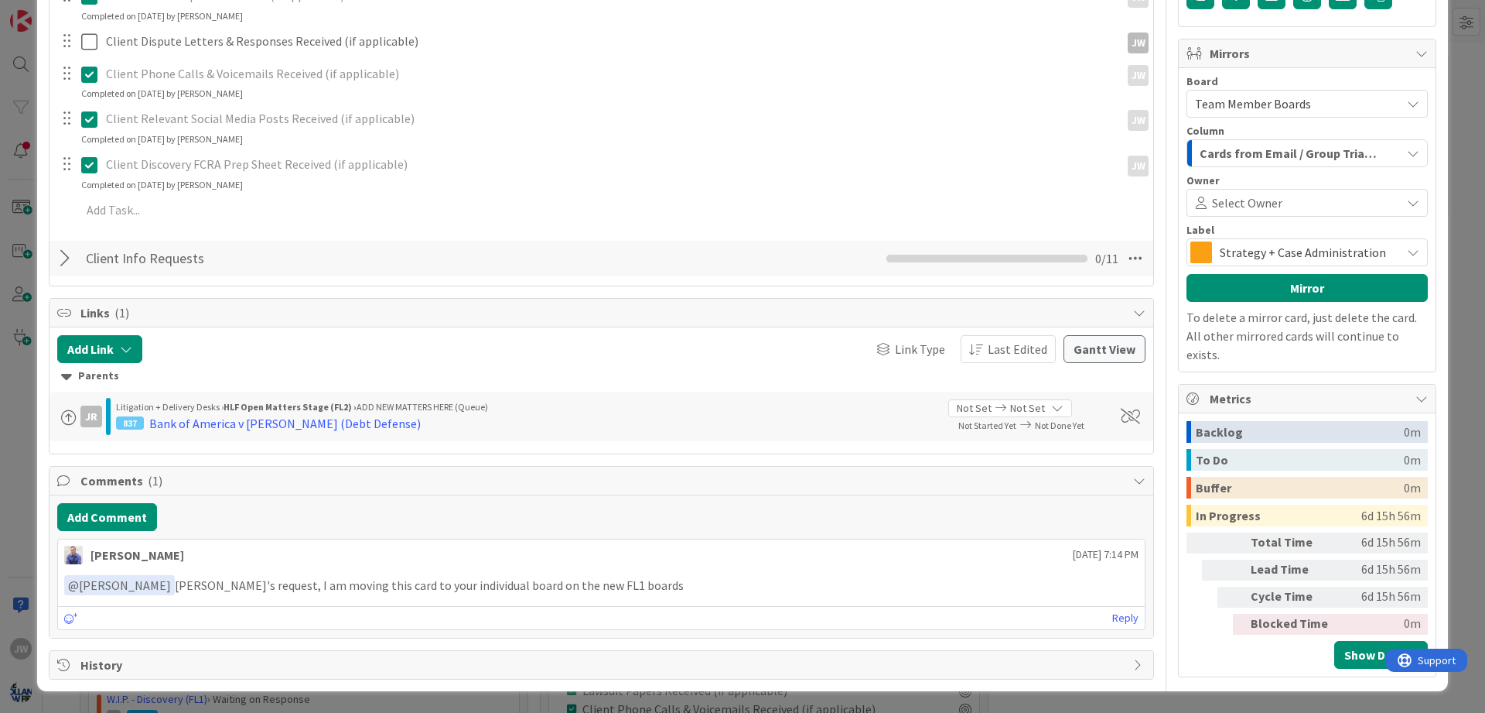
click at [65, 256] on div at bounding box center [67, 258] width 20 height 28
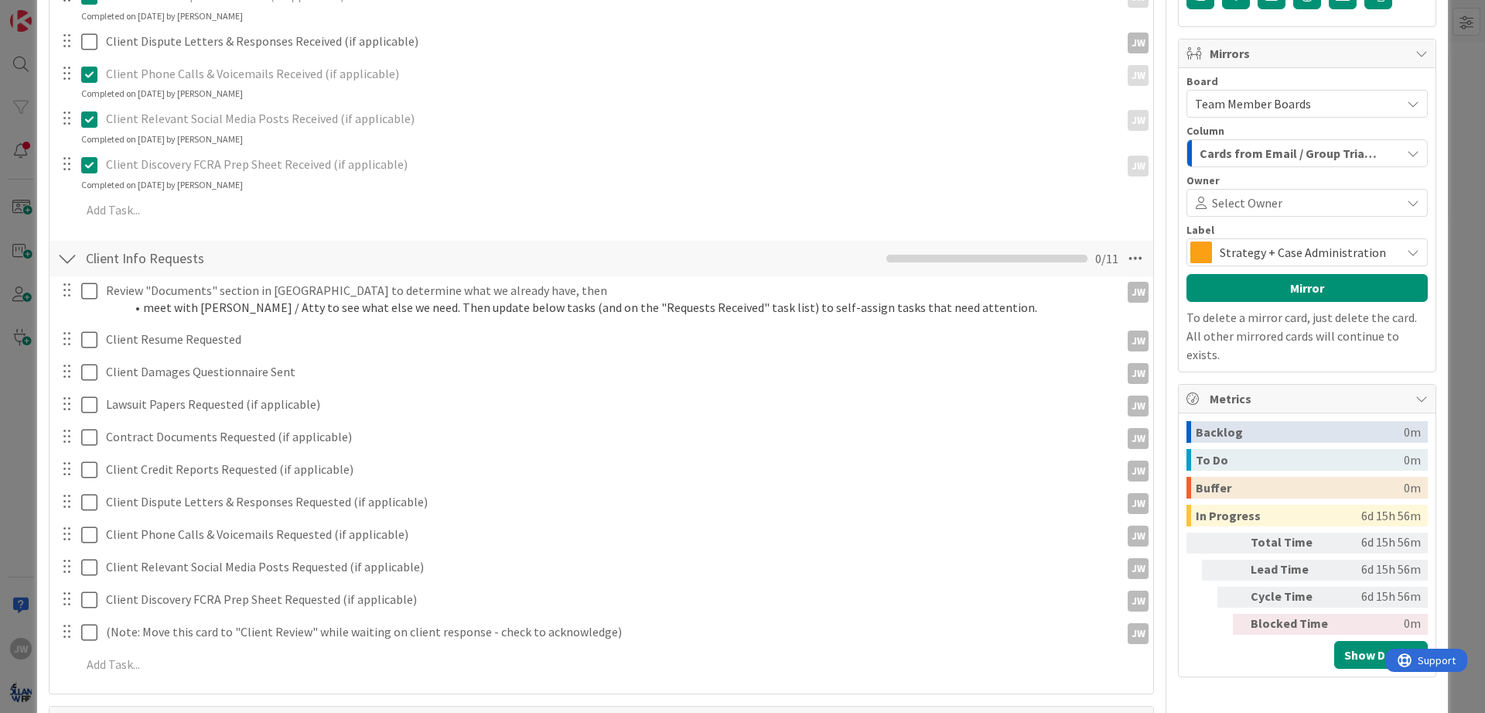
click at [65, 256] on div at bounding box center [67, 258] width 20 height 28
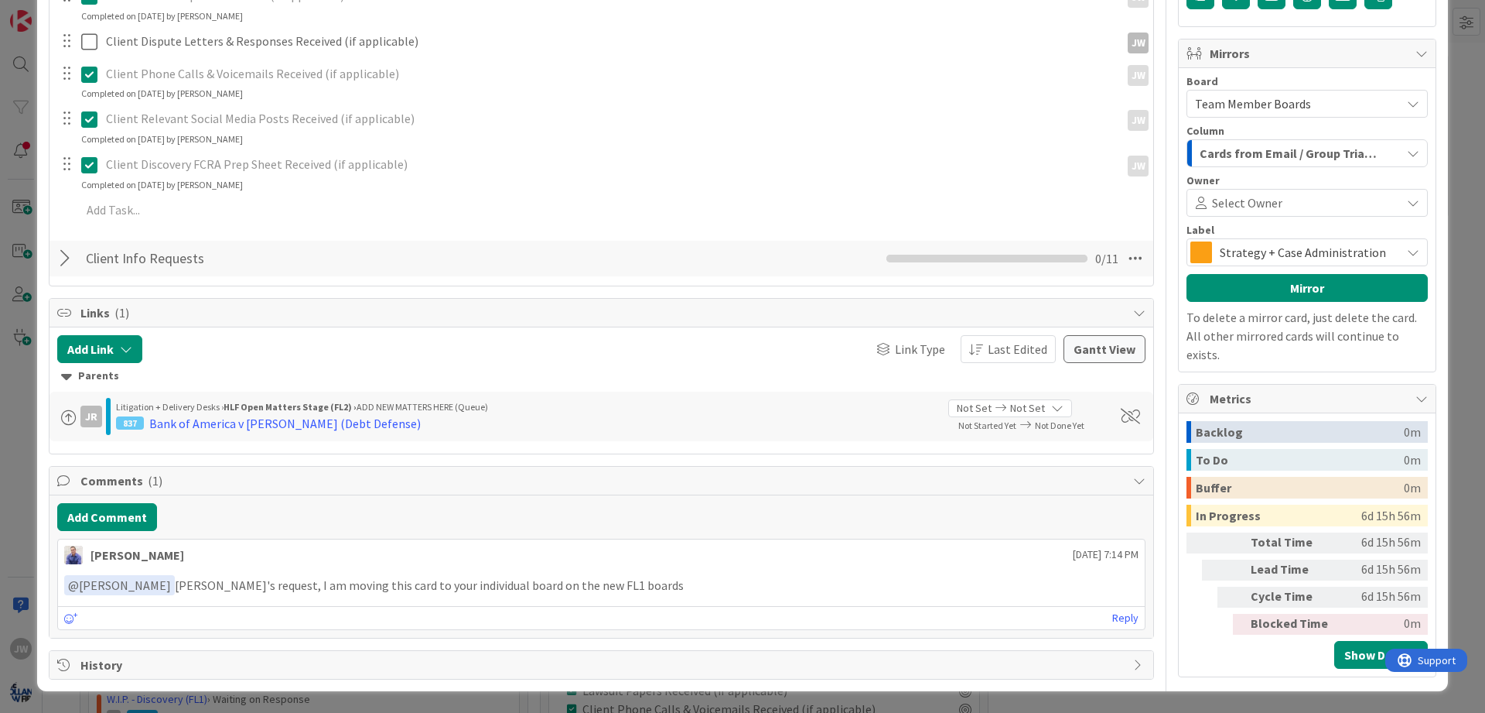
click at [65, 256] on div at bounding box center [67, 258] width 20 height 28
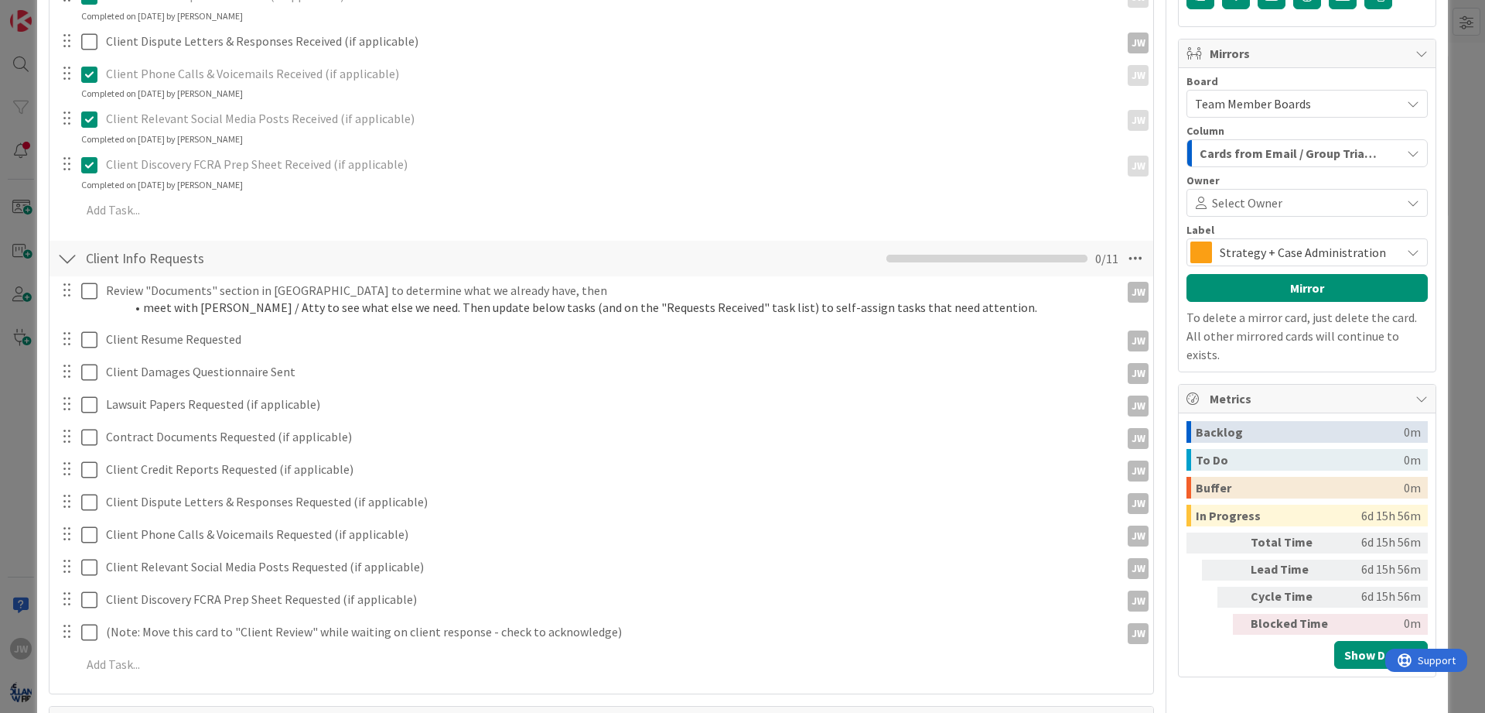
click at [65, 256] on div at bounding box center [67, 258] width 20 height 28
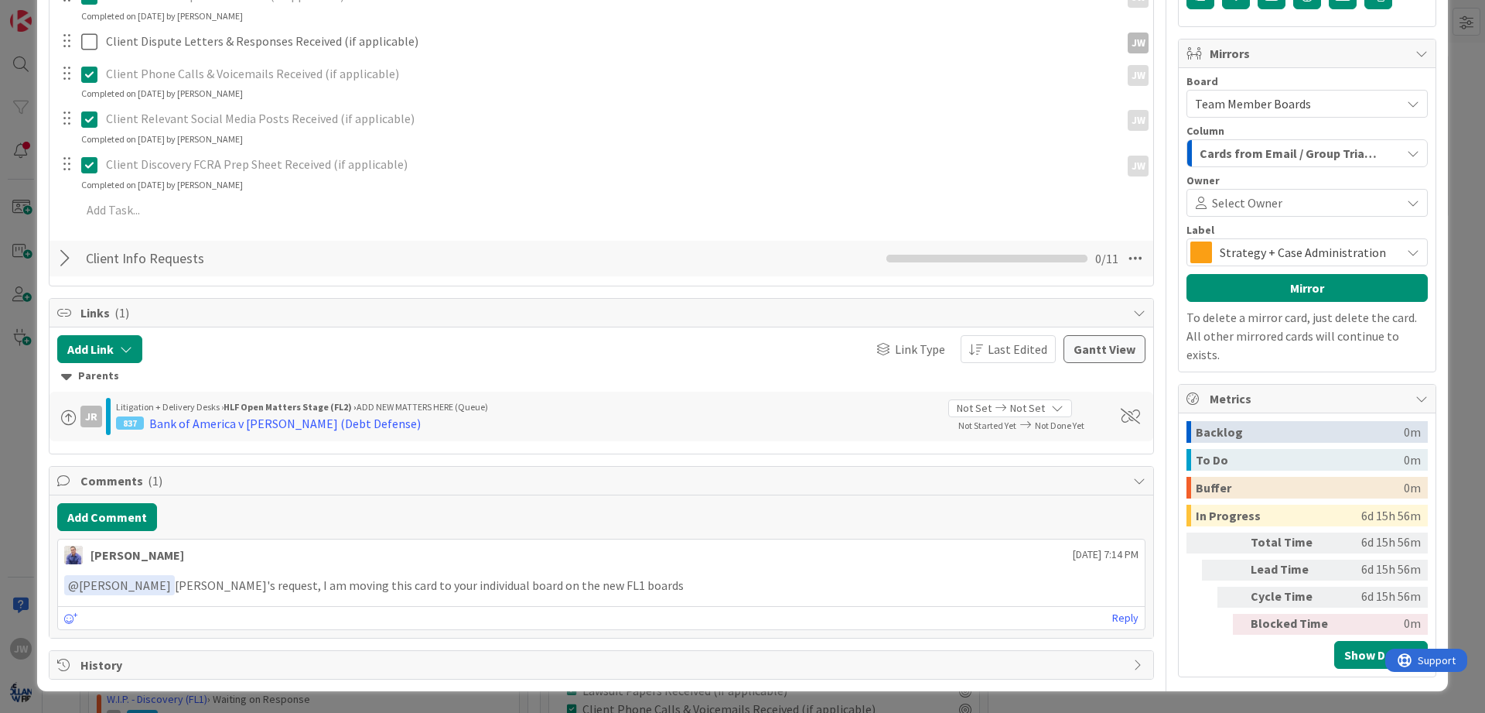
click at [1156, 266] on div "Title 55 / 128 P01: Bank of America v Cooley (Debt Defense) Onboarding Descript…" at bounding box center [743, 72] width 1388 height 1213
click at [1158, 261] on div "Title 55 / 128 P01: Bank of America v Cooley (Debt Defense) Onboarding Descript…" at bounding box center [743, 72] width 1388 height 1213
